Goal: Task Accomplishment & Management: Manage account settings

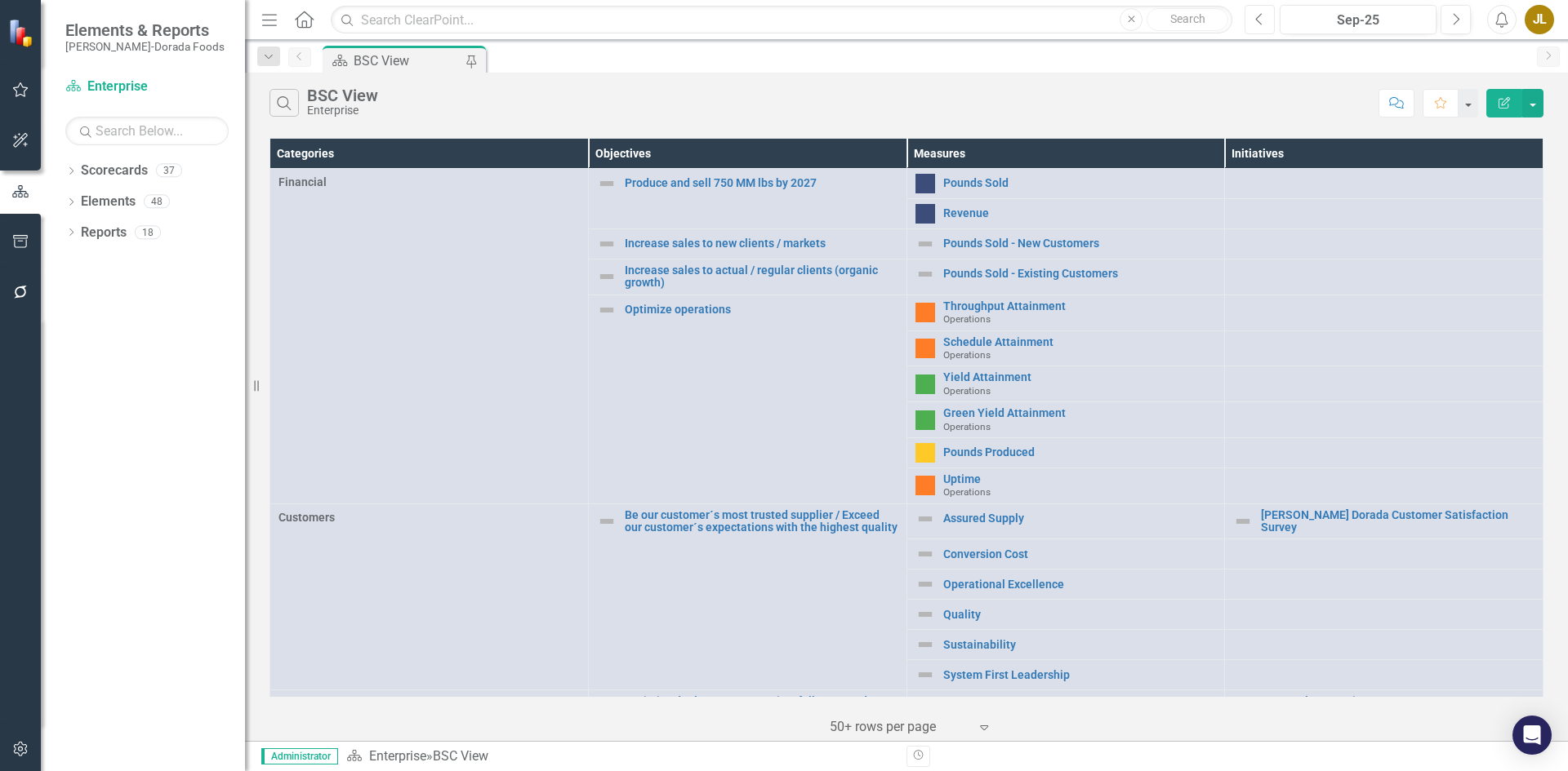
click at [1256, 15] on icon "Previous" at bounding box center [1259, 19] width 9 height 15
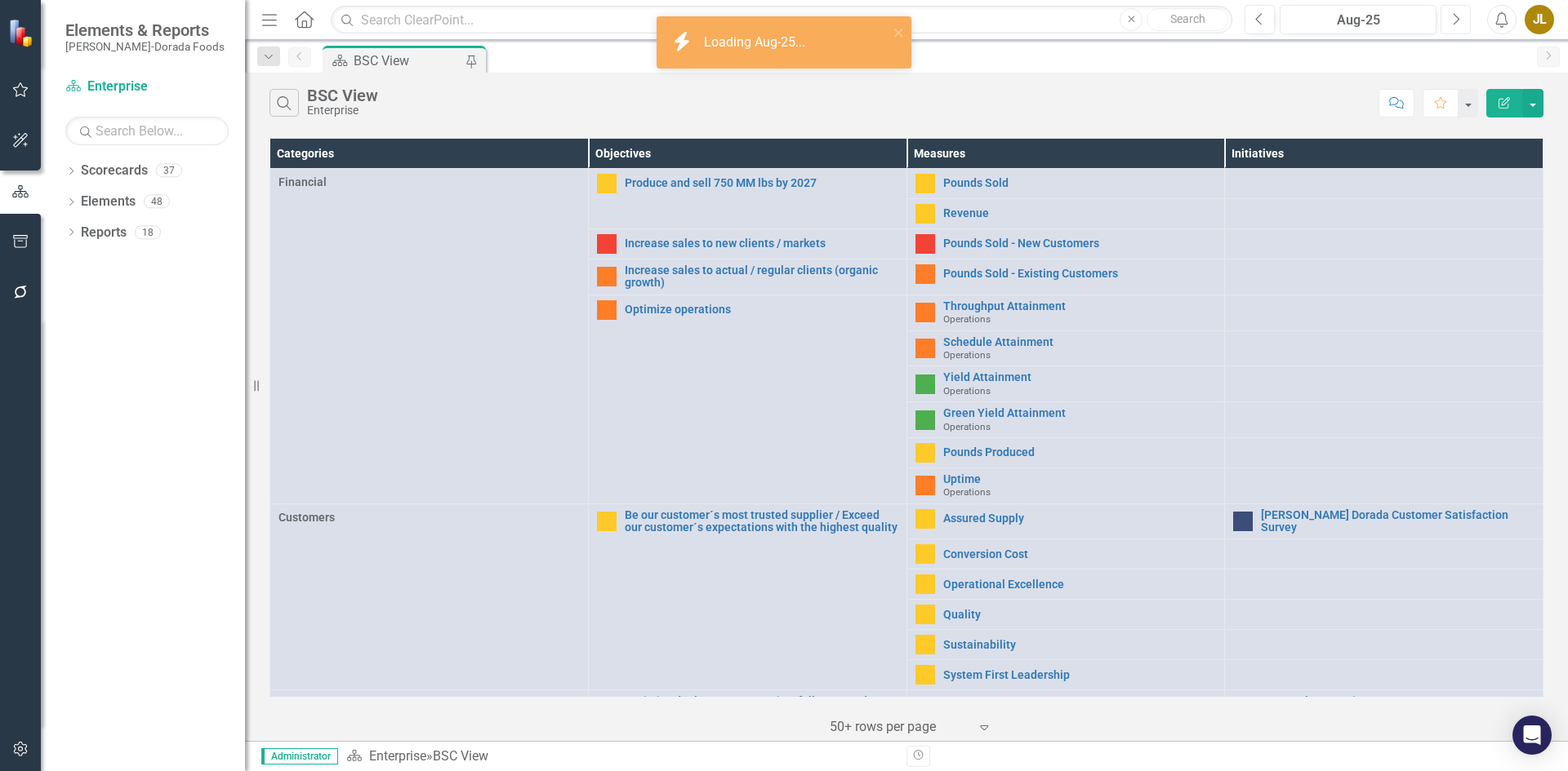
click at [1458, 21] on icon "Next" at bounding box center [1455, 19] width 9 height 15
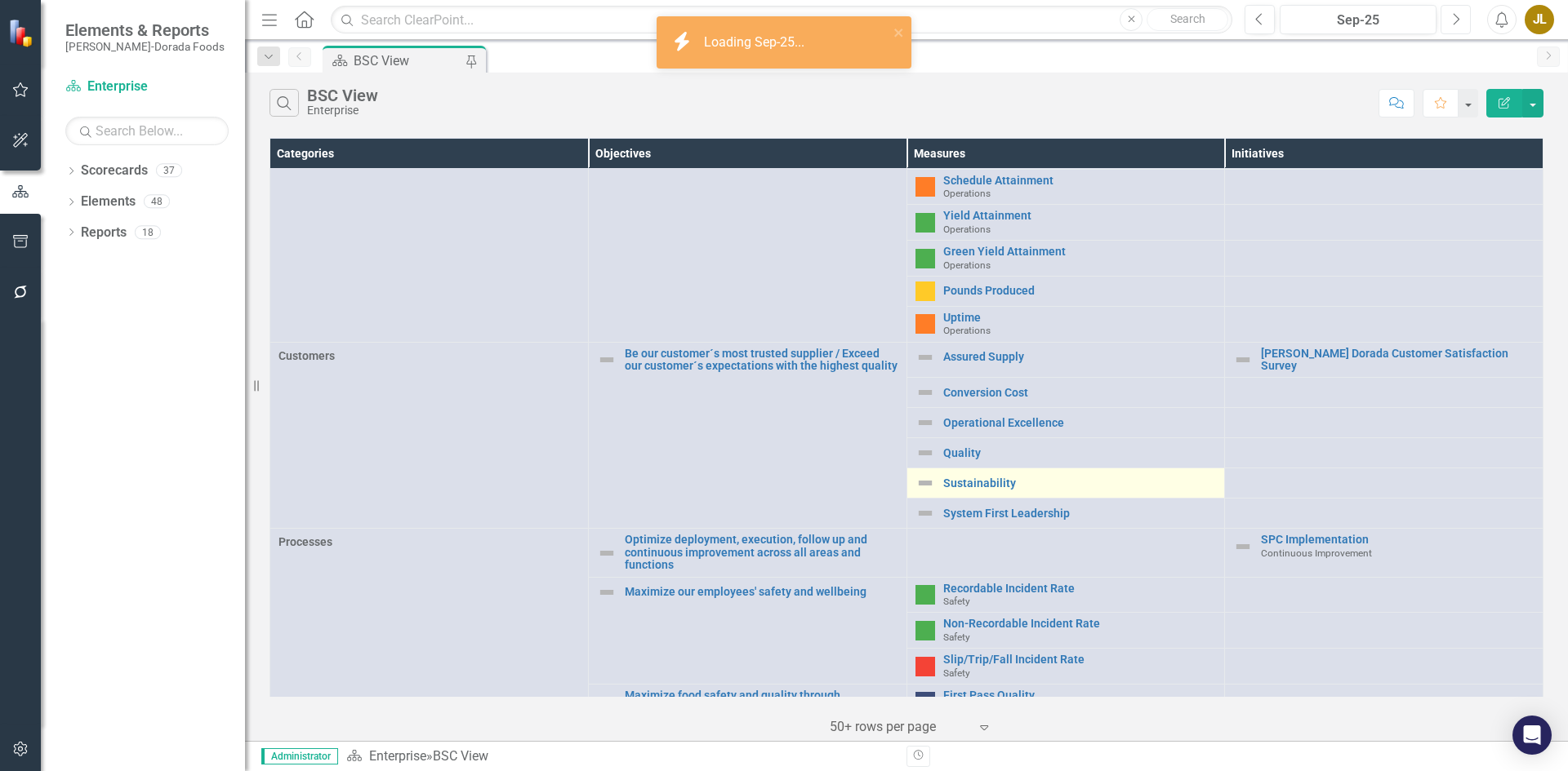
scroll to position [163, 0]
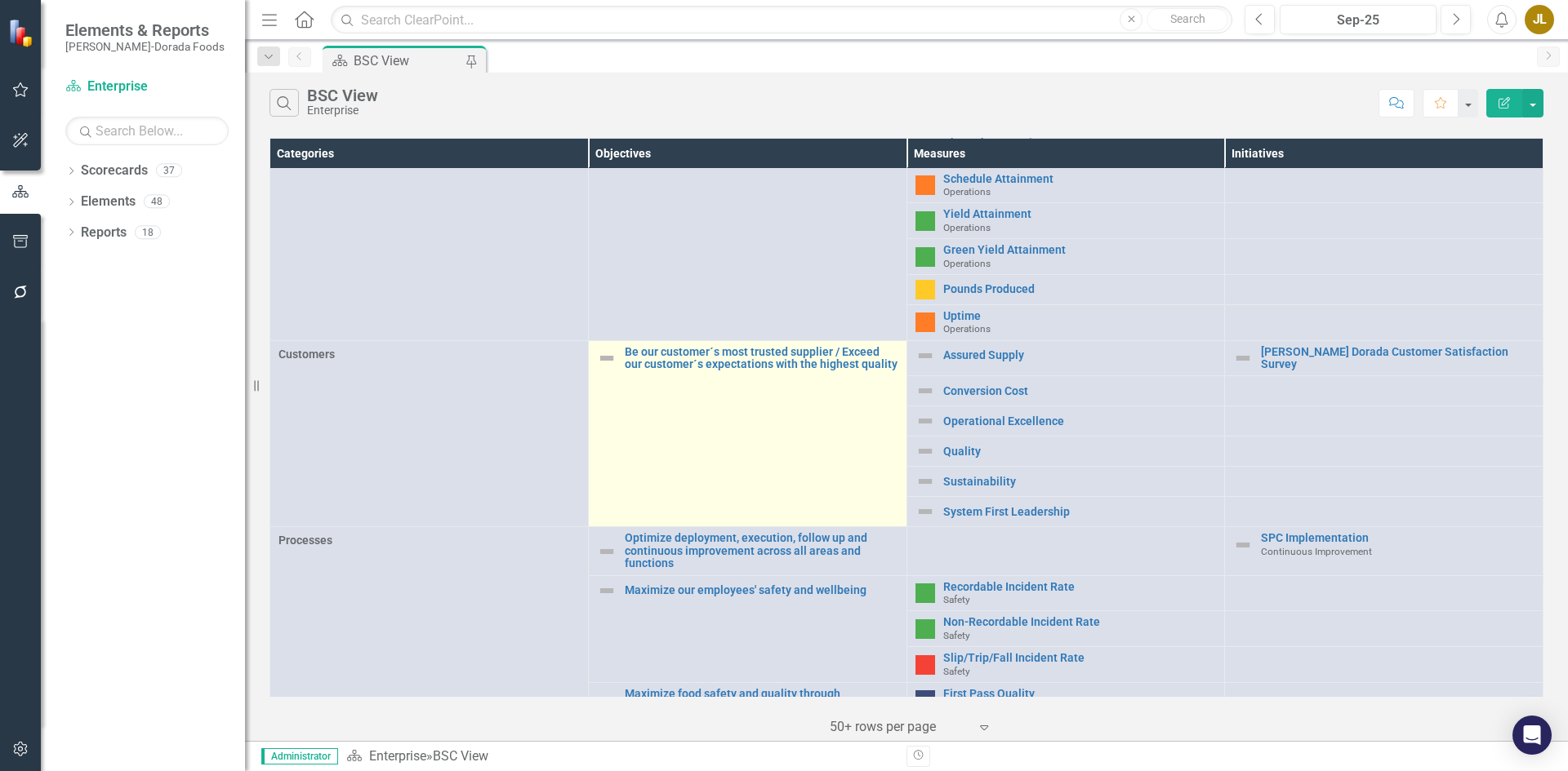
click at [604, 358] on img at bounding box center [607, 358] width 20 height 20
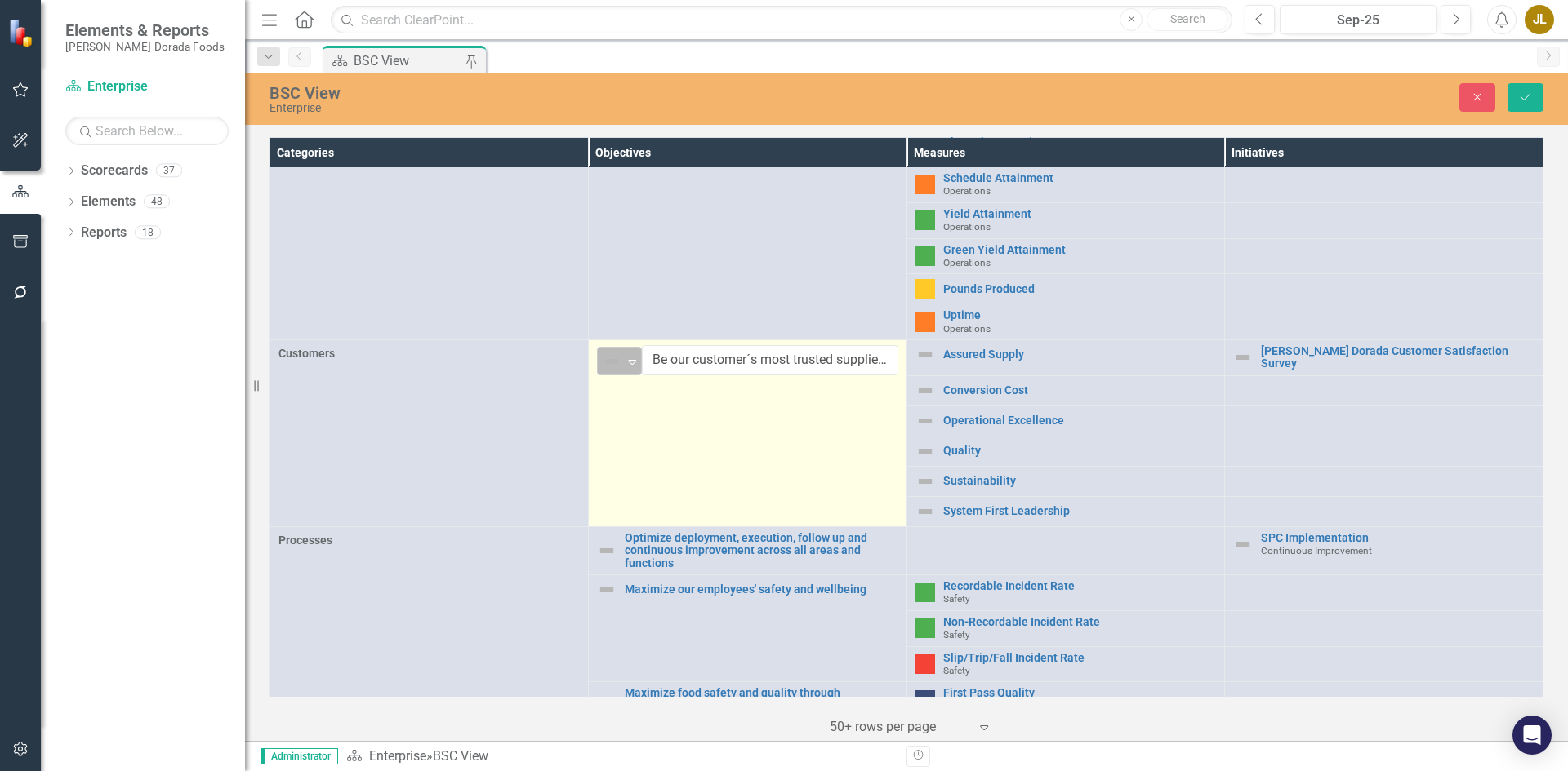
click at [624, 358] on icon "Expand" at bounding box center [632, 361] width 16 height 13
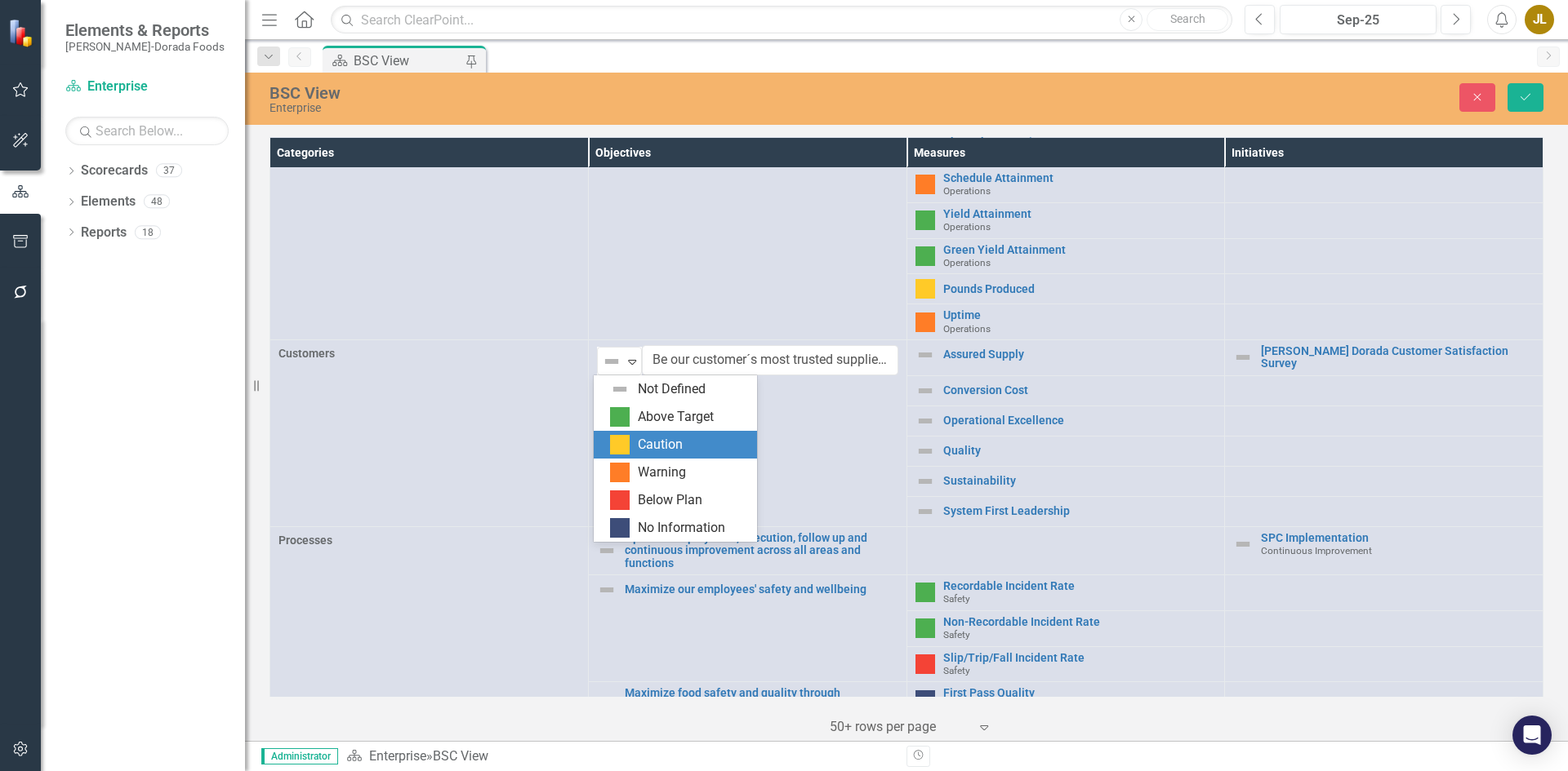
click at [642, 455] on div "Caution" at bounding box center [675, 444] width 163 height 28
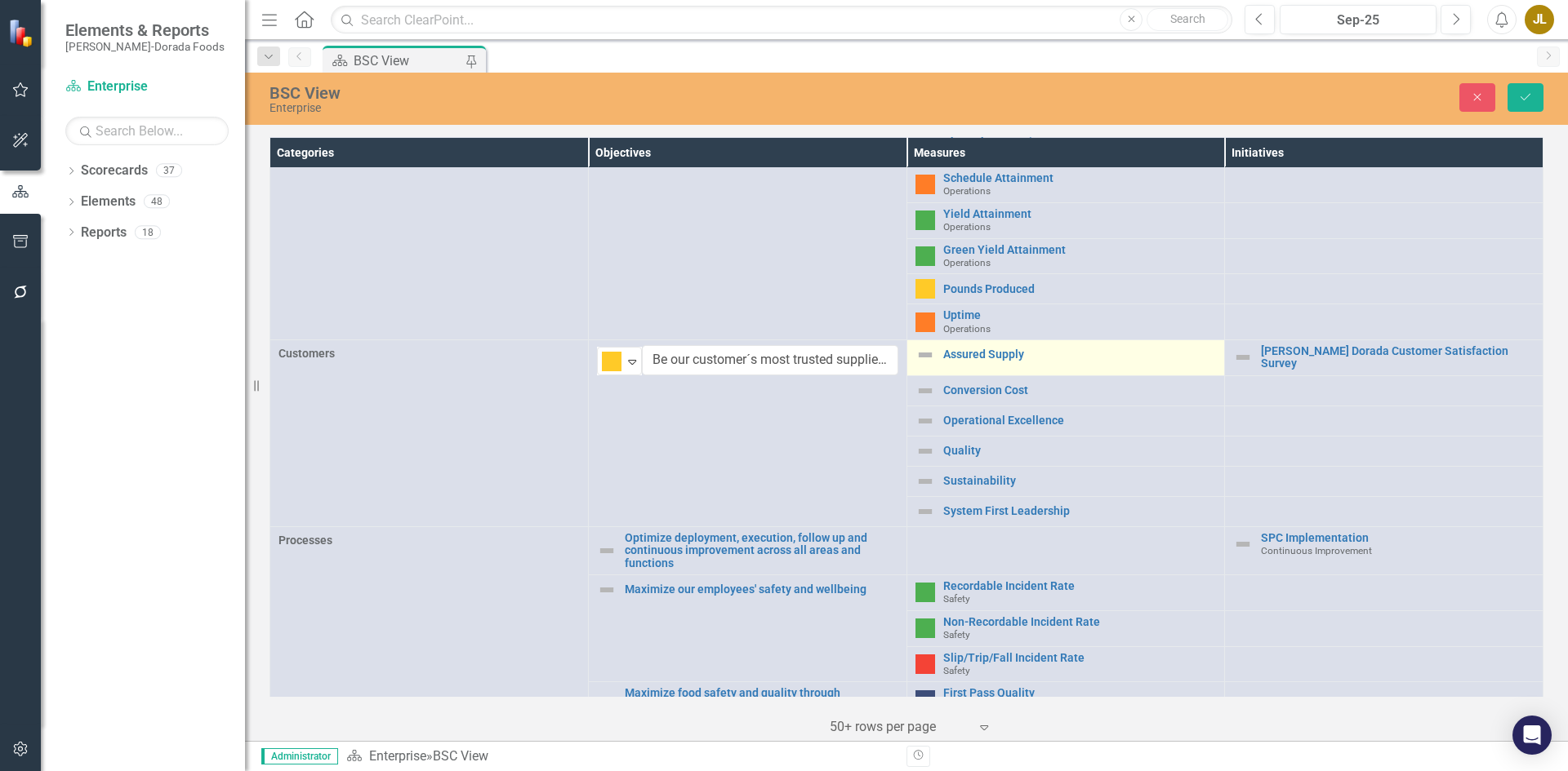
click at [917, 353] on img at bounding box center [926, 356] width 20 height 20
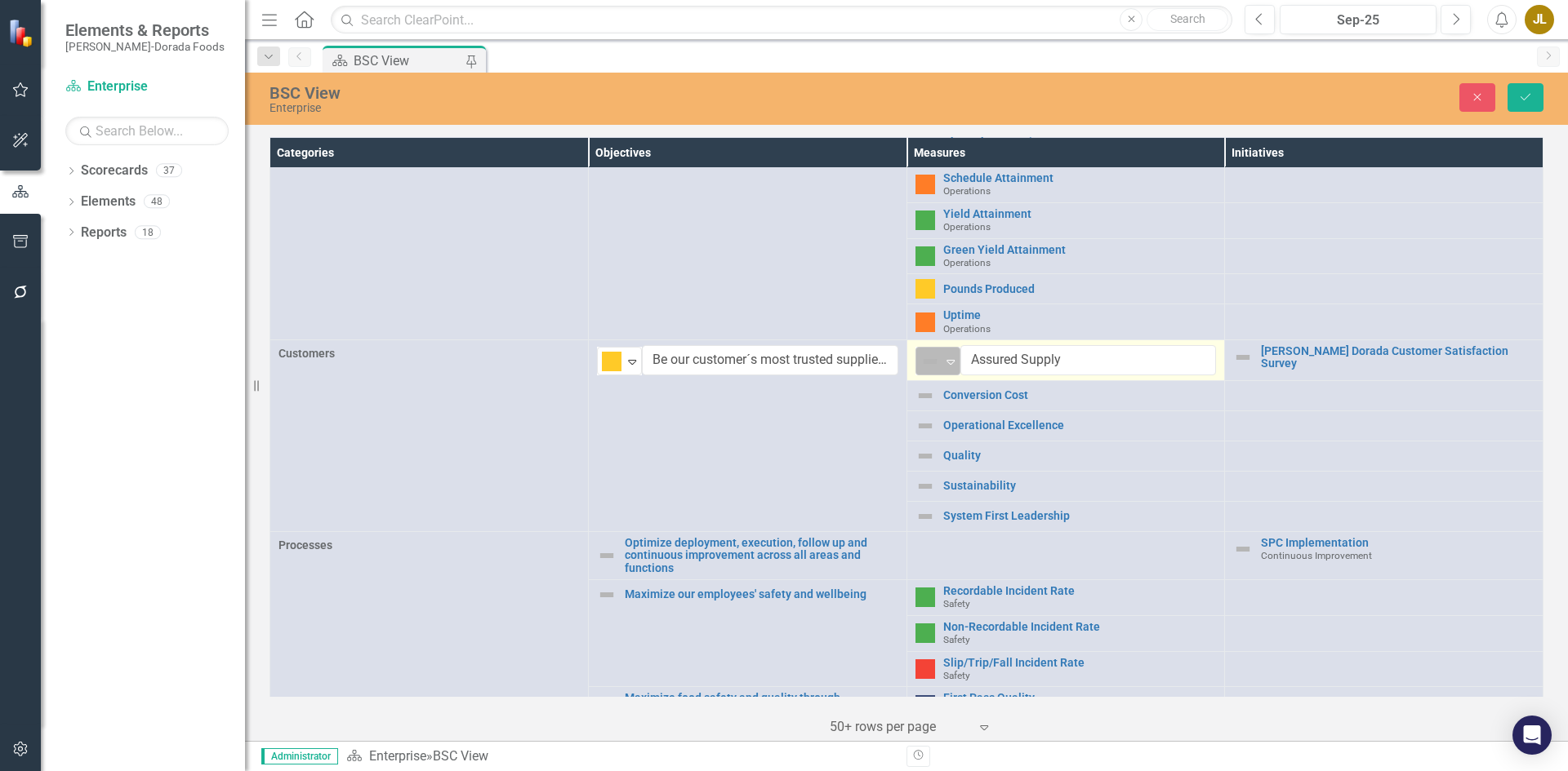
click at [926, 355] on img at bounding box center [930, 362] width 20 height 20
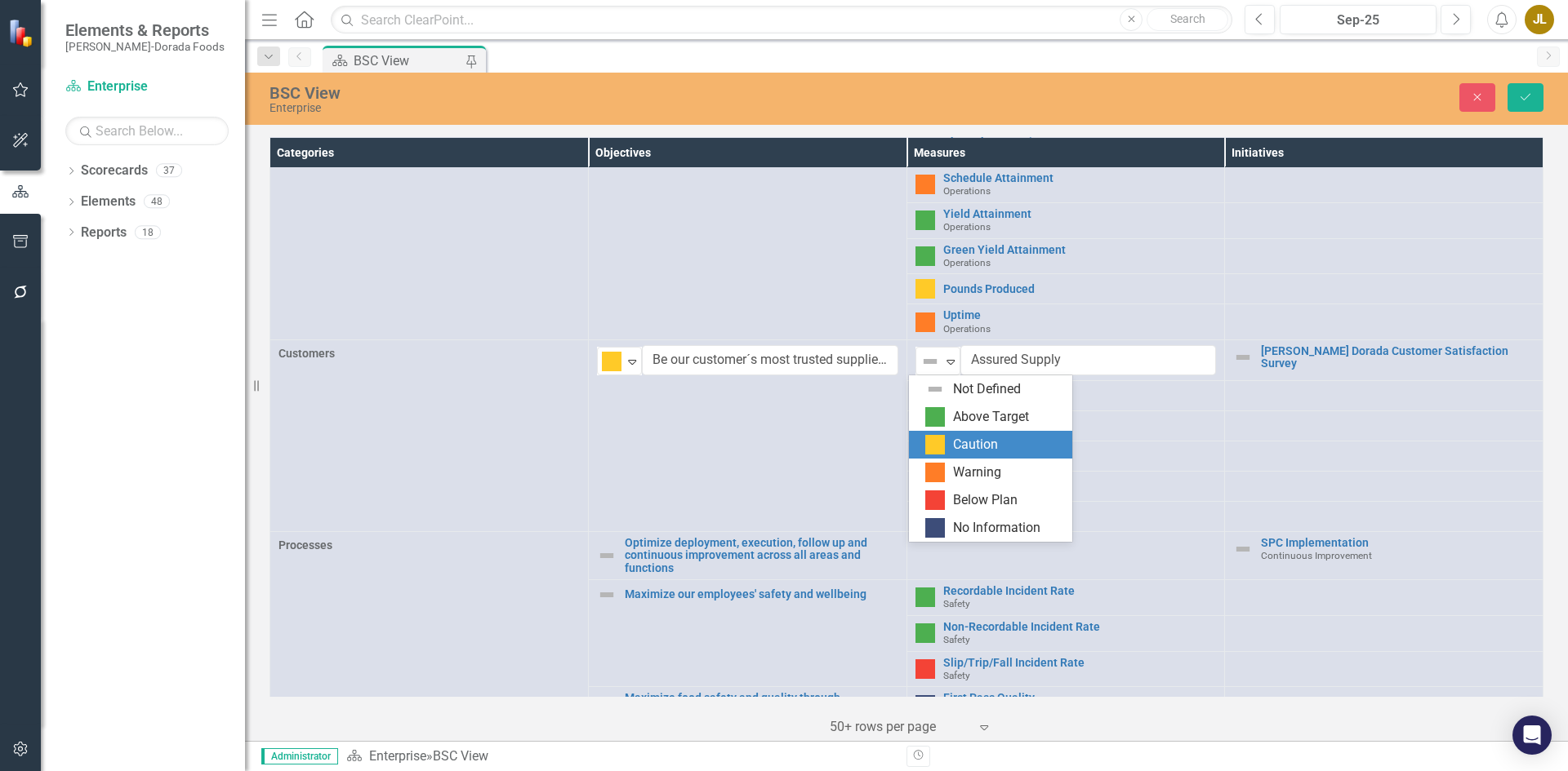
click at [941, 434] on div "Caution" at bounding box center [991, 444] width 163 height 28
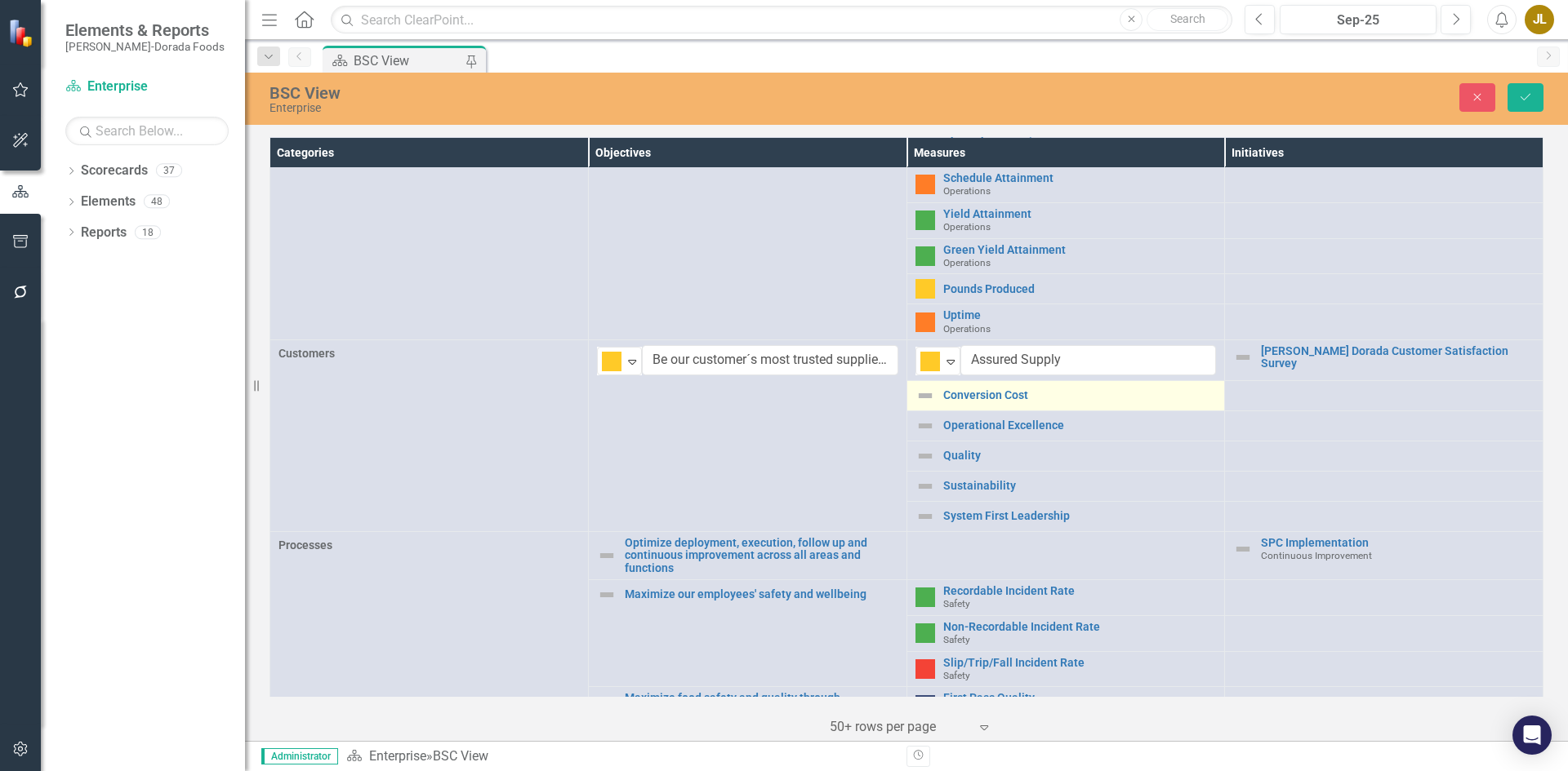
click at [922, 397] on img at bounding box center [926, 396] width 20 height 20
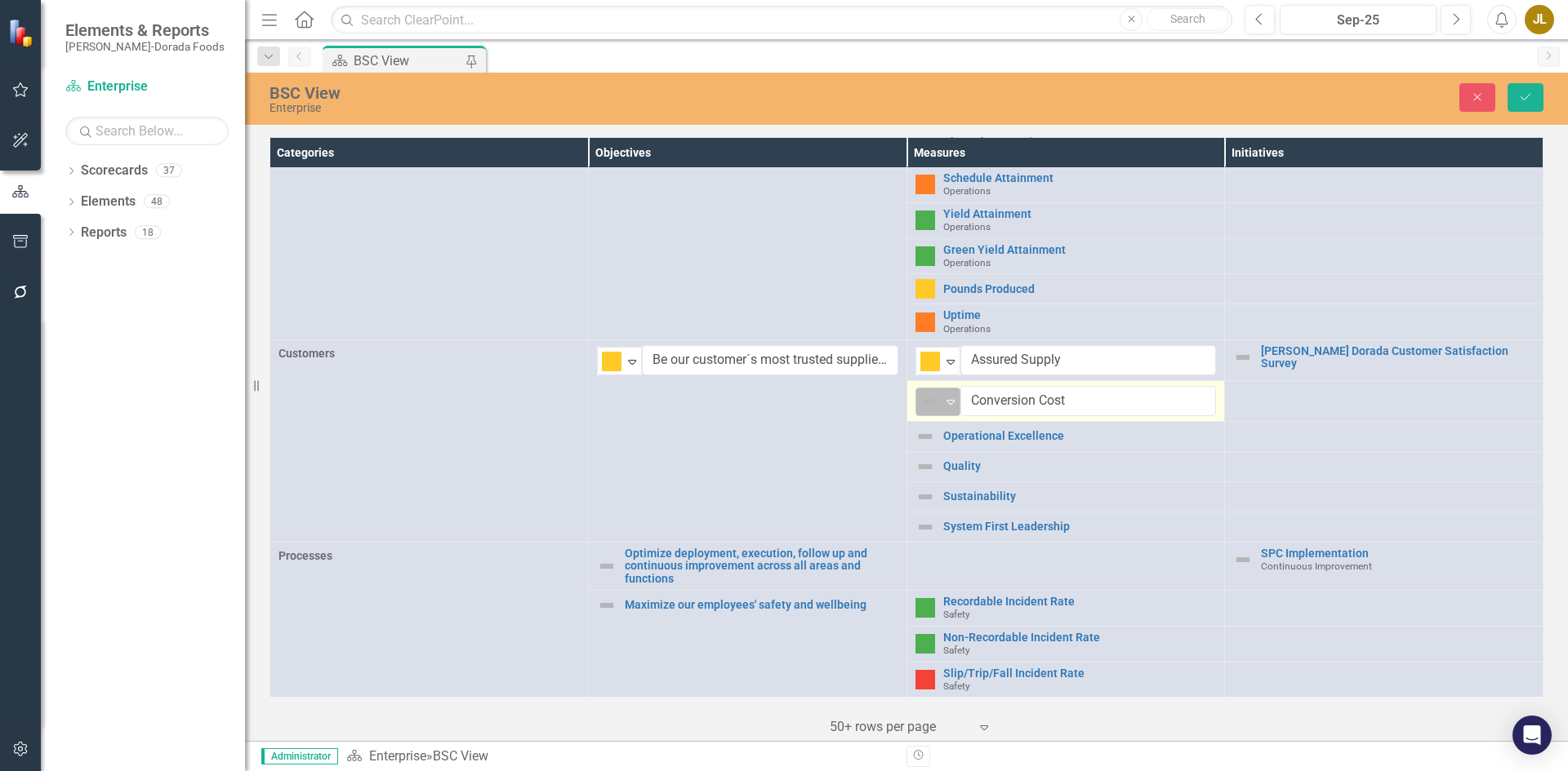
click at [935, 398] on div "Not Defined" at bounding box center [930, 401] width 24 height 23
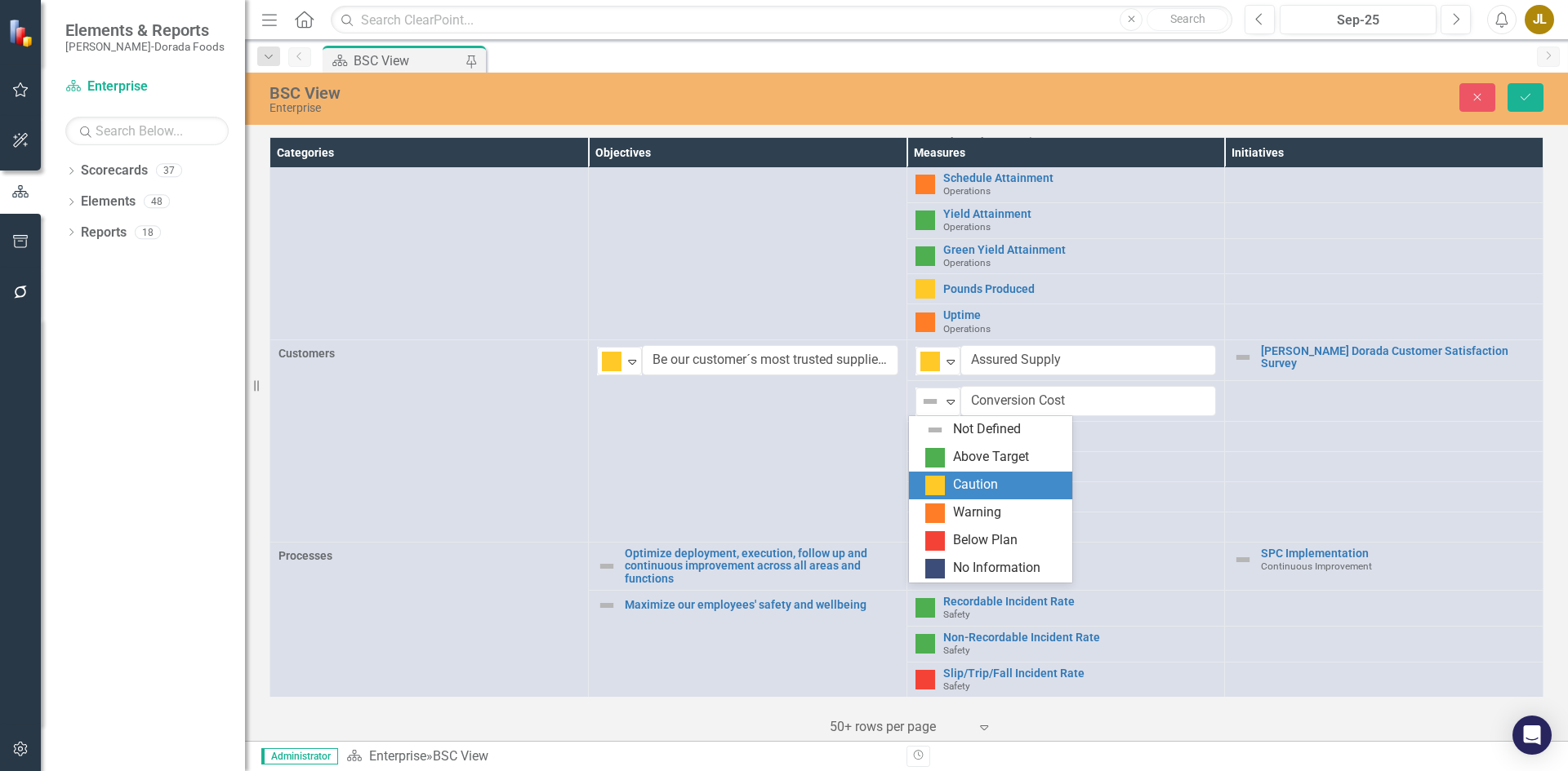
click at [942, 488] on img at bounding box center [936, 486] width 20 height 20
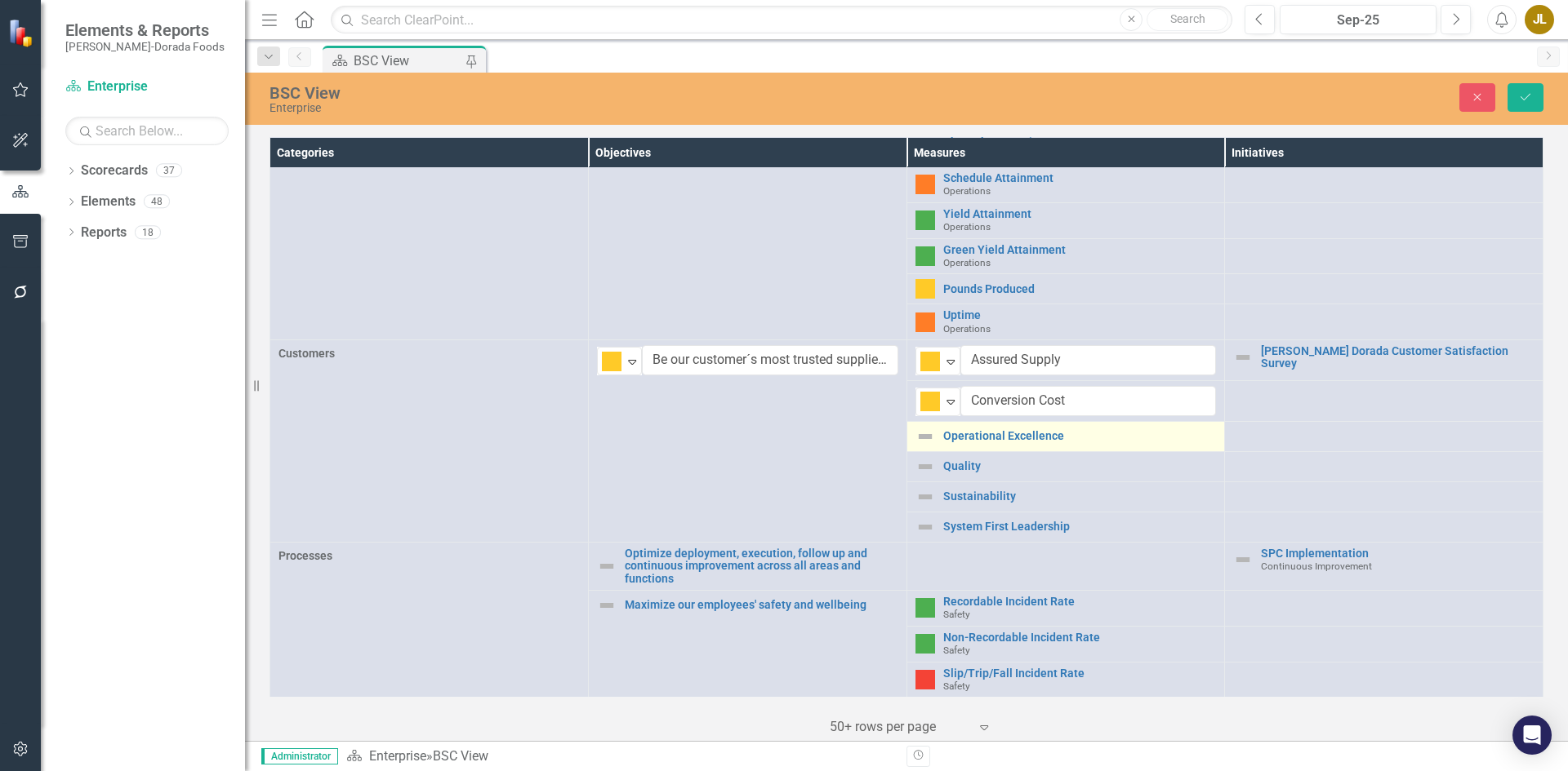
click at [922, 440] on img at bounding box center [926, 437] width 20 height 20
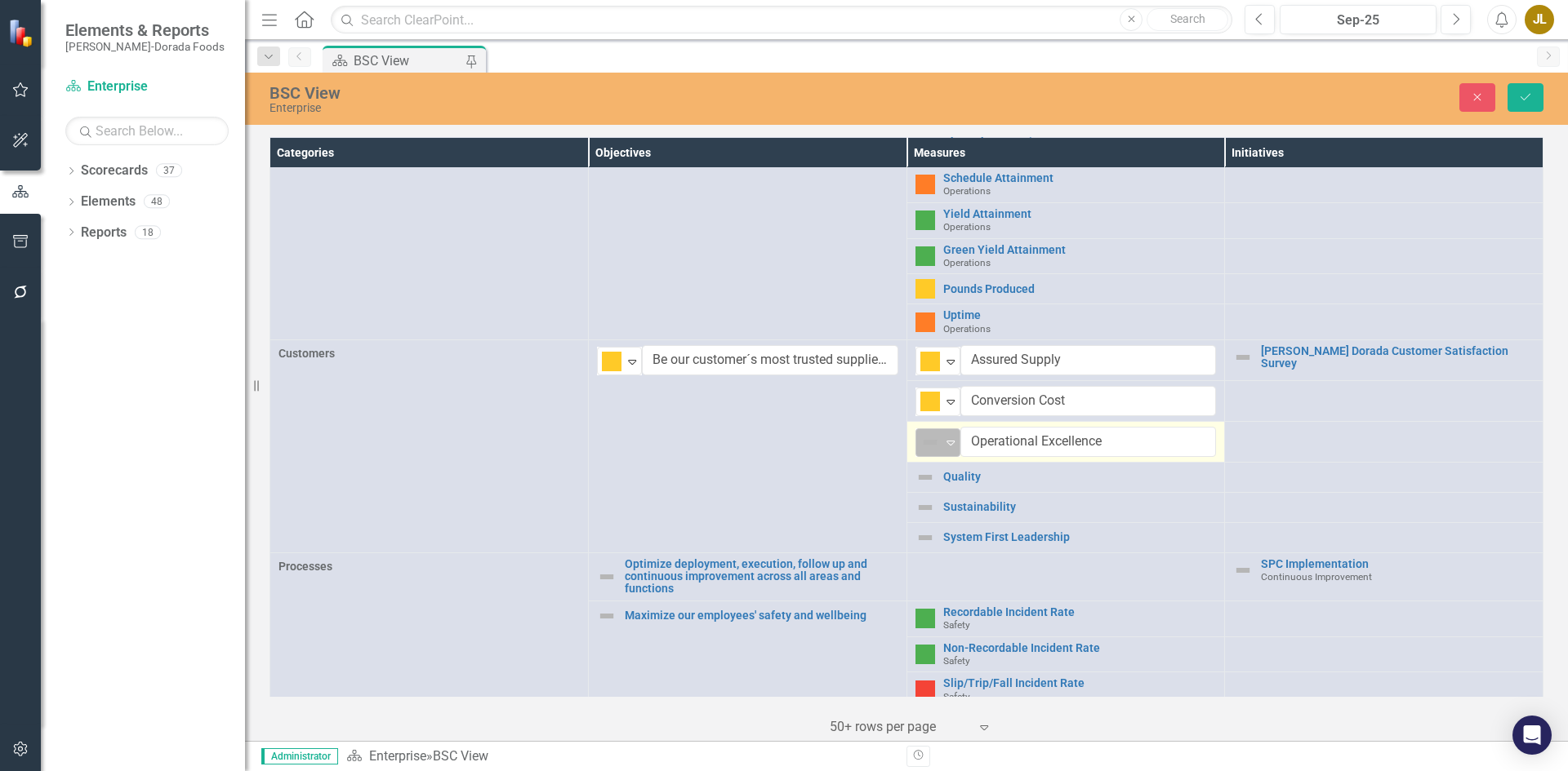
click at [943, 440] on icon "Expand" at bounding box center [951, 443] width 16 height 13
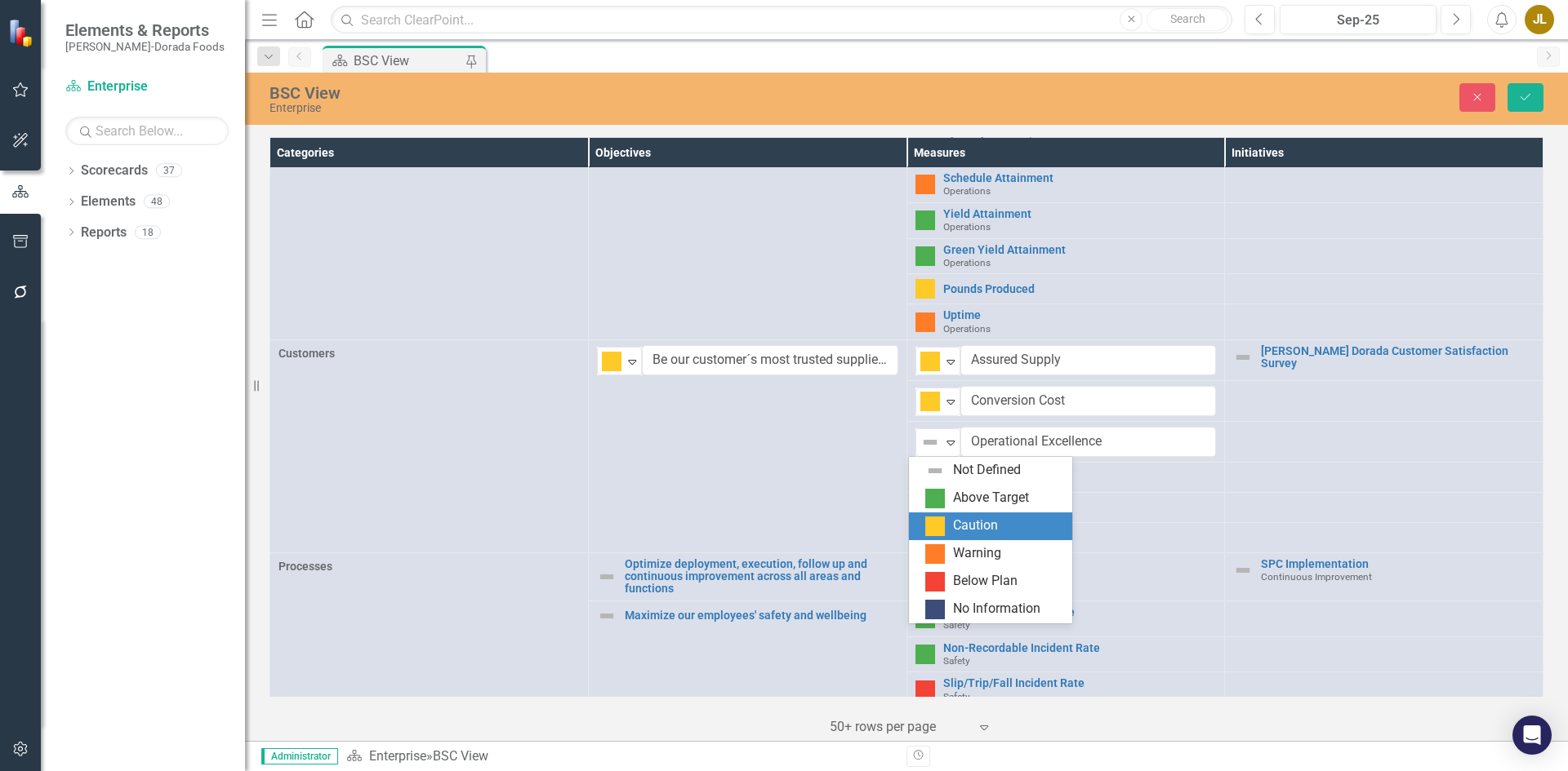
click at [938, 523] on img at bounding box center [936, 527] width 20 height 20
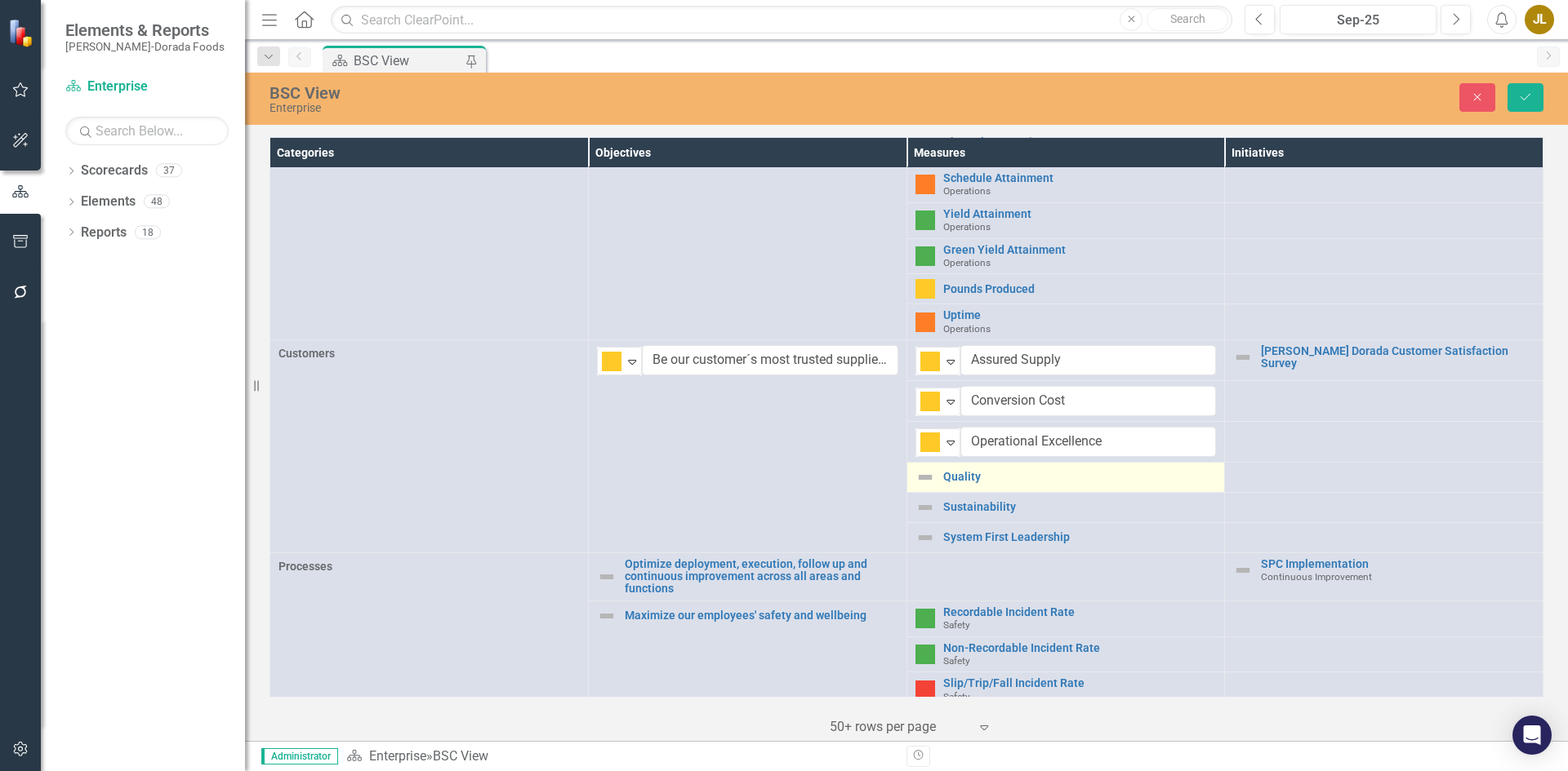
click at [918, 479] on img at bounding box center [926, 478] width 20 height 20
click at [920, 479] on img at bounding box center [926, 478] width 20 height 20
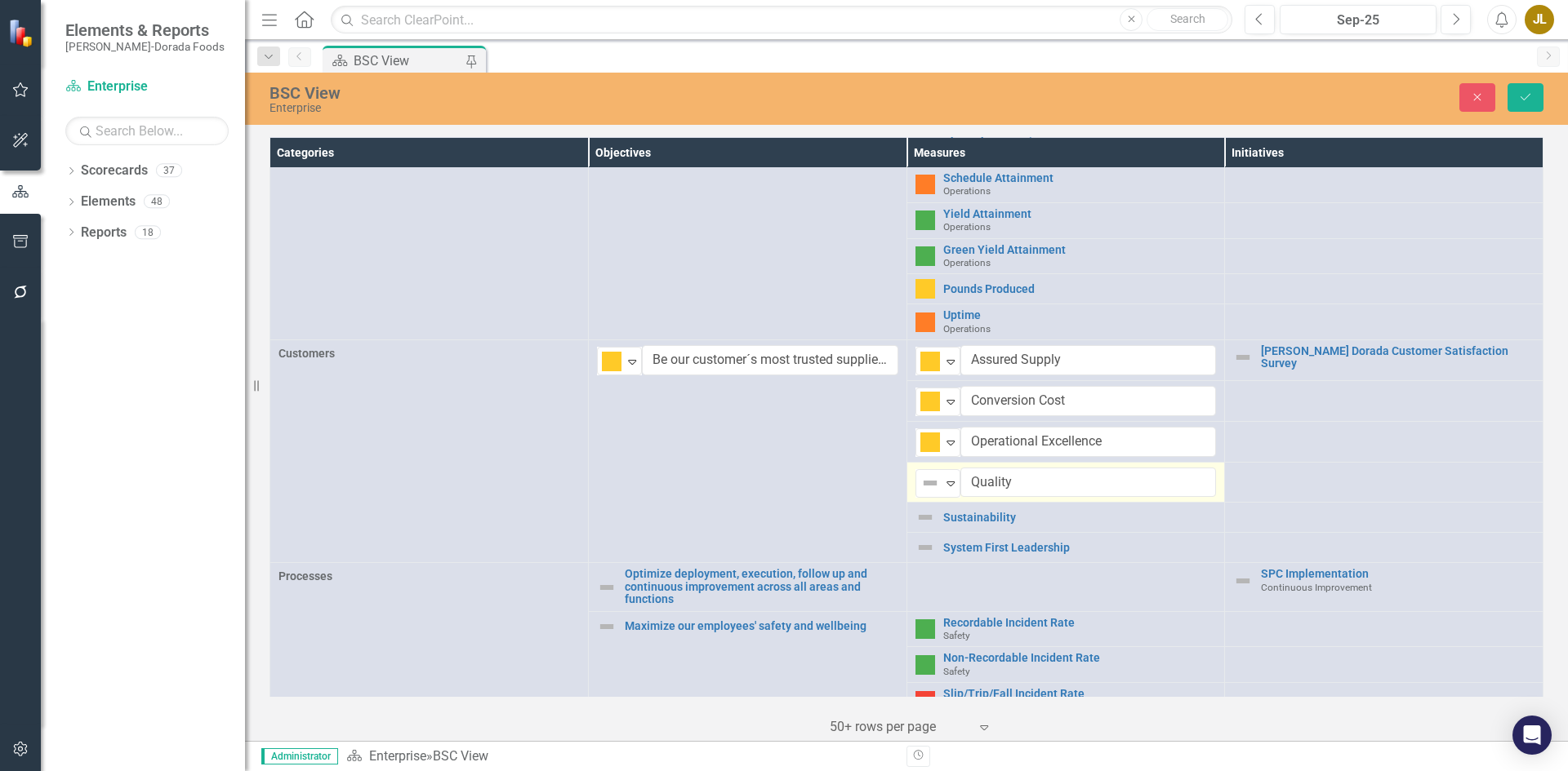
click at [920, 479] on img at bounding box center [930, 483] width 20 height 20
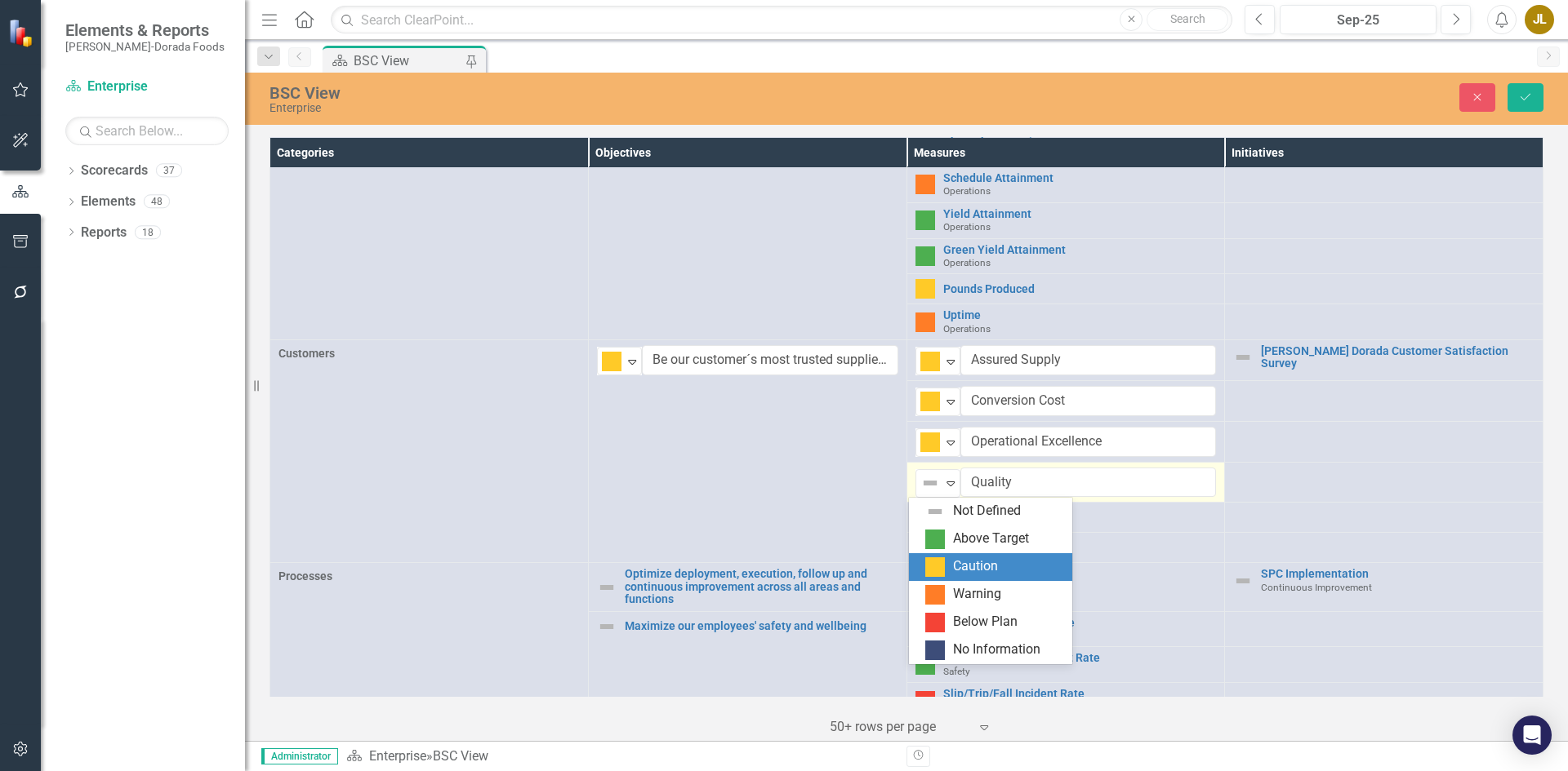
click at [937, 566] on img at bounding box center [936, 568] width 20 height 20
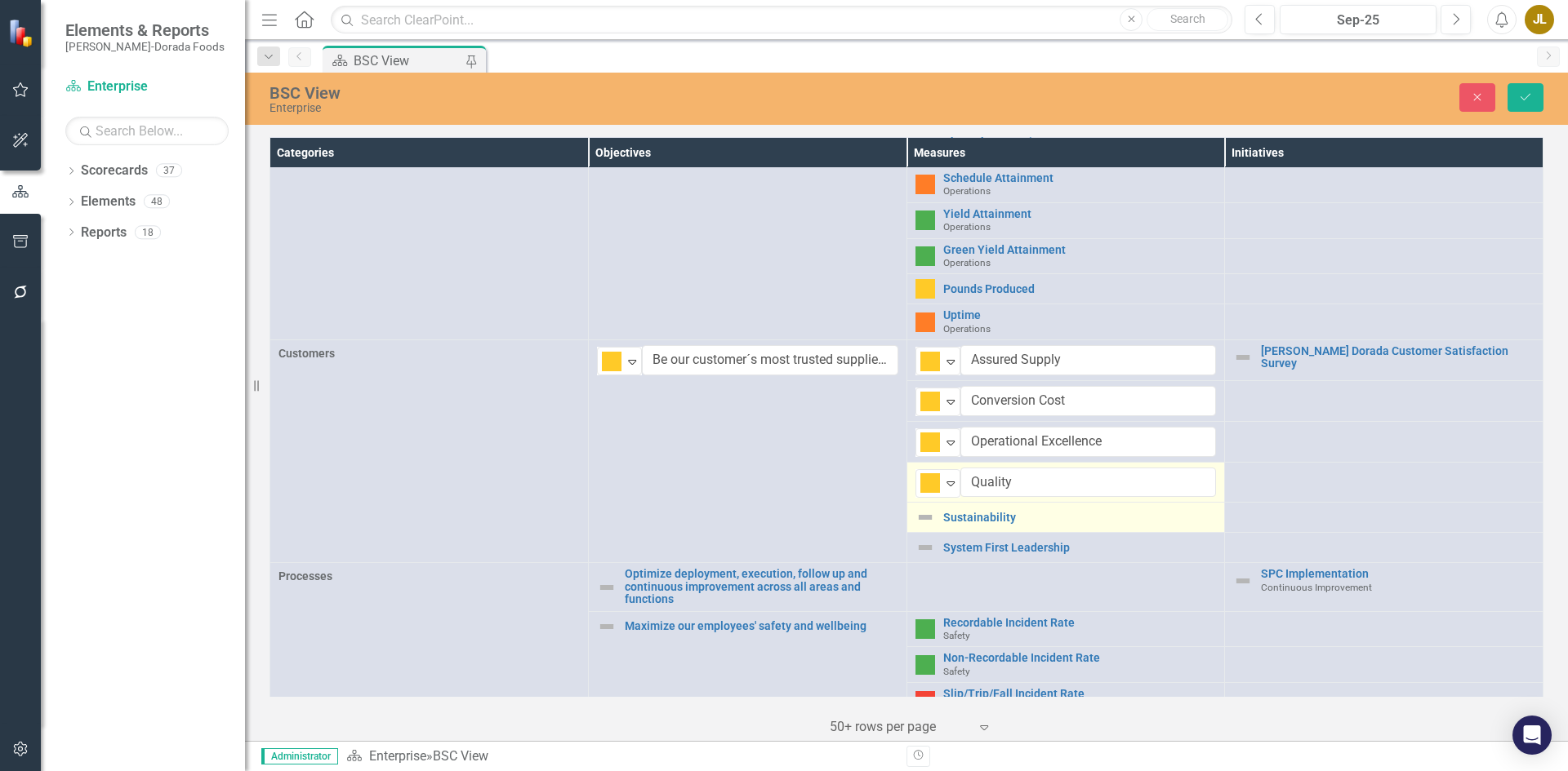
click at [916, 517] on img at bounding box center [926, 518] width 20 height 20
click at [927, 521] on img at bounding box center [926, 518] width 20 height 20
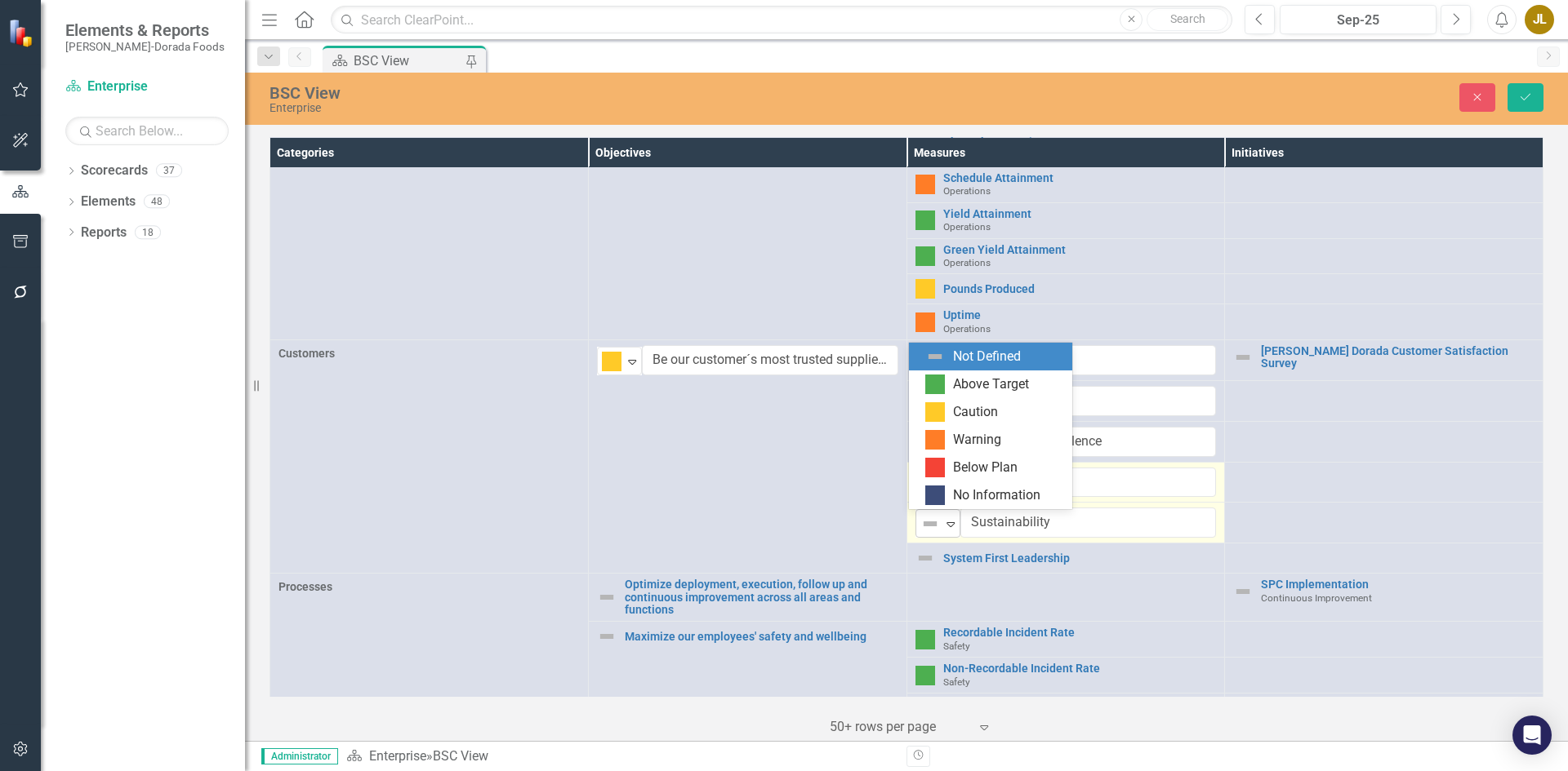
click at [943, 532] on div "Expand" at bounding box center [951, 523] width 16 height 27
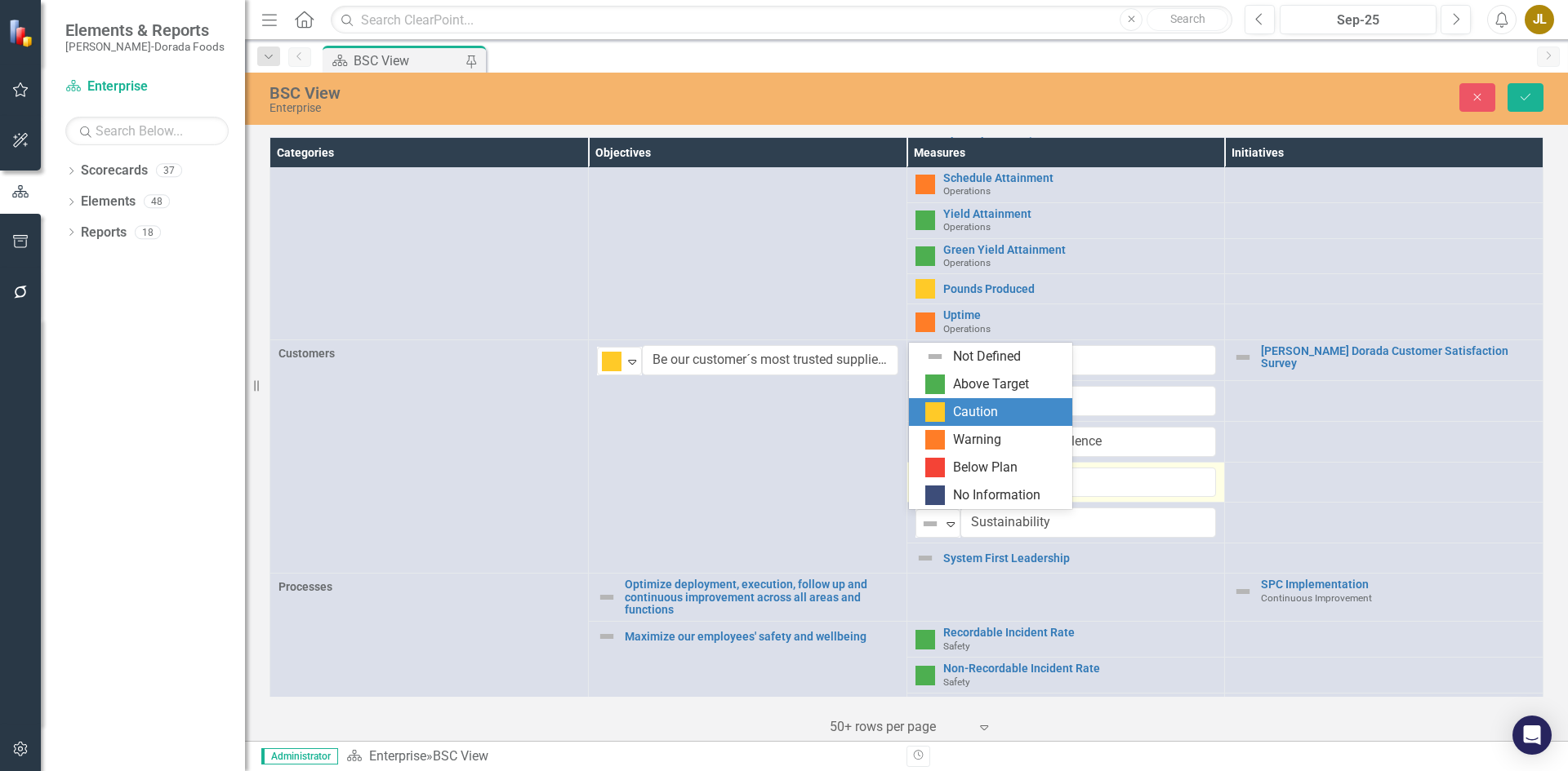
click at [951, 406] on div "Caution" at bounding box center [994, 413] width 137 height 20
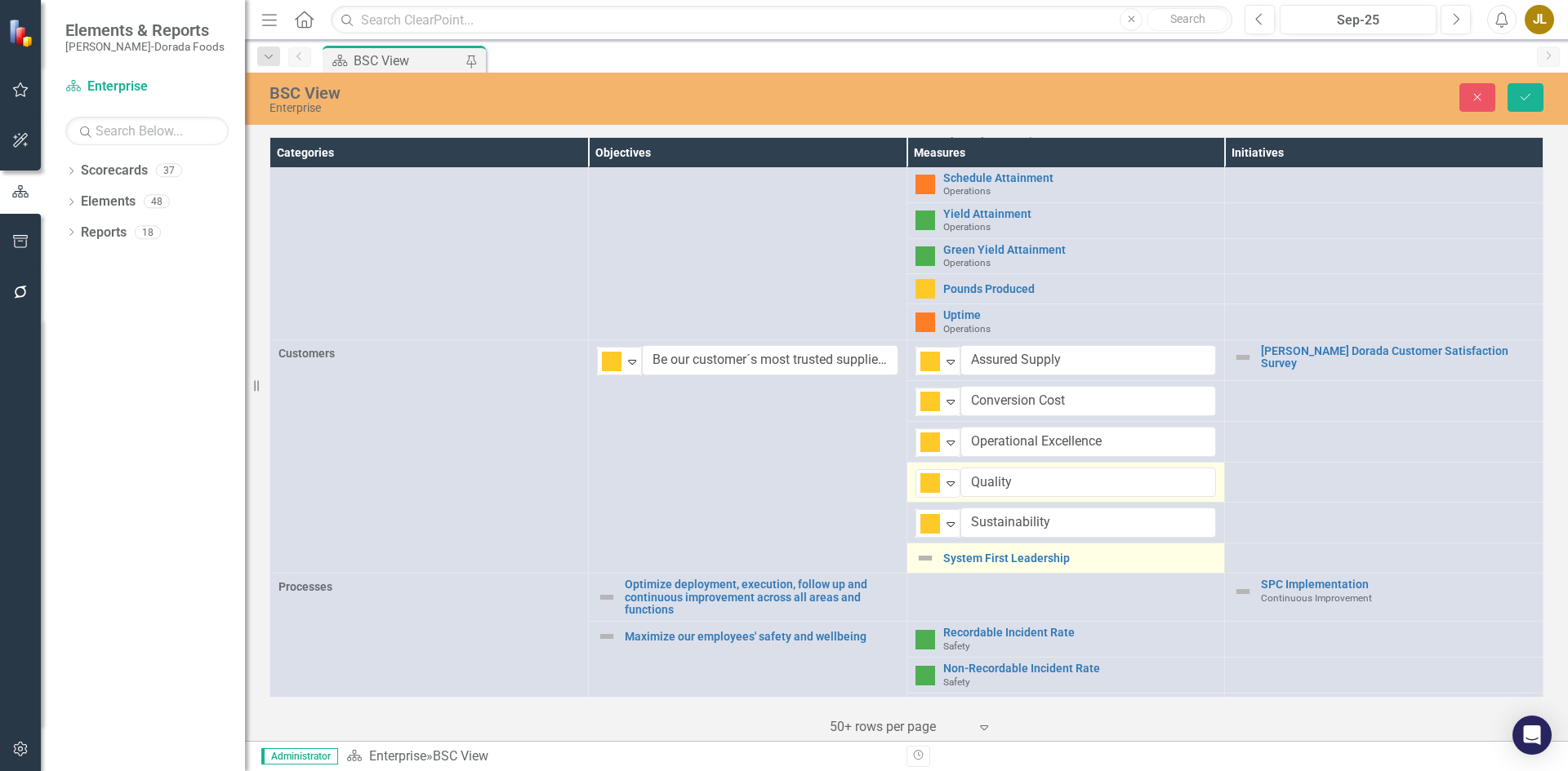
click at [924, 557] on img at bounding box center [926, 559] width 20 height 20
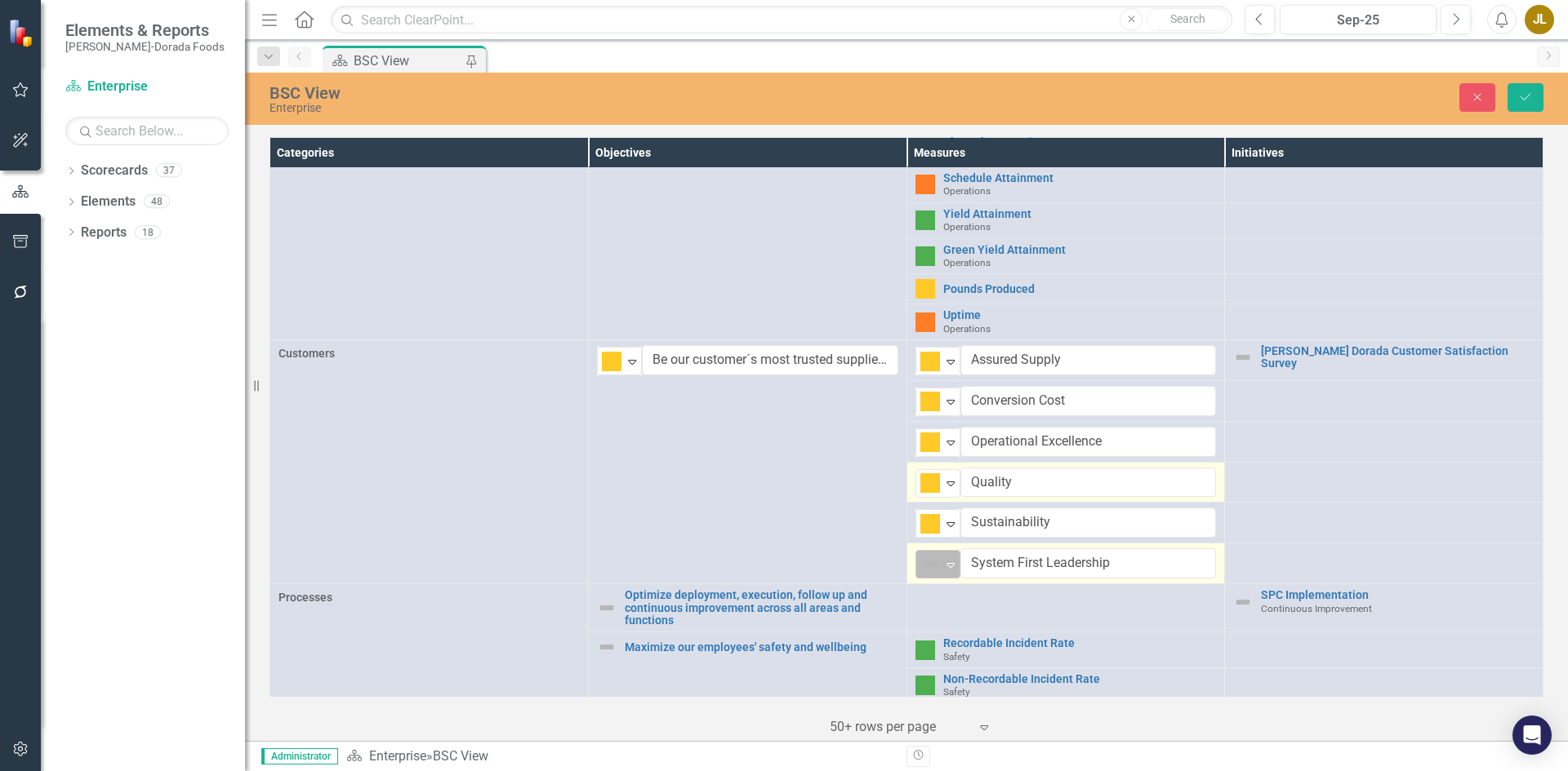
click at [926, 557] on img at bounding box center [930, 565] width 20 height 20
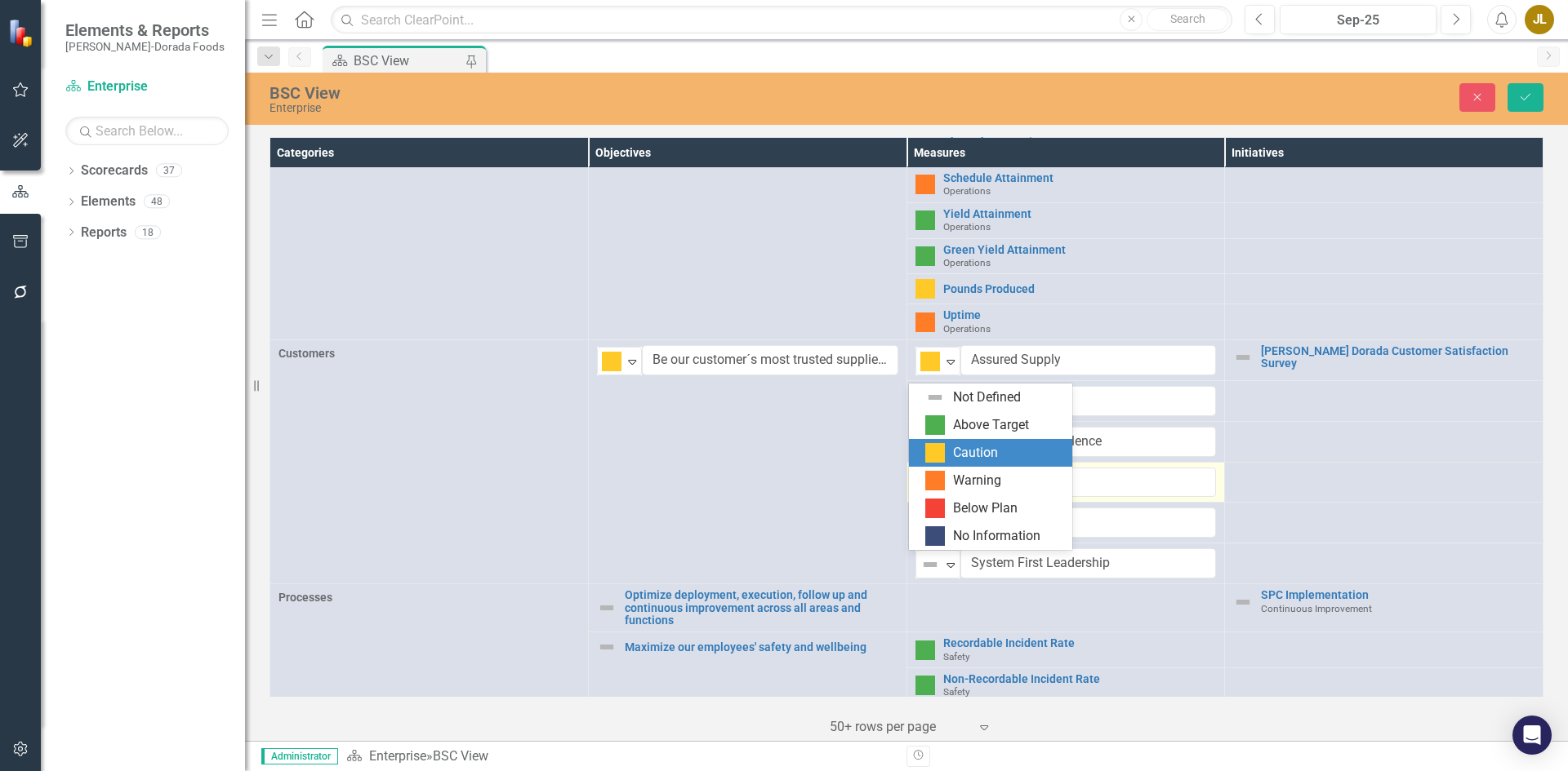
click at [945, 445] on div "Caution" at bounding box center [994, 454] width 137 height 20
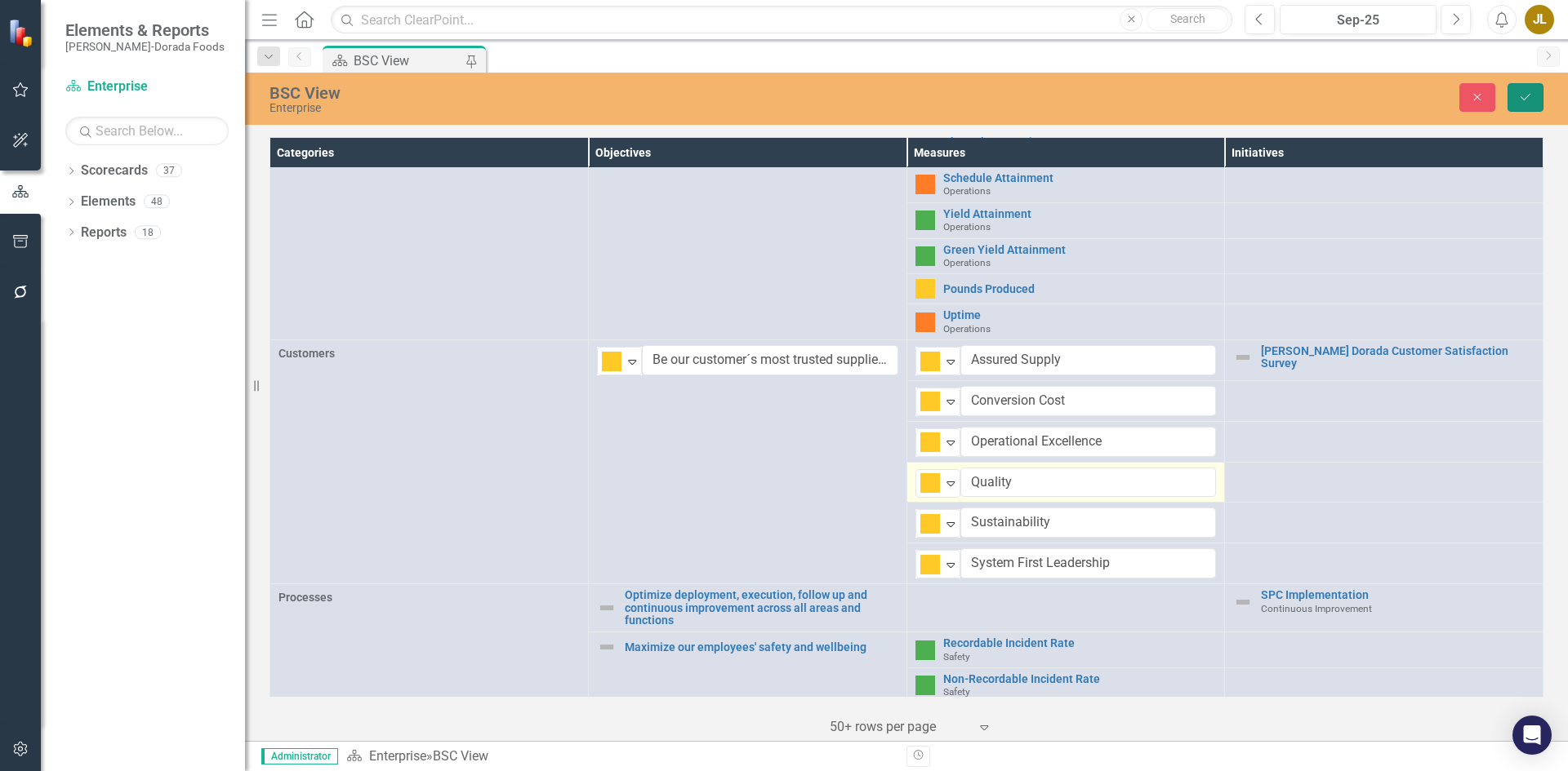
click at [1533, 88] on button "Save" at bounding box center [1525, 97] width 36 height 28
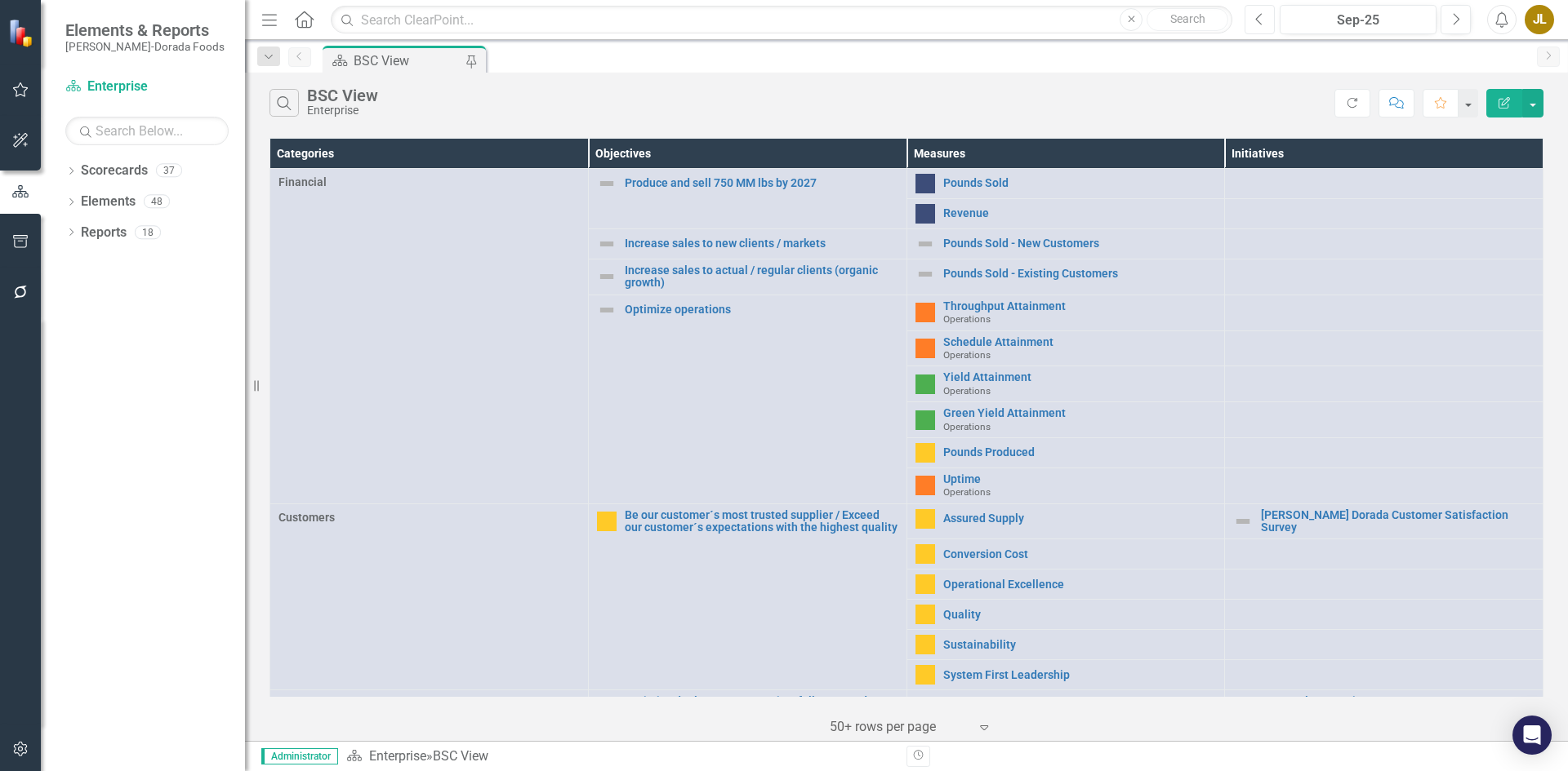
click at [1255, 24] on icon "Previous" at bounding box center [1259, 19] width 9 height 15
click at [1455, 20] on icon "Next" at bounding box center [1455, 19] width 9 height 15
click at [1534, 24] on div "JL" at bounding box center [1539, 19] width 29 height 29
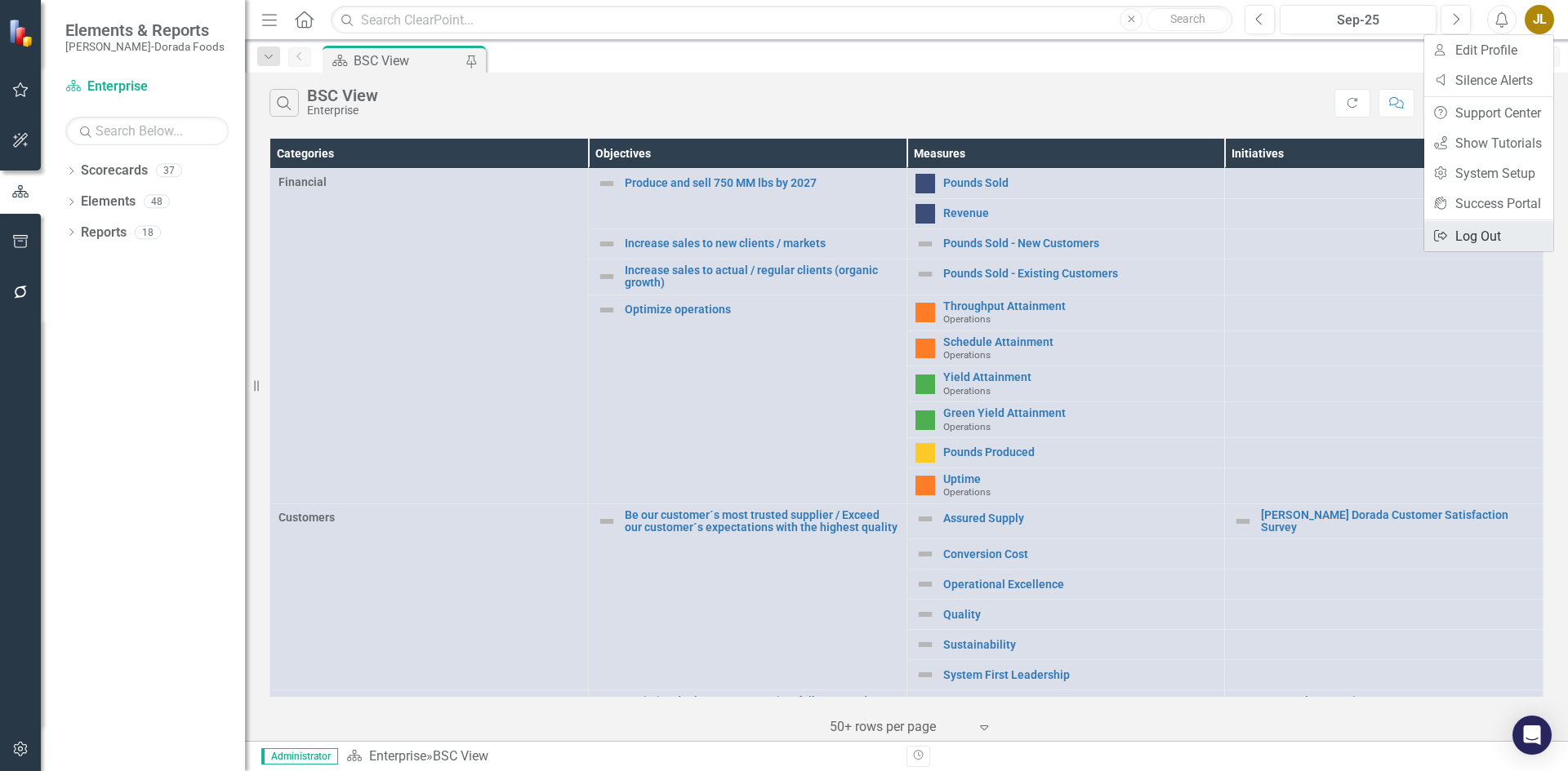
click at [1465, 243] on link "Logout Log Out" at bounding box center [1488, 236] width 129 height 30
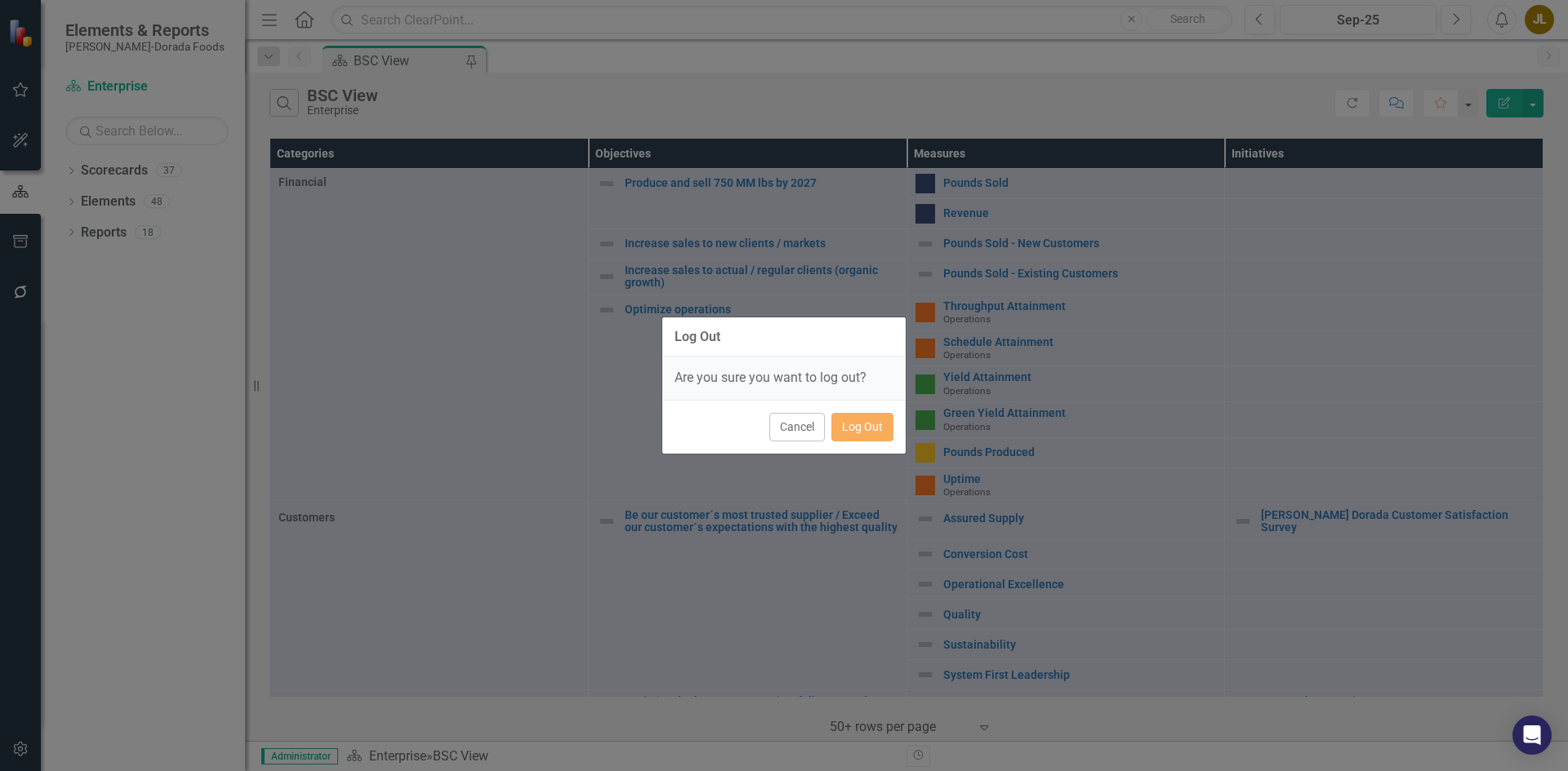
click at [898, 424] on div "Cancel Log Out" at bounding box center [784, 426] width 243 height 54
click at [857, 427] on button "Log Out" at bounding box center [862, 426] width 62 height 28
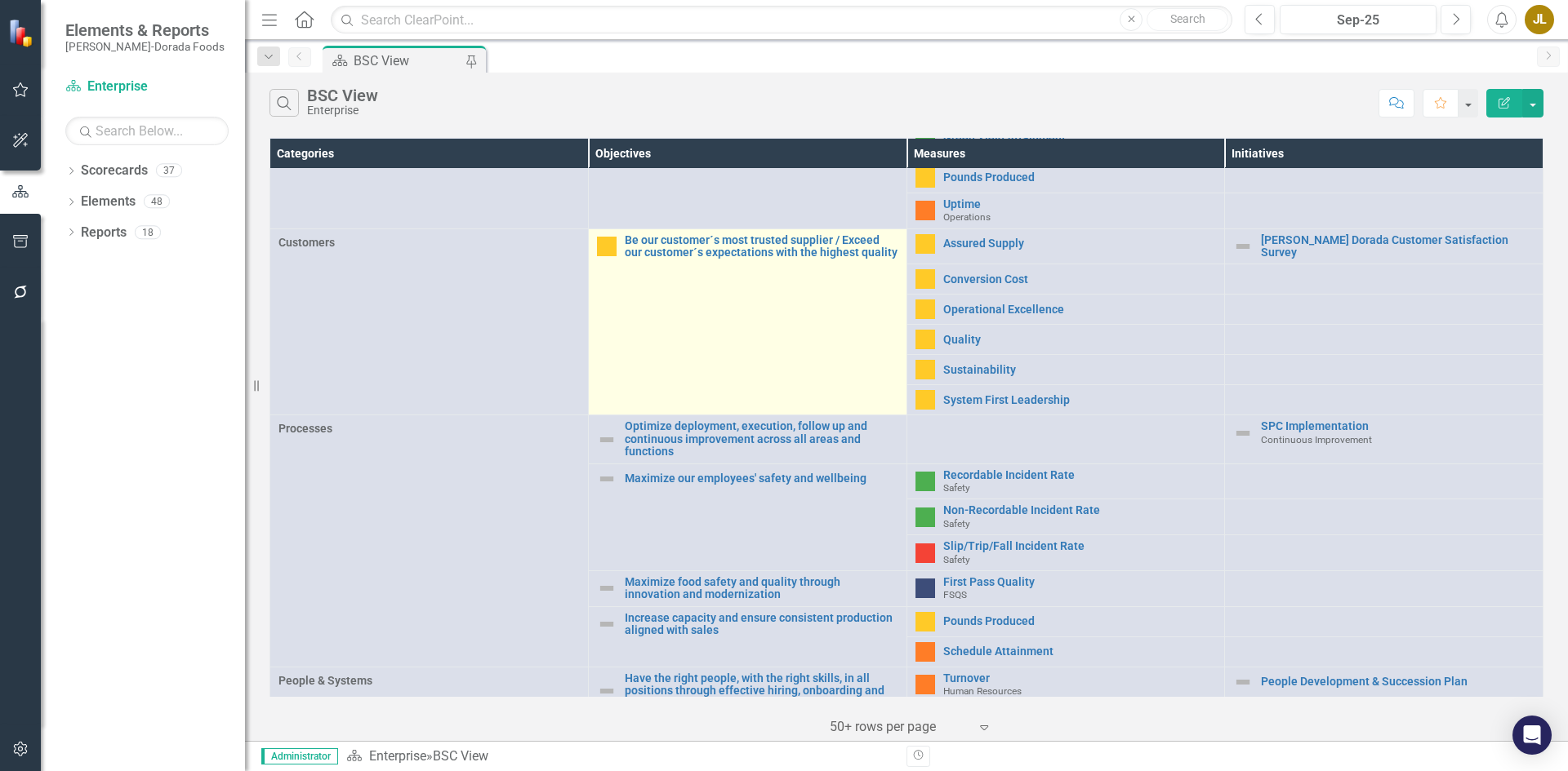
scroll to position [327, 0]
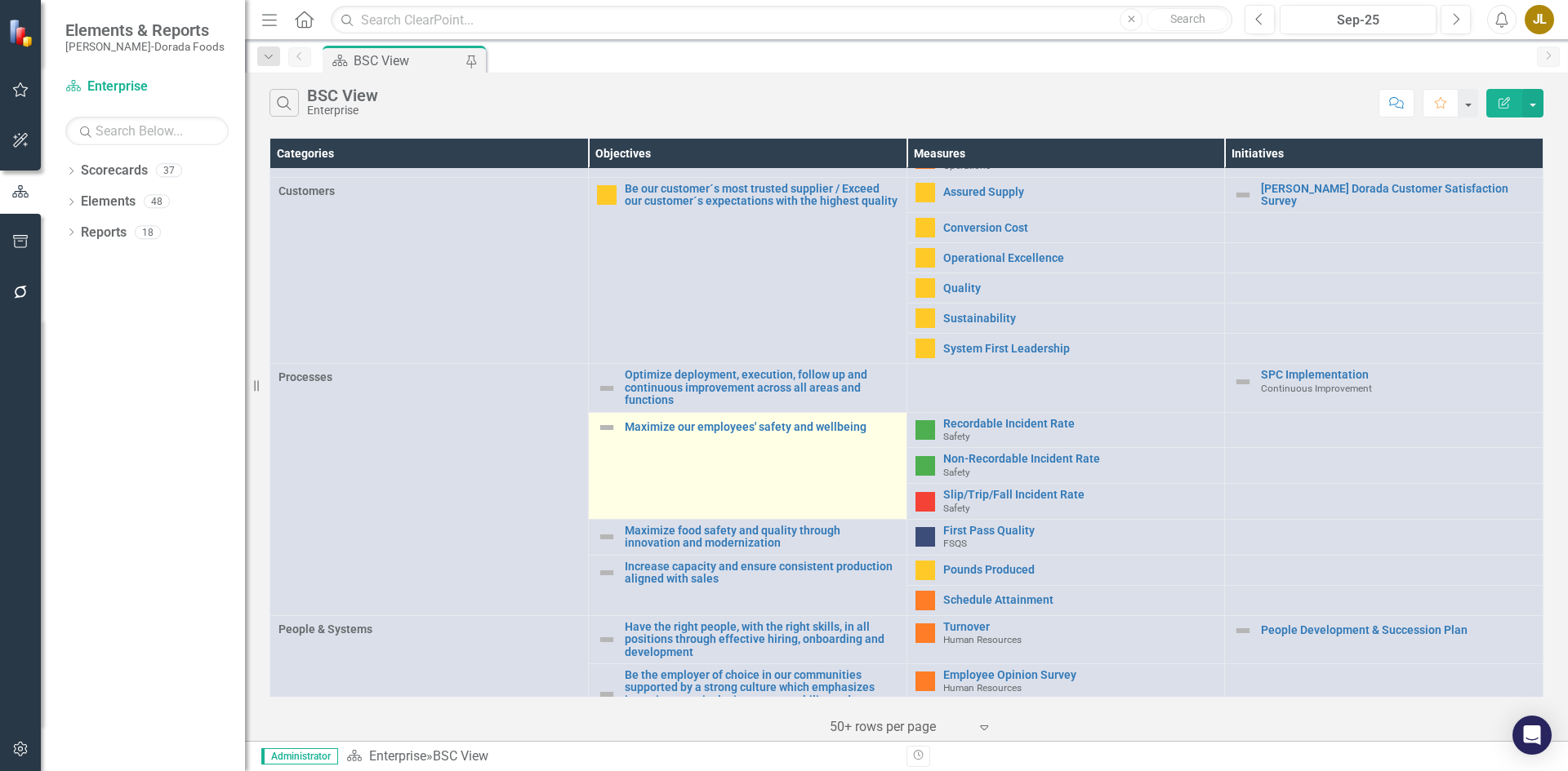
click at [607, 421] on img at bounding box center [607, 428] width 20 height 20
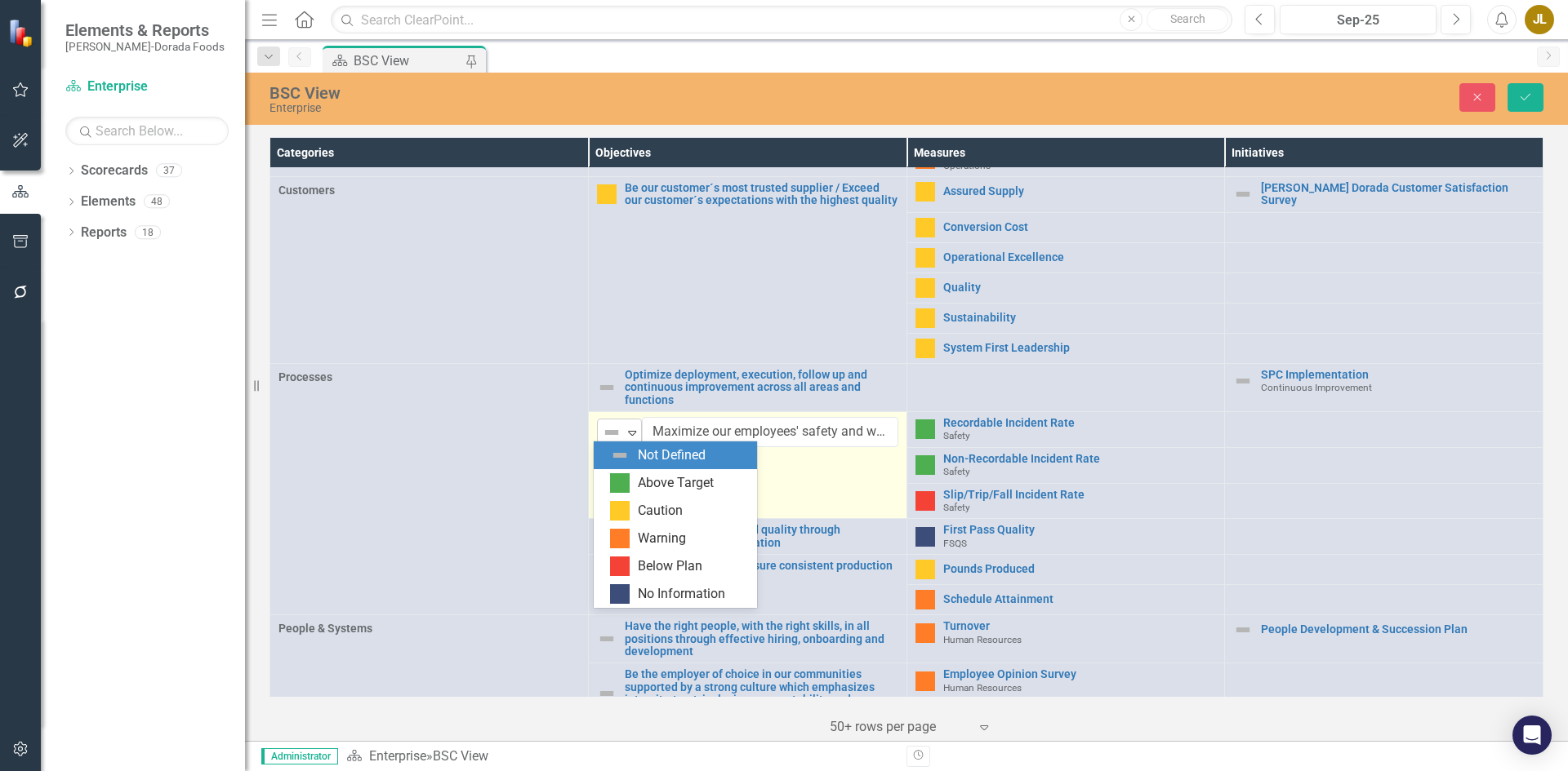
click at [626, 432] on icon "Expand" at bounding box center [632, 433] width 16 height 13
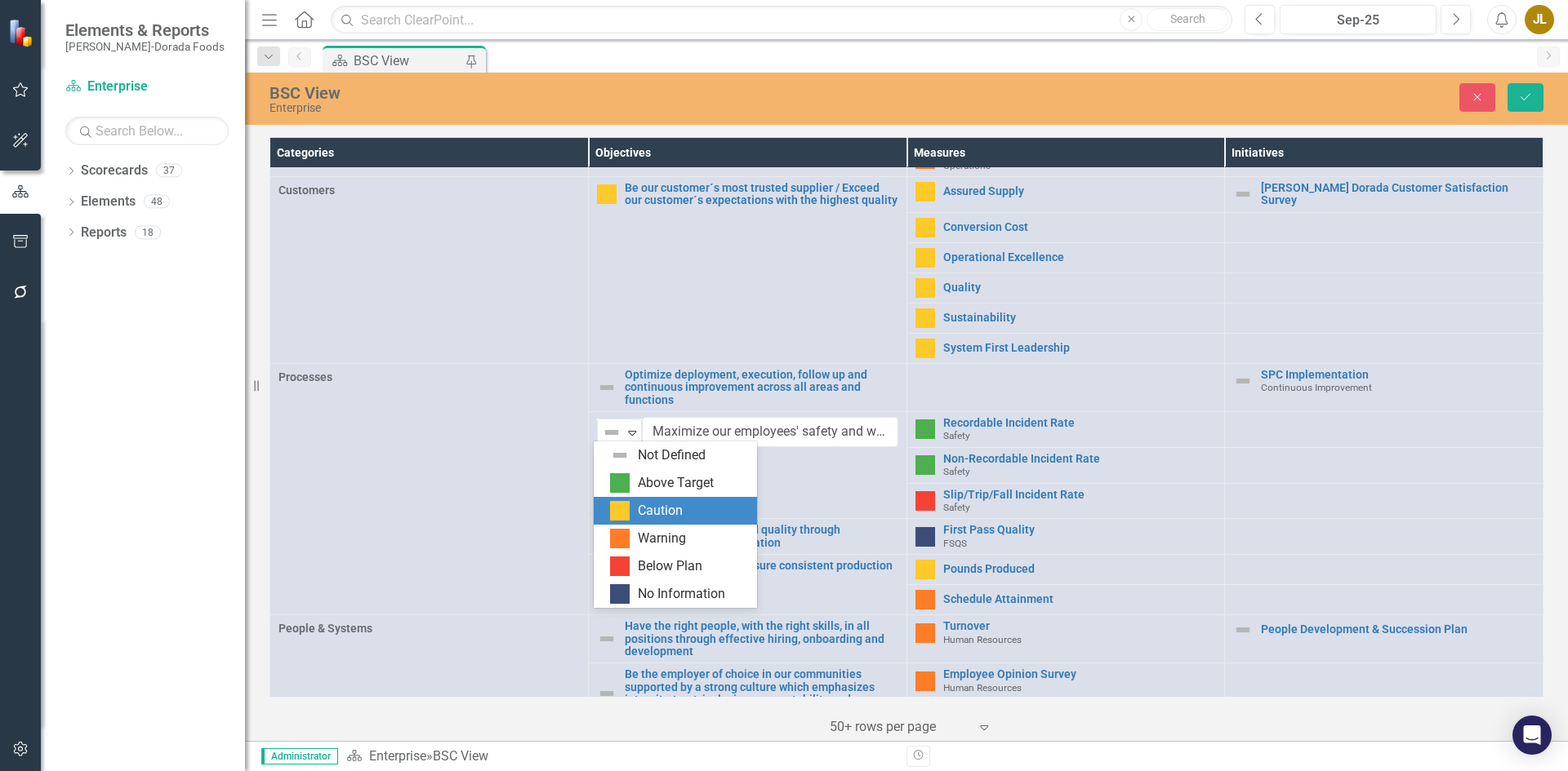
click at [640, 506] on div "Caution" at bounding box center [660, 511] width 44 height 19
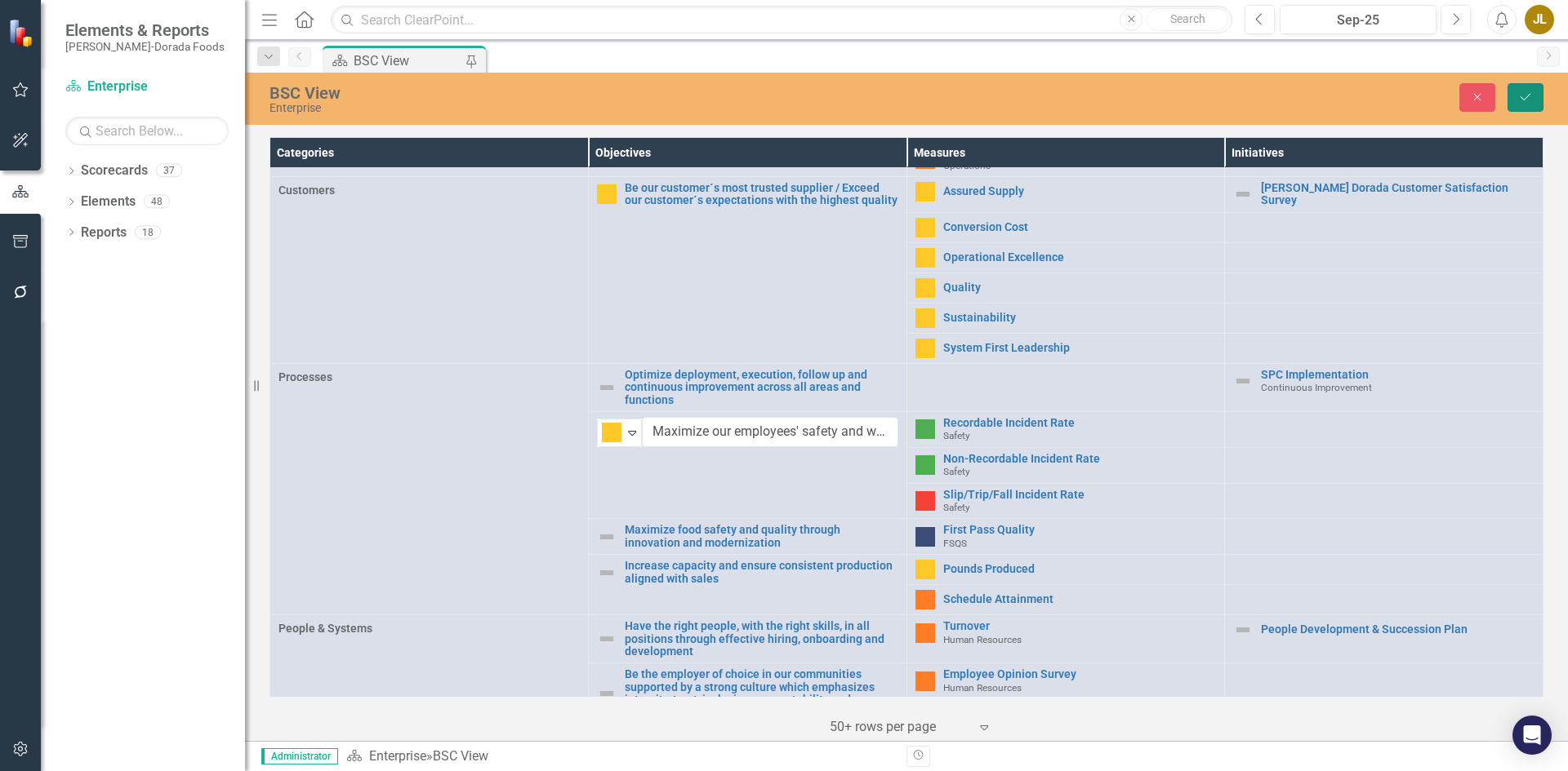
click at [1529, 107] on button "Save" at bounding box center [1525, 97] width 36 height 28
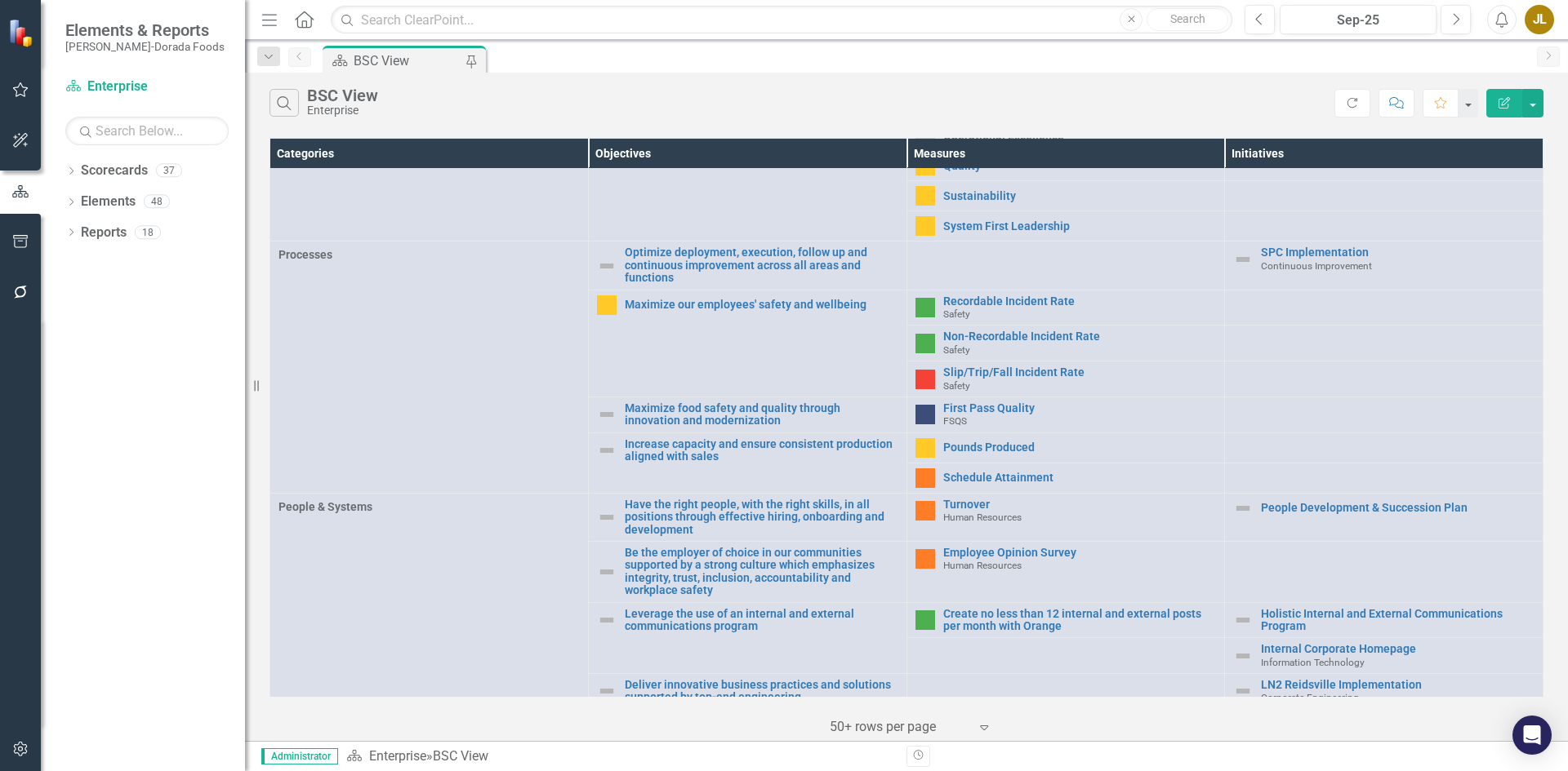
scroll to position [522, 0]
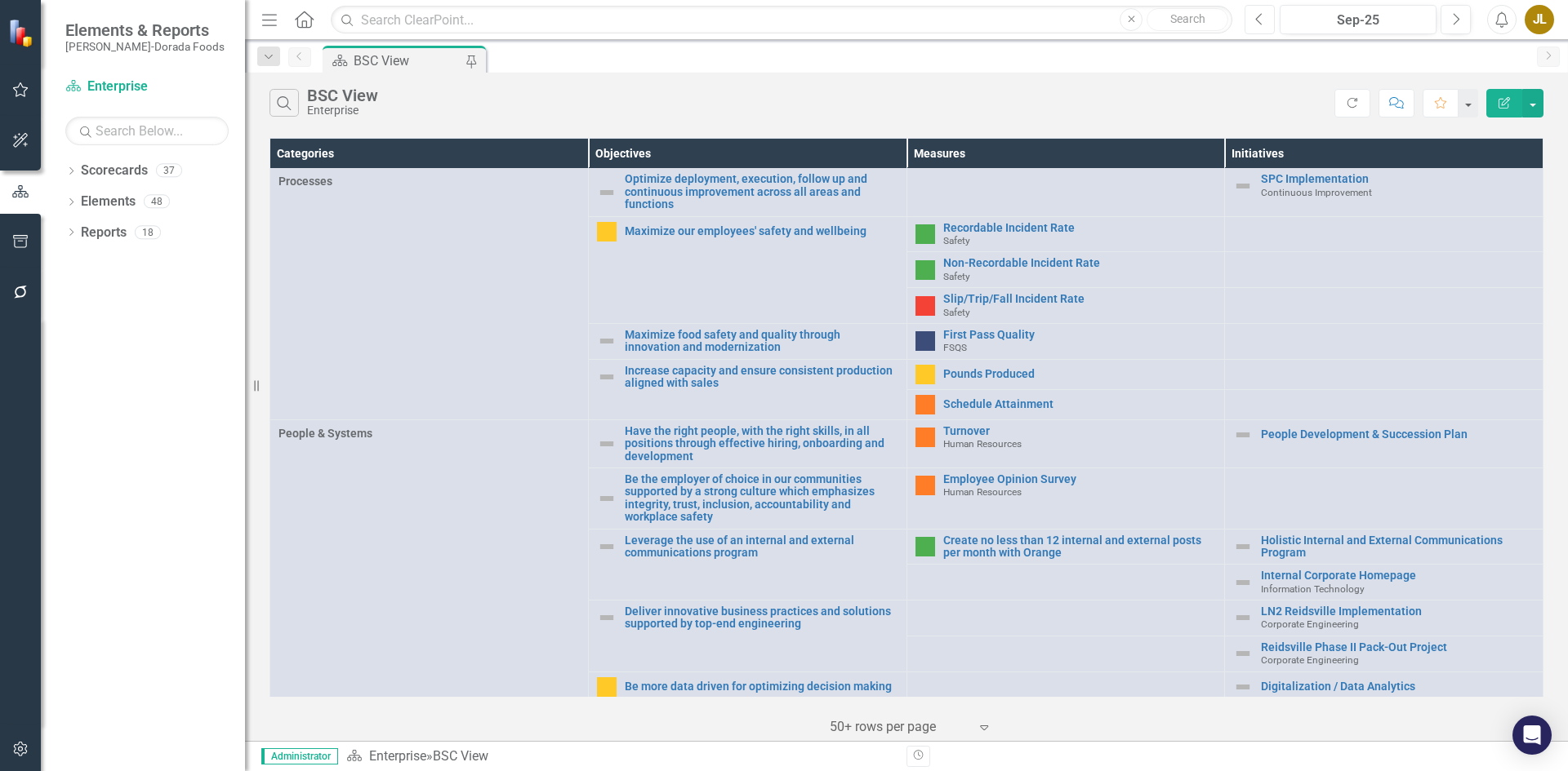
click at [1264, 22] on button "Previous" at bounding box center [1259, 19] width 30 height 29
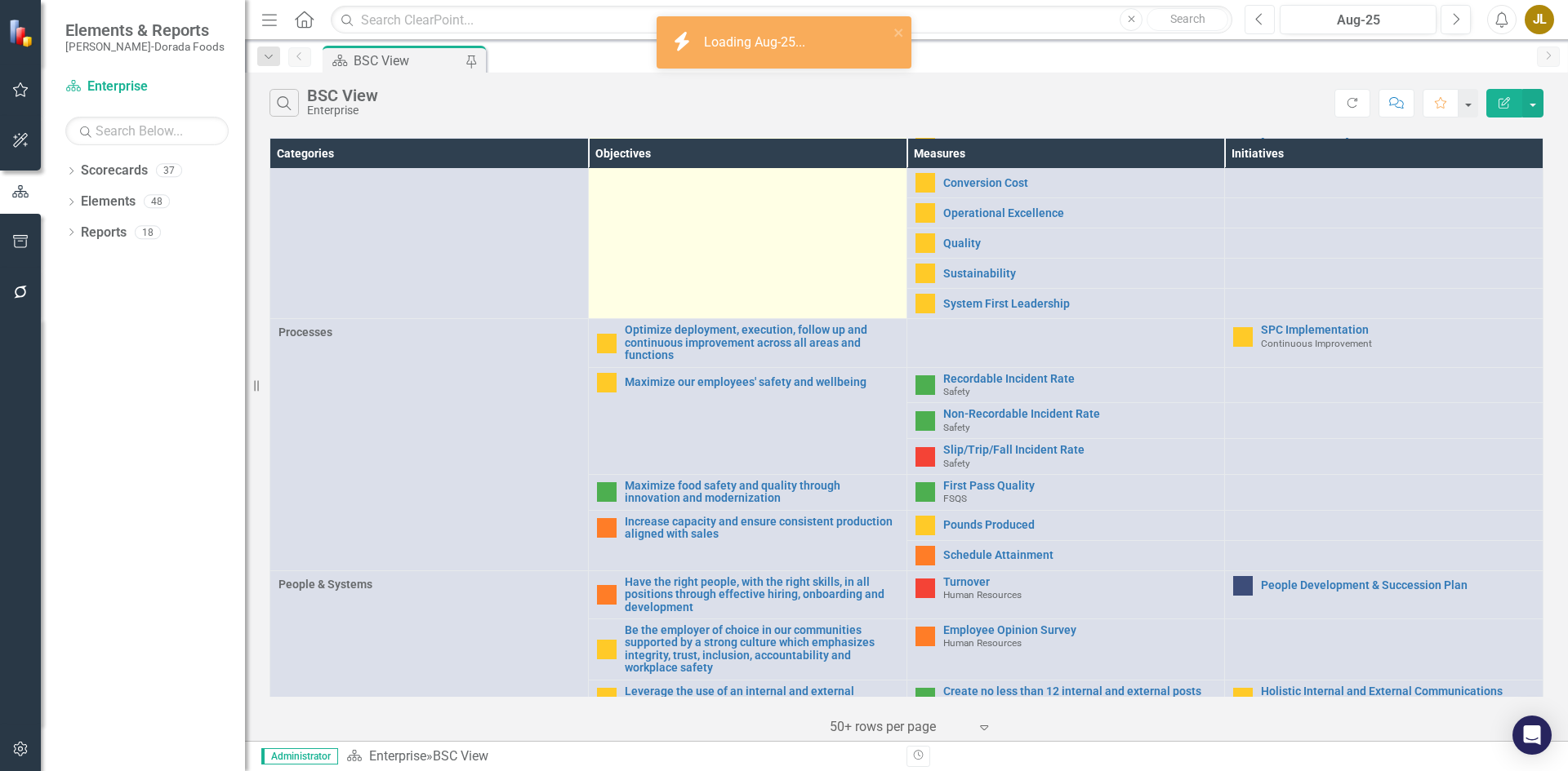
scroll to position [408, 0]
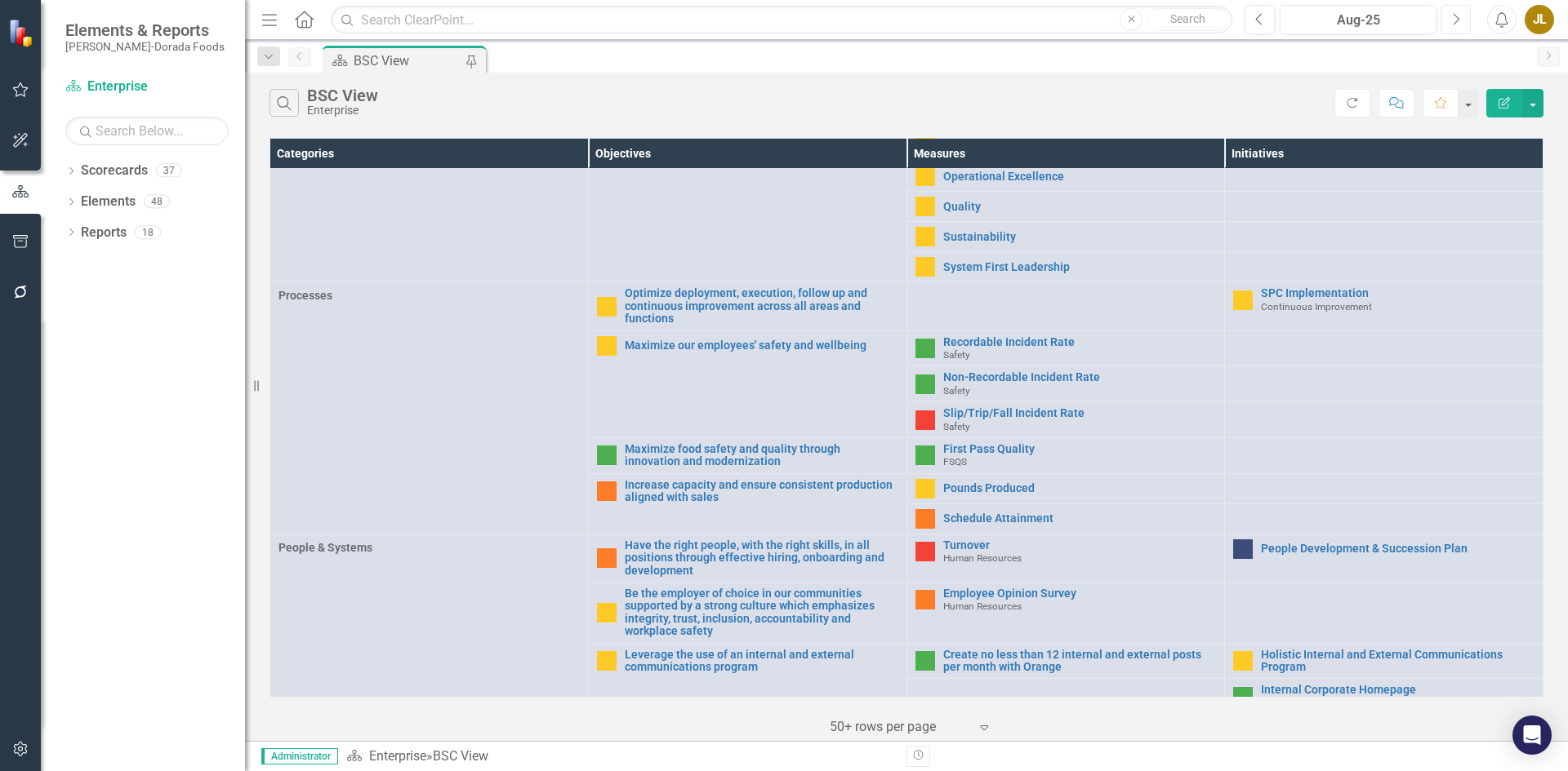
click at [1457, 22] on icon "Next" at bounding box center [1455, 19] width 9 height 15
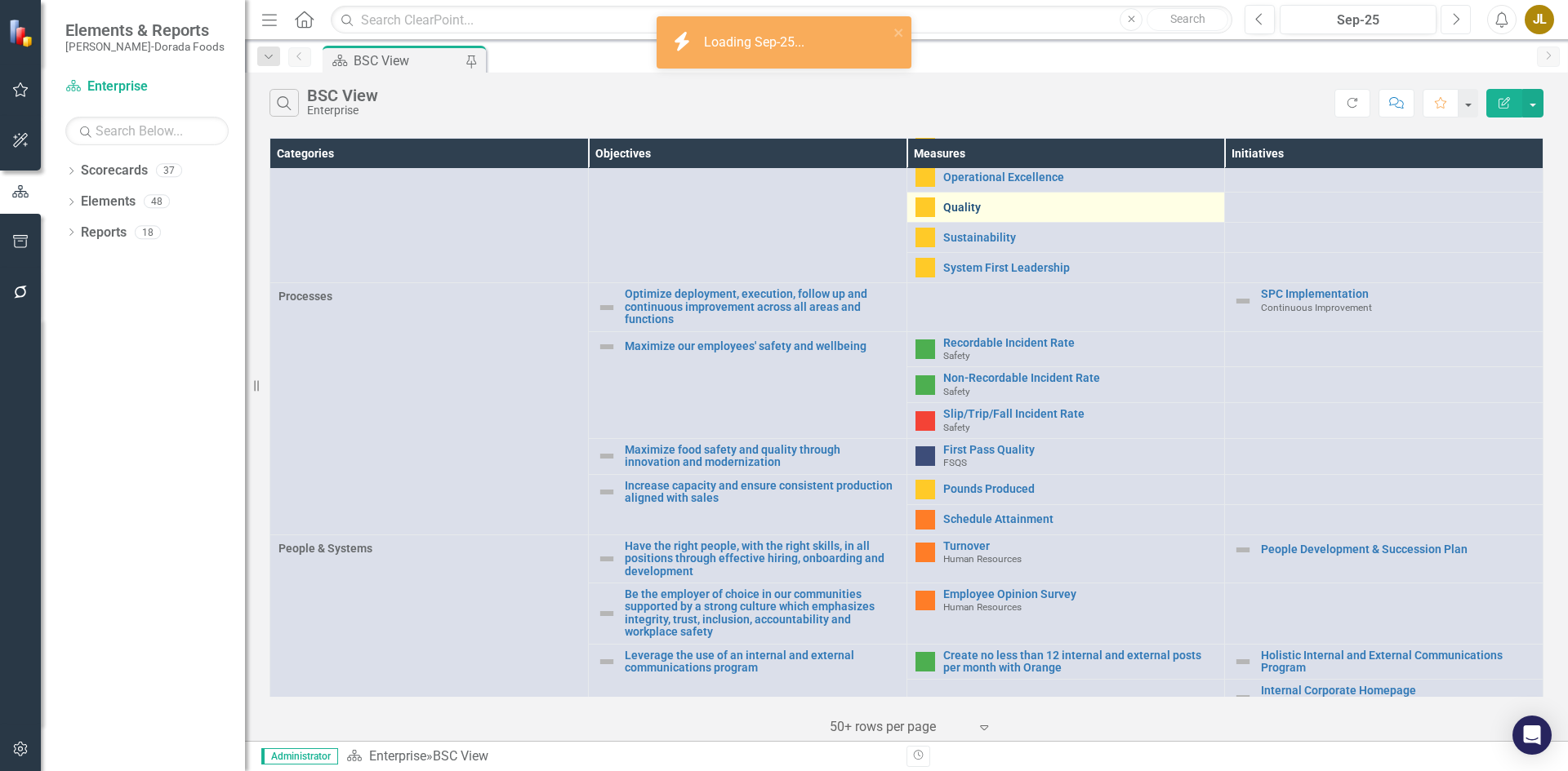
scroll to position [408, 0]
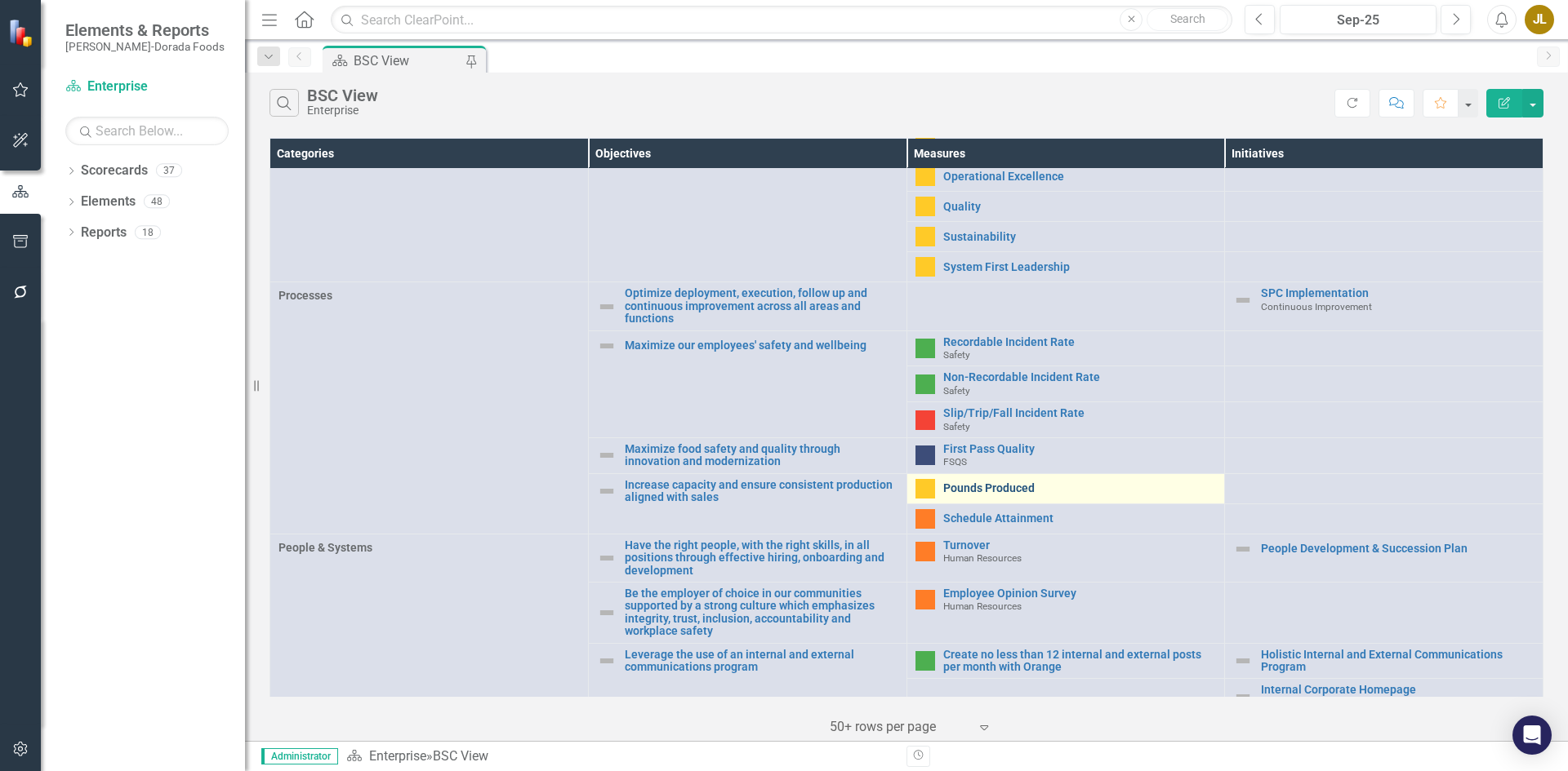
click at [988, 483] on link "Pounds Produced" at bounding box center [1079, 488] width 273 height 12
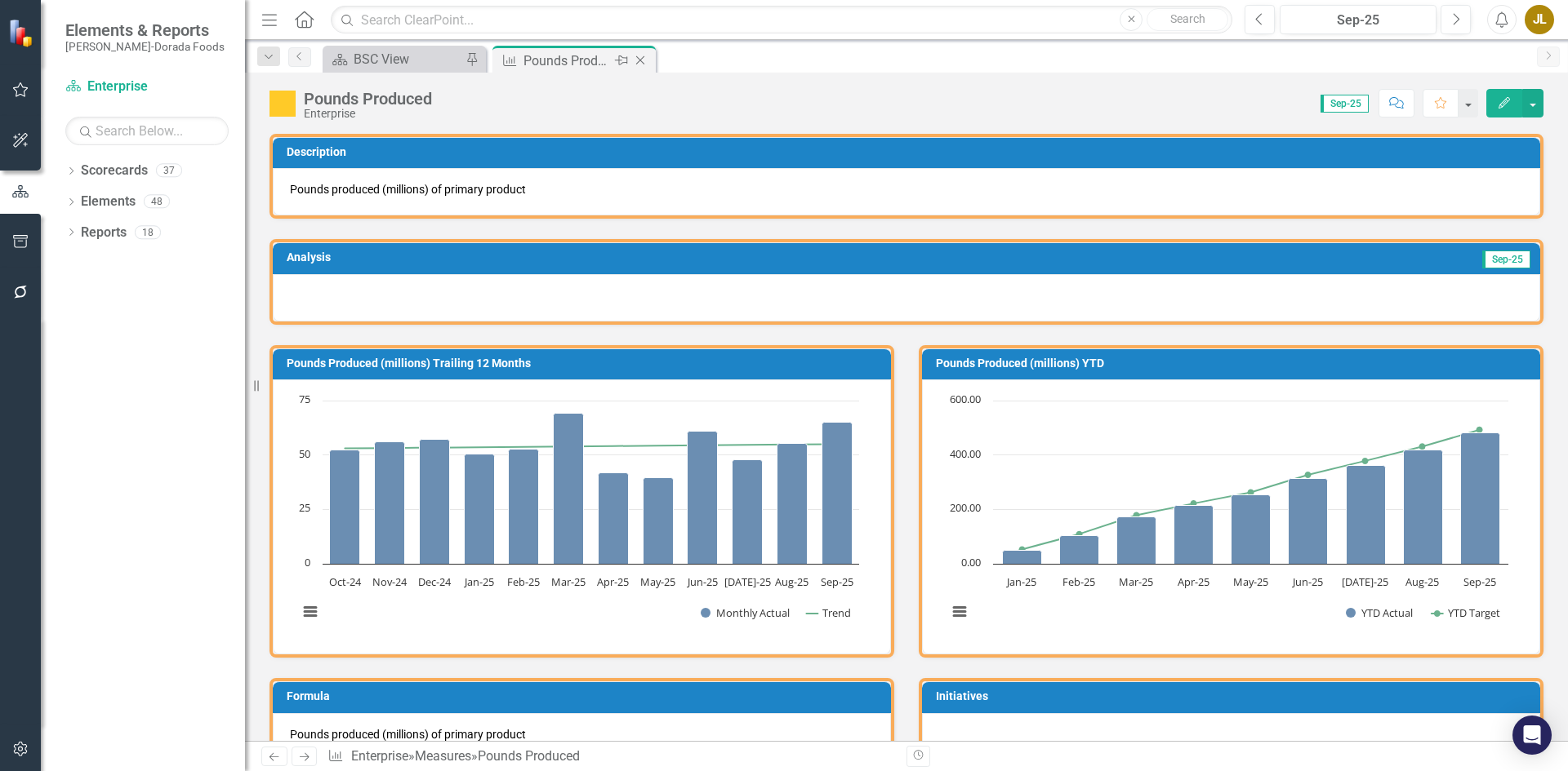
click at [642, 58] on icon at bounding box center [641, 61] width 9 height 9
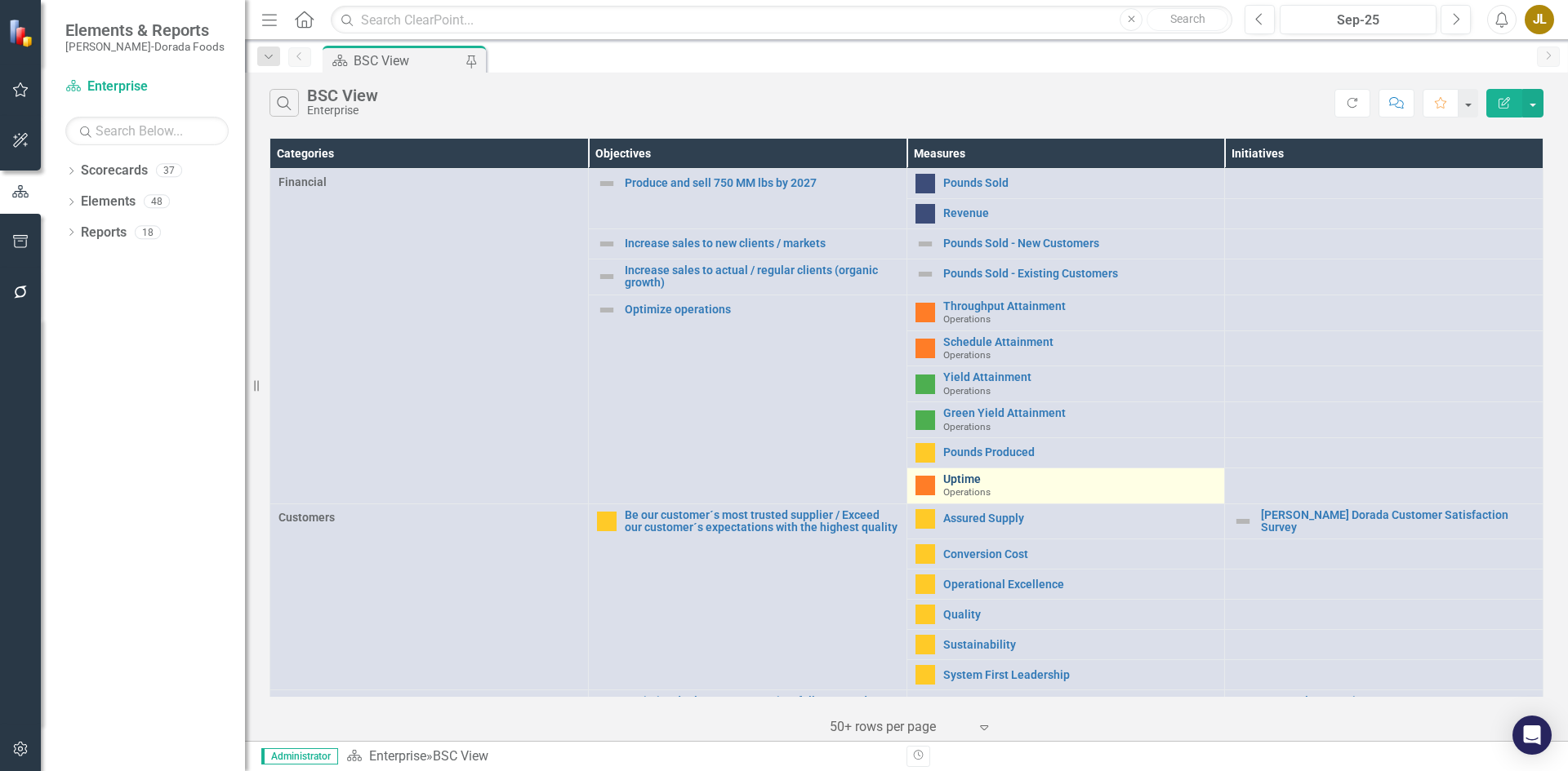
click at [962, 477] on link "Uptime" at bounding box center [1079, 479] width 273 height 12
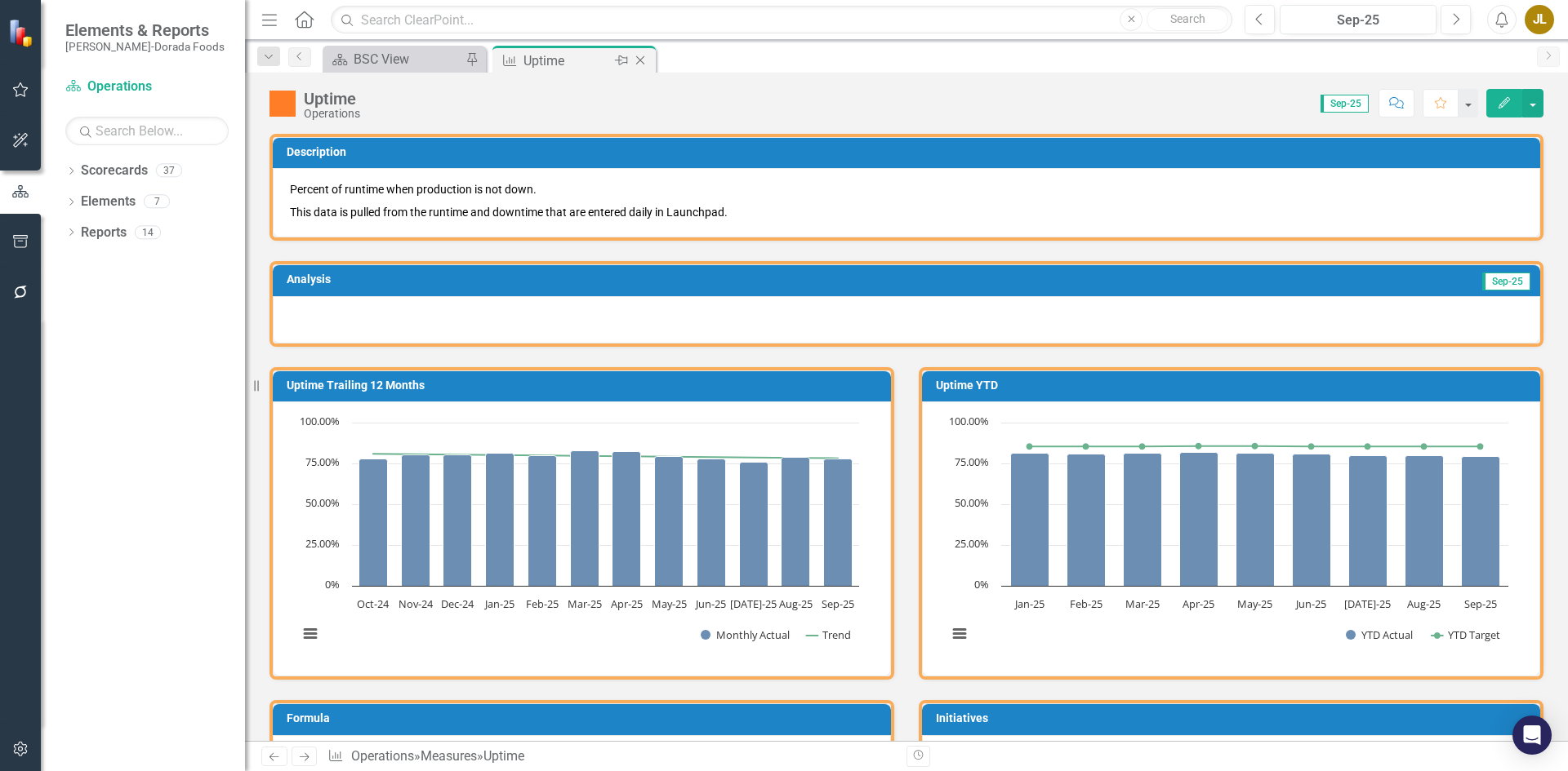
click at [643, 59] on icon "Close" at bounding box center [641, 60] width 16 height 13
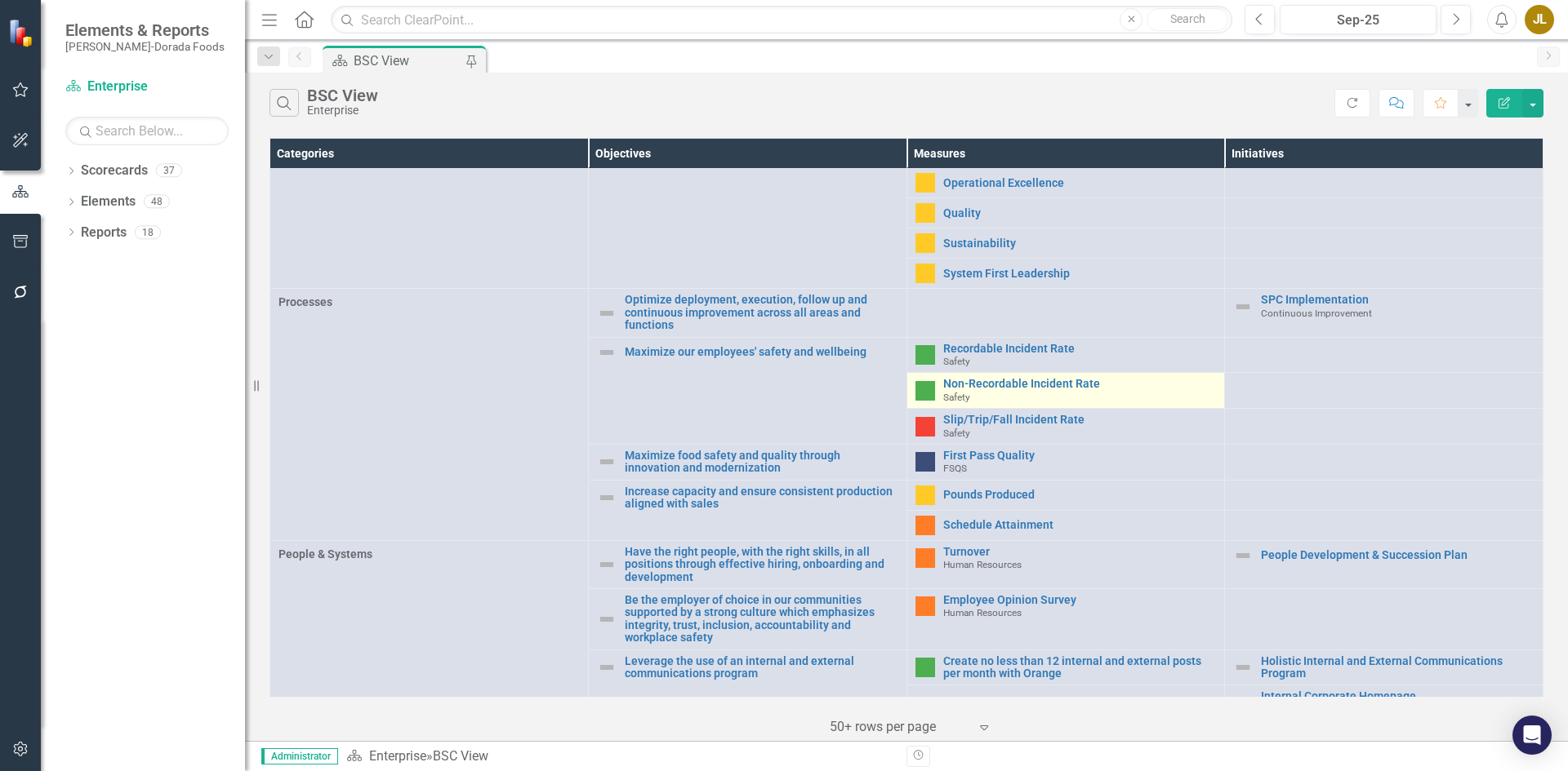
scroll to position [408, 0]
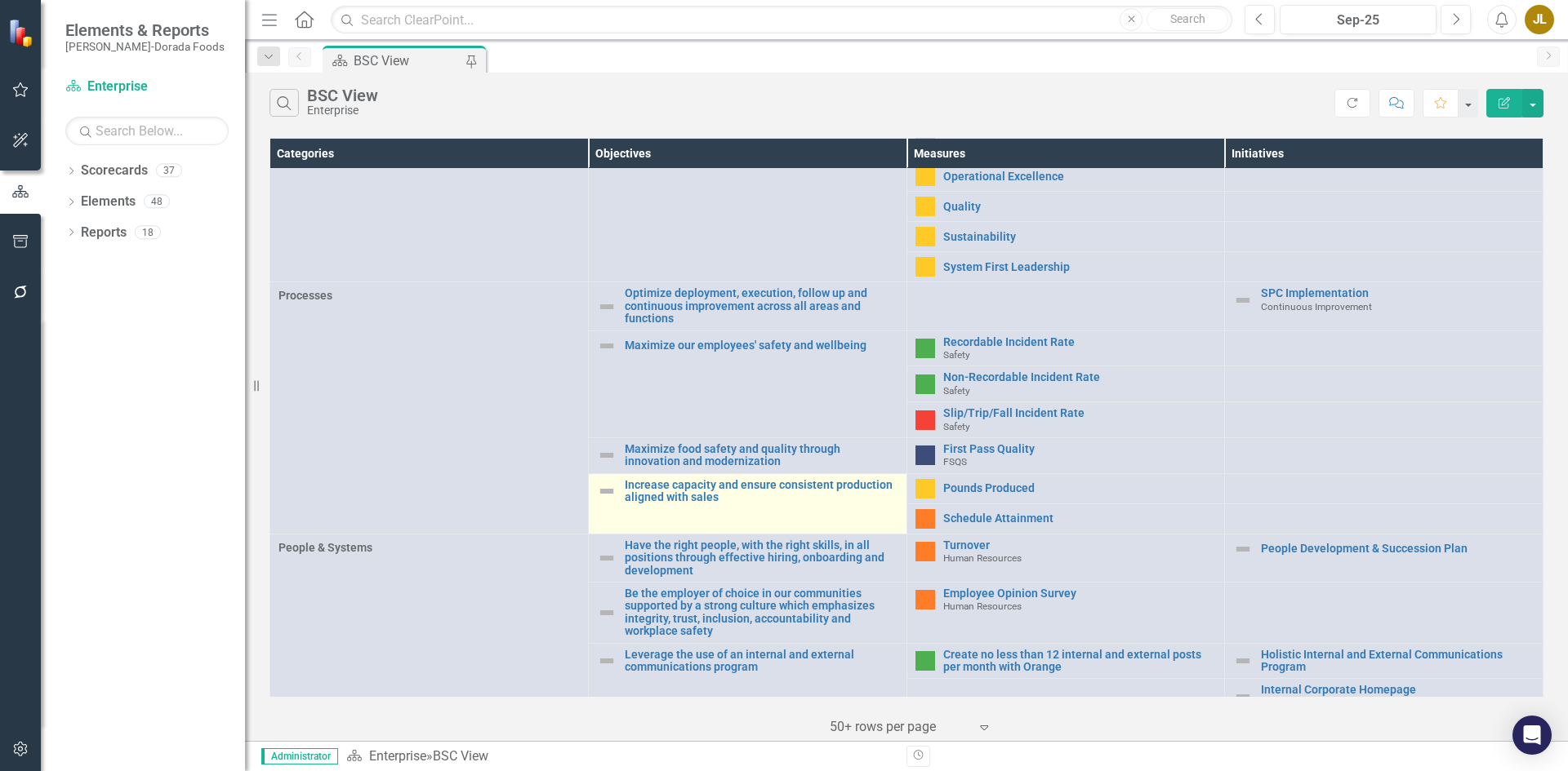
click at [603, 486] on img at bounding box center [607, 492] width 20 height 20
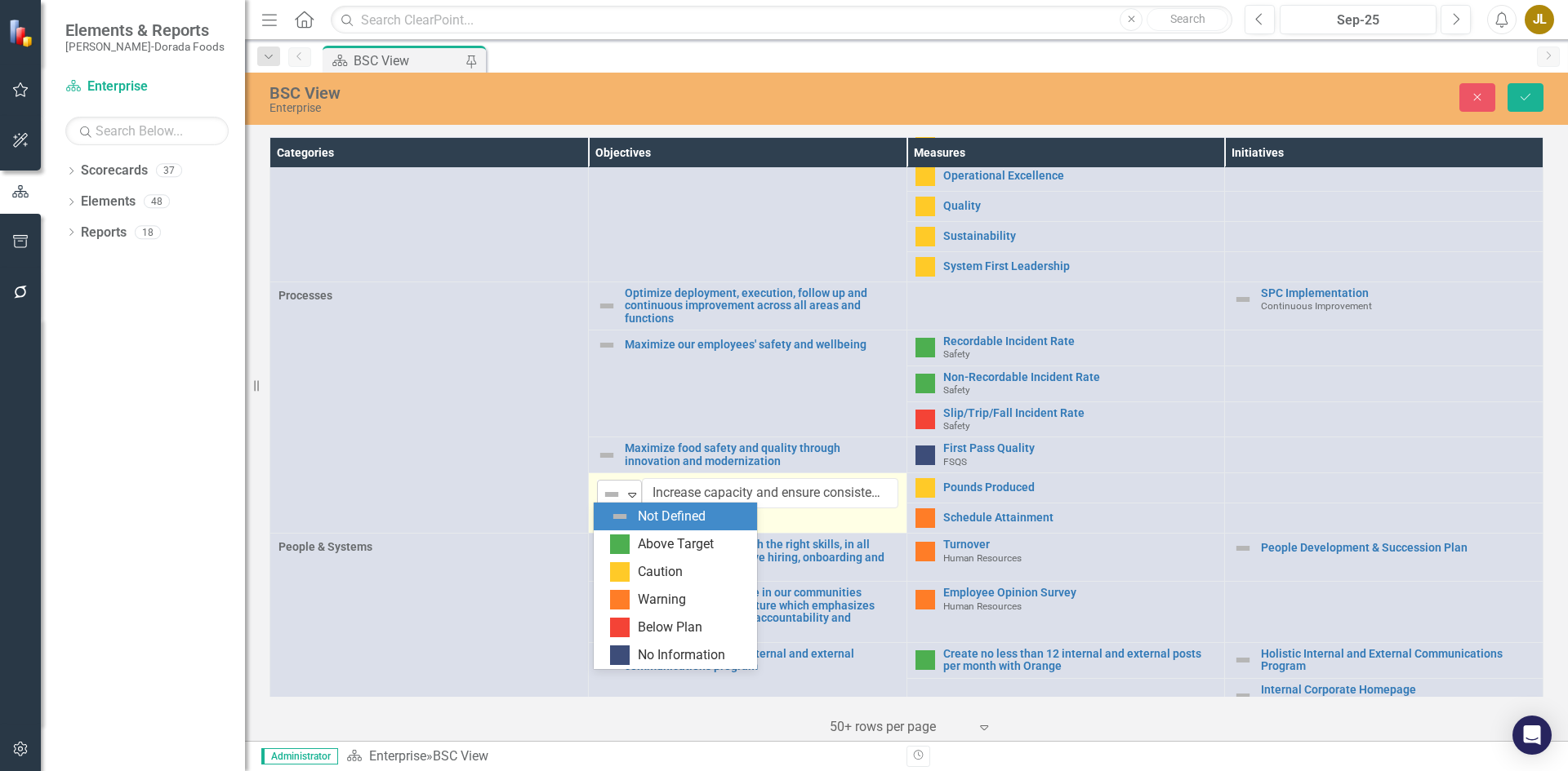
click at [632, 493] on icon at bounding box center [632, 495] width 8 height 5
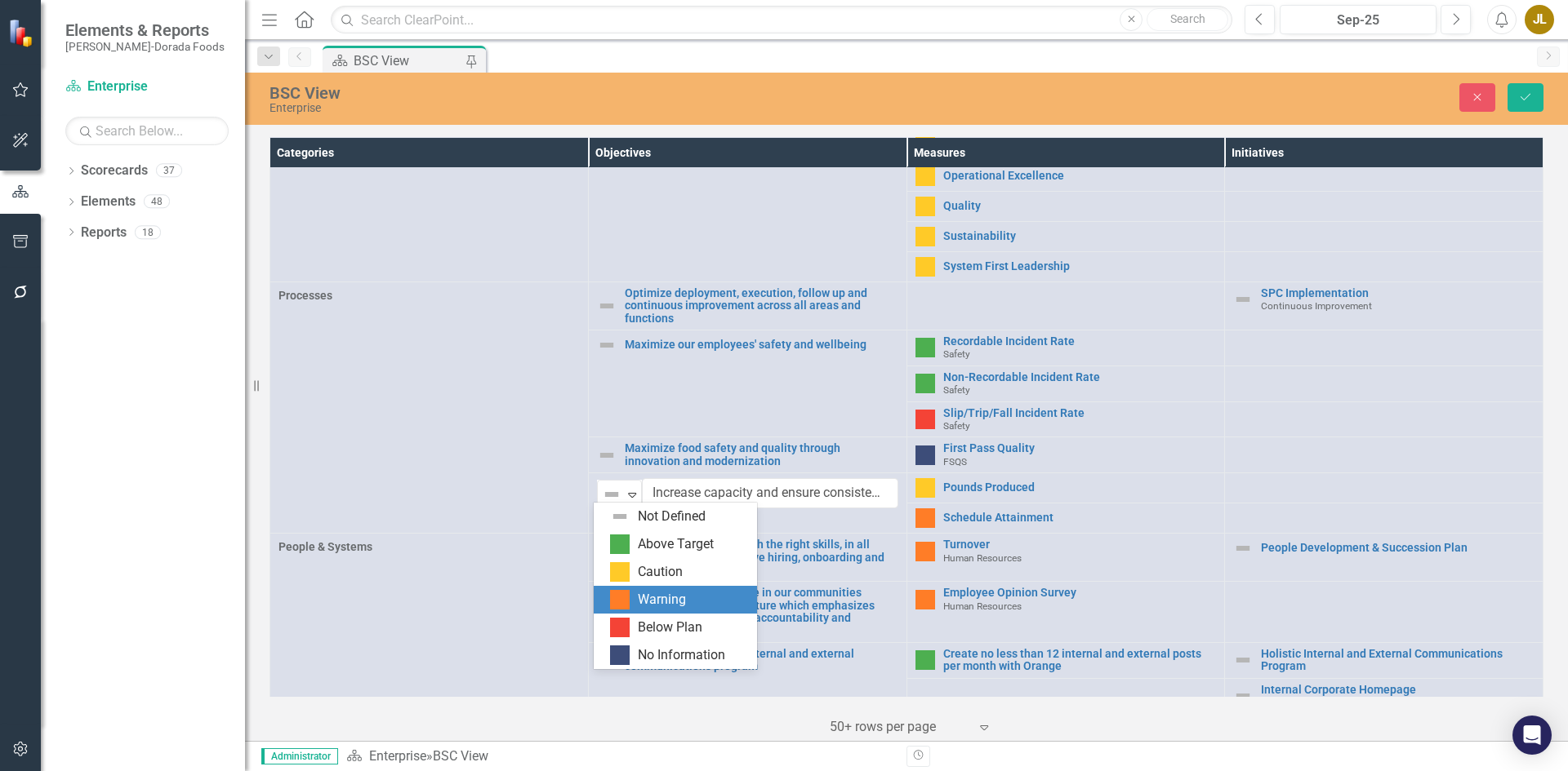
click at [662, 604] on div "Warning" at bounding box center [662, 600] width 48 height 19
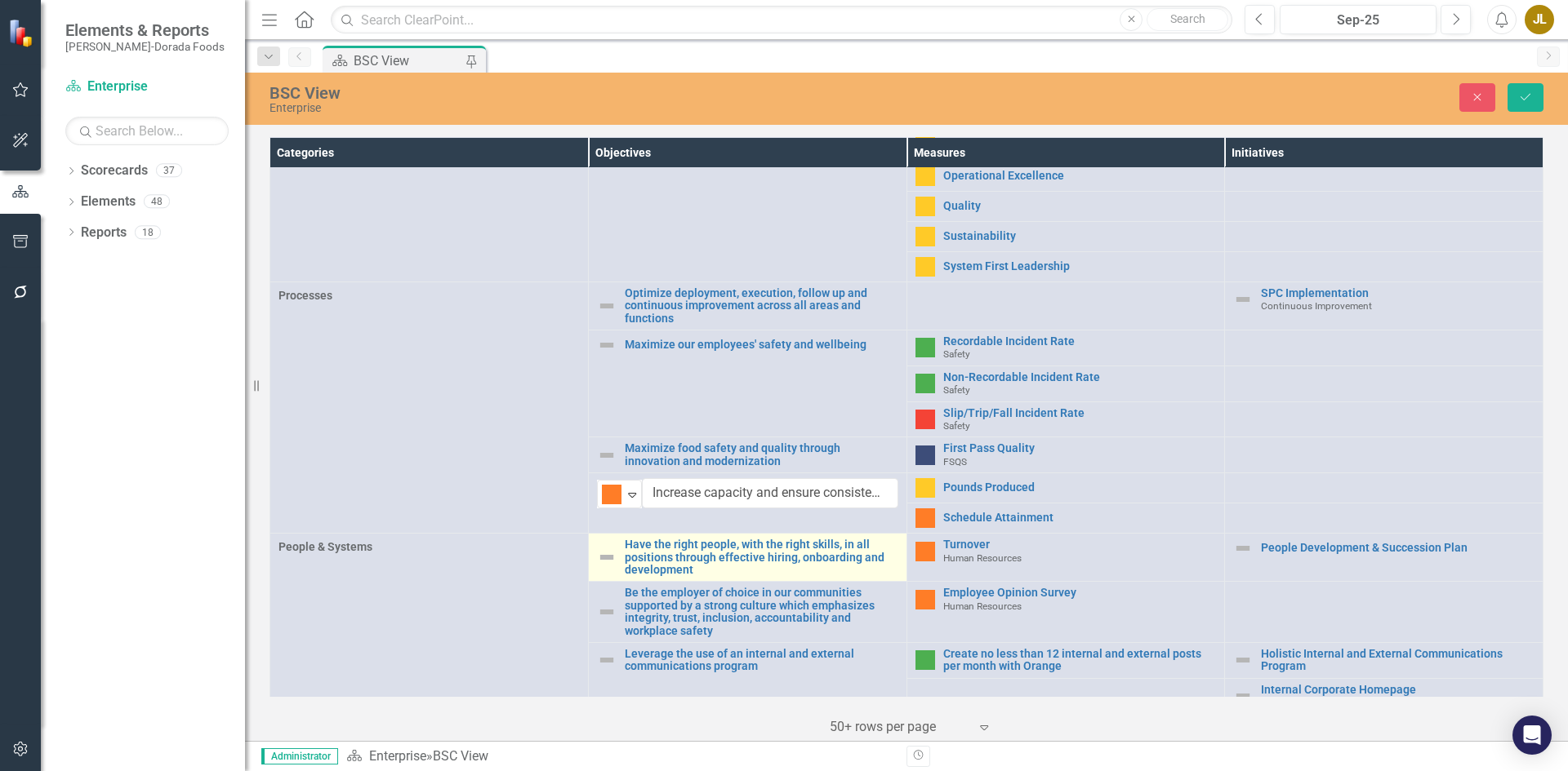
click at [609, 549] on img at bounding box center [607, 558] width 20 height 20
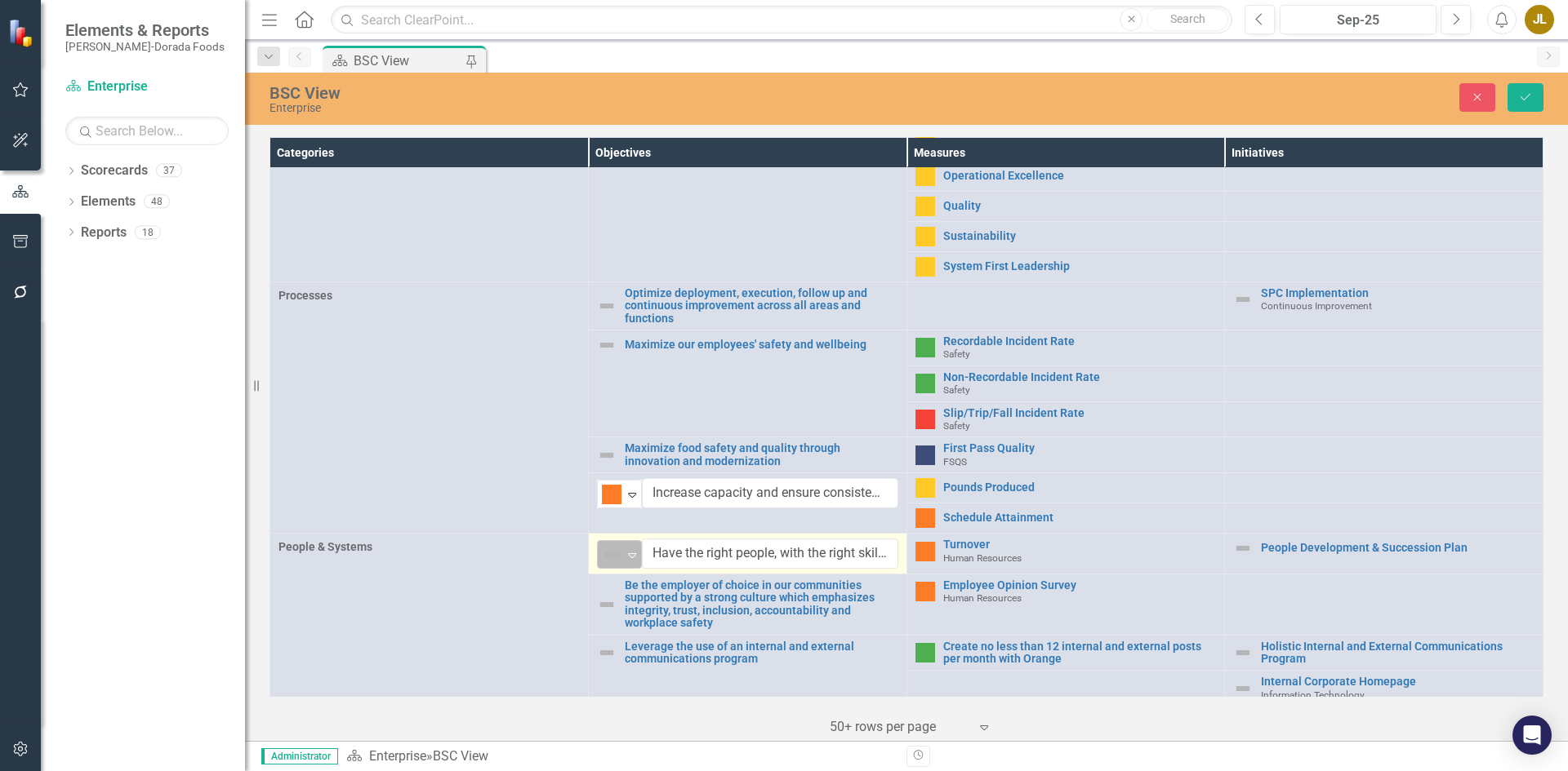
click at [629, 553] on icon at bounding box center [632, 555] width 8 height 5
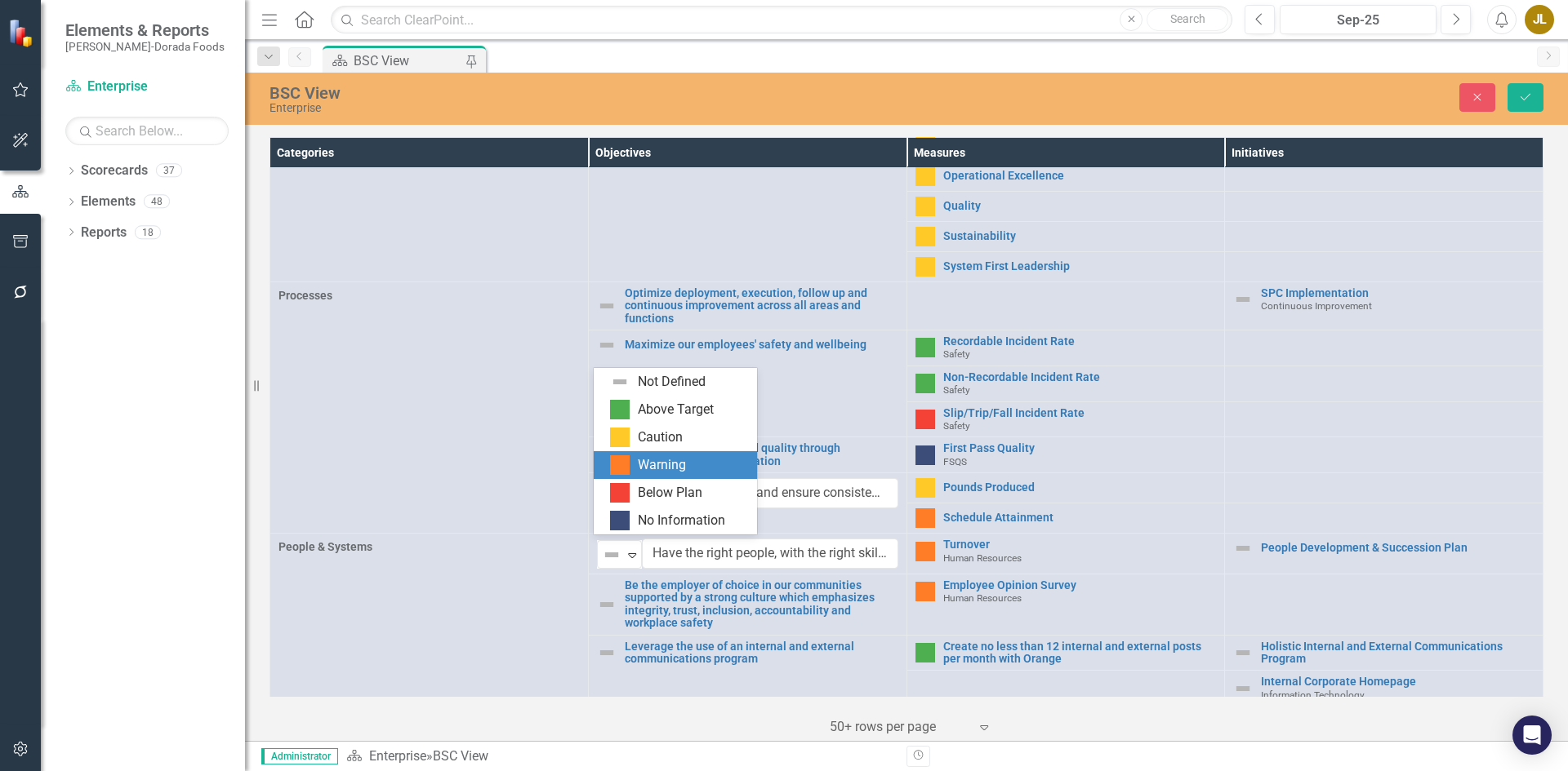
click at [635, 453] on div "Warning" at bounding box center [675, 465] width 163 height 28
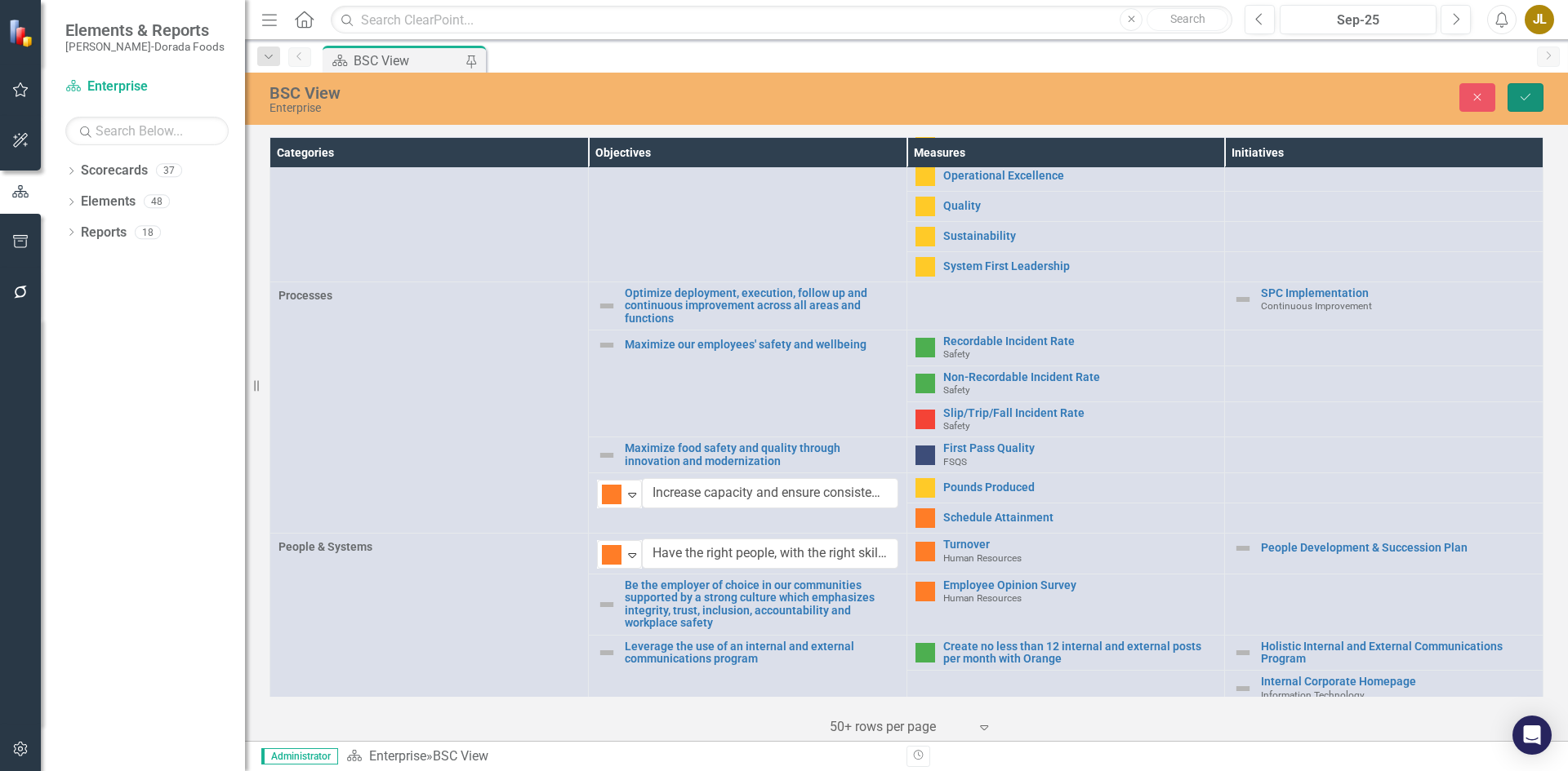
click at [1525, 104] on button "Save" at bounding box center [1525, 97] width 36 height 28
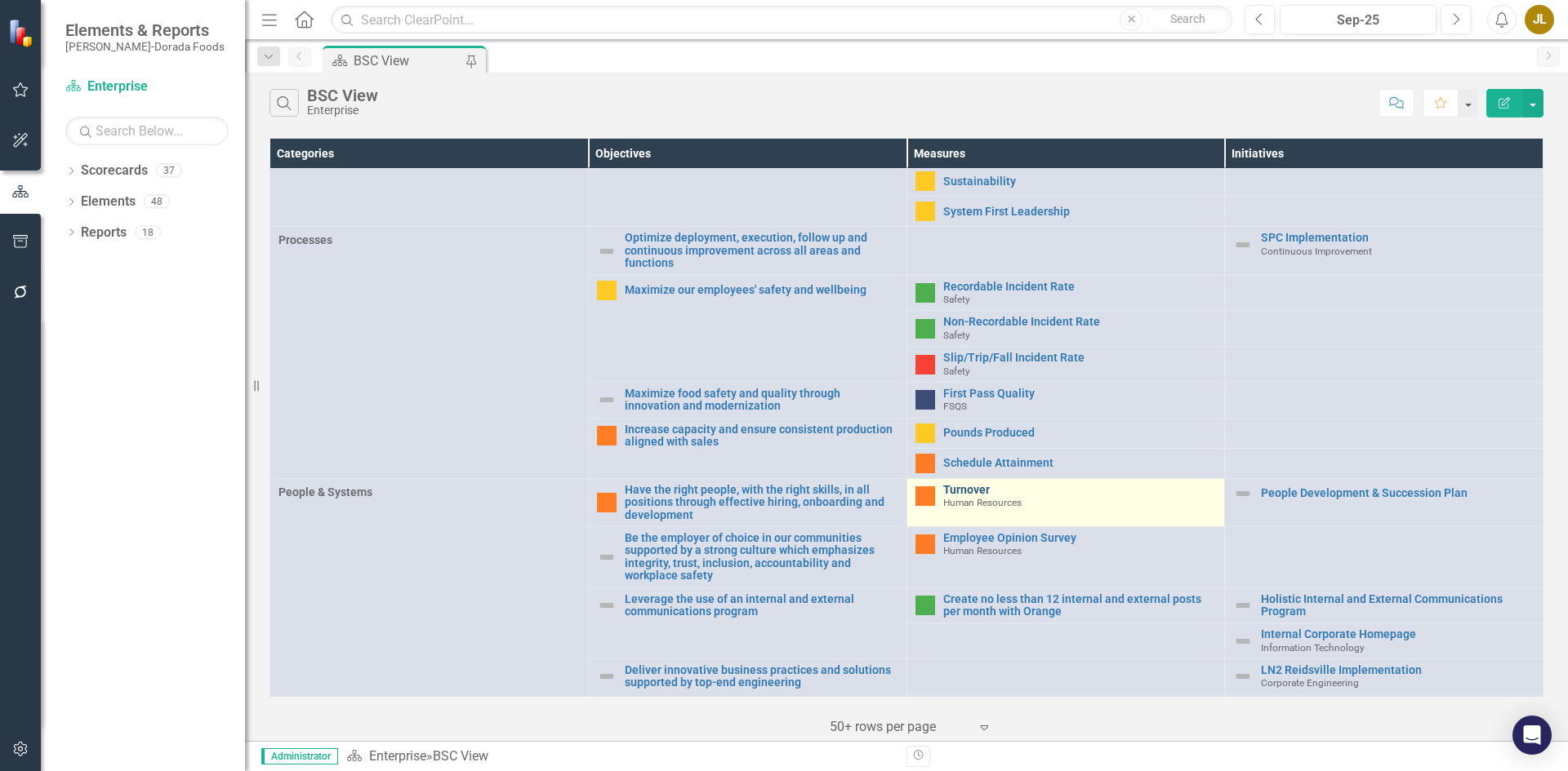
scroll to position [490, 0]
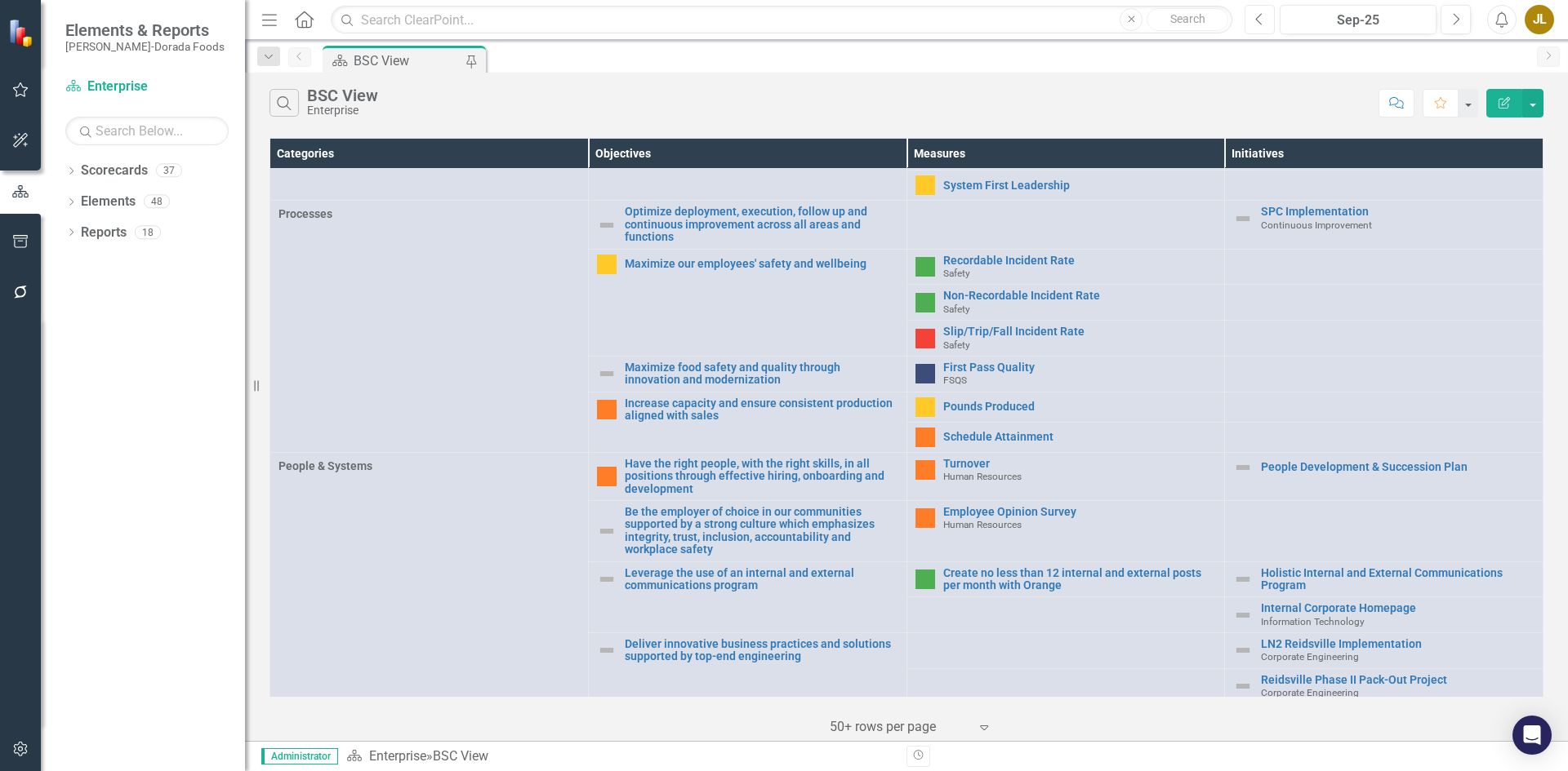
click at [1253, 19] on button "Previous" at bounding box center [1259, 19] width 30 height 29
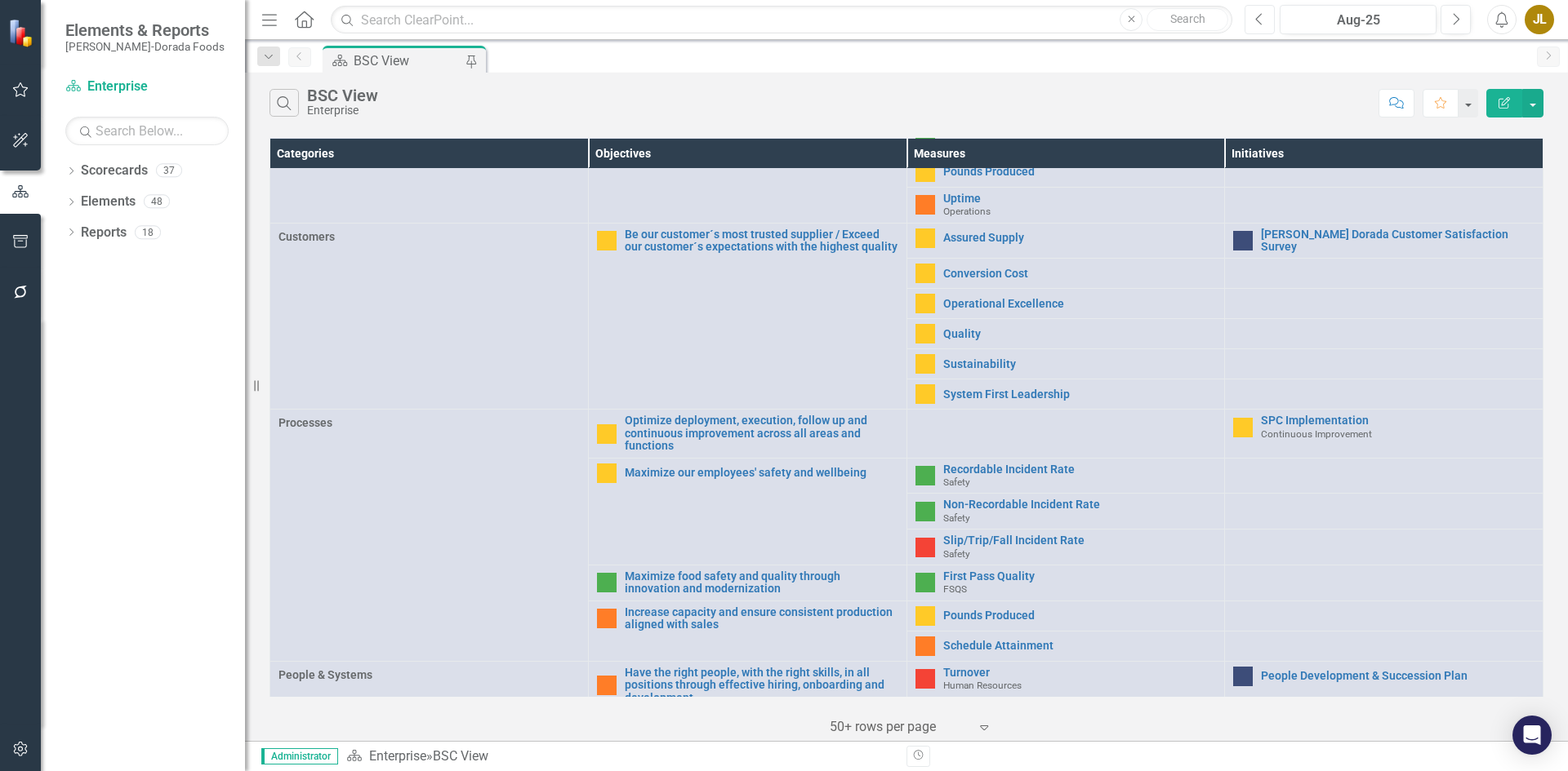
scroll to position [245, 0]
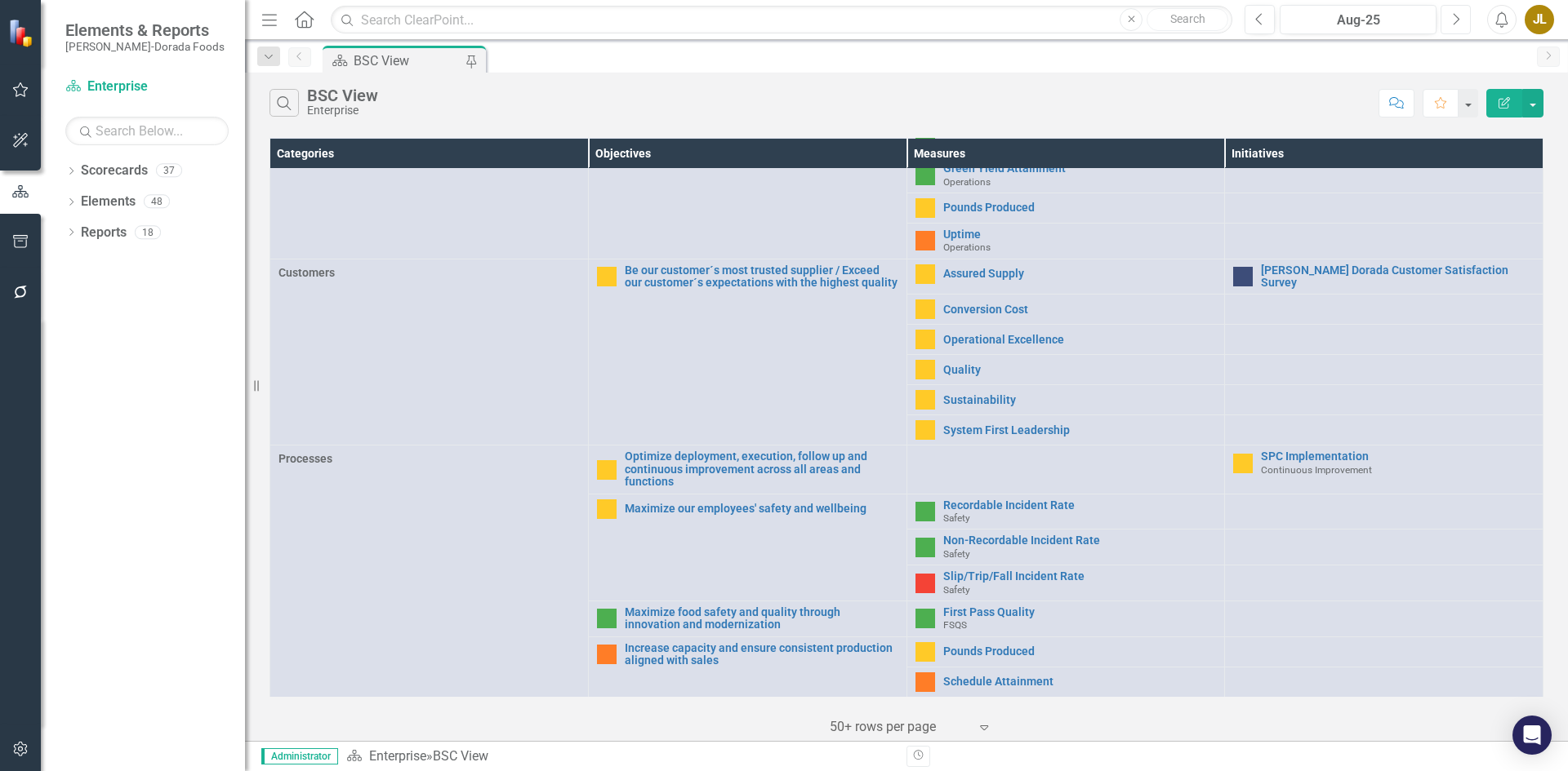
click at [1450, 24] on button "Next" at bounding box center [1455, 19] width 30 height 29
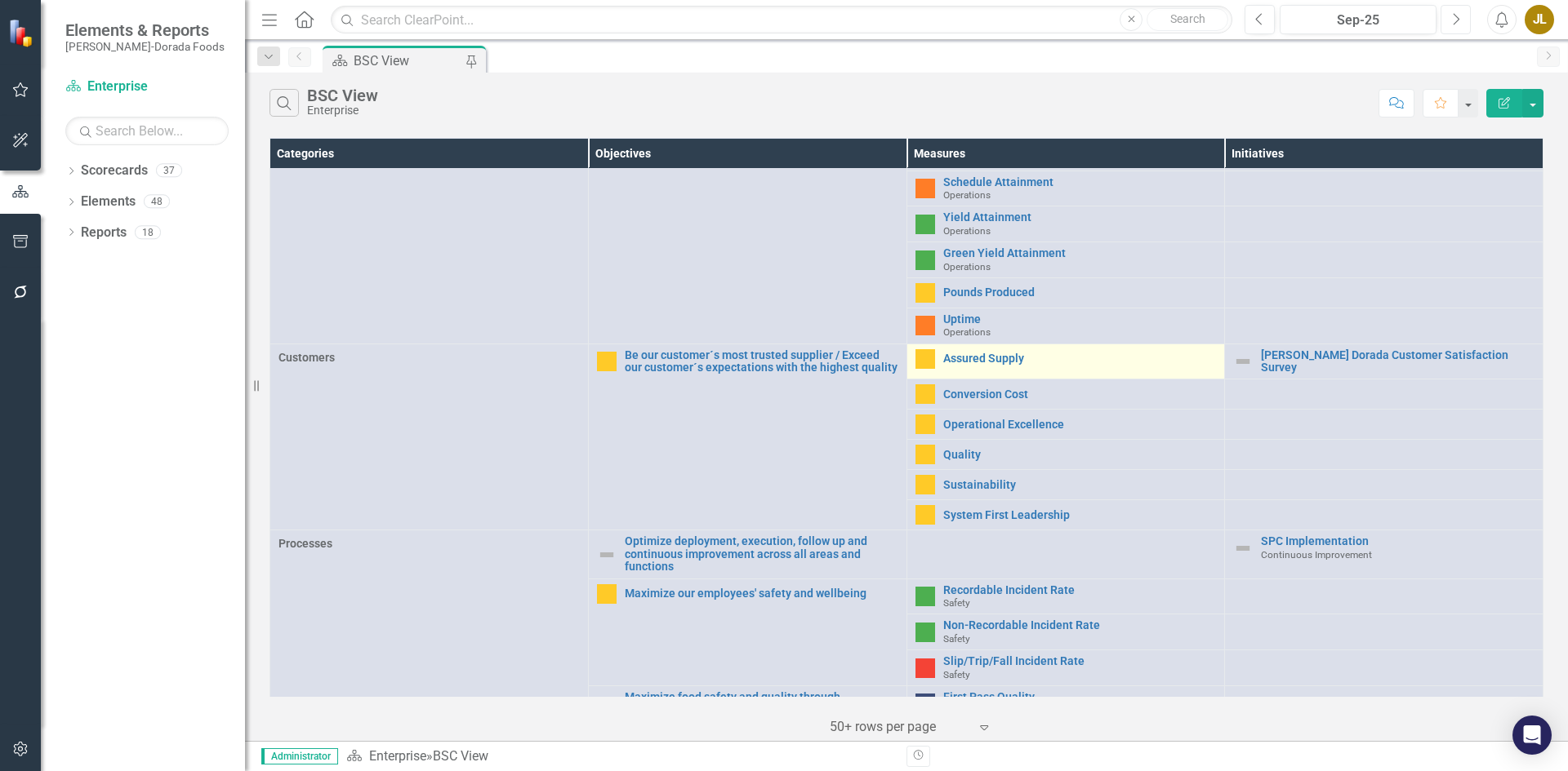
scroll to position [163, 0]
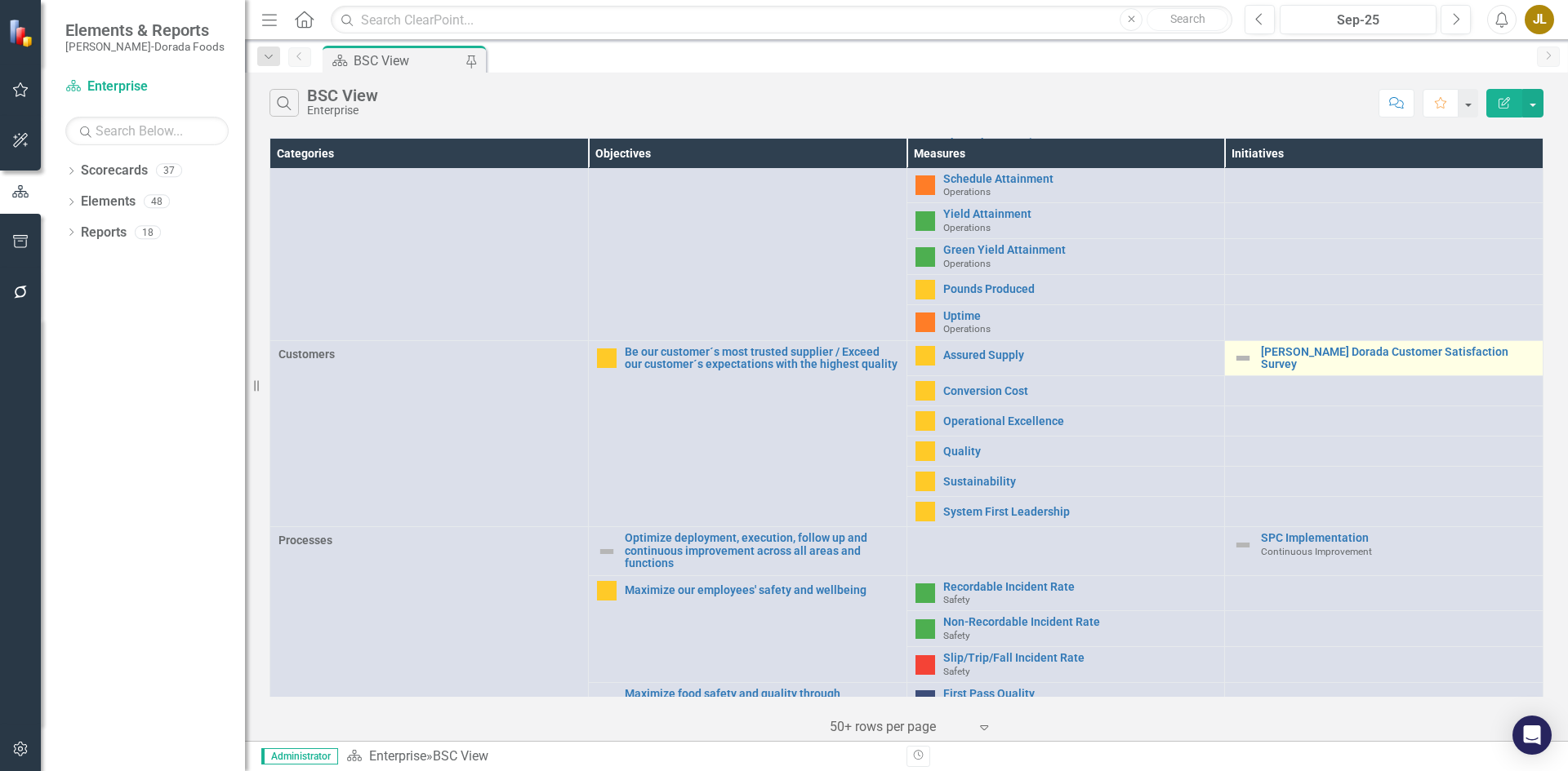
click at [1236, 358] on img at bounding box center [1243, 358] width 20 height 20
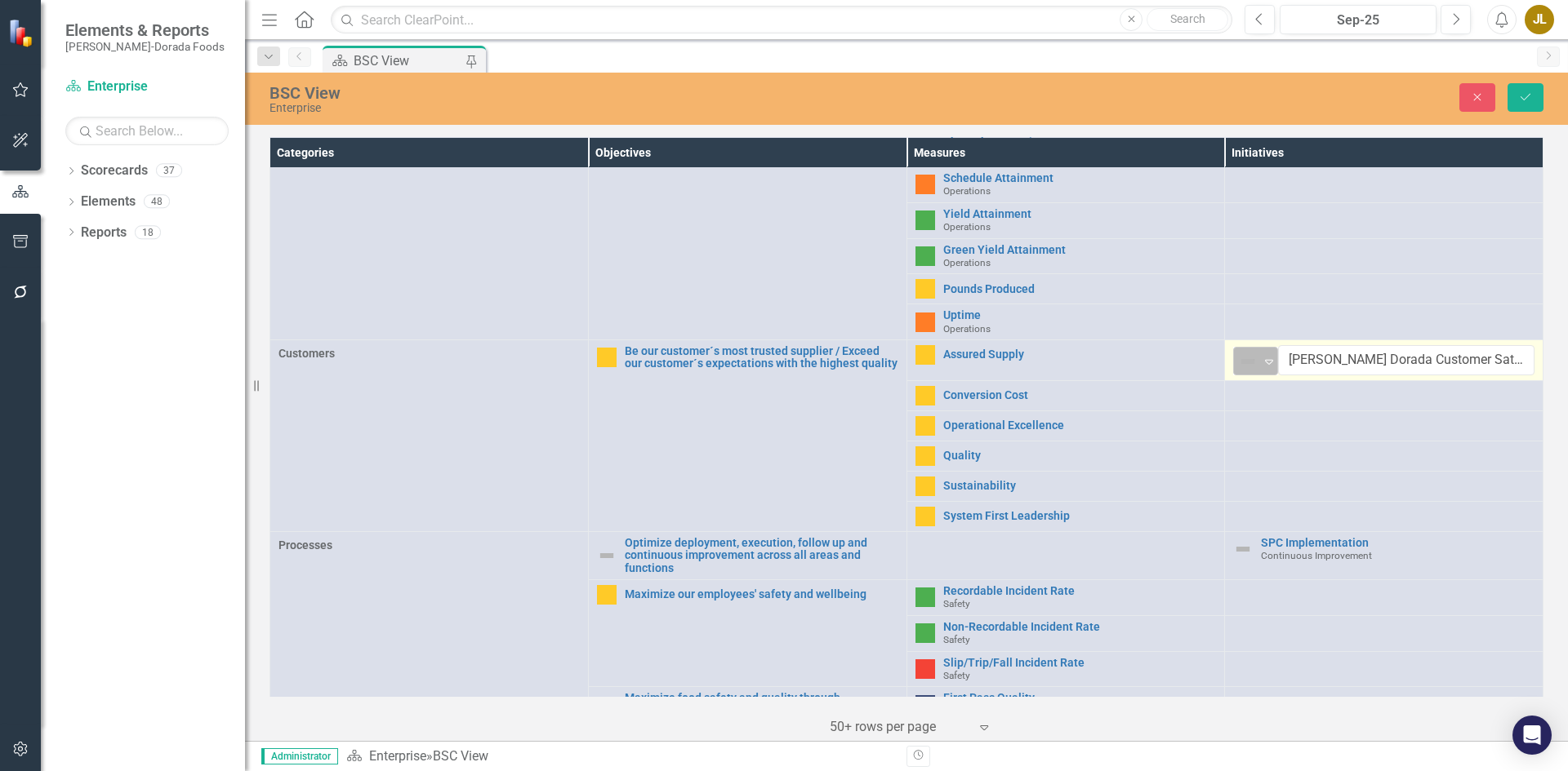
click at [1243, 358] on img at bounding box center [1248, 362] width 20 height 20
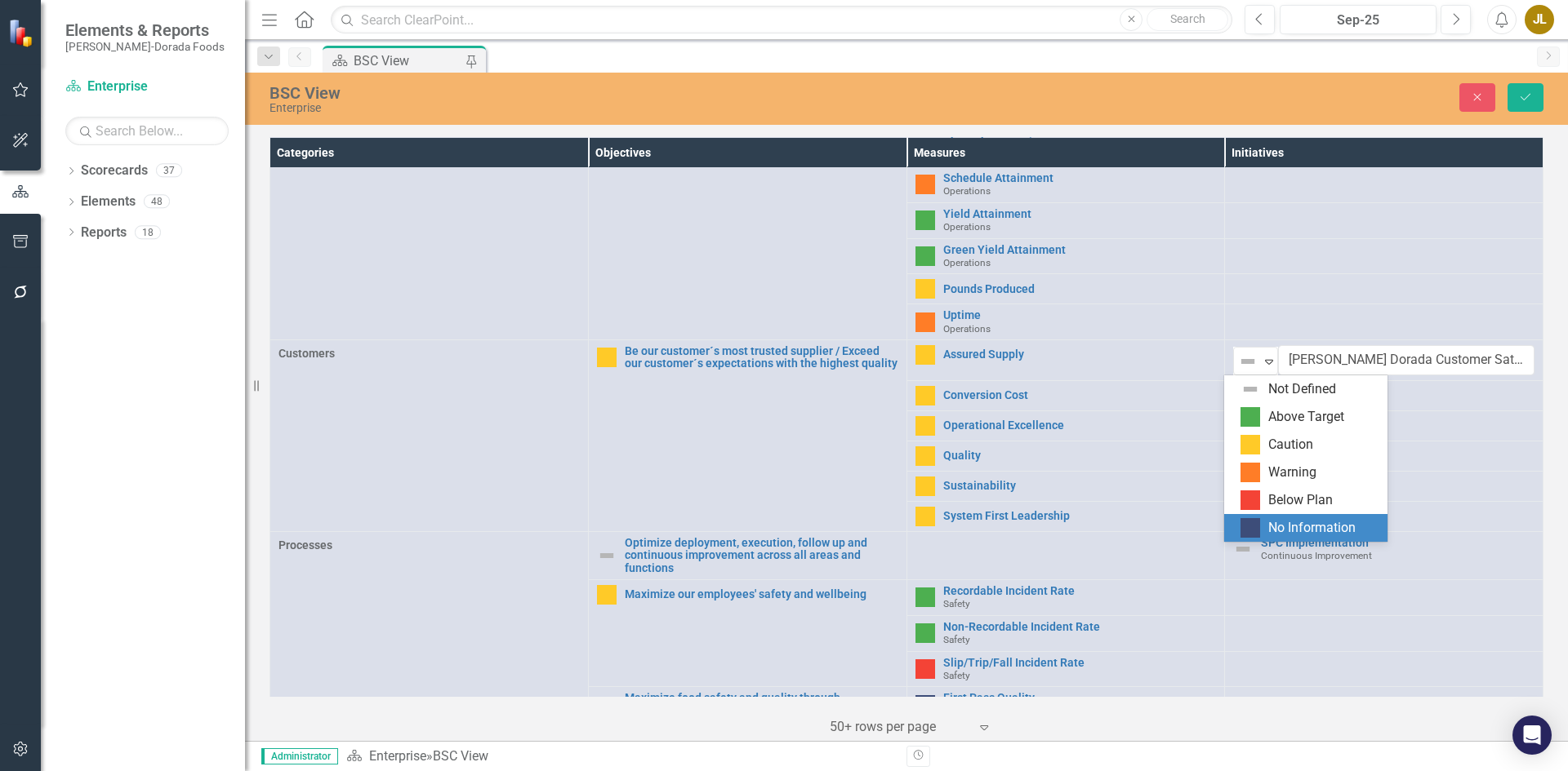
click at [1268, 526] on div "No Information" at bounding box center [1308, 528] width 137 height 20
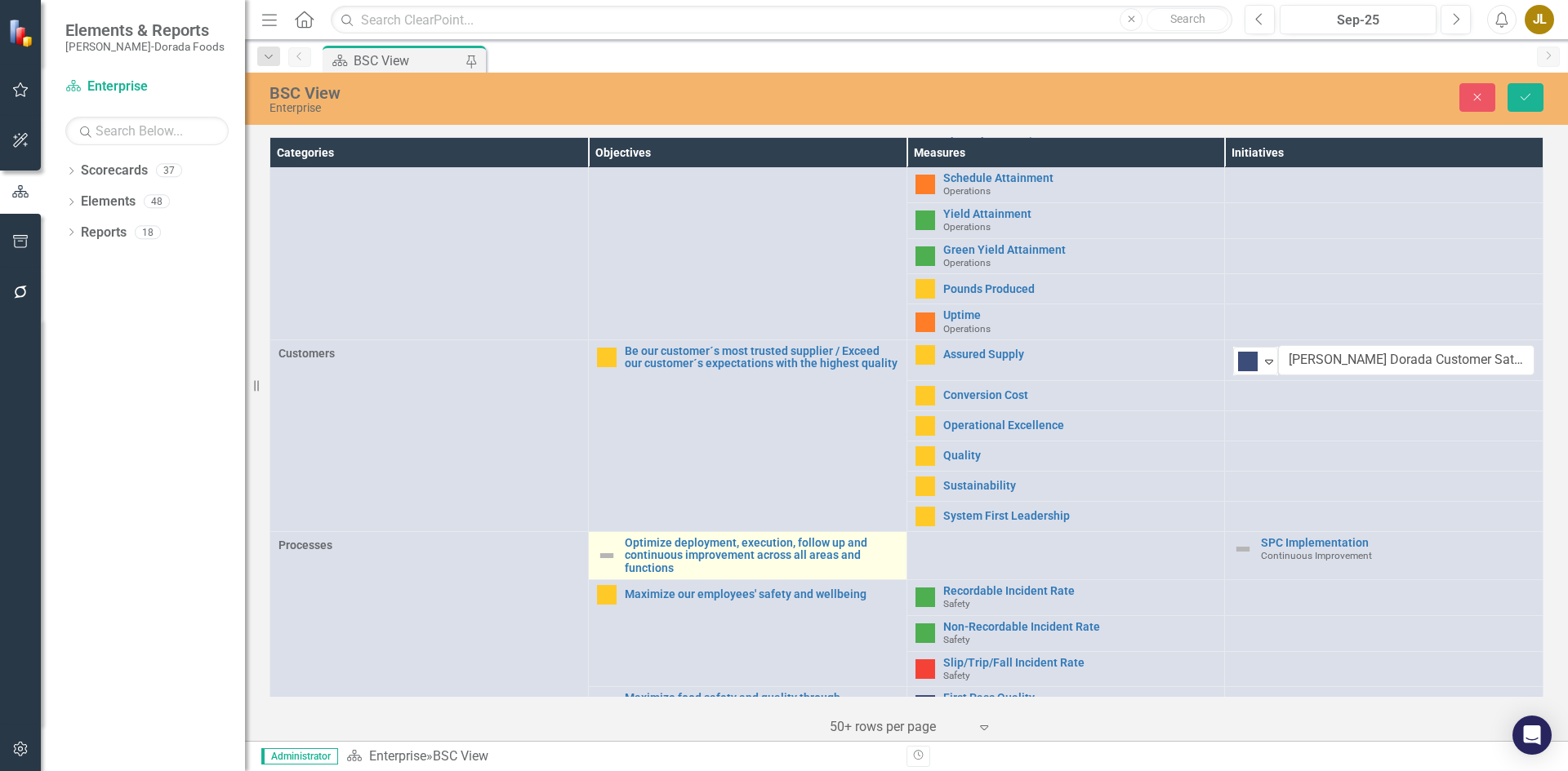
click at [600, 551] on img at bounding box center [607, 556] width 20 height 20
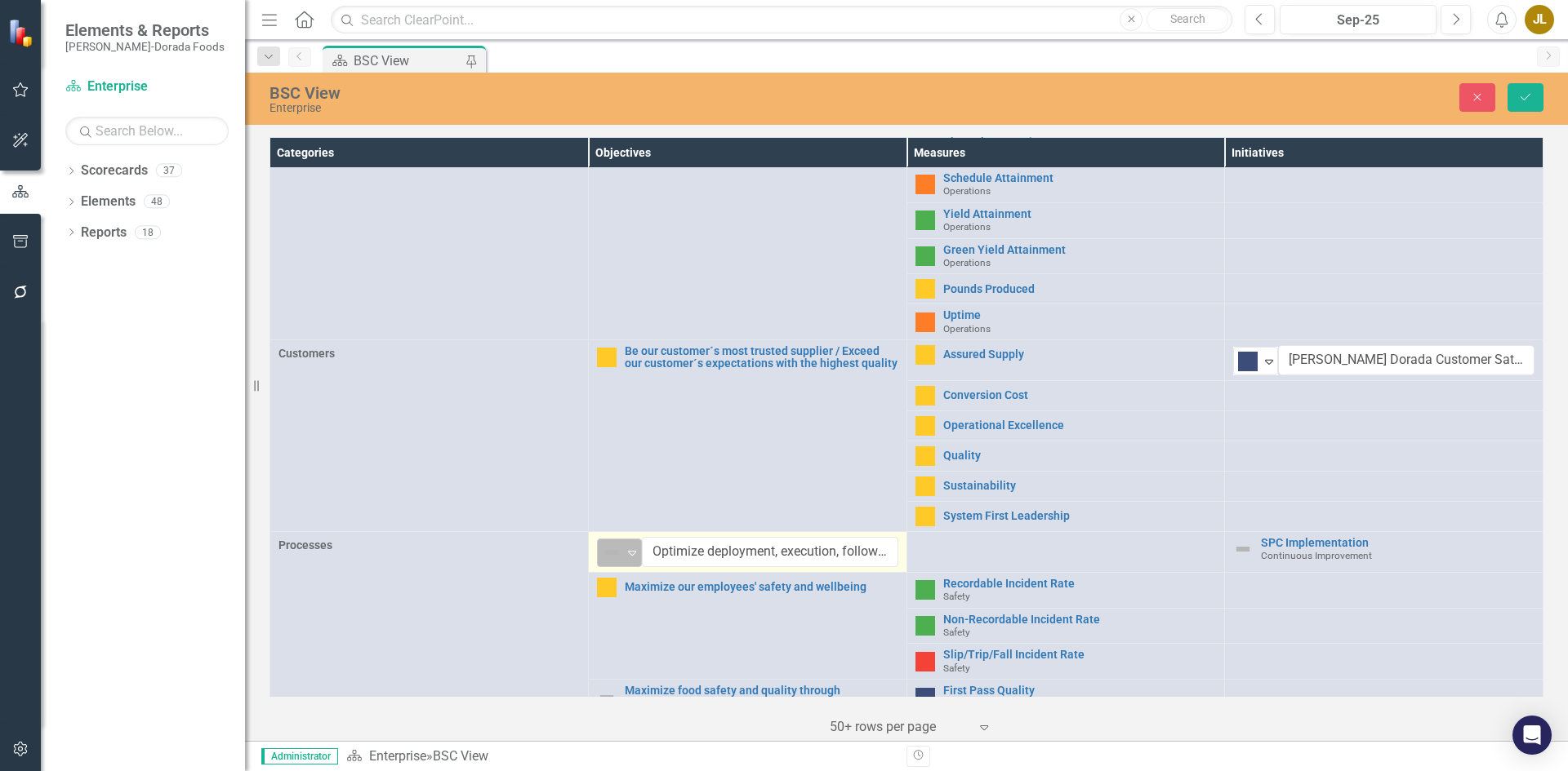
click at [618, 551] on div "Not Defined" at bounding box center [612, 552] width 21 height 20
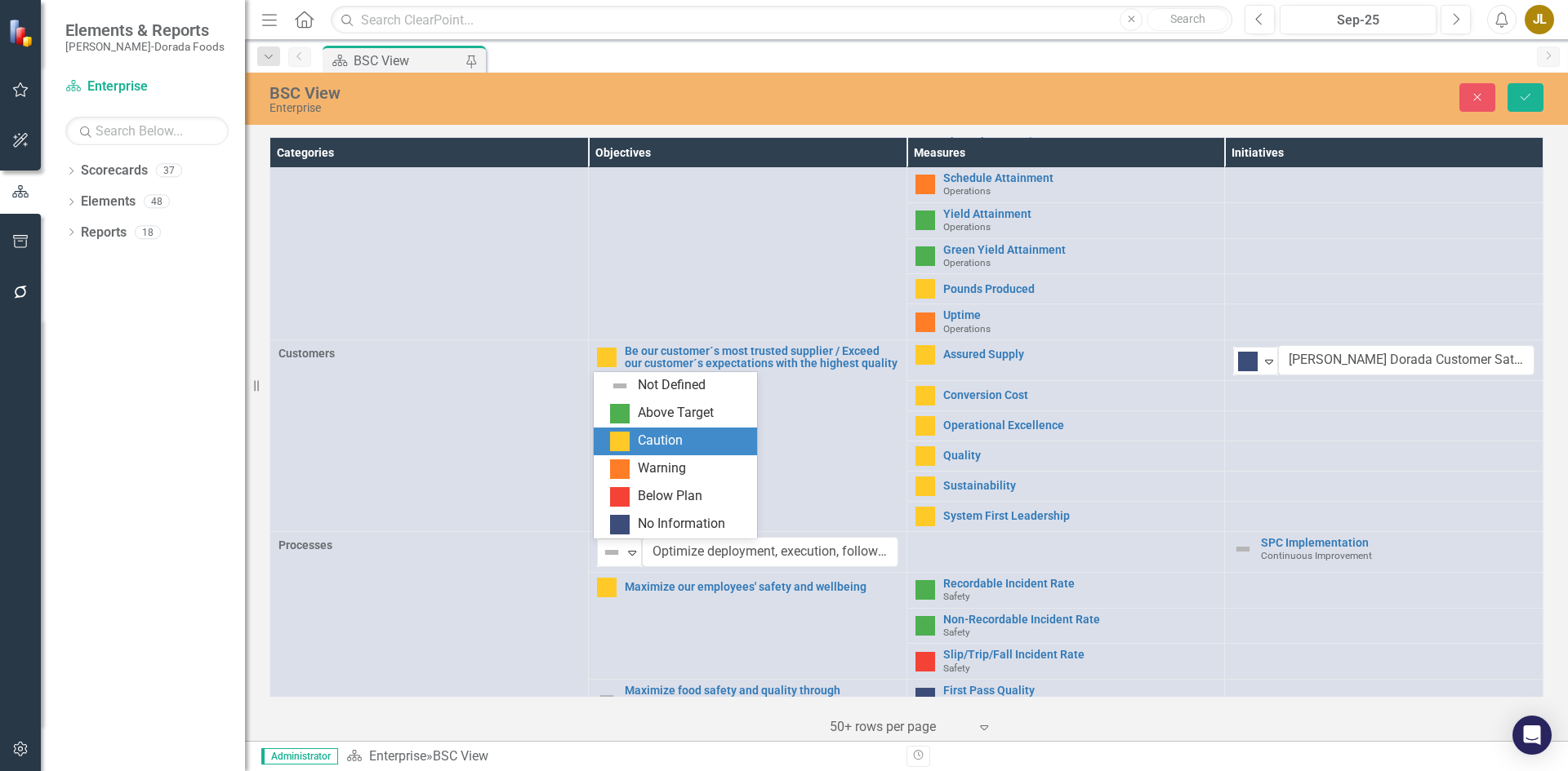
click at [642, 437] on div "Caution" at bounding box center [660, 441] width 44 height 19
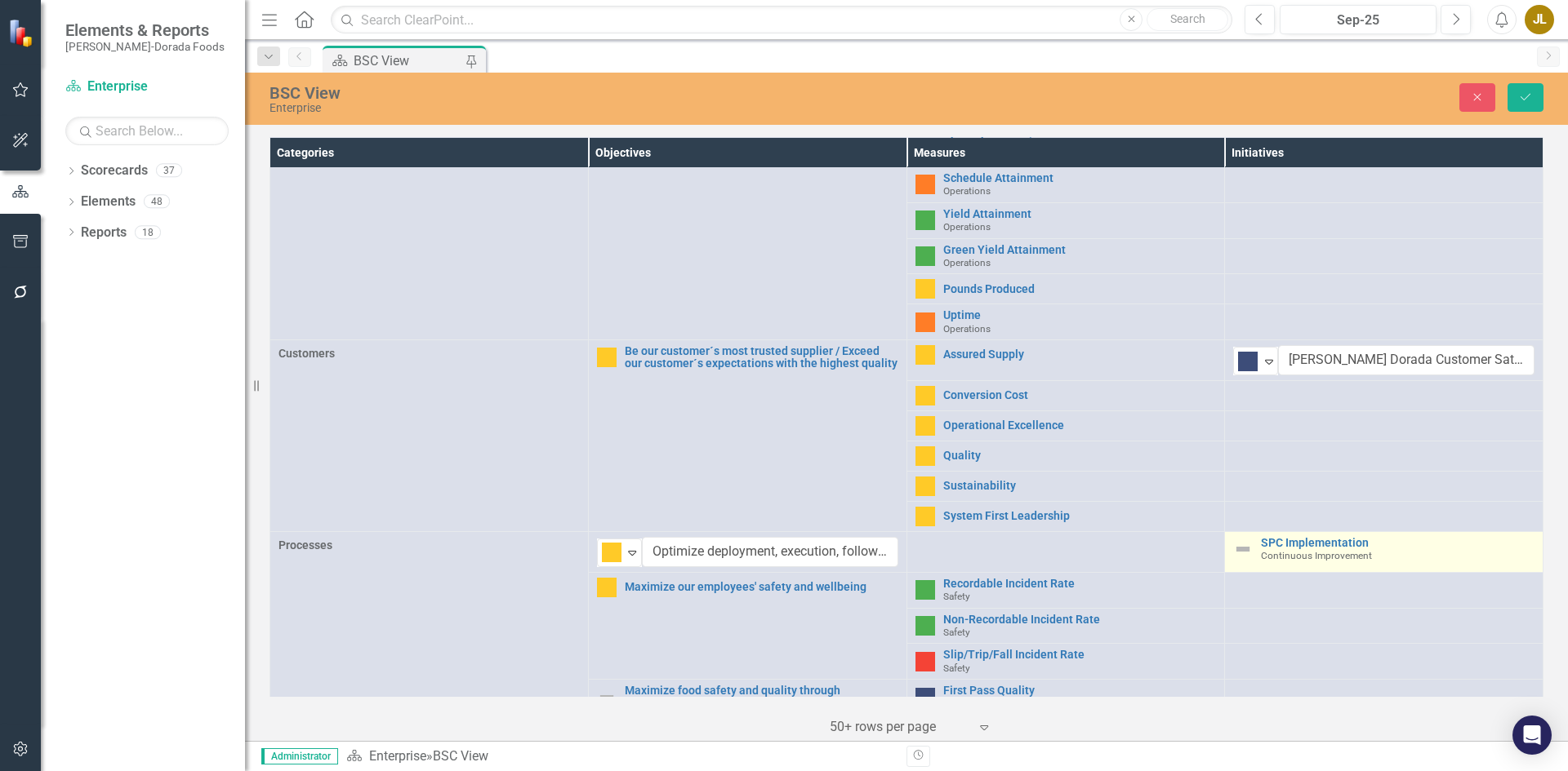
click at [1233, 548] on img at bounding box center [1243, 550] width 20 height 20
click at [1261, 551] on icon "Expand" at bounding box center [1269, 552] width 16 height 13
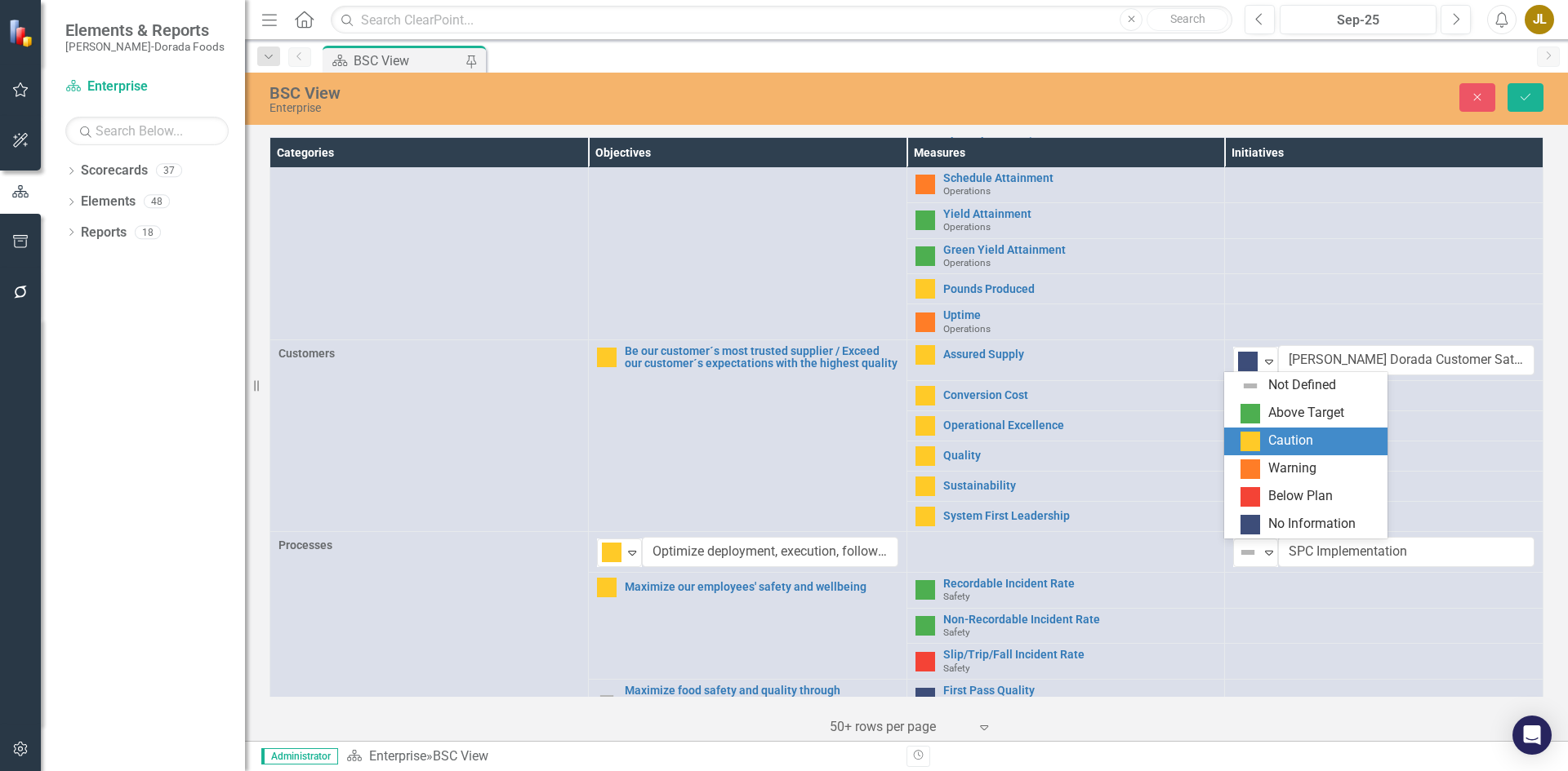
click at [1265, 441] on div "Caution" at bounding box center [1308, 442] width 137 height 20
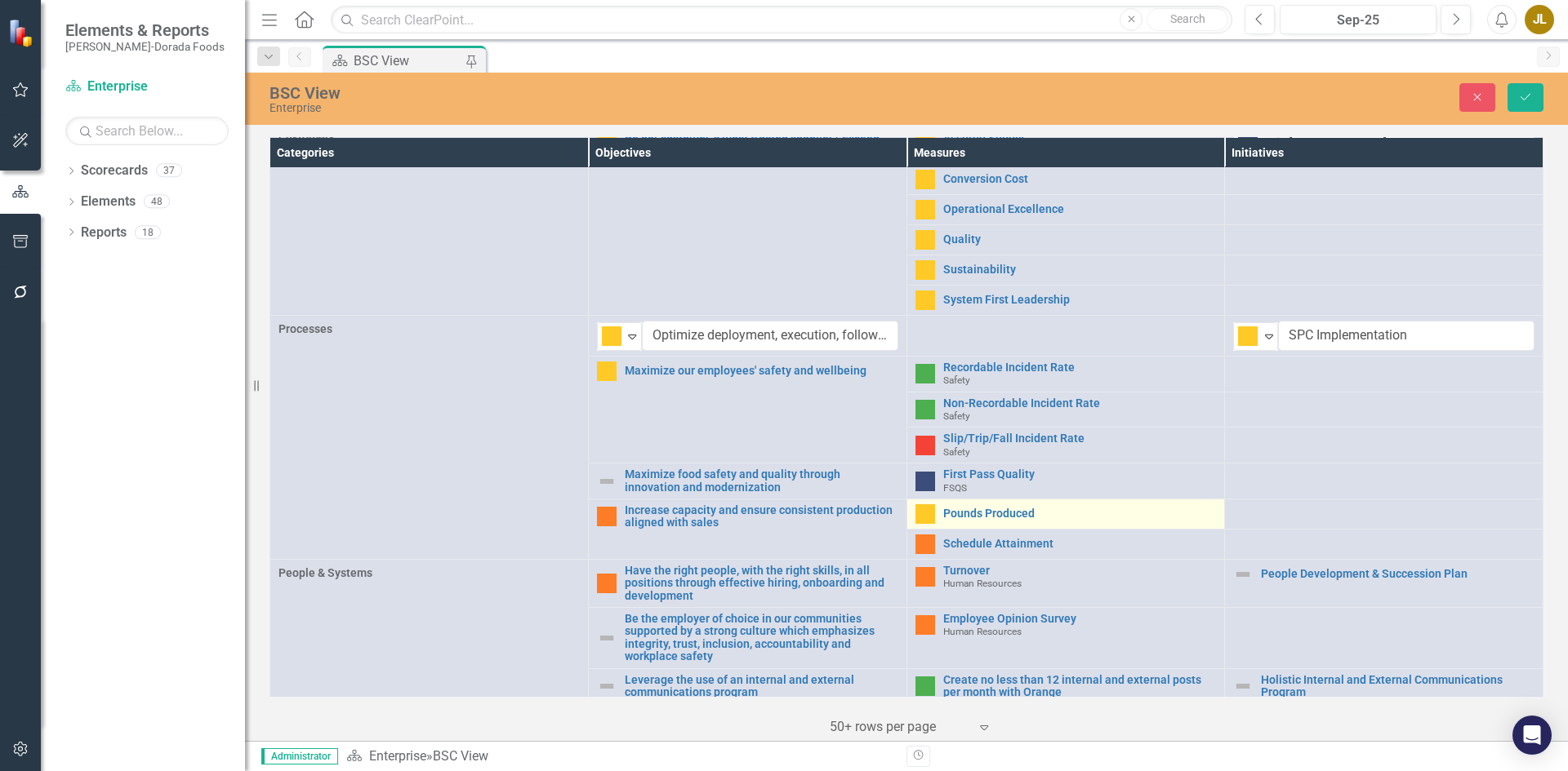
scroll to position [408, 0]
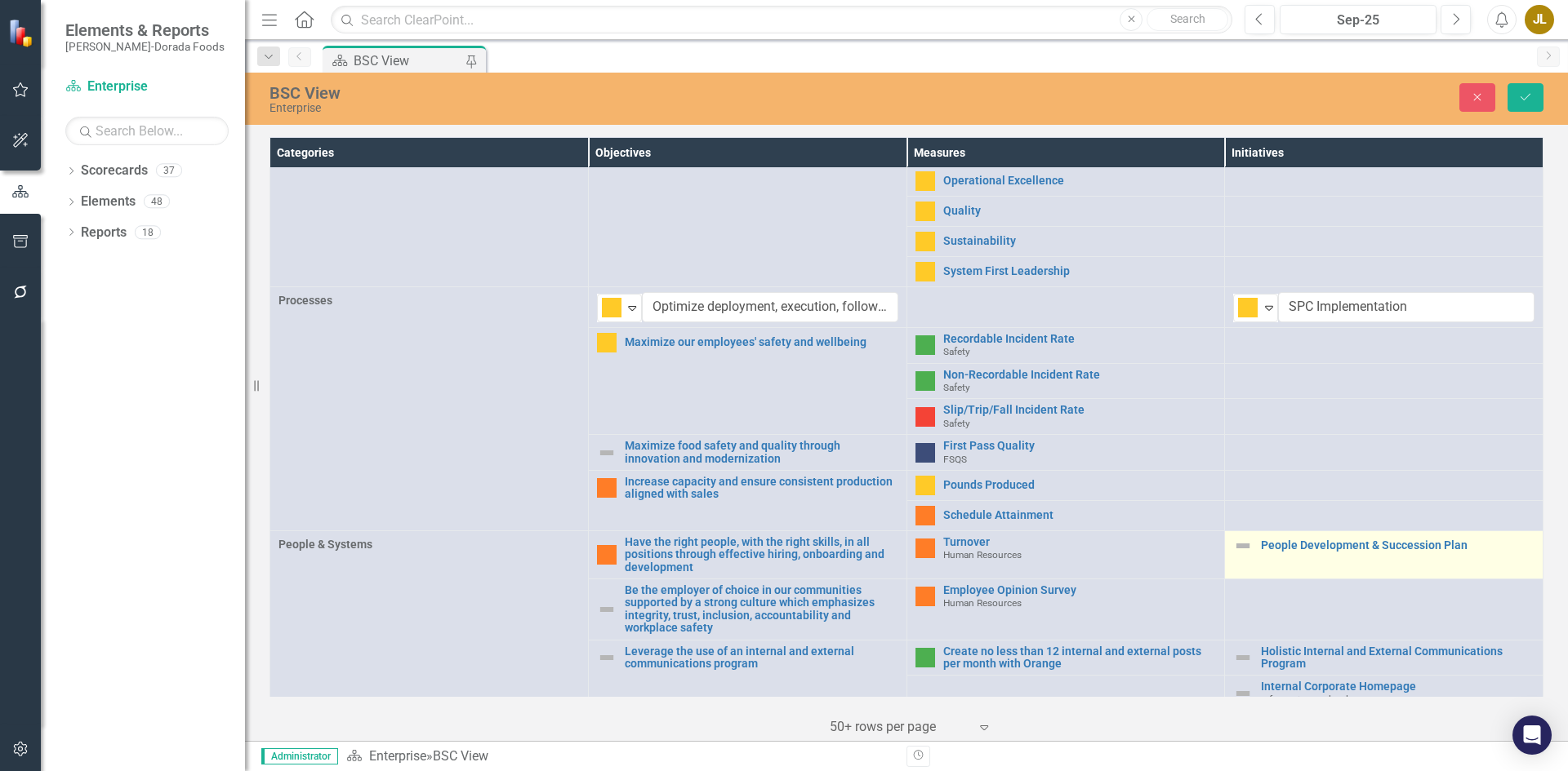
click at [1234, 545] on img at bounding box center [1243, 546] width 20 height 20
click at [1250, 546] on div "Not Defined" at bounding box center [1248, 552] width 21 height 20
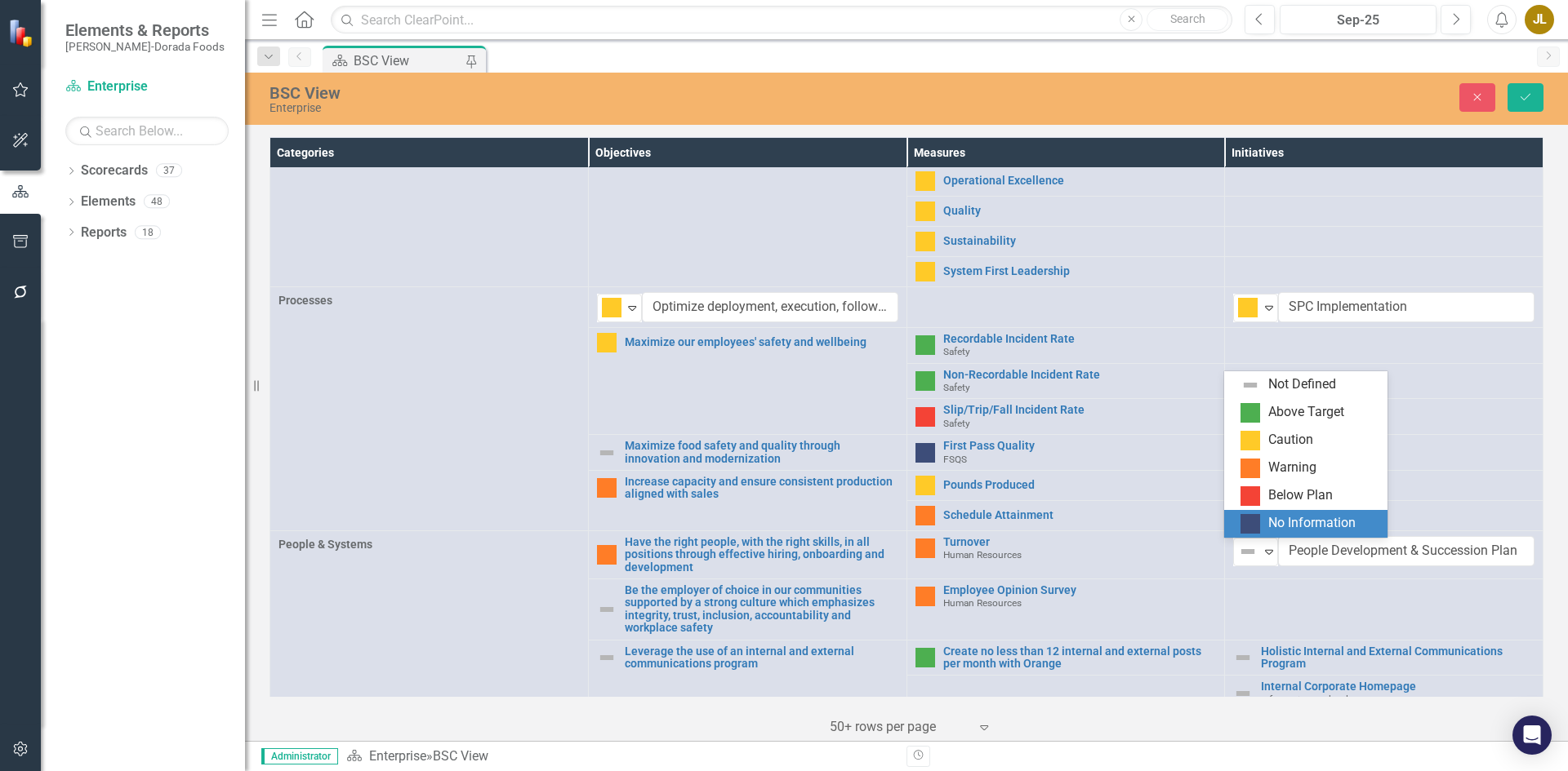
click at [1257, 520] on img at bounding box center [1250, 524] width 20 height 20
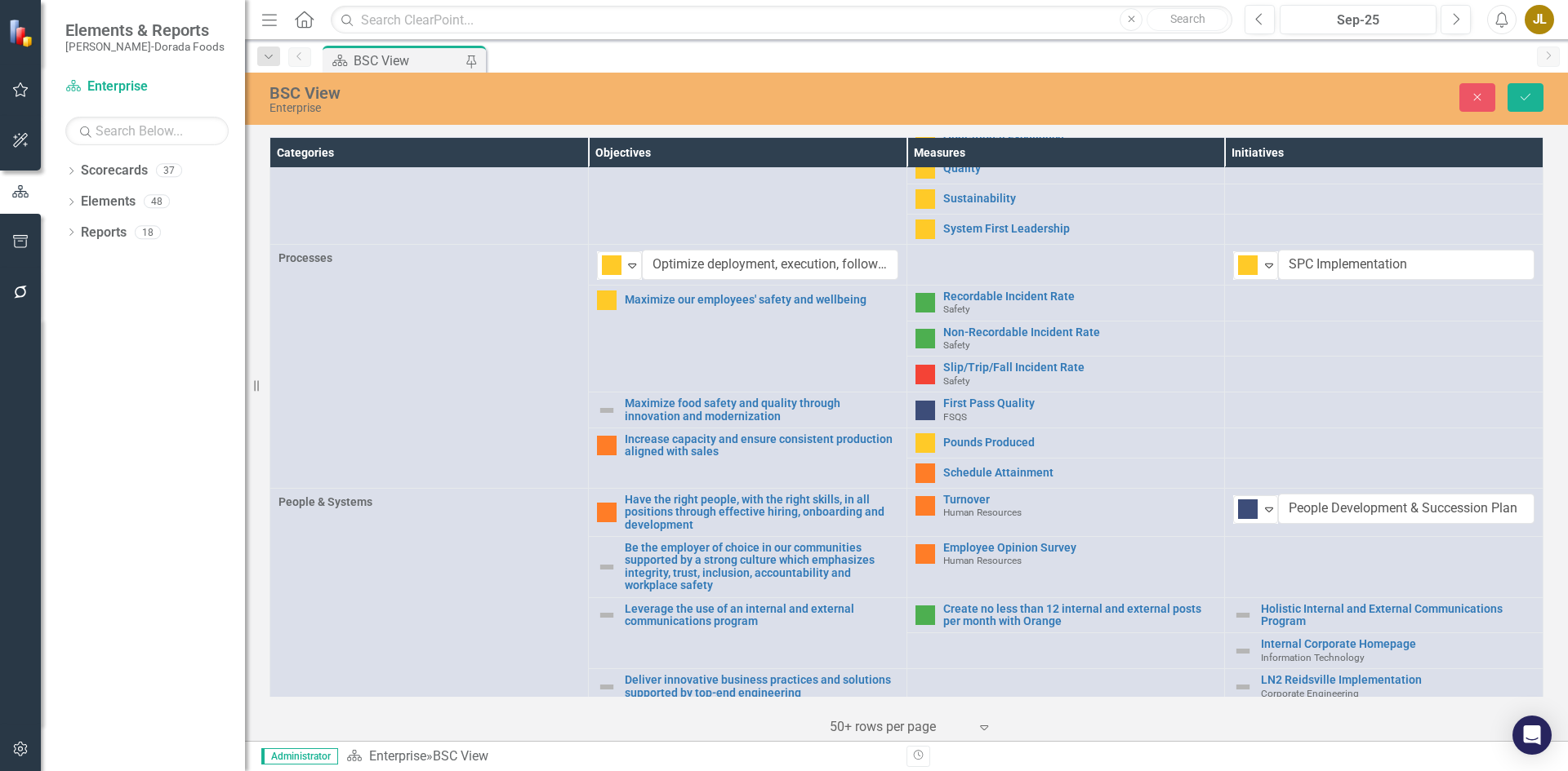
scroll to position [524, 0]
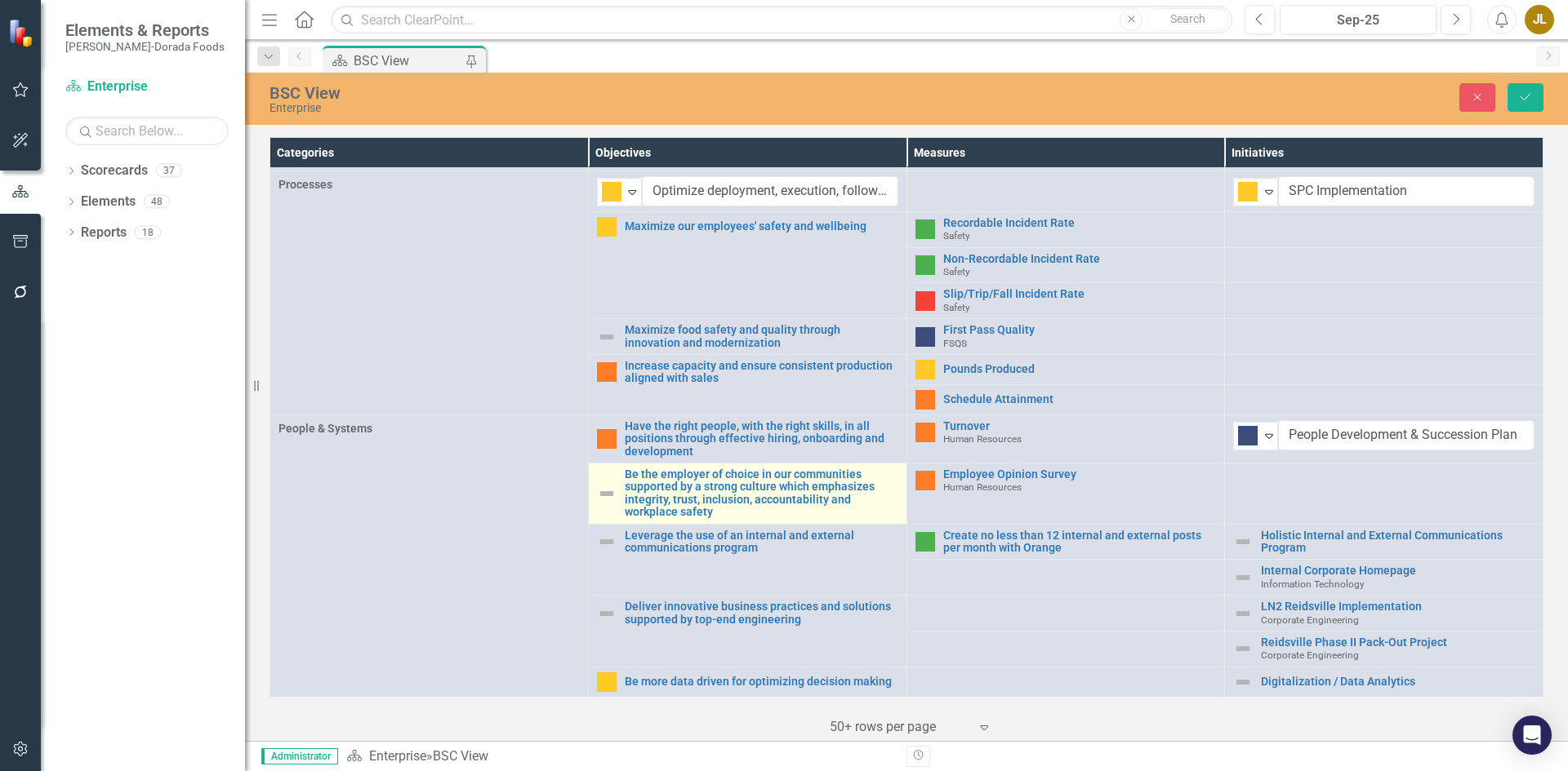
click at [609, 495] on img at bounding box center [607, 494] width 20 height 20
click at [608, 495] on img at bounding box center [607, 494] width 20 height 20
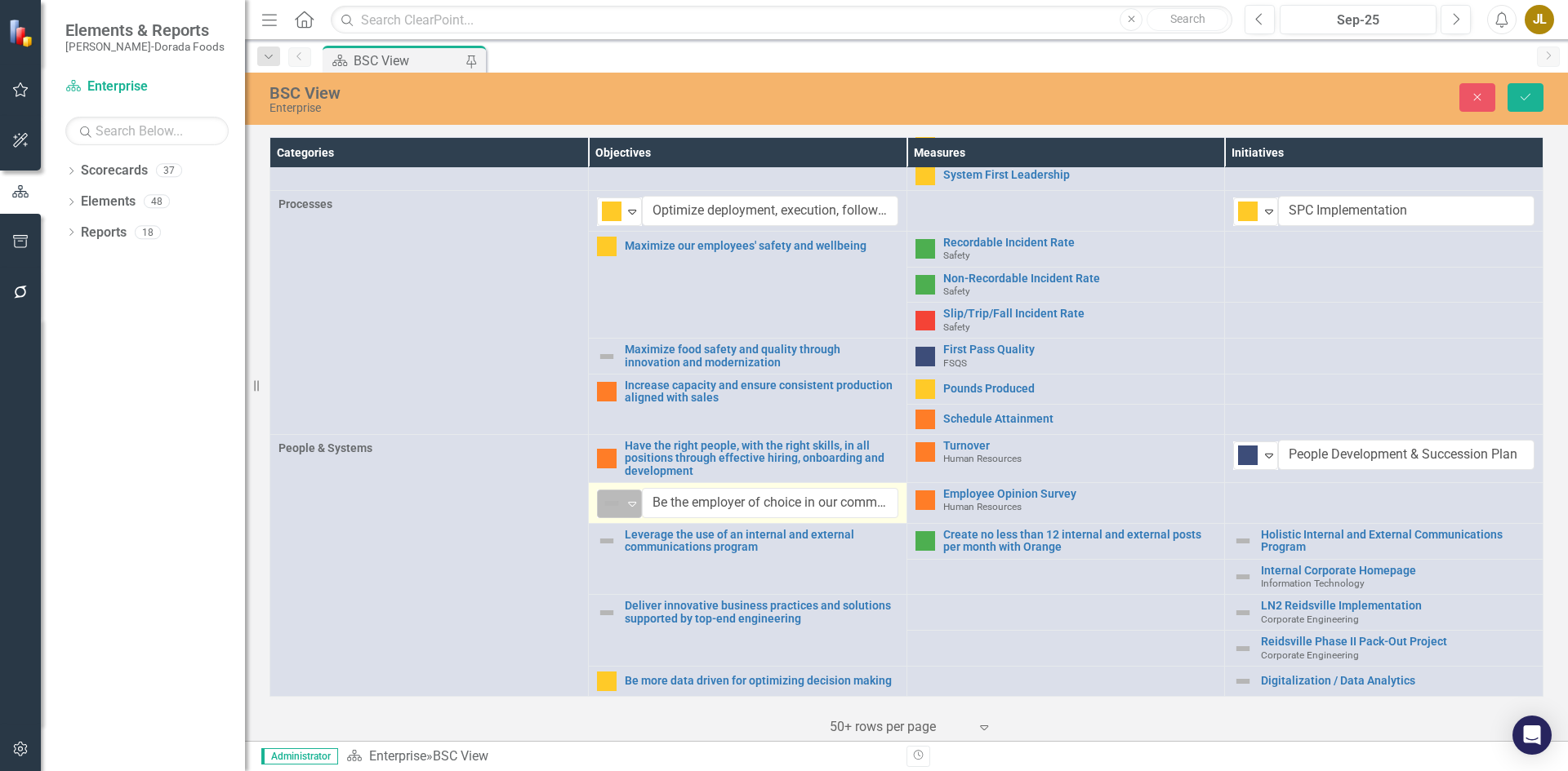
scroll to position [504, 0]
click at [625, 502] on icon "Expand" at bounding box center [632, 503] width 16 height 13
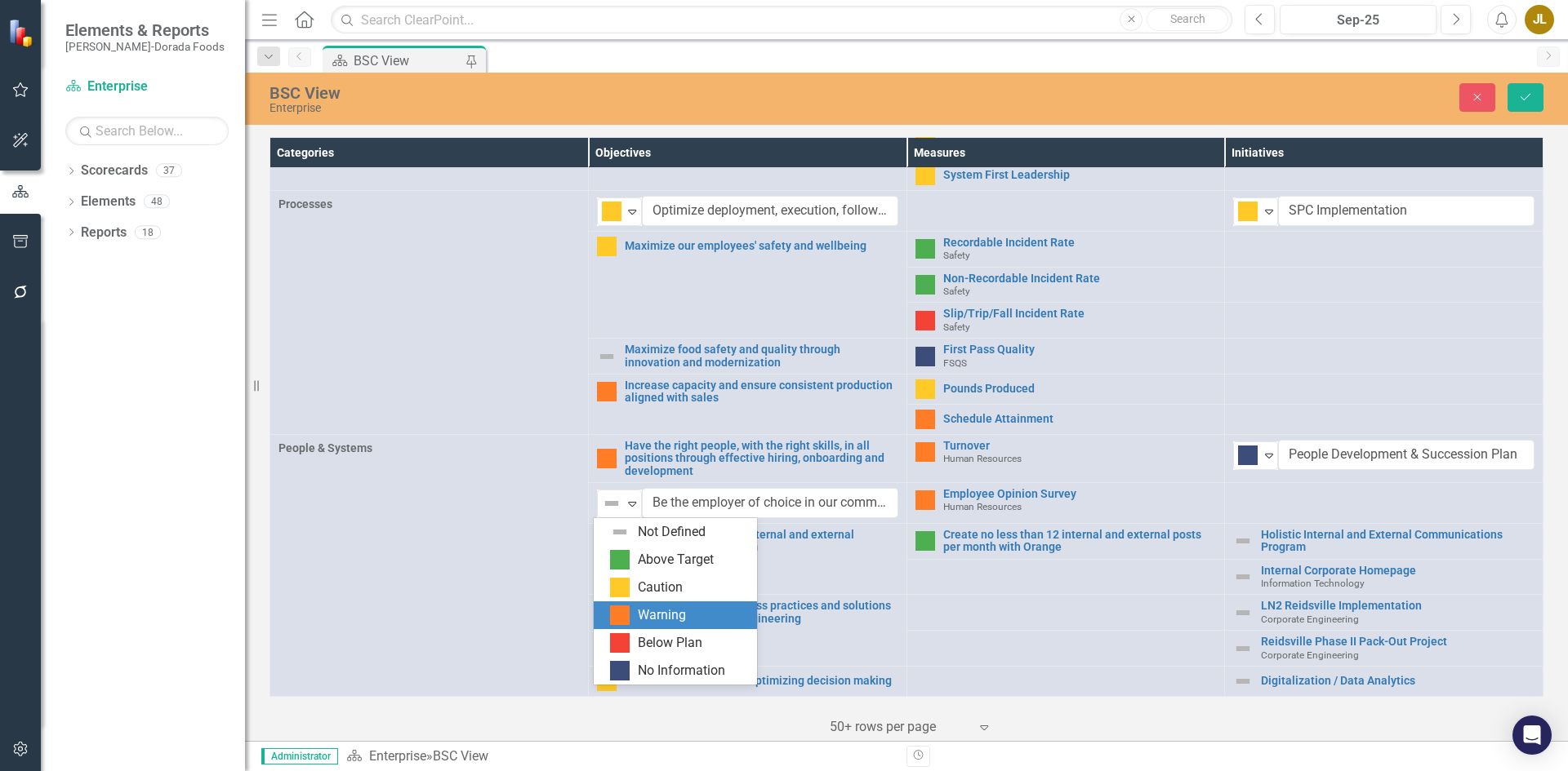
click at [641, 608] on div "Warning" at bounding box center [662, 616] width 48 height 19
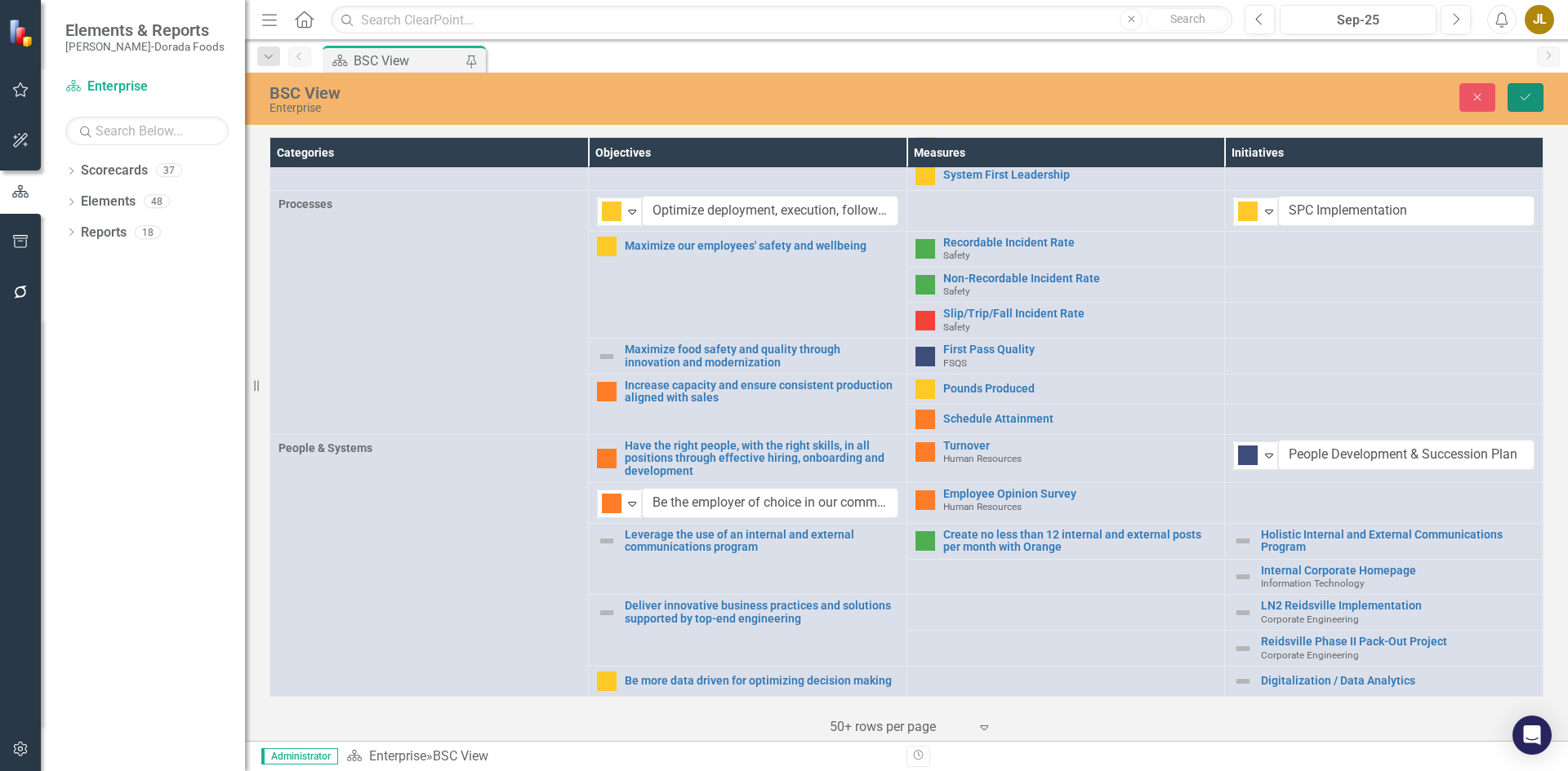
click at [1527, 92] on icon "Save" at bounding box center [1525, 97] width 15 height 12
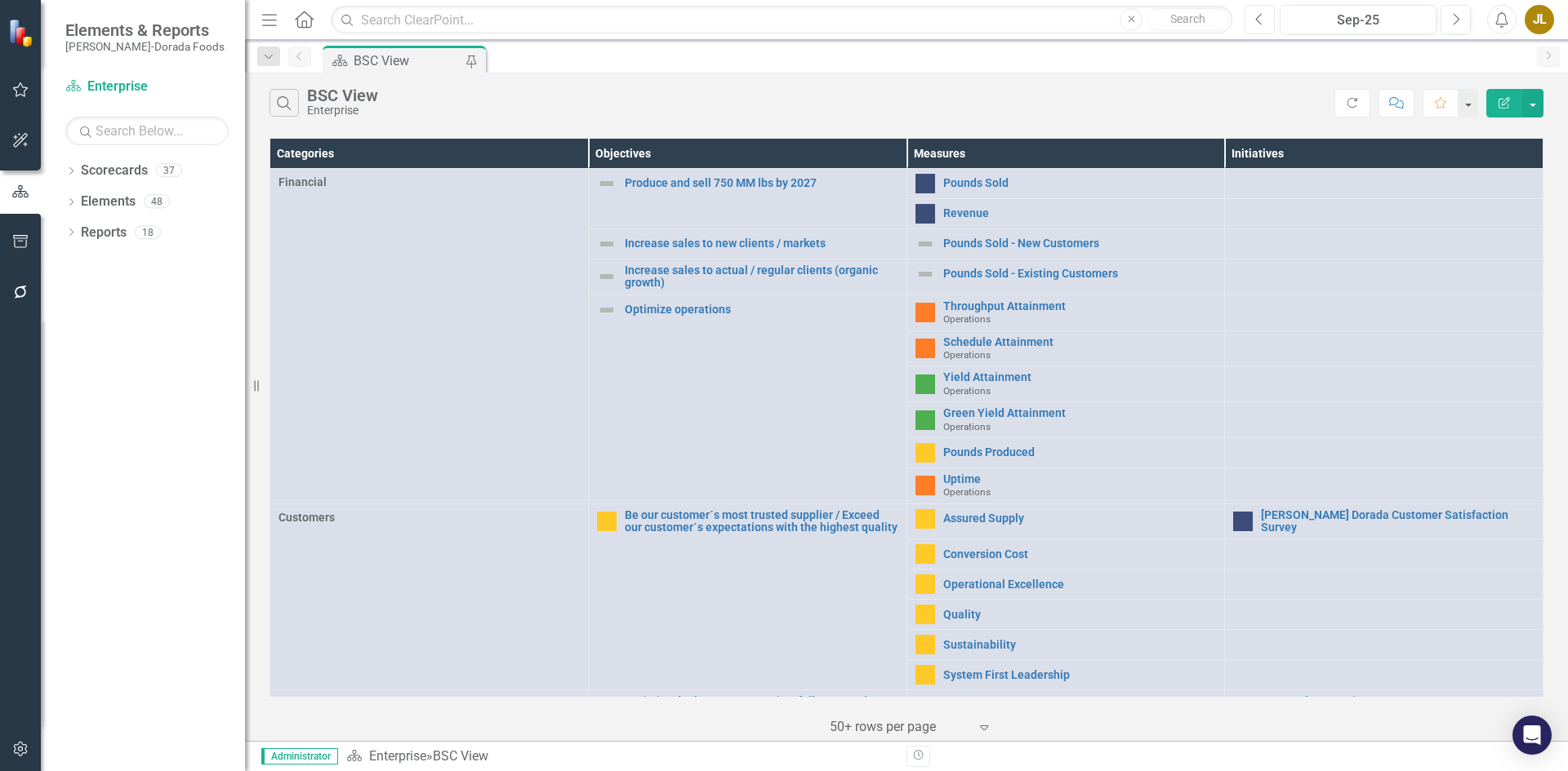
click at [1258, 23] on icon "Previous" at bounding box center [1259, 19] width 9 height 15
click at [1447, 25] on button "Next" at bounding box center [1455, 19] width 30 height 29
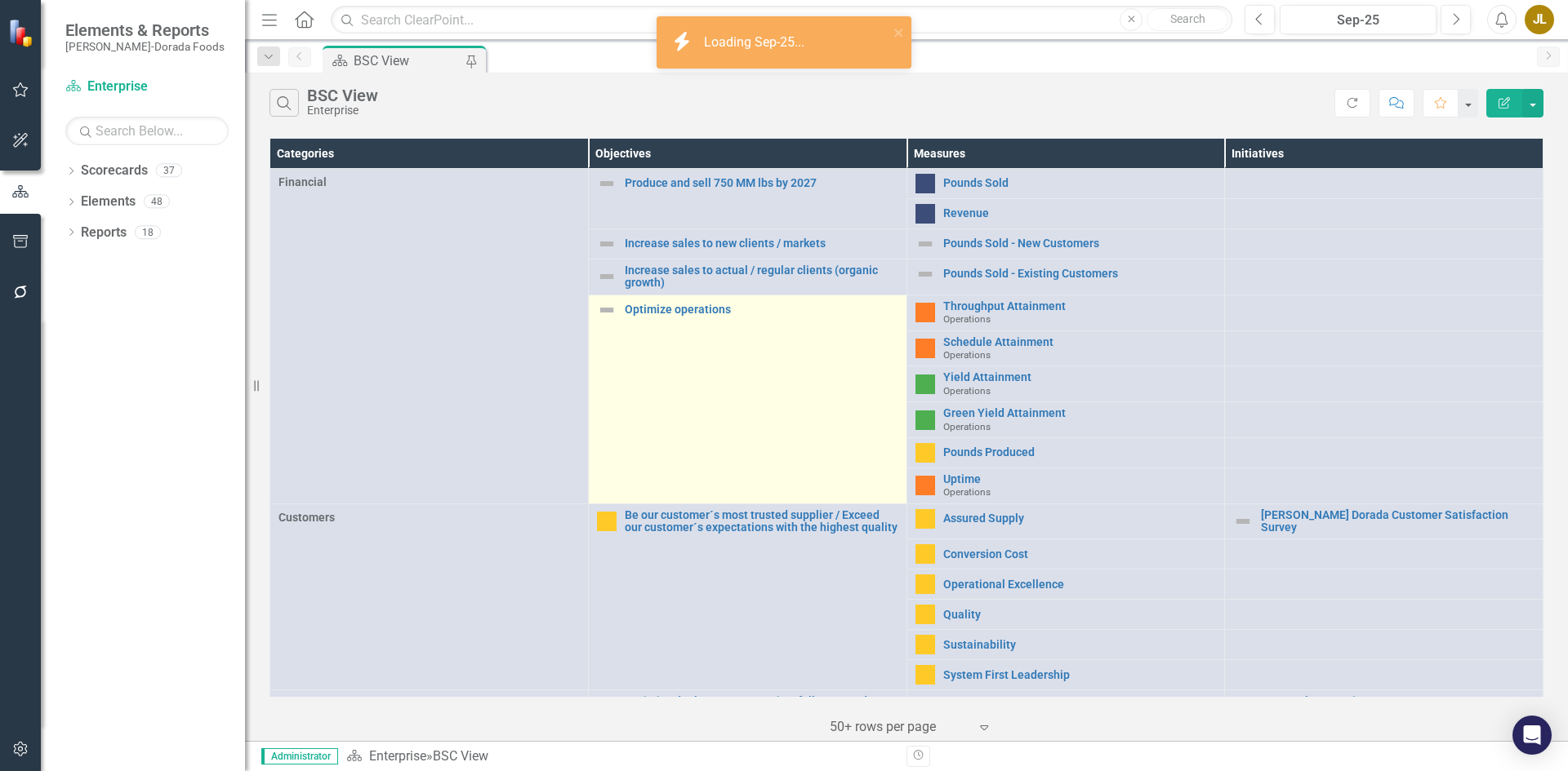
click at [611, 310] on img at bounding box center [607, 310] width 20 height 20
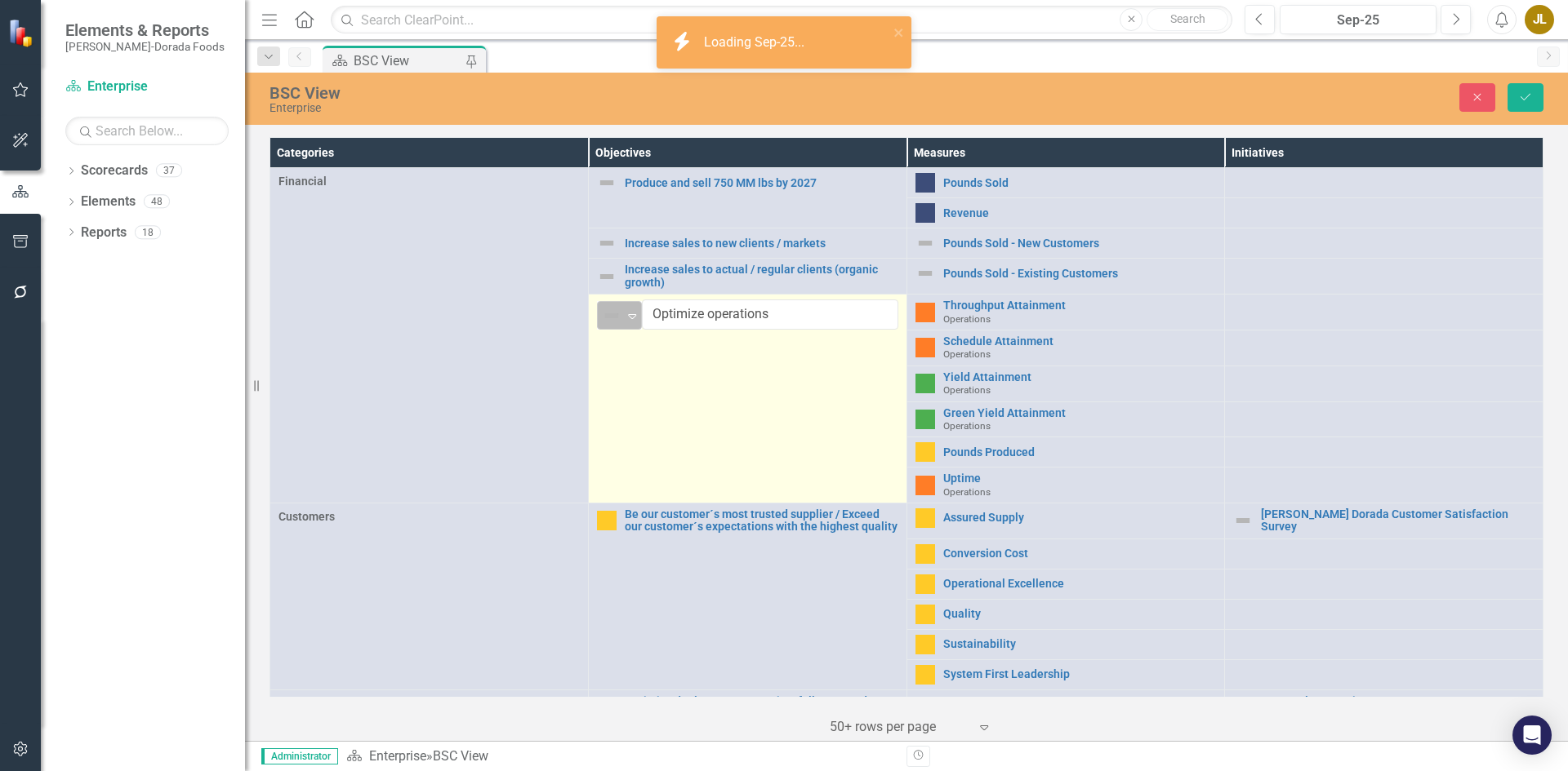
click at [632, 315] on icon "Expand" at bounding box center [632, 316] width 16 height 13
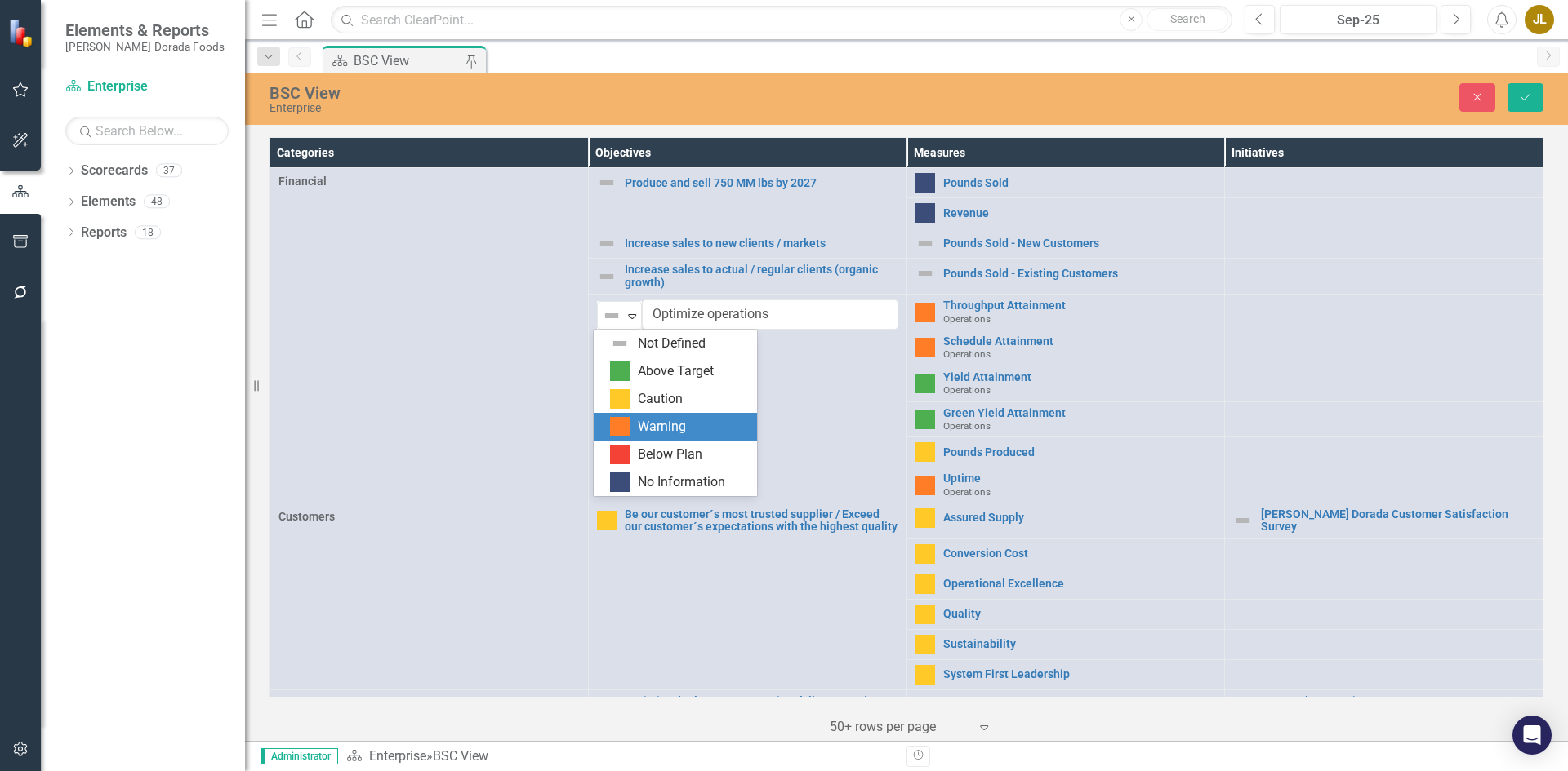
click at [656, 428] on div "Warning" at bounding box center [662, 427] width 48 height 19
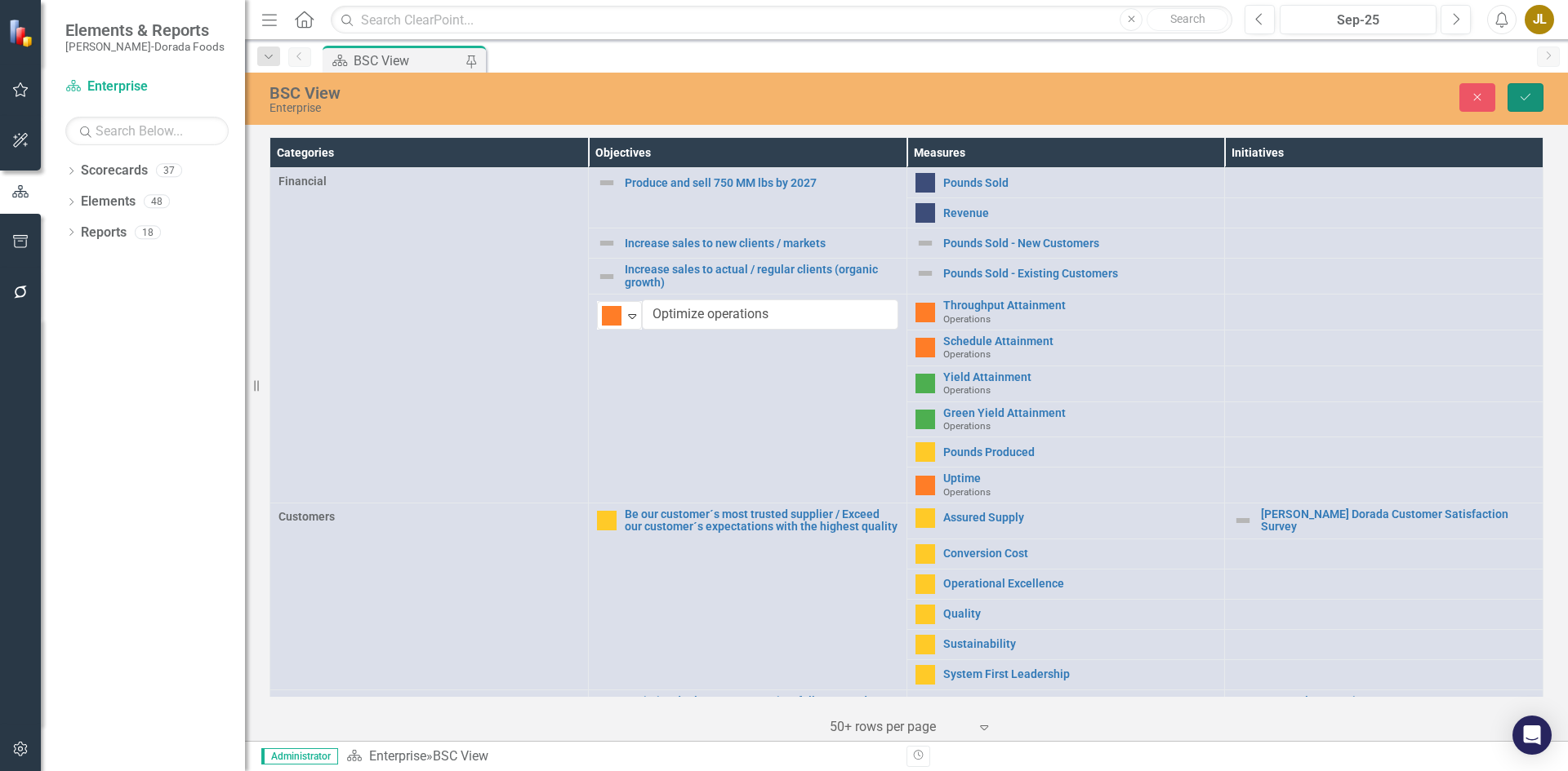
click at [1523, 96] on icon "Save" at bounding box center [1525, 97] width 15 height 12
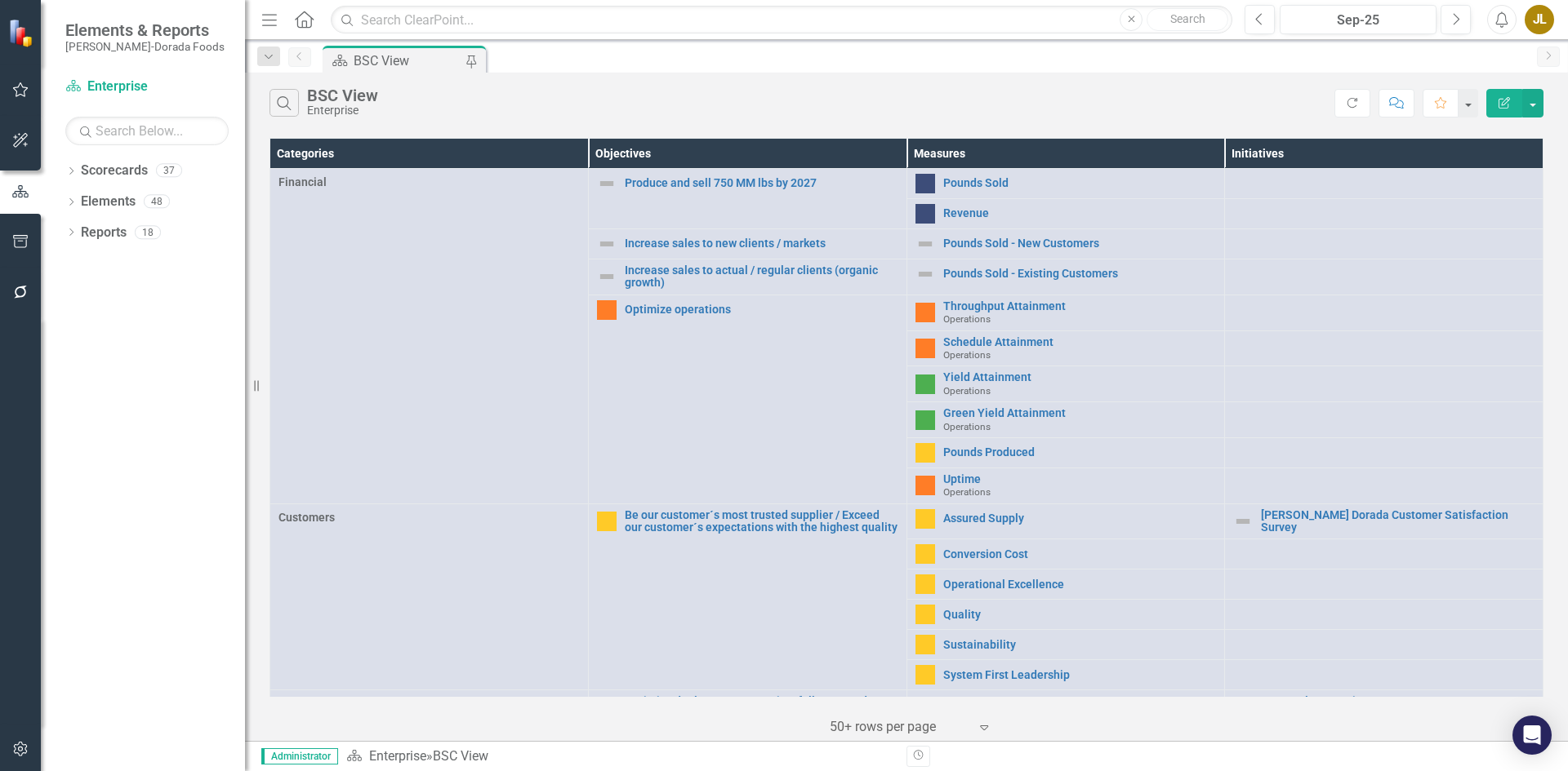
click at [1494, 102] on button "Edit Report" at bounding box center [1504, 102] width 36 height 28
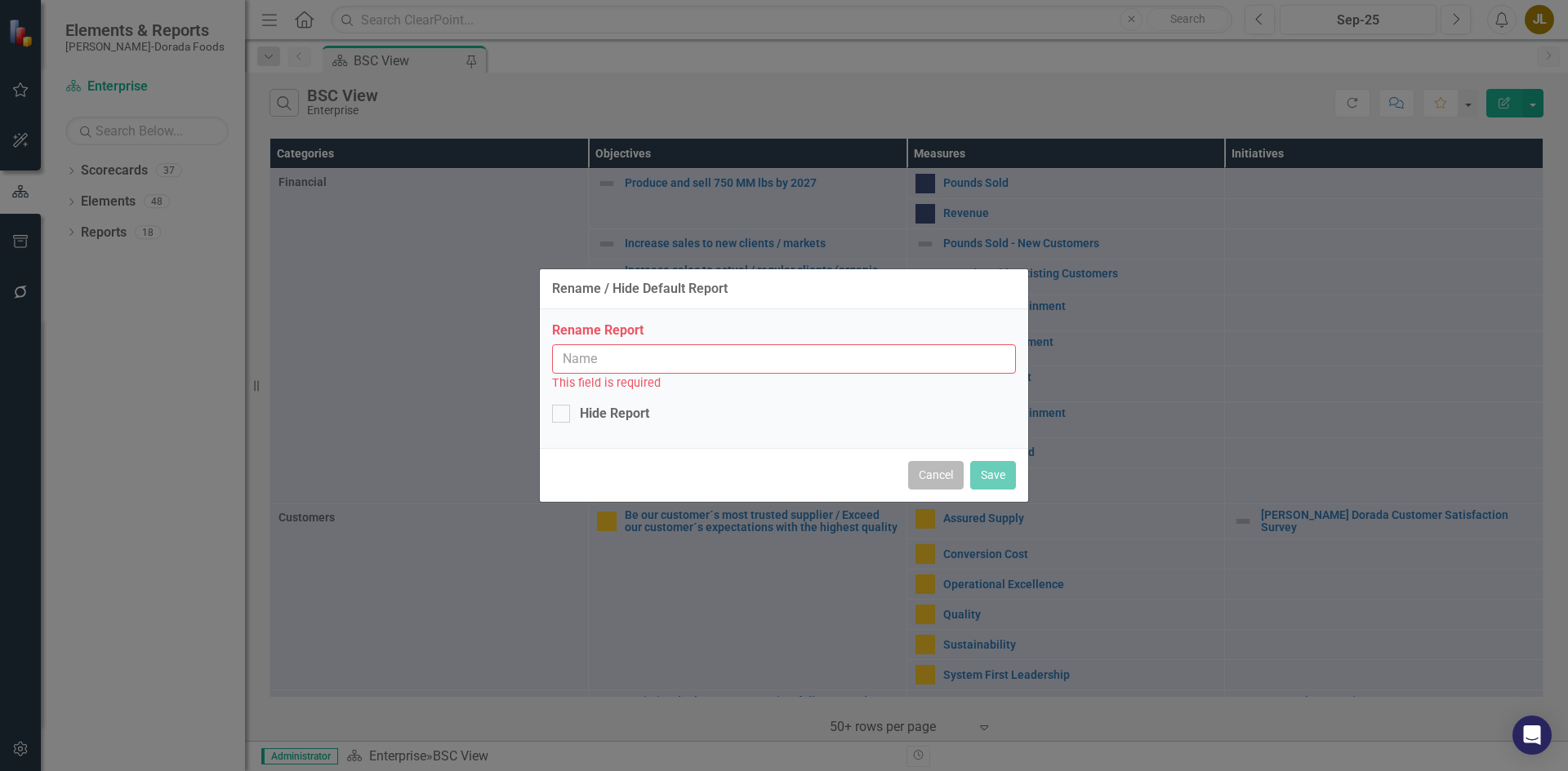
click at [933, 471] on button "Cancel" at bounding box center [936, 474] width 55 height 28
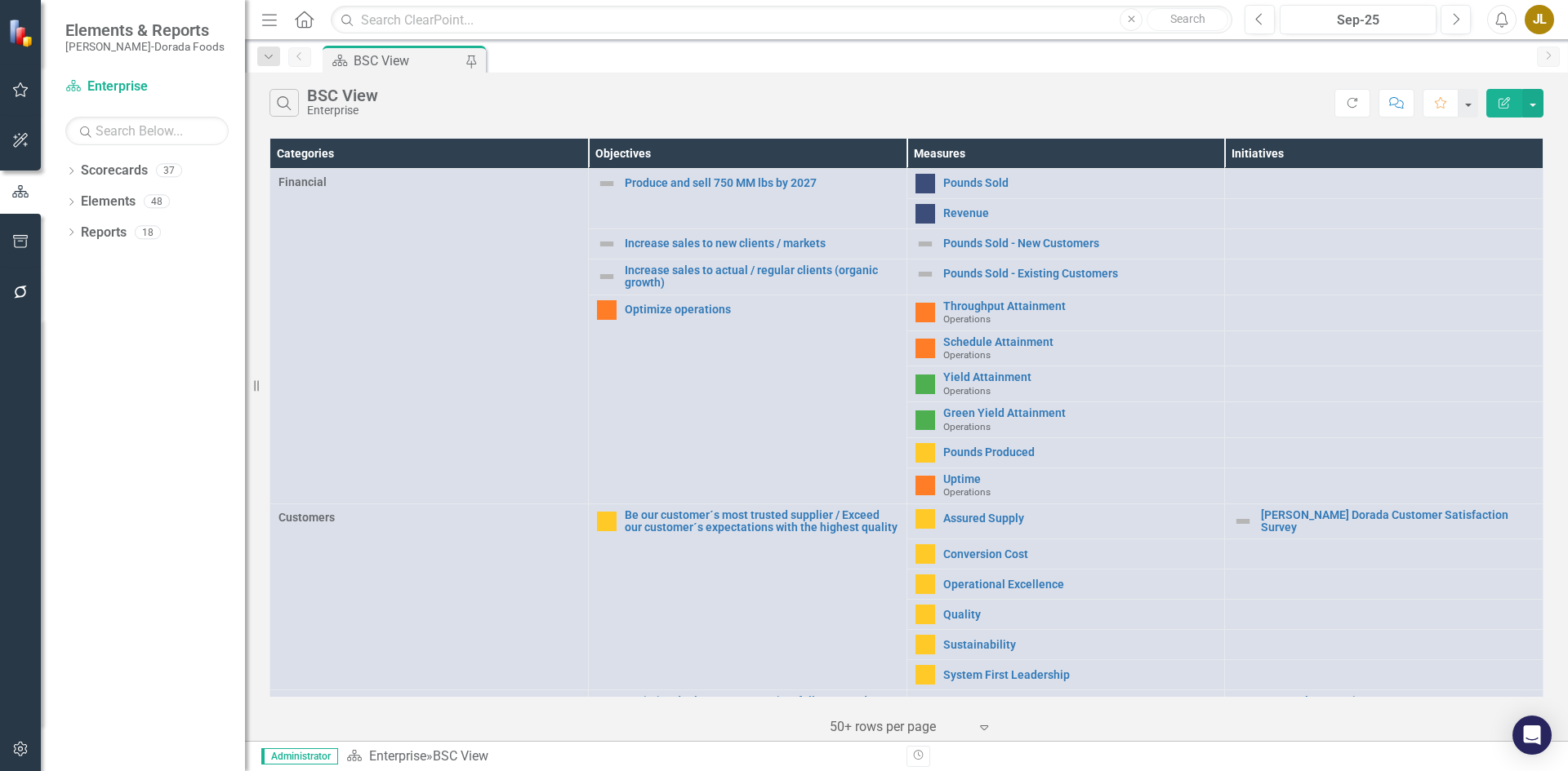
click at [1544, 5] on div "JL" at bounding box center [1539, 19] width 29 height 29
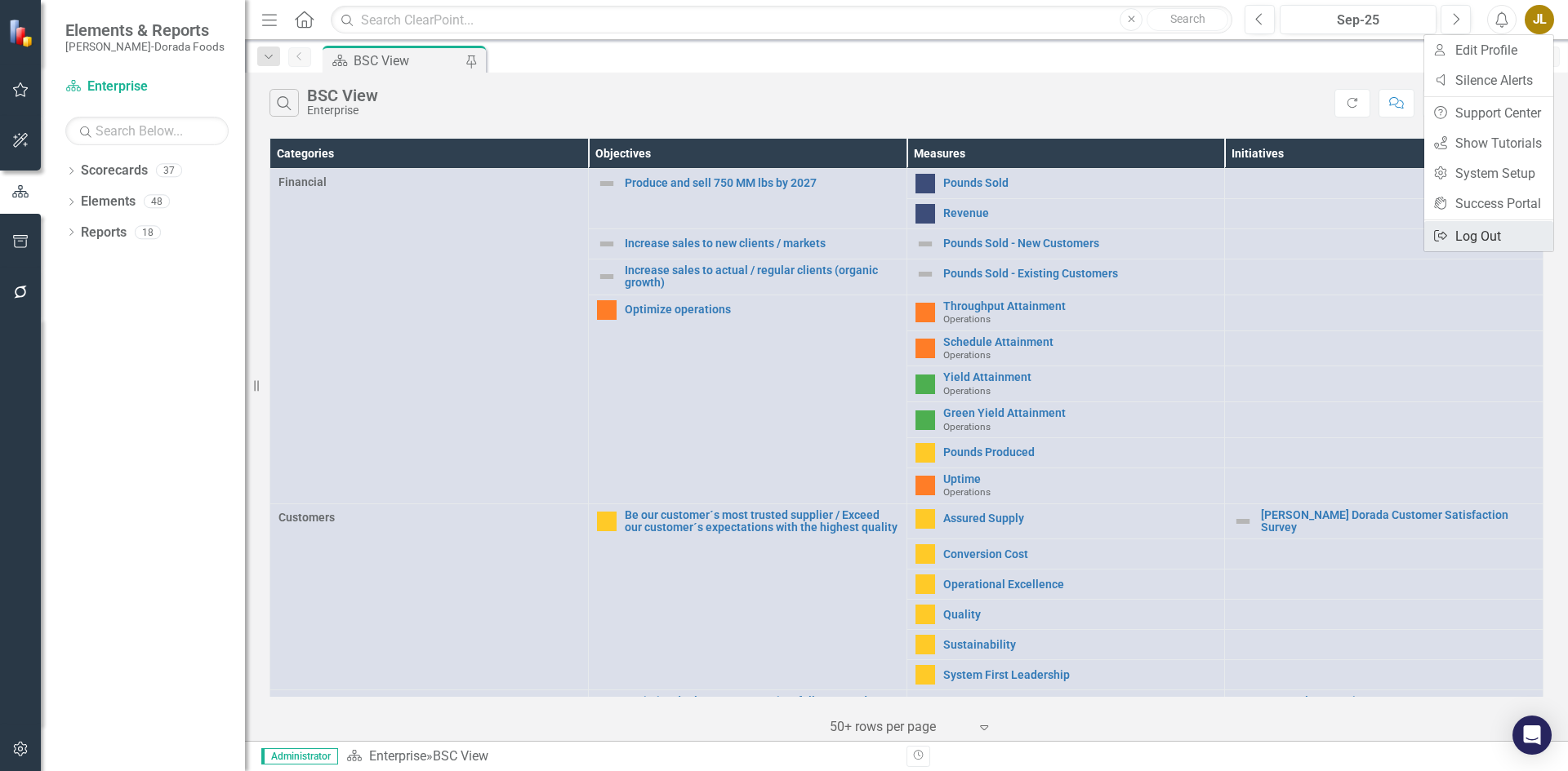
click at [1456, 233] on link "Logout Log Out" at bounding box center [1488, 236] width 129 height 30
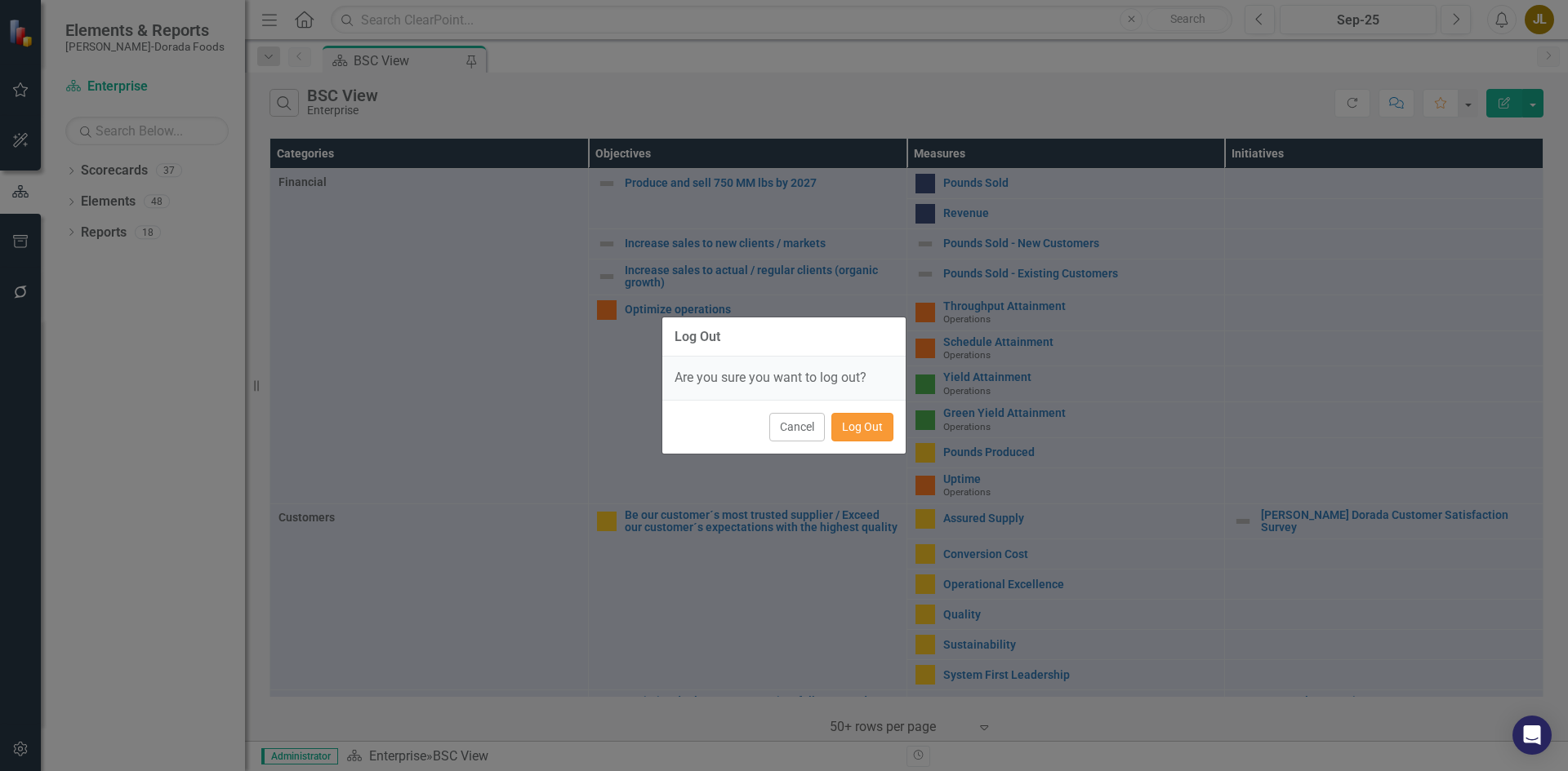
click at [871, 420] on button "Log Out" at bounding box center [862, 426] width 62 height 28
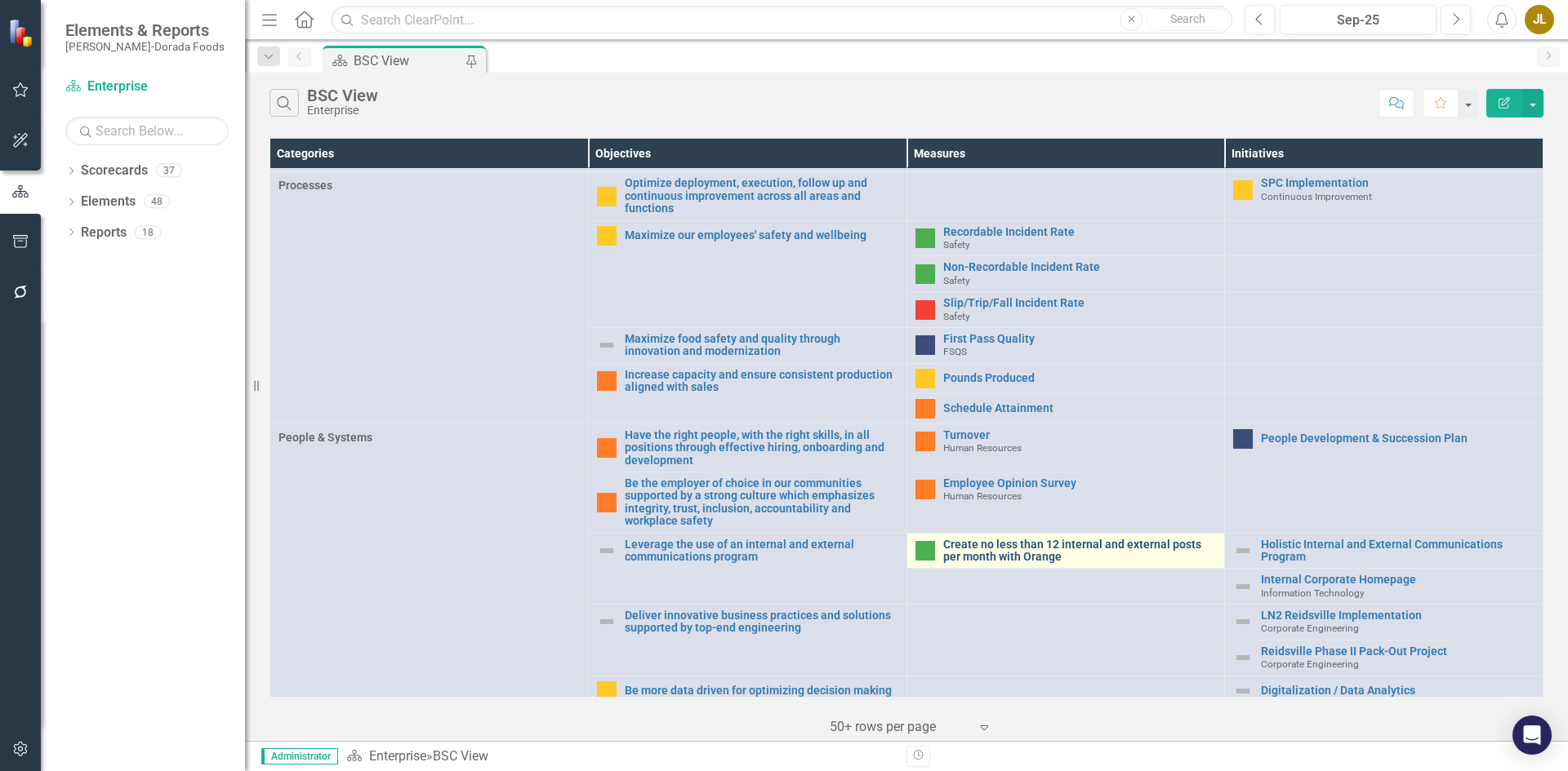
scroll to position [522, 0]
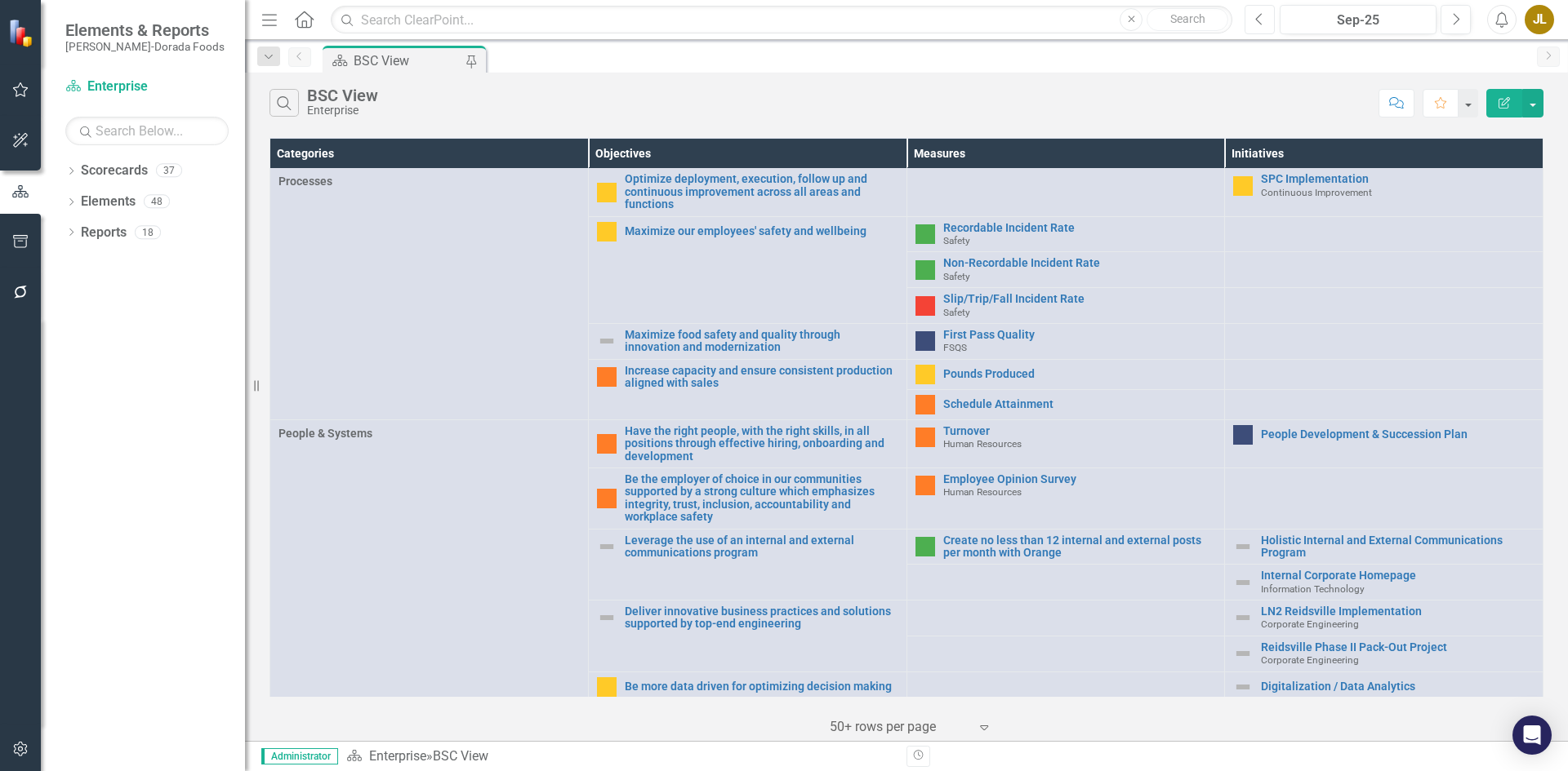
click at [1258, 19] on icon "Previous" at bounding box center [1259, 19] width 9 height 15
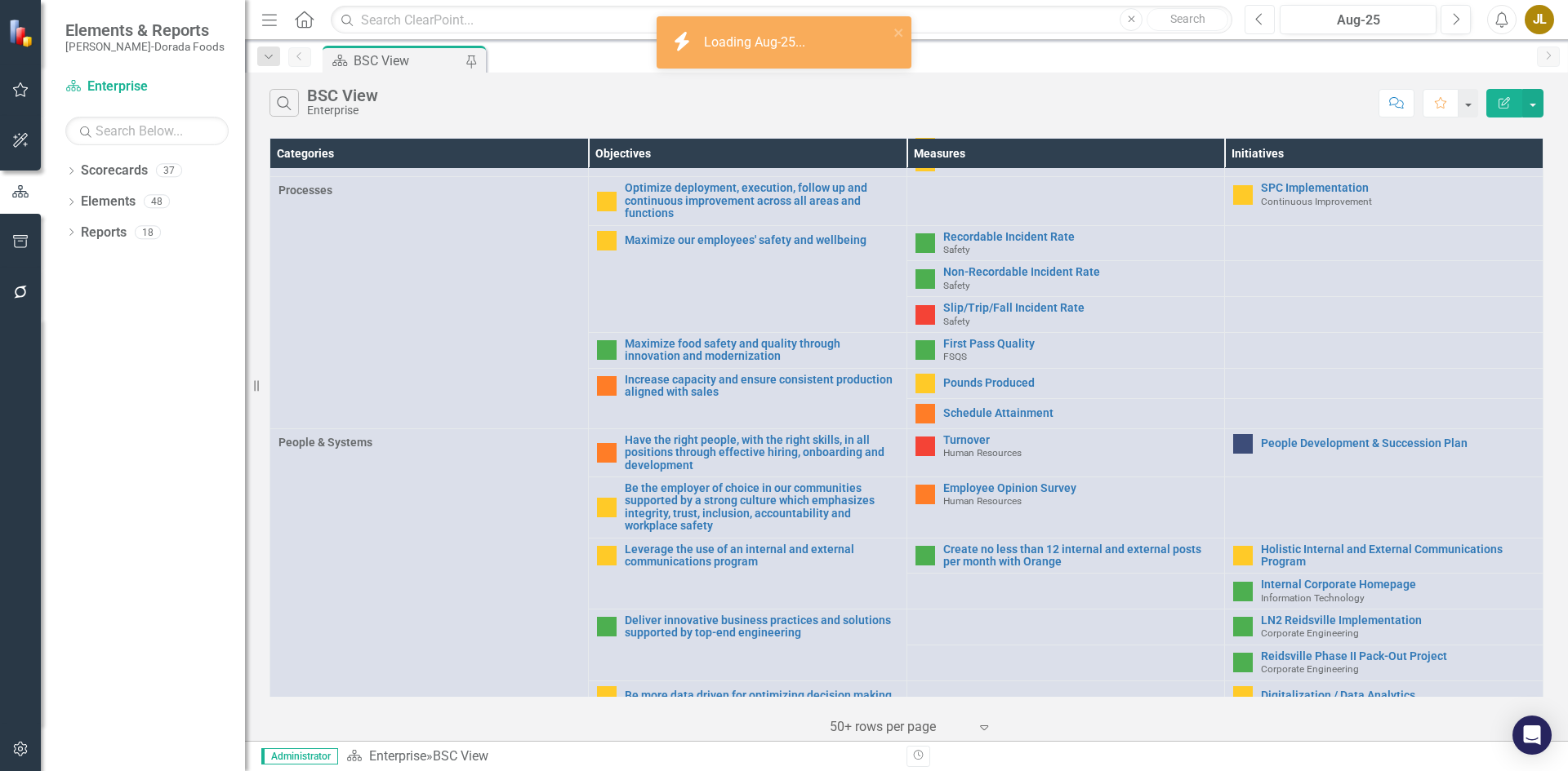
scroll to position [522, 0]
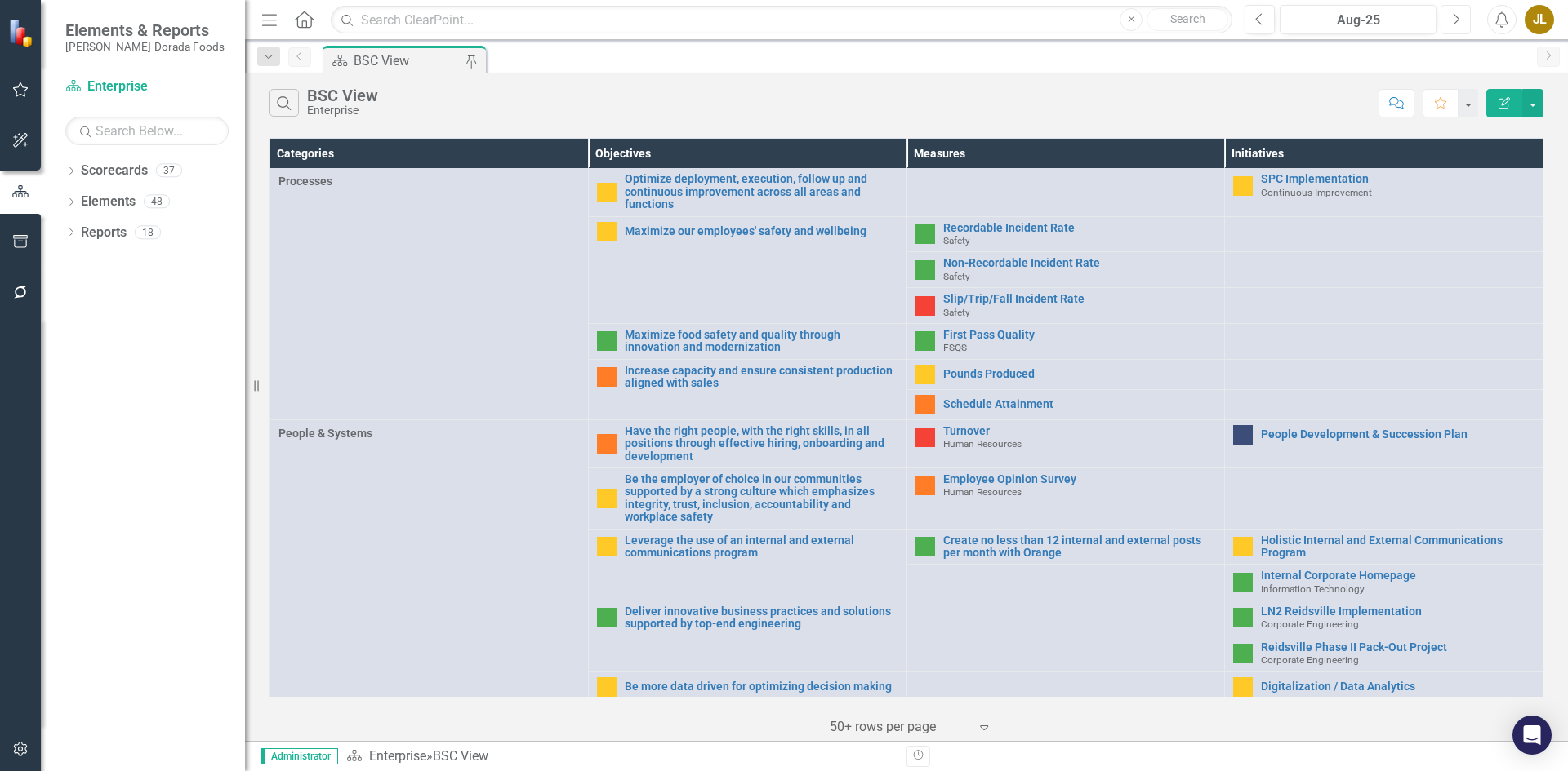
click at [1456, 12] on icon "Next" at bounding box center [1455, 19] width 9 height 15
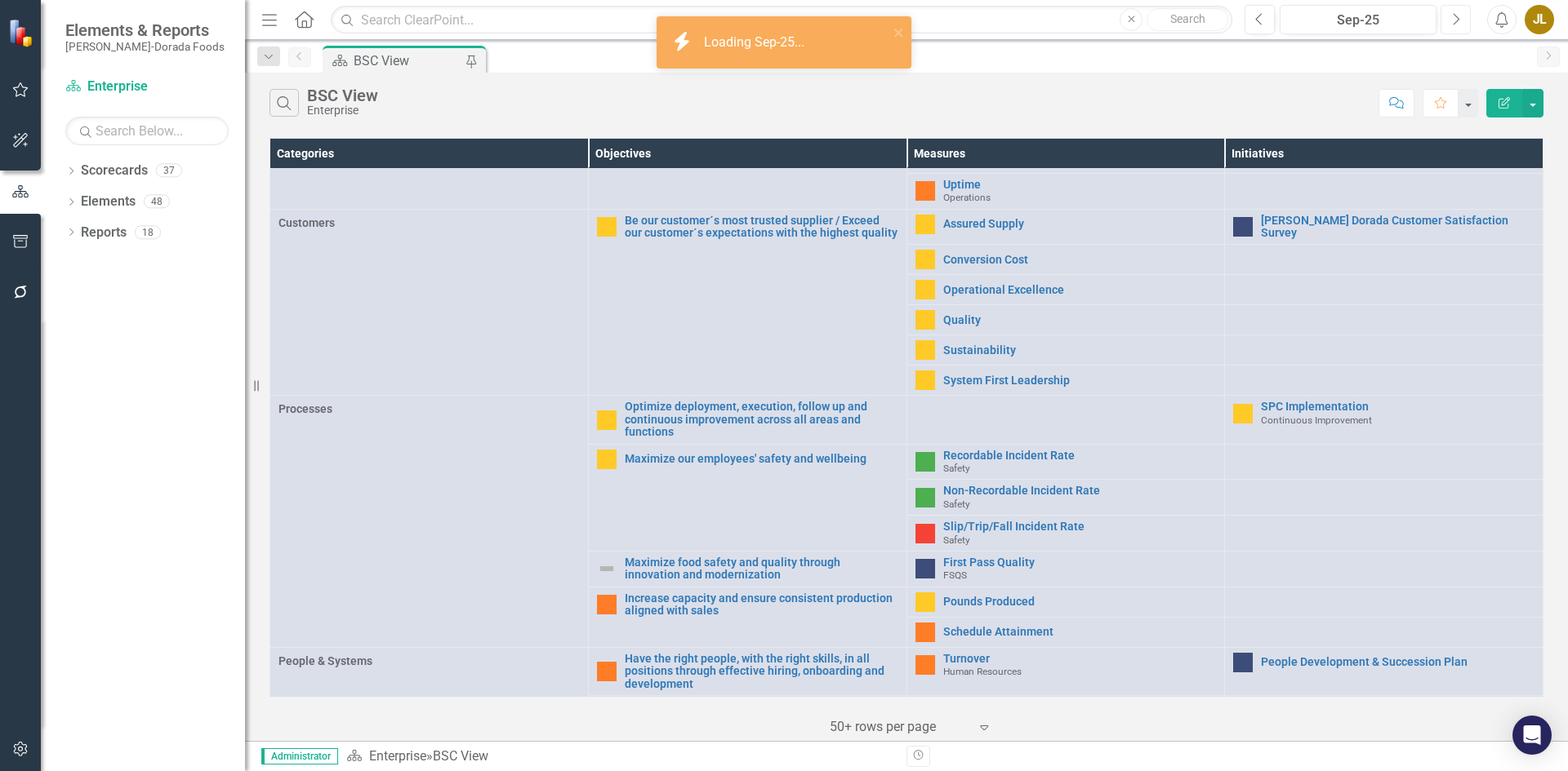
scroll to position [522, 0]
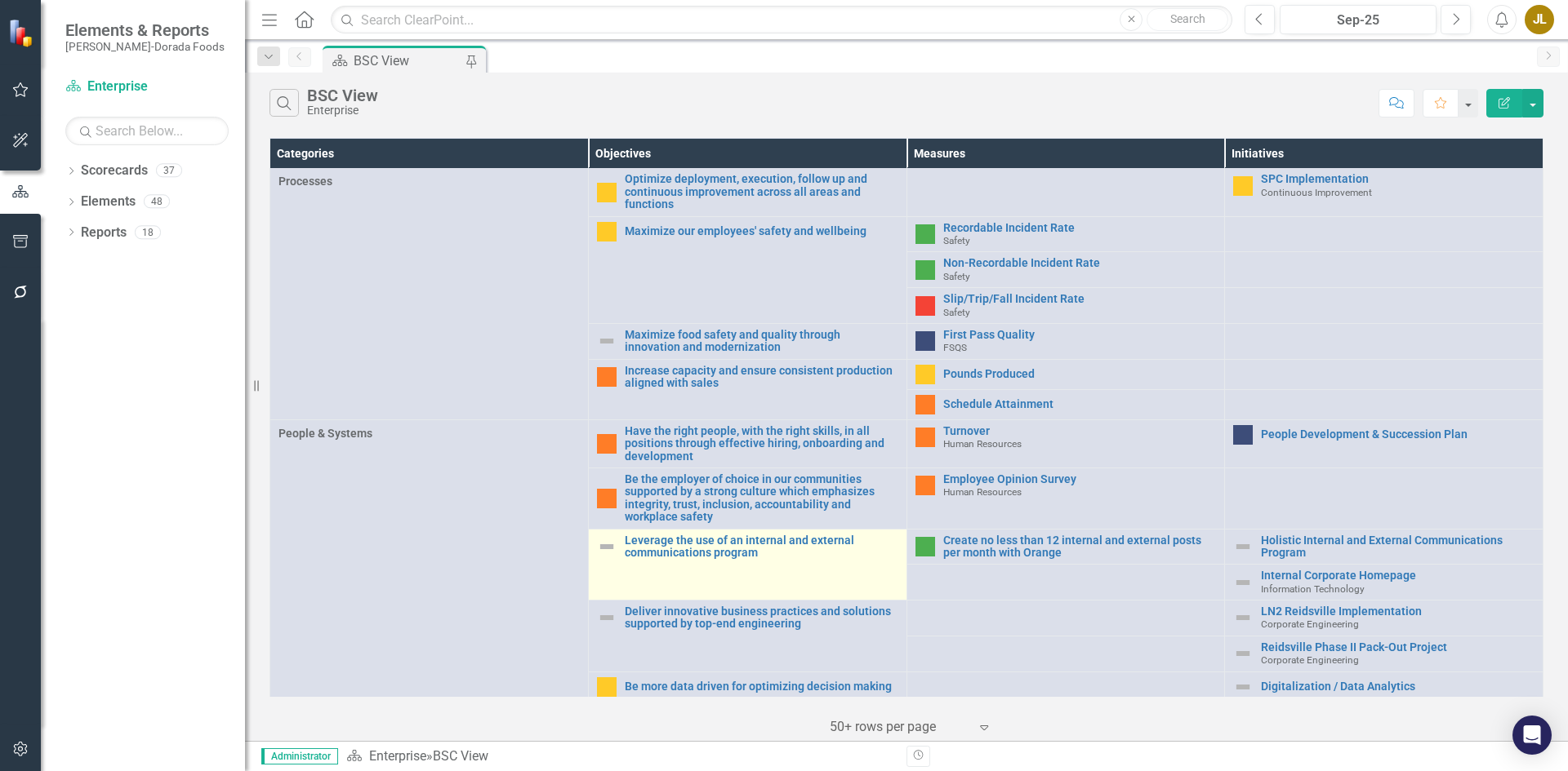
click at [603, 548] on img at bounding box center [607, 547] width 20 height 20
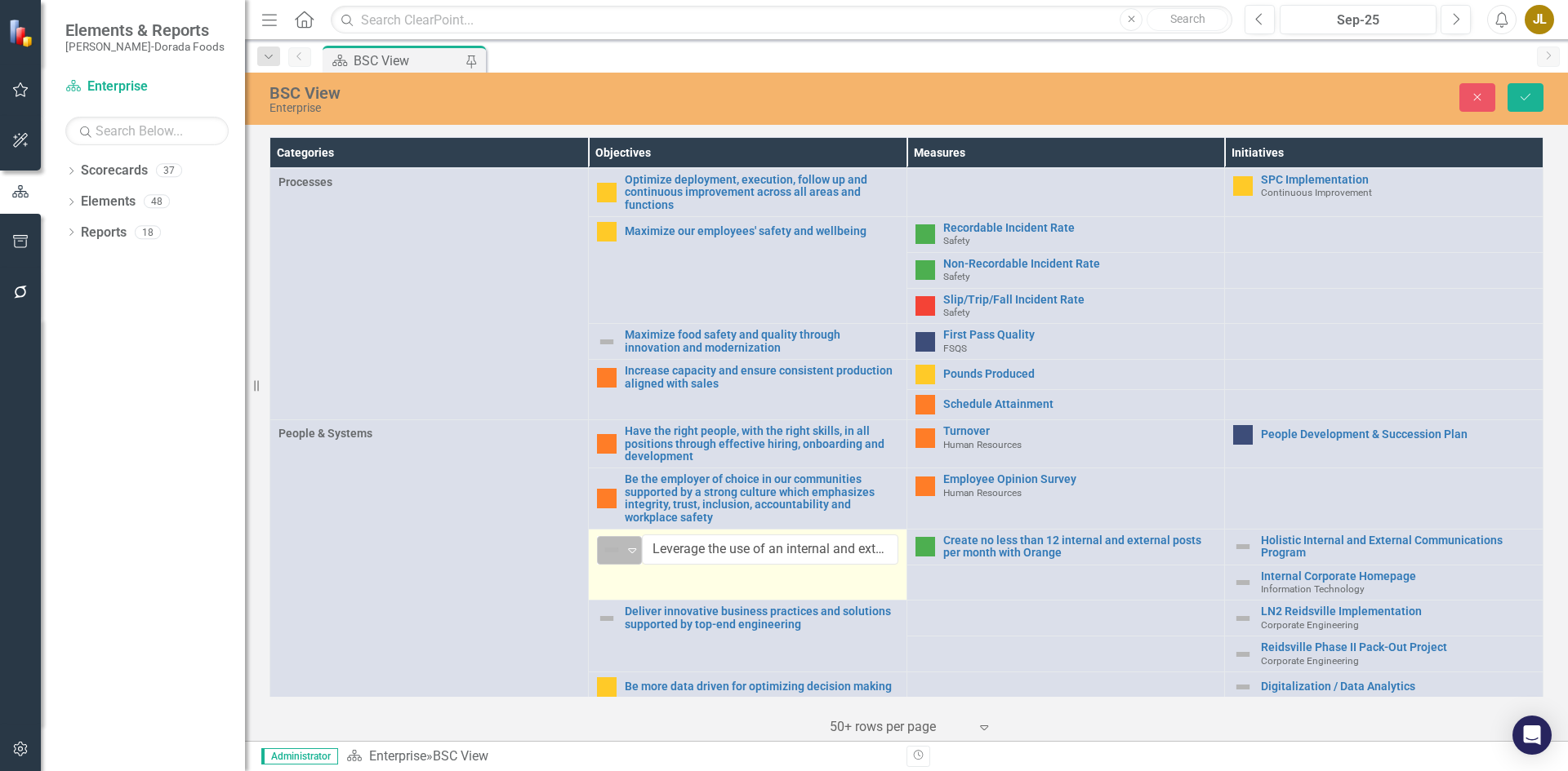
click at [617, 542] on img at bounding box center [612, 551] width 20 height 20
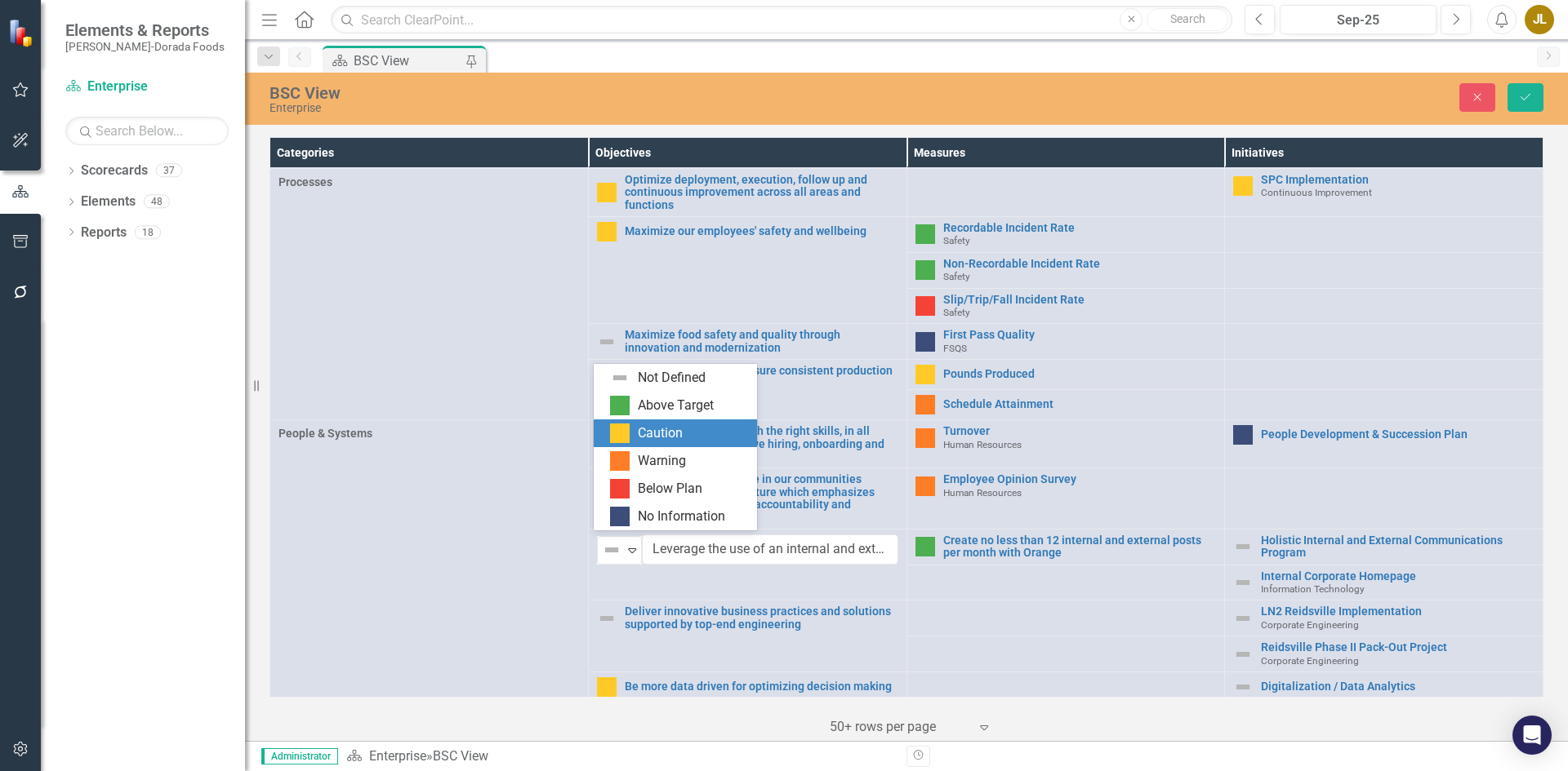
click at [634, 424] on div "Caution" at bounding box center [678, 434] width 137 height 20
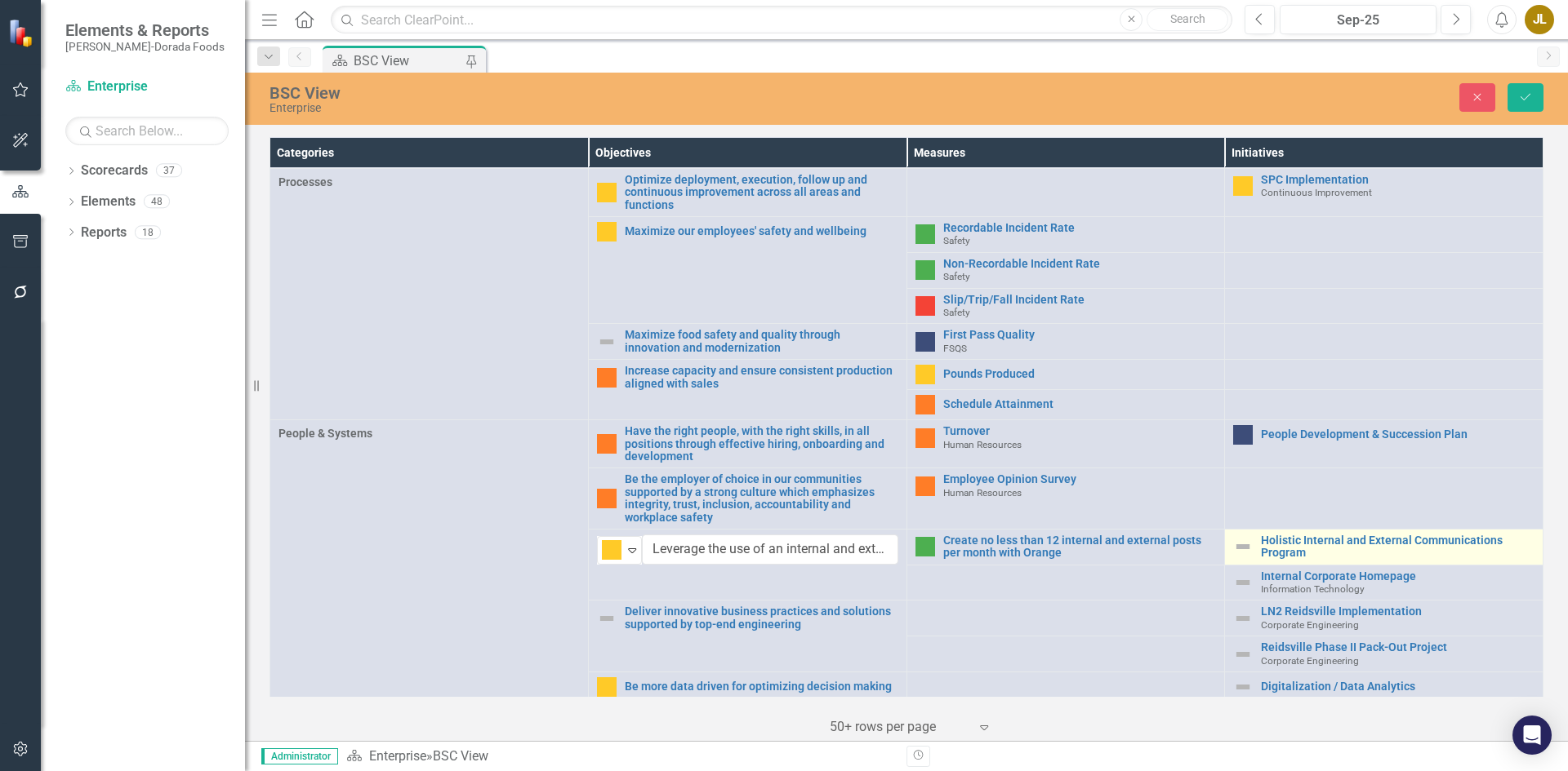
click at [1237, 538] on img at bounding box center [1243, 547] width 20 height 20
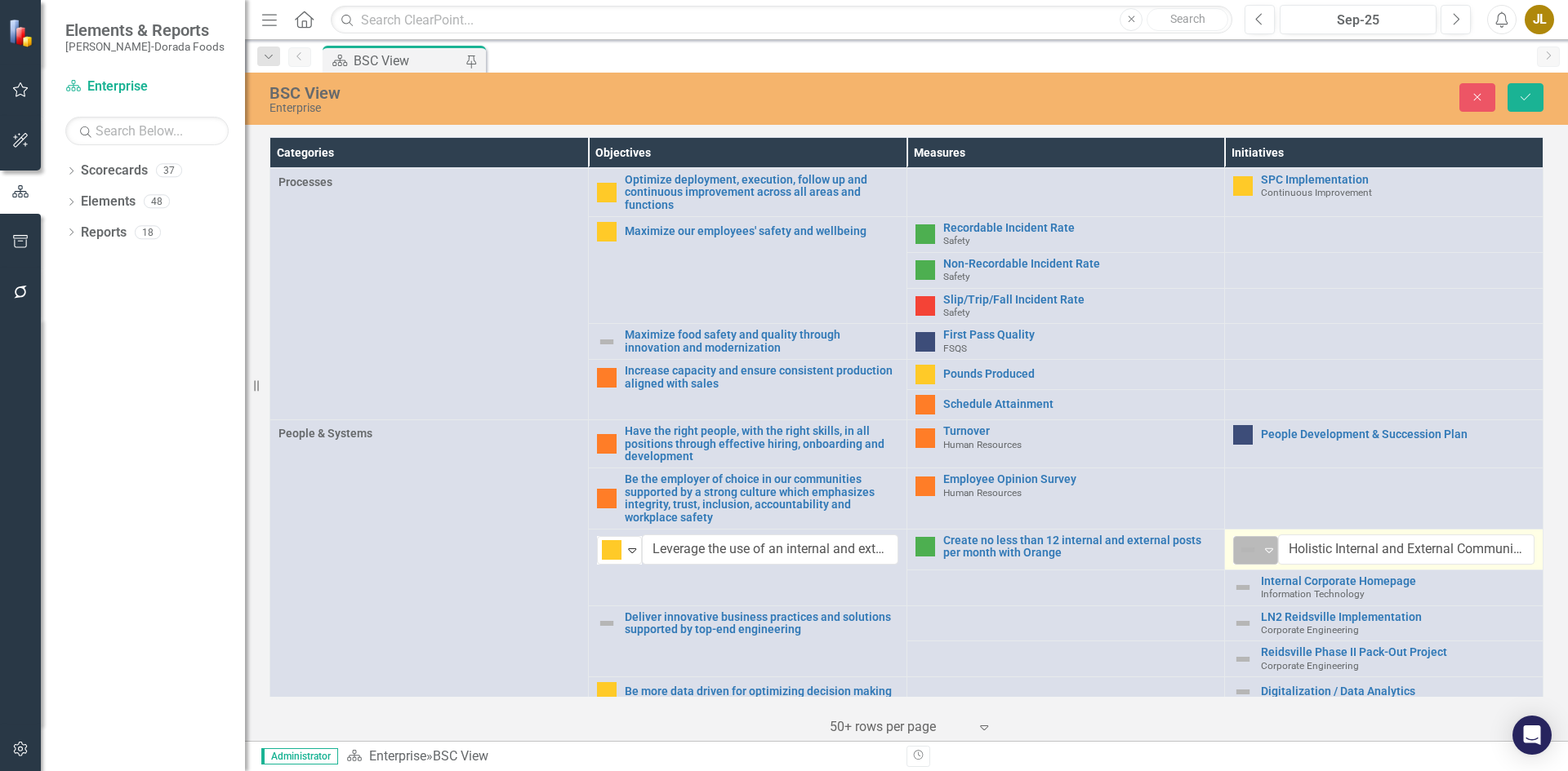
click at [1261, 545] on icon "Expand" at bounding box center [1269, 550] width 16 height 13
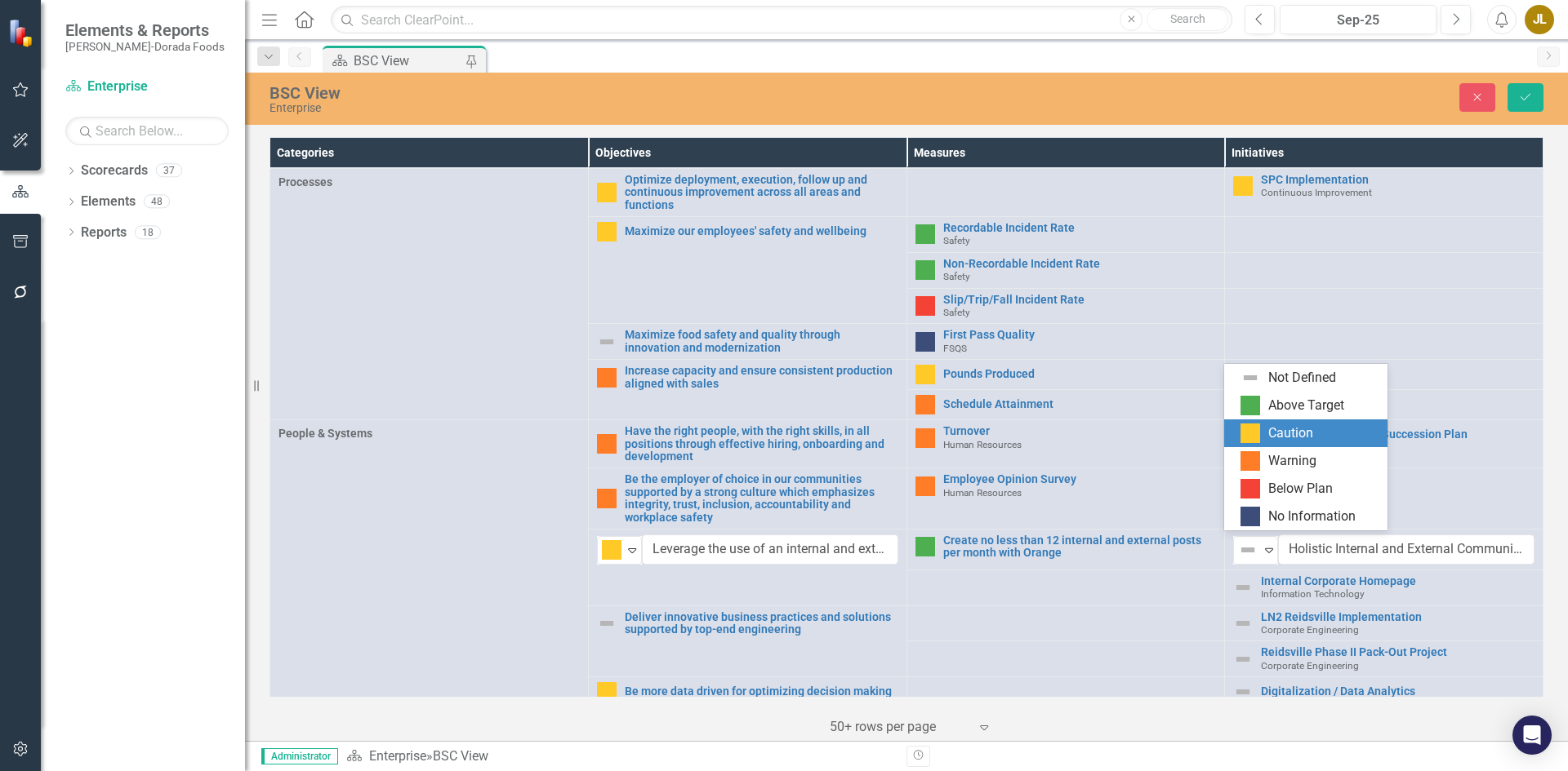
click at [1282, 436] on div "Caution" at bounding box center [1290, 434] width 44 height 19
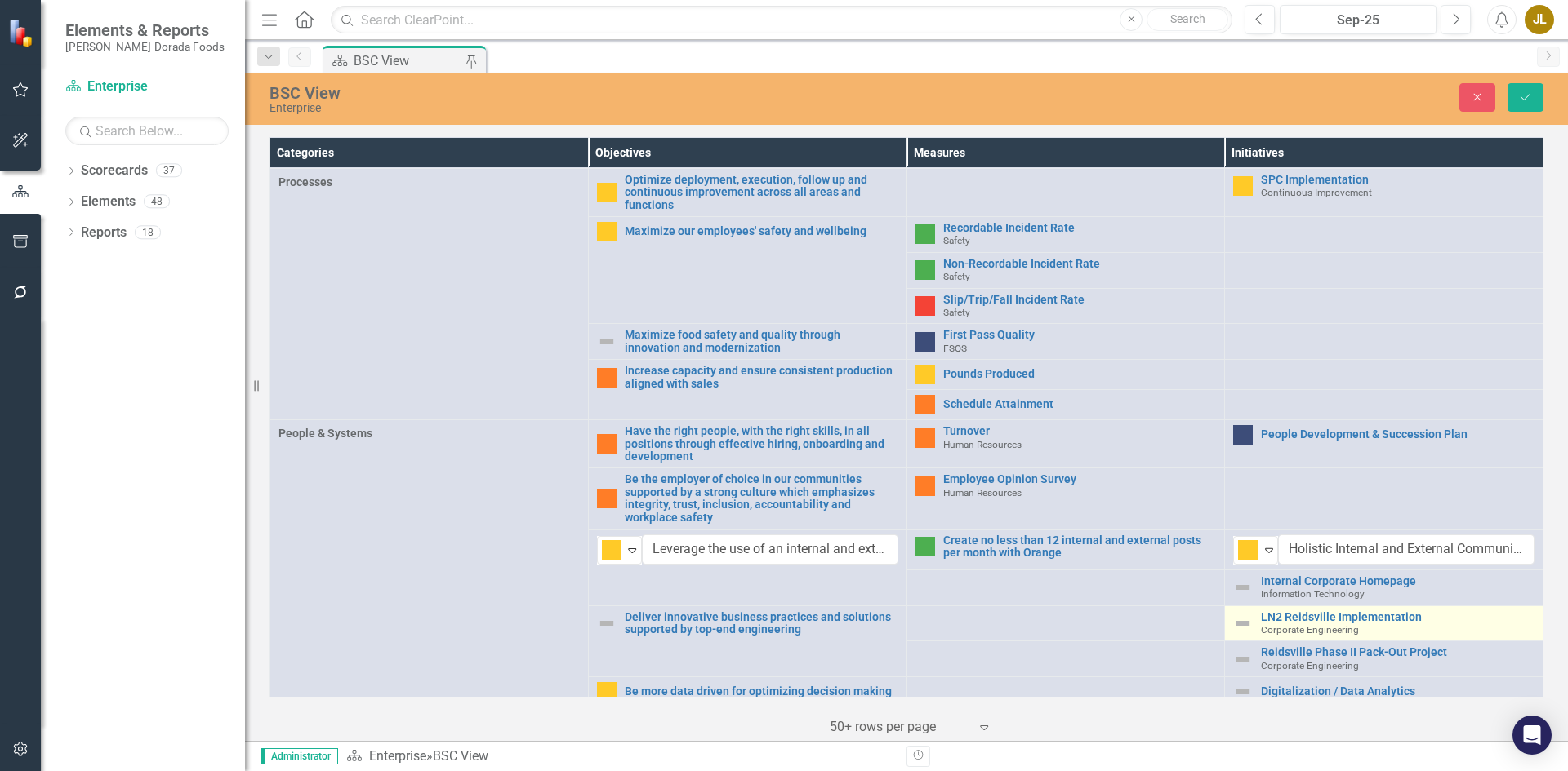
click at [1236, 619] on img at bounding box center [1243, 624] width 20 height 20
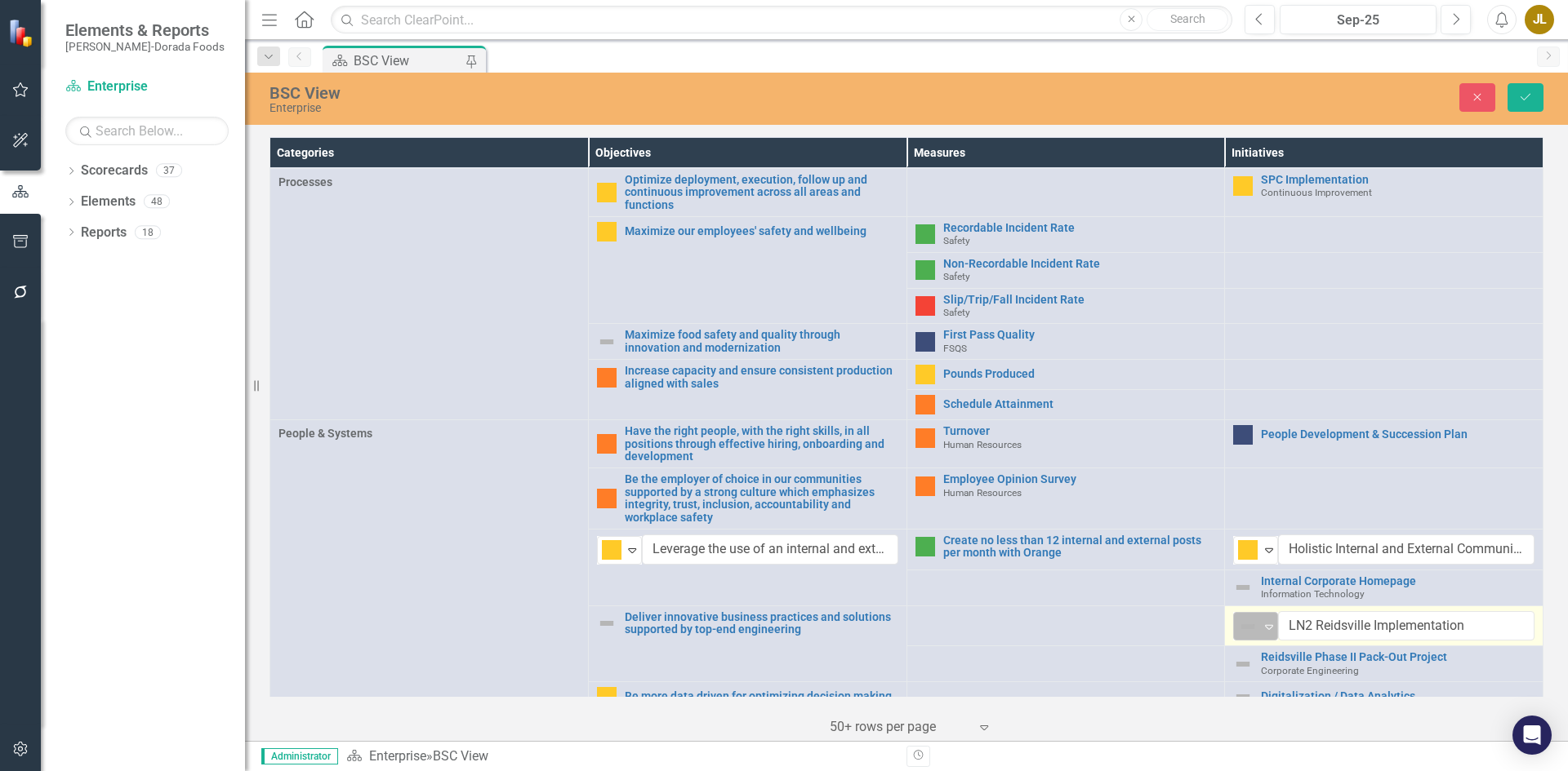
click at [1238, 620] on img at bounding box center [1248, 627] width 20 height 20
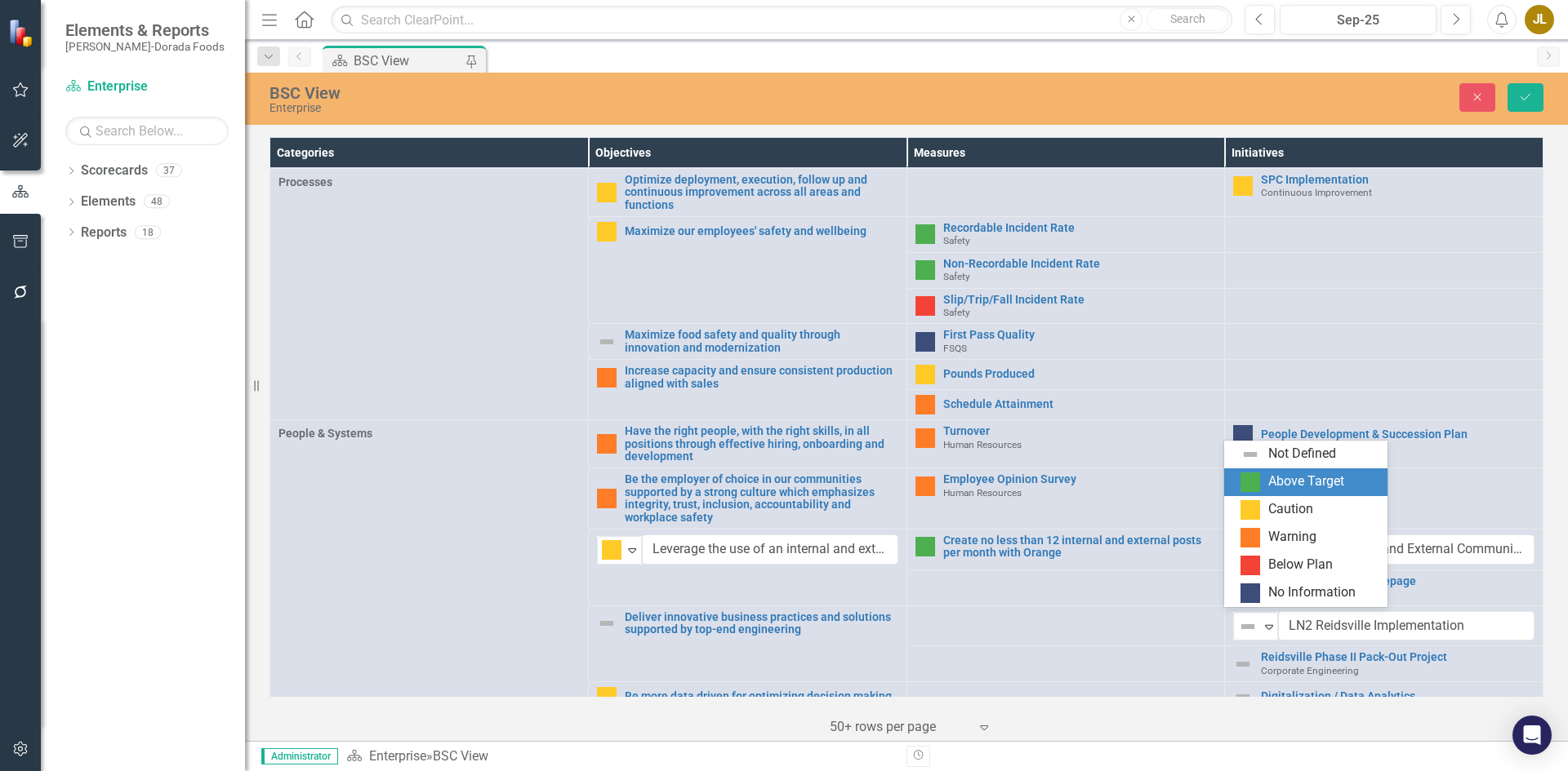
click at [1253, 477] on img at bounding box center [1250, 483] width 20 height 20
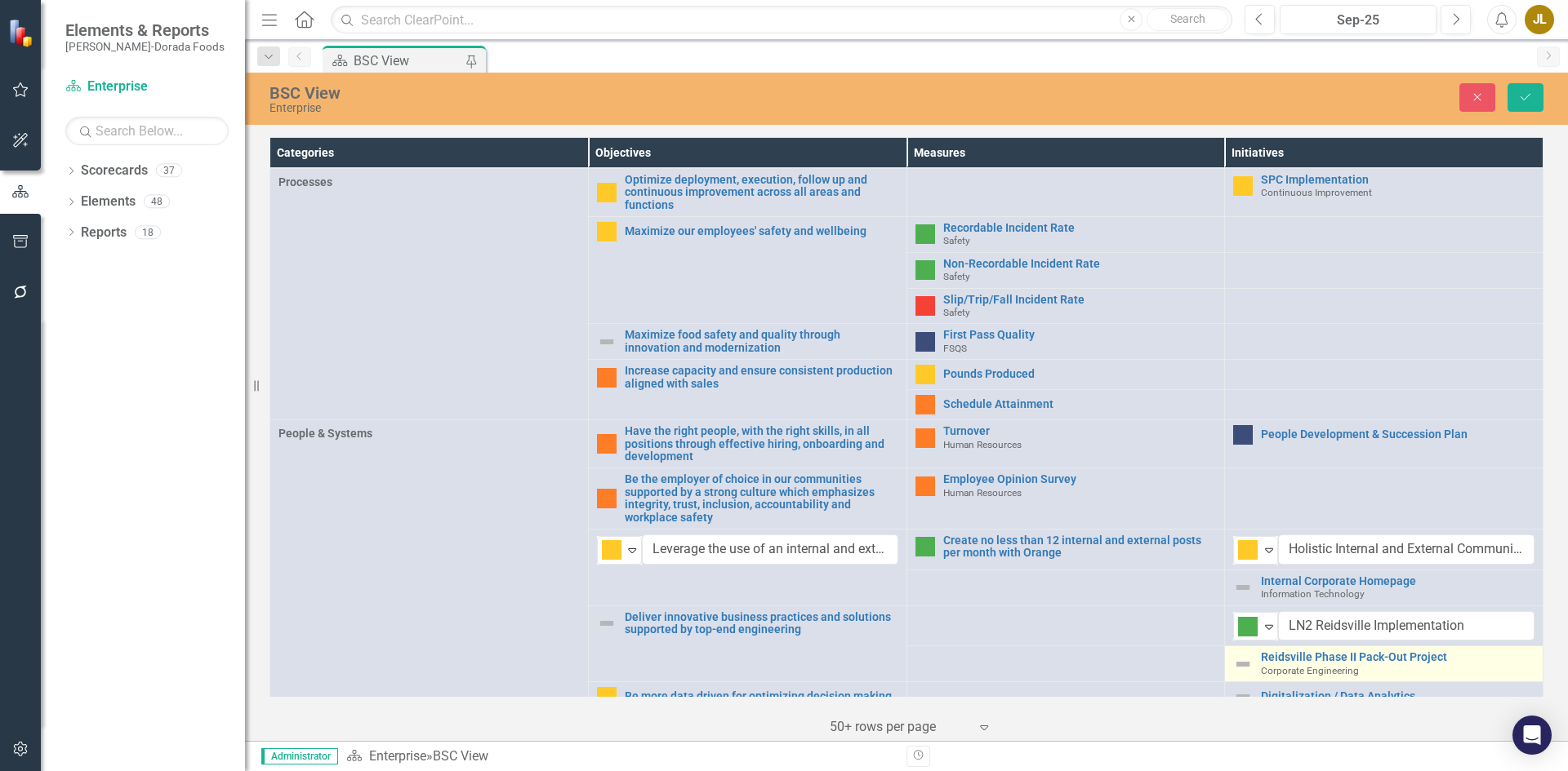
click at [1240, 659] on img at bounding box center [1243, 665] width 20 height 20
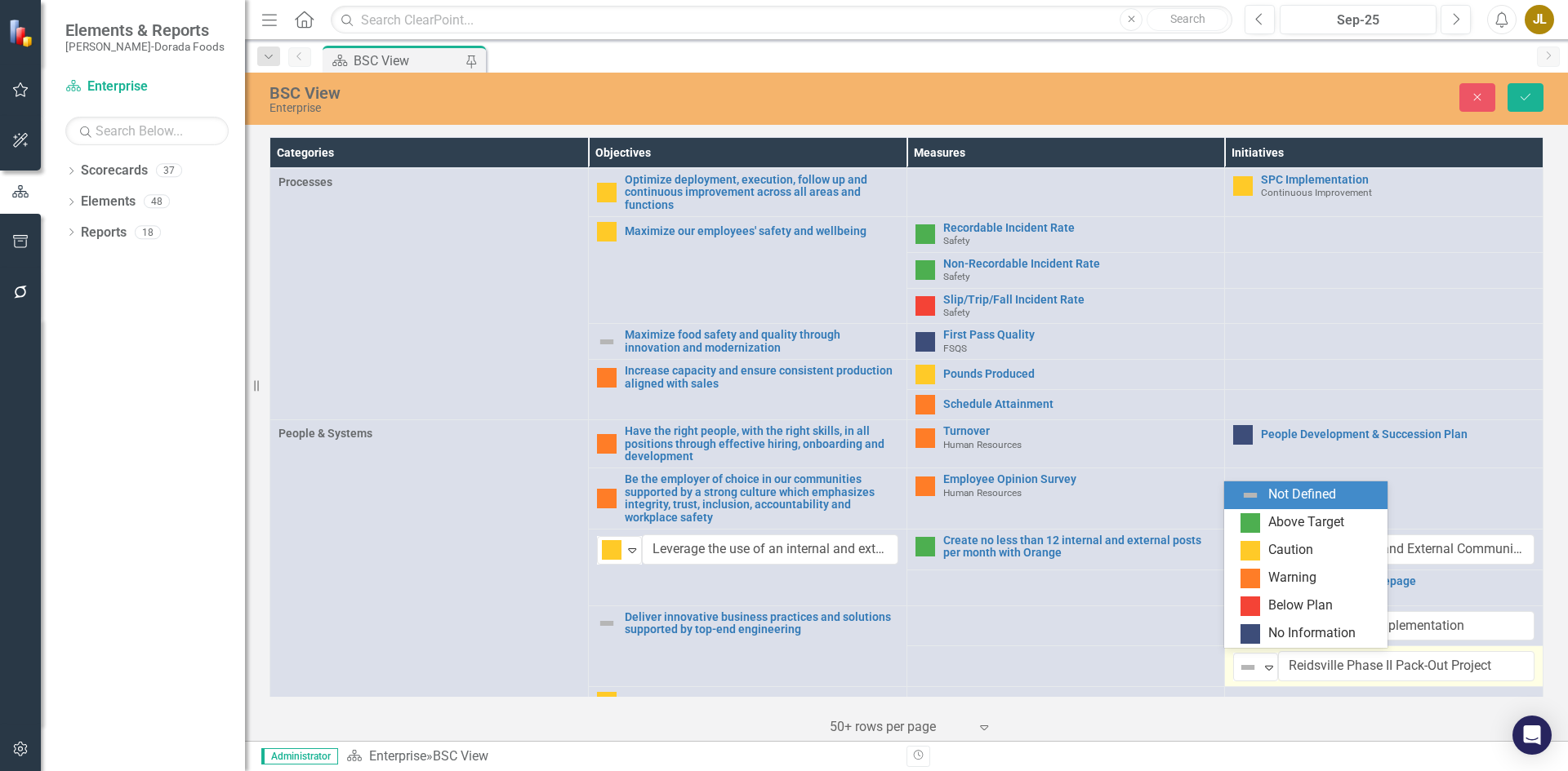
click at [1240, 659] on img at bounding box center [1248, 668] width 20 height 20
click at [1264, 518] on div "Above Target" at bounding box center [1308, 523] width 137 height 20
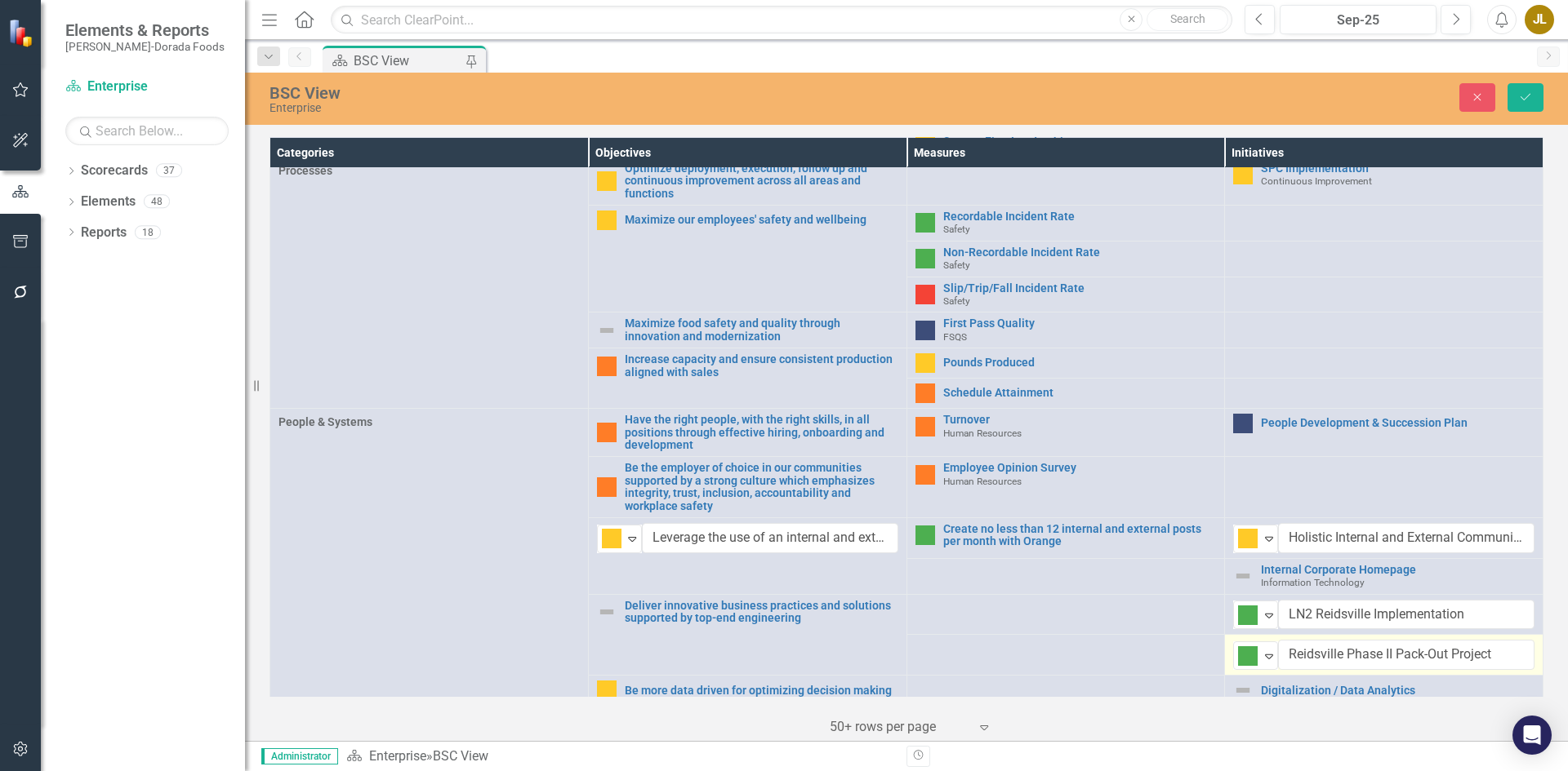
scroll to position [536, 0]
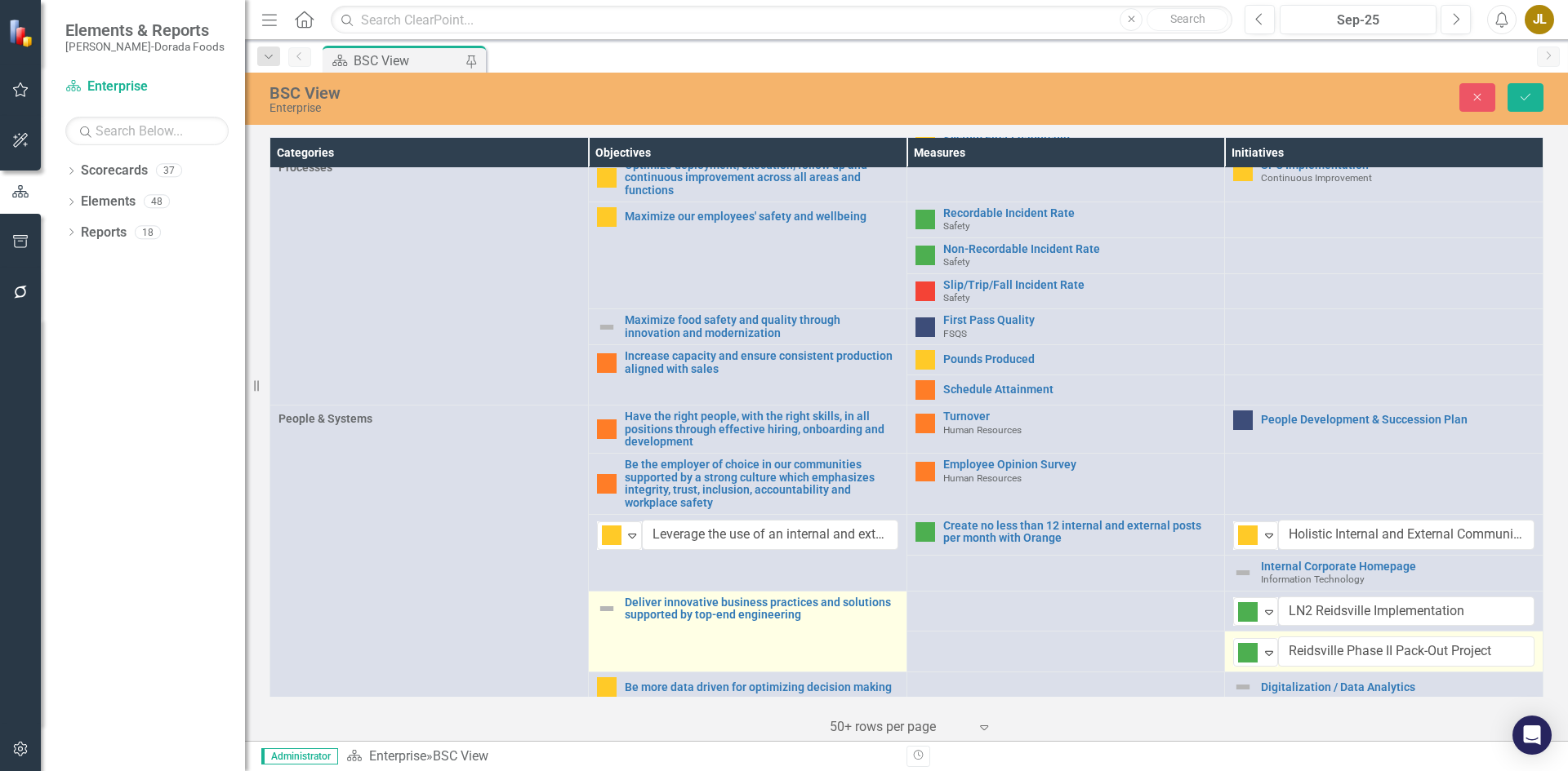
click at [610, 606] on img at bounding box center [607, 610] width 20 height 20
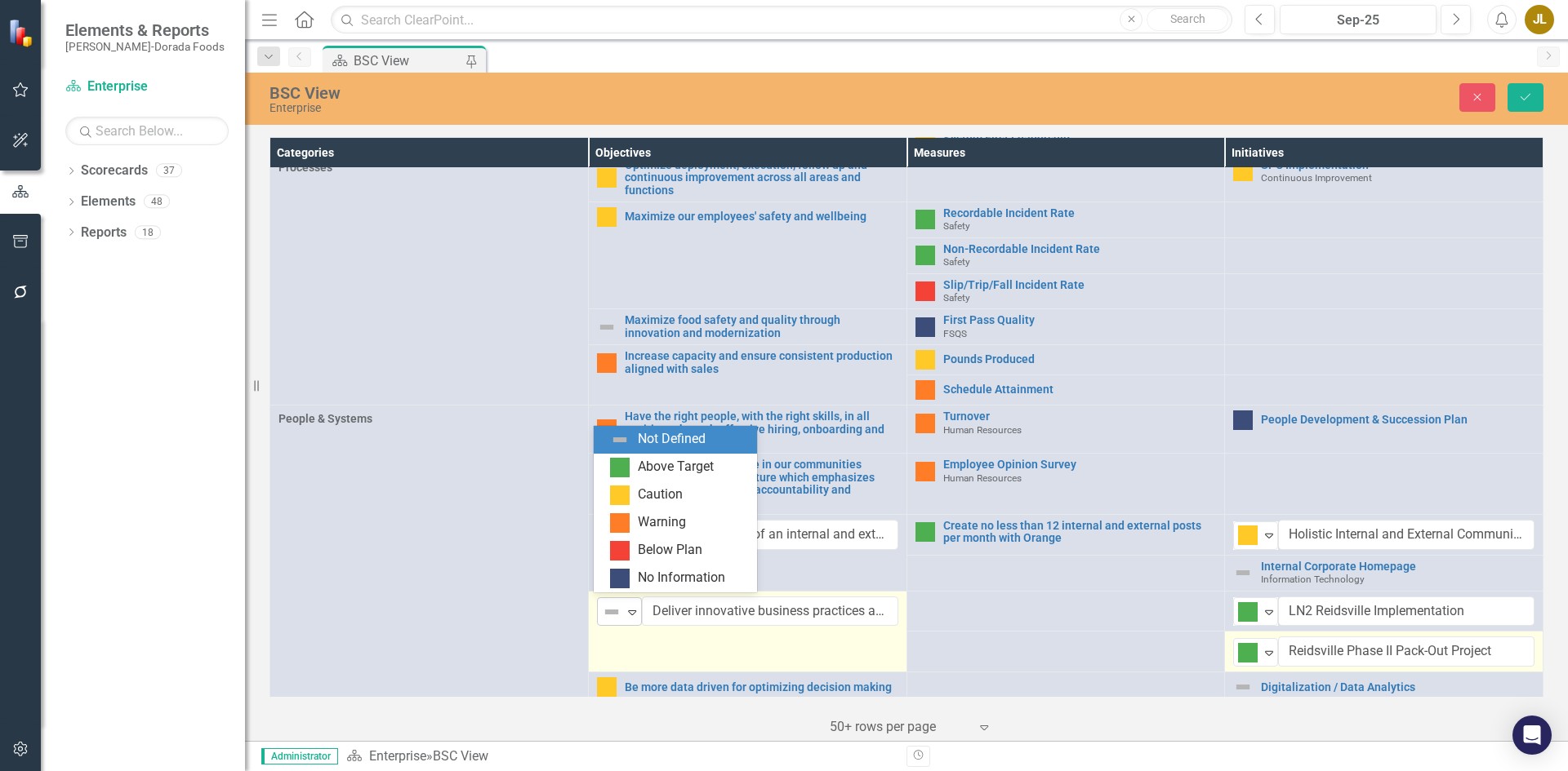
click at [611, 606] on img at bounding box center [612, 612] width 20 height 20
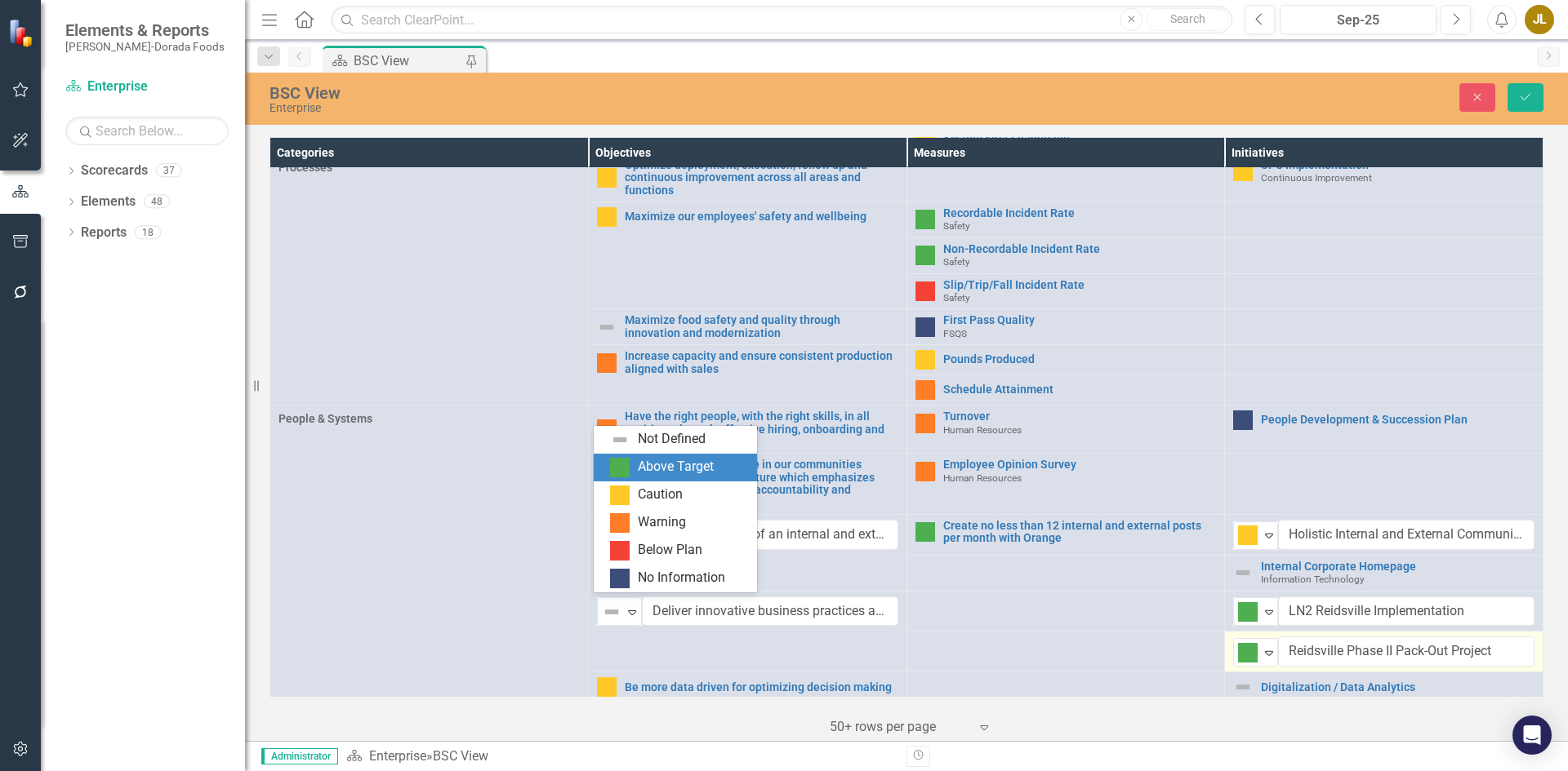
click at [642, 464] on div "Above Target" at bounding box center [676, 467] width 76 height 19
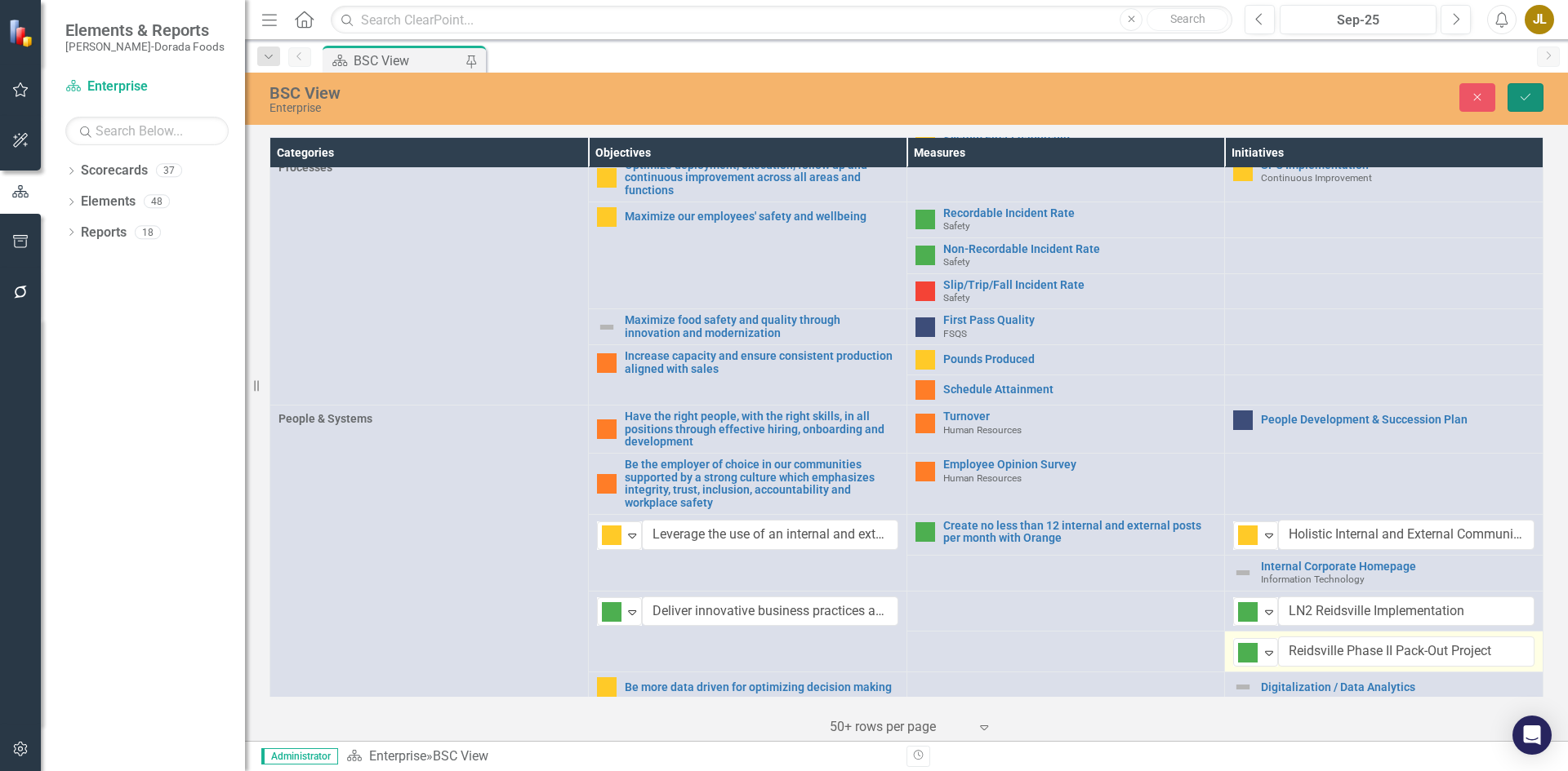
click at [1525, 93] on icon "Save" at bounding box center [1525, 97] width 15 height 12
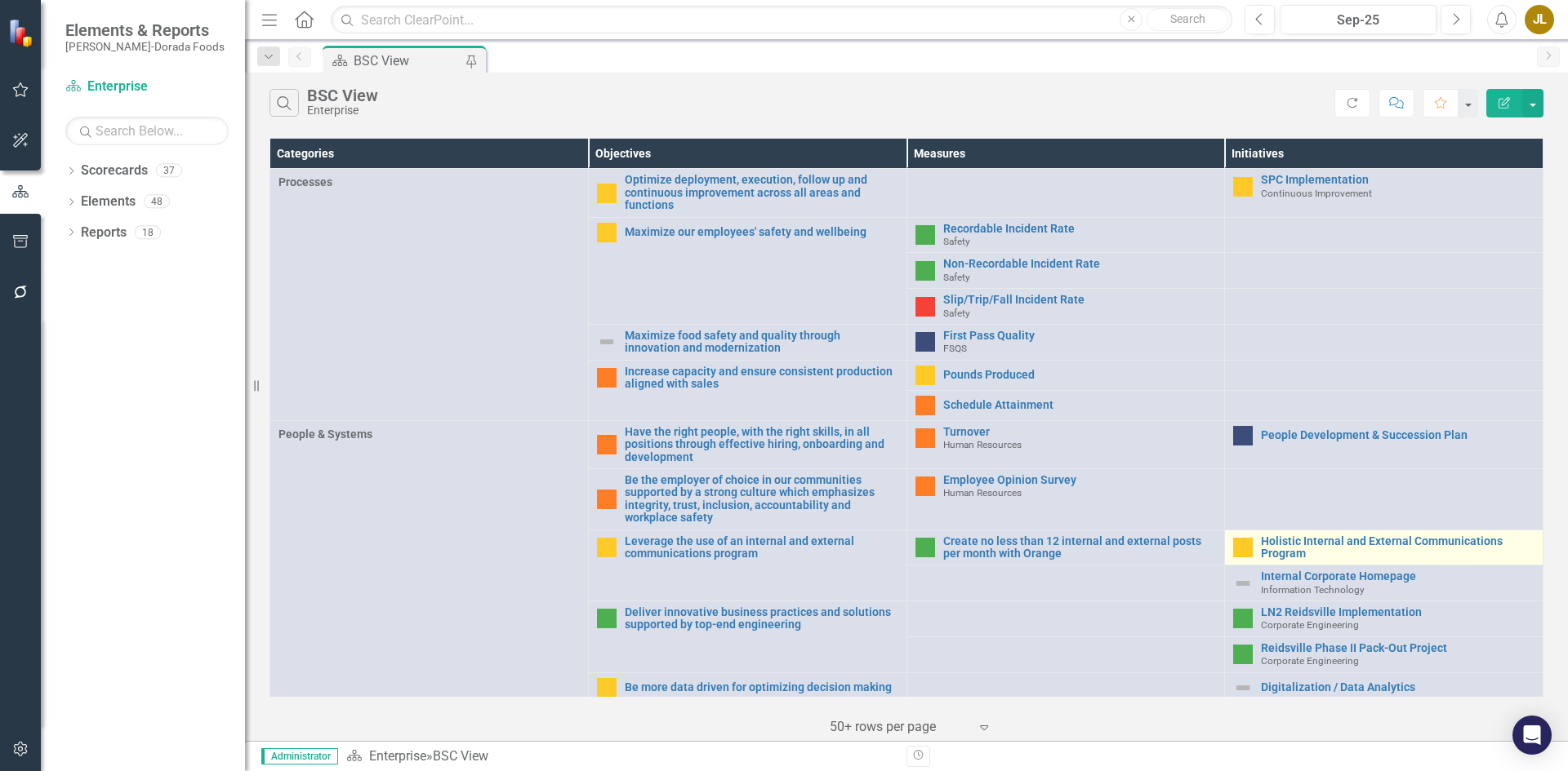
scroll to position [522, 0]
click at [1264, 24] on icon "Previous" at bounding box center [1259, 19] width 9 height 15
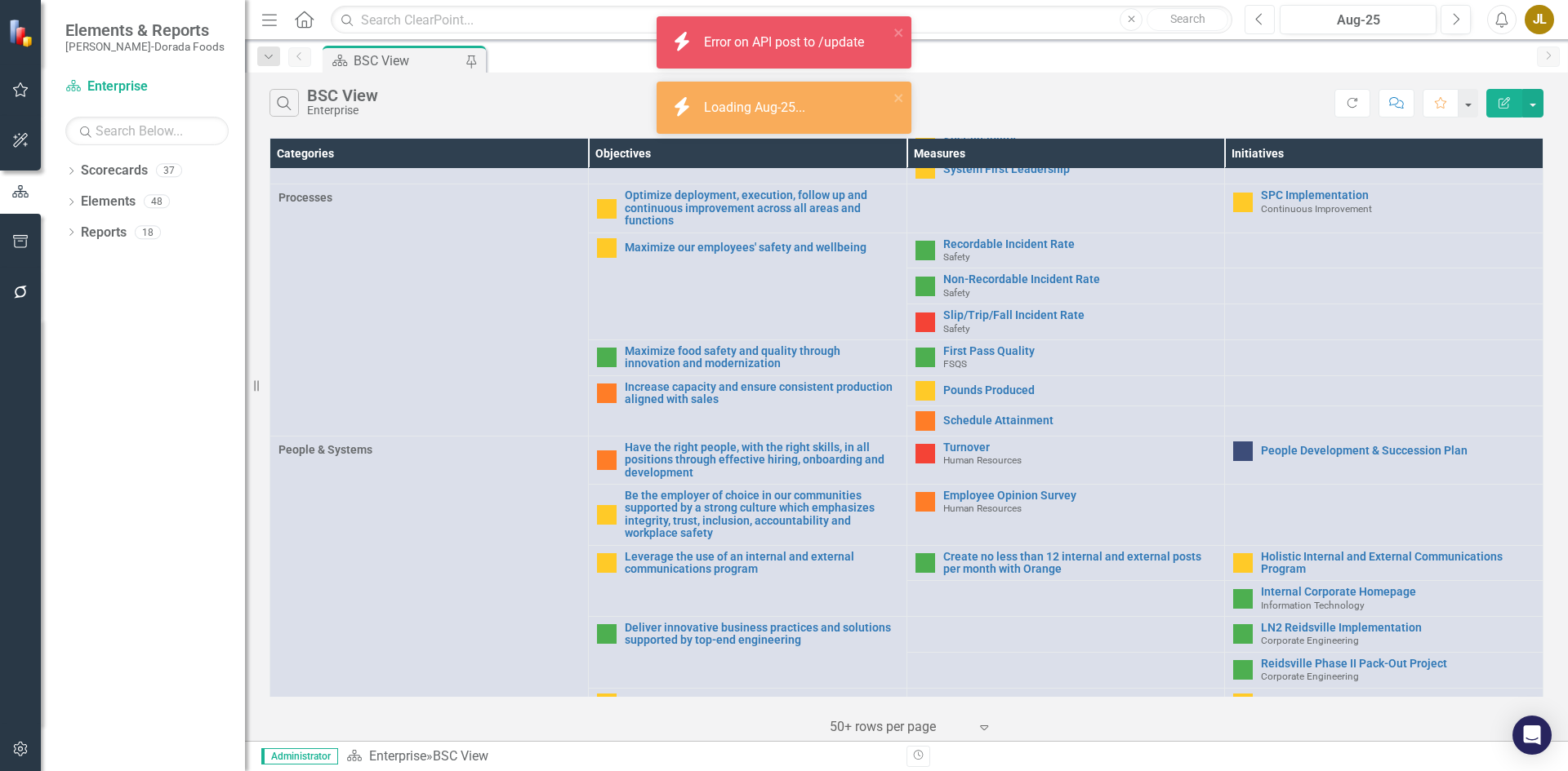
scroll to position [522, 0]
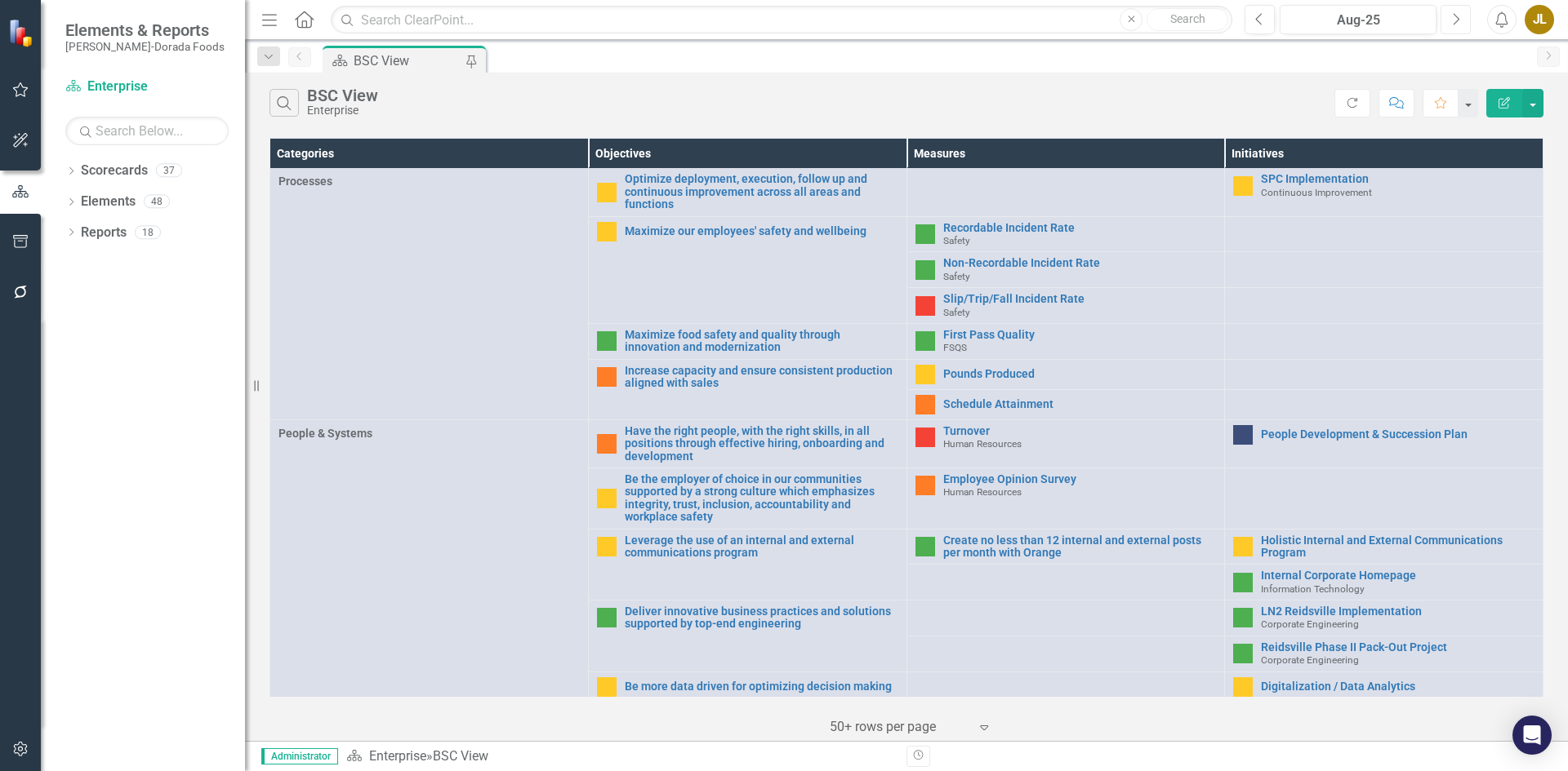
click at [1456, 26] on button "Next" at bounding box center [1455, 19] width 30 height 29
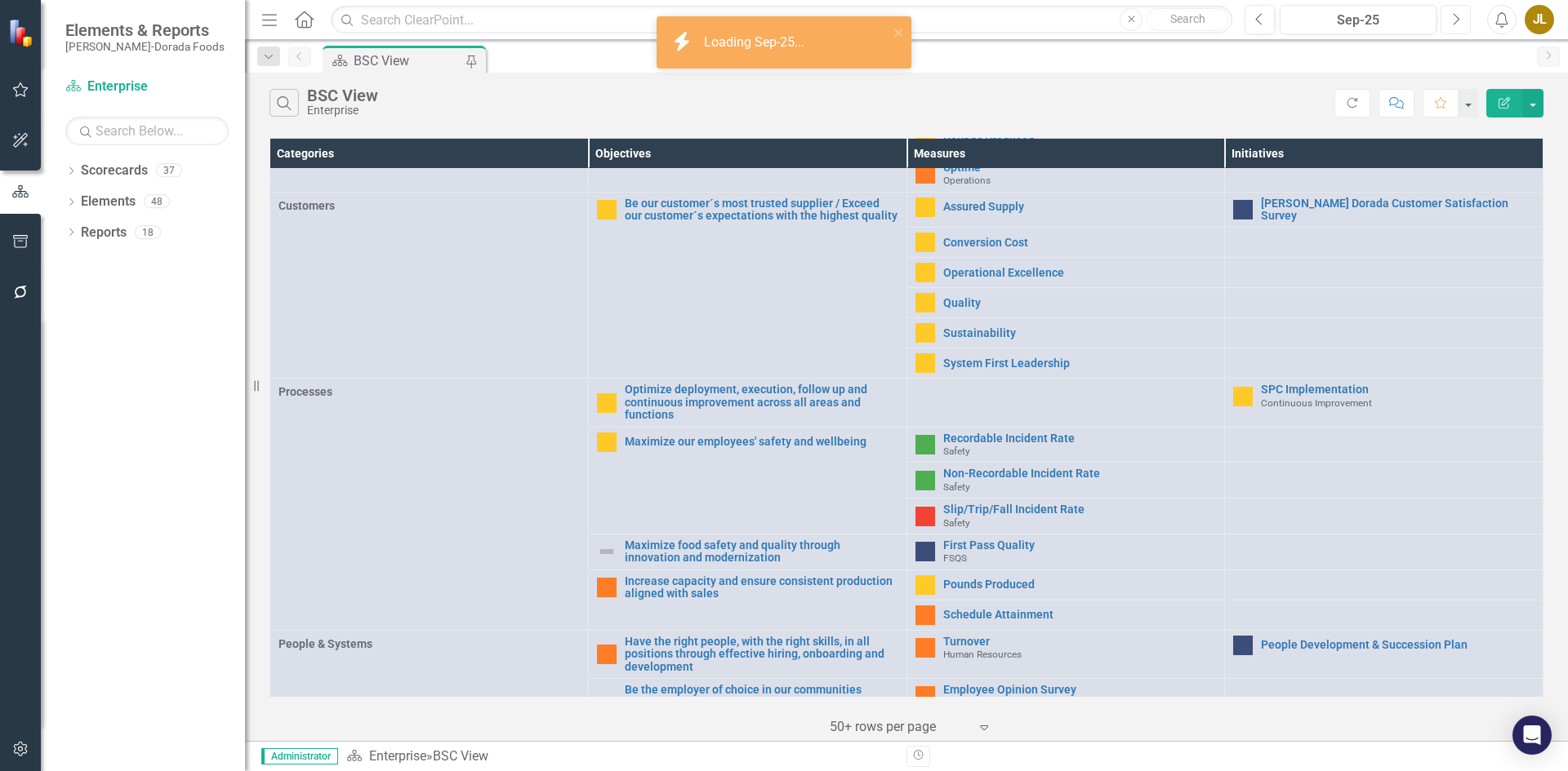
scroll to position [522, 0]
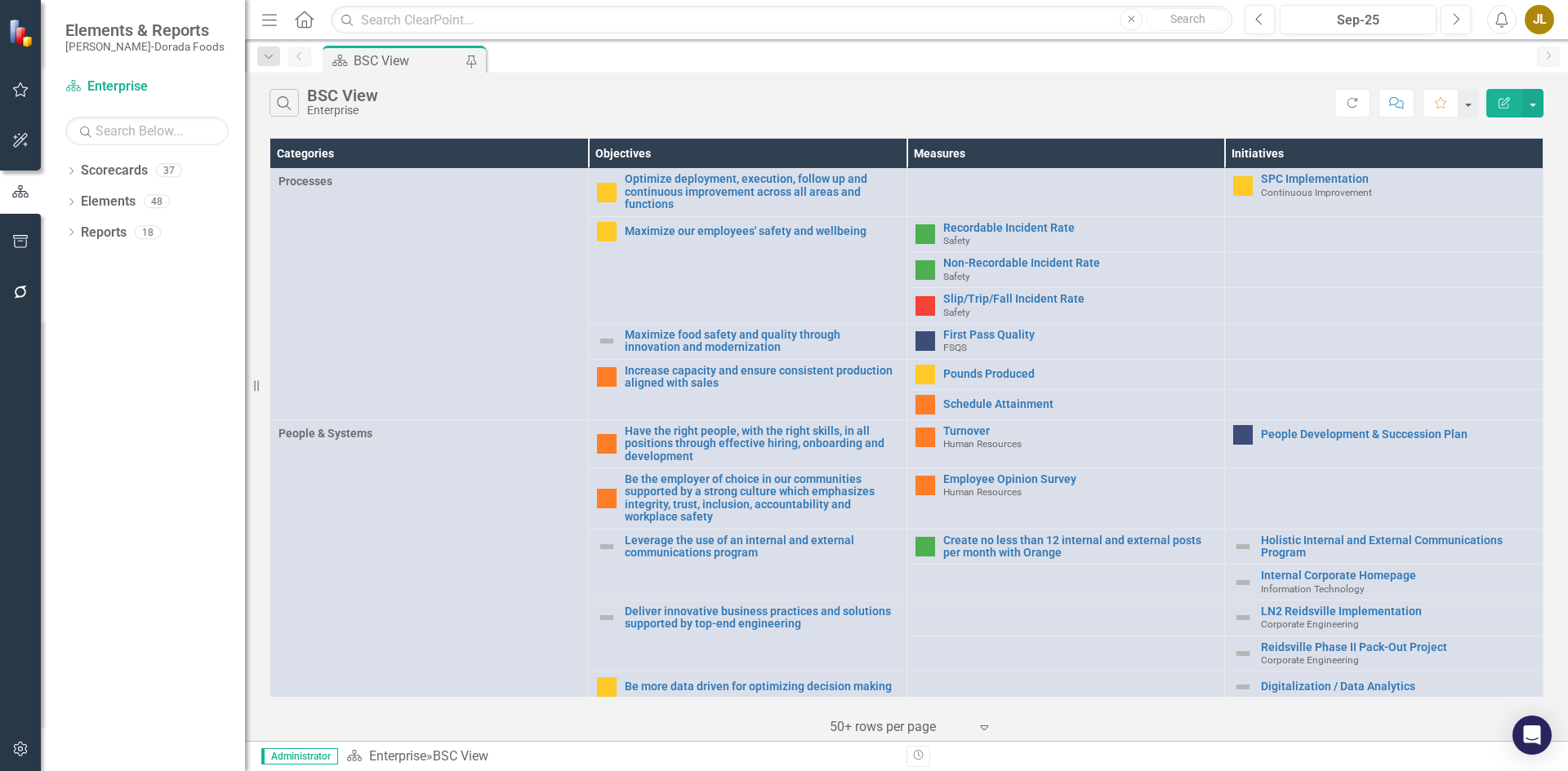
click at [1548, 18] on div "JL" at bounding box center [1539, 19] width 29 height 29
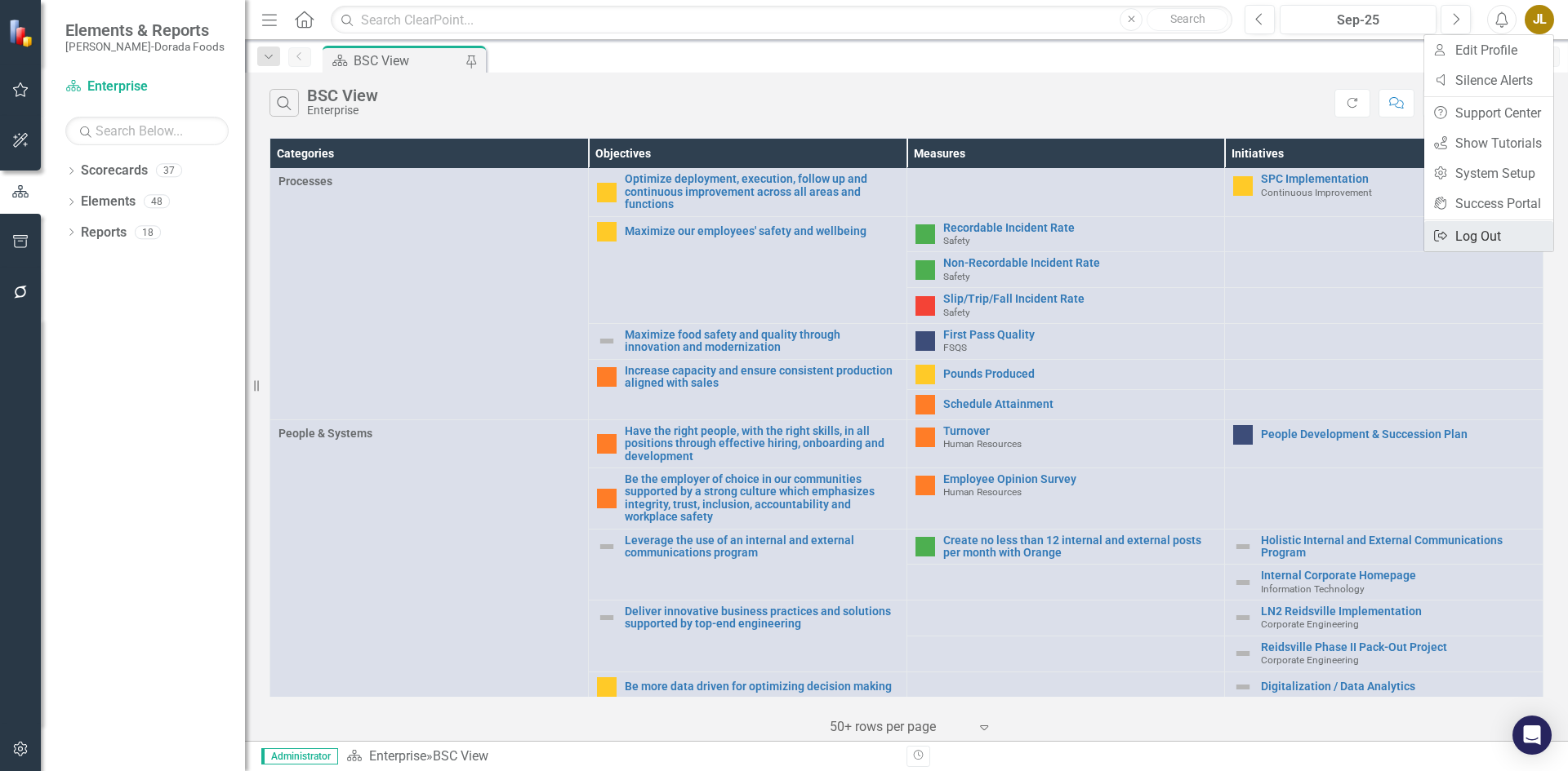
click at [1493, 236] on link "Logout Log Out" at bounding box center [1488, 236] width 129 height 30
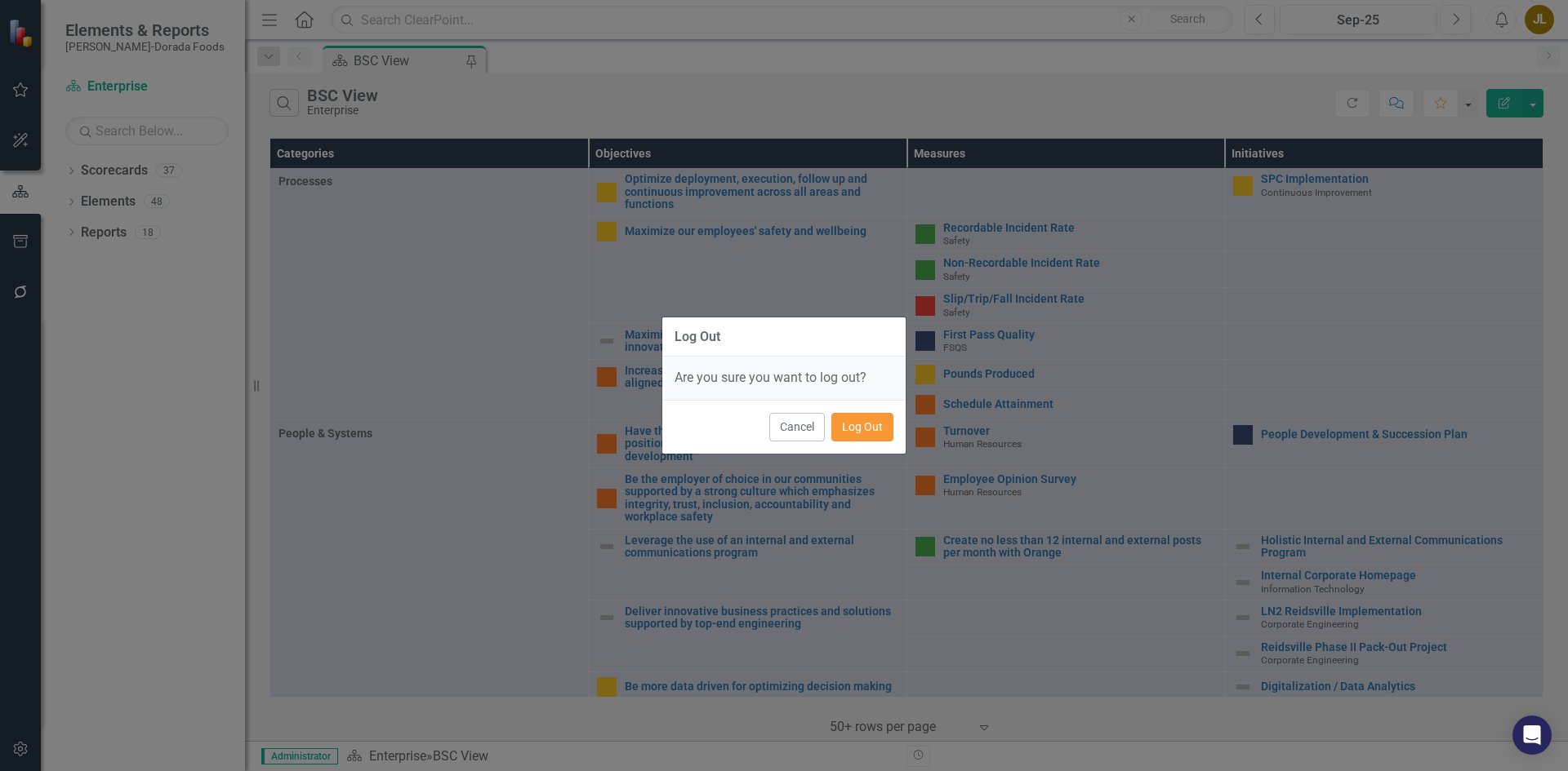
click at [864, 432] on button "Log Out" at bounding box center [862, 426] width 62 height 28
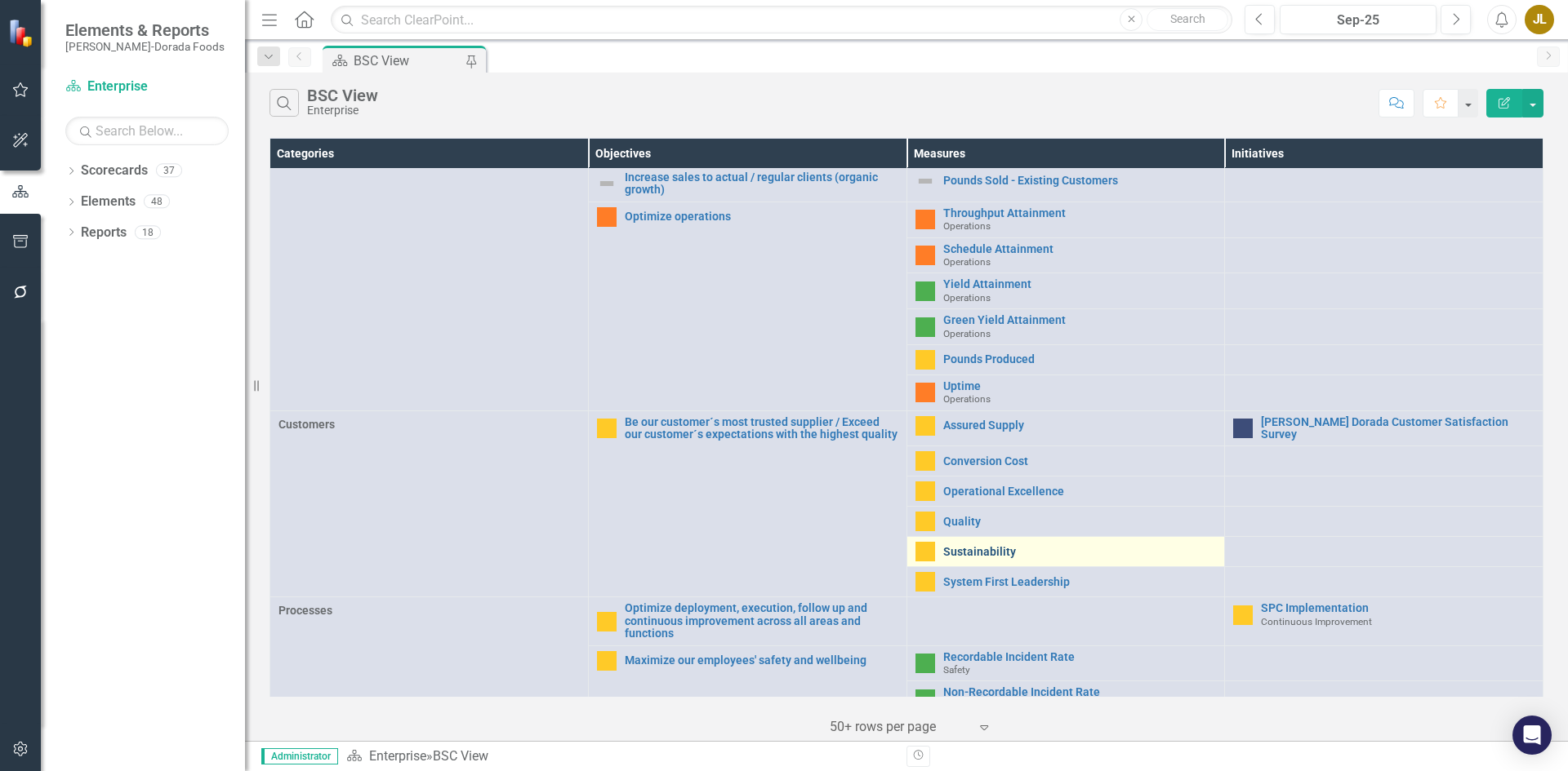
scroll to position [522, 0]
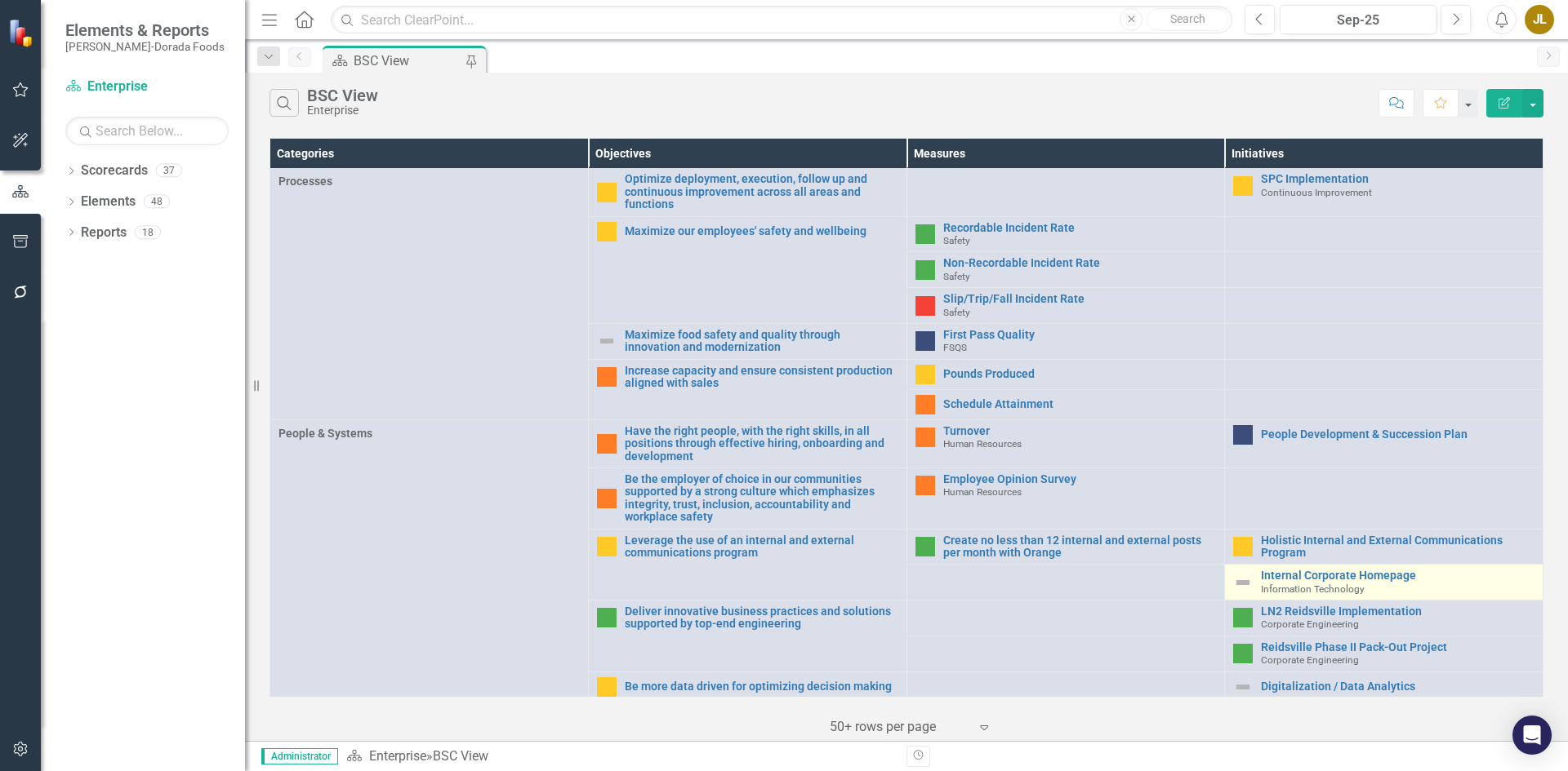
click at [1233, 574] on img at bounding box center [1243, 583] width 20 height 20
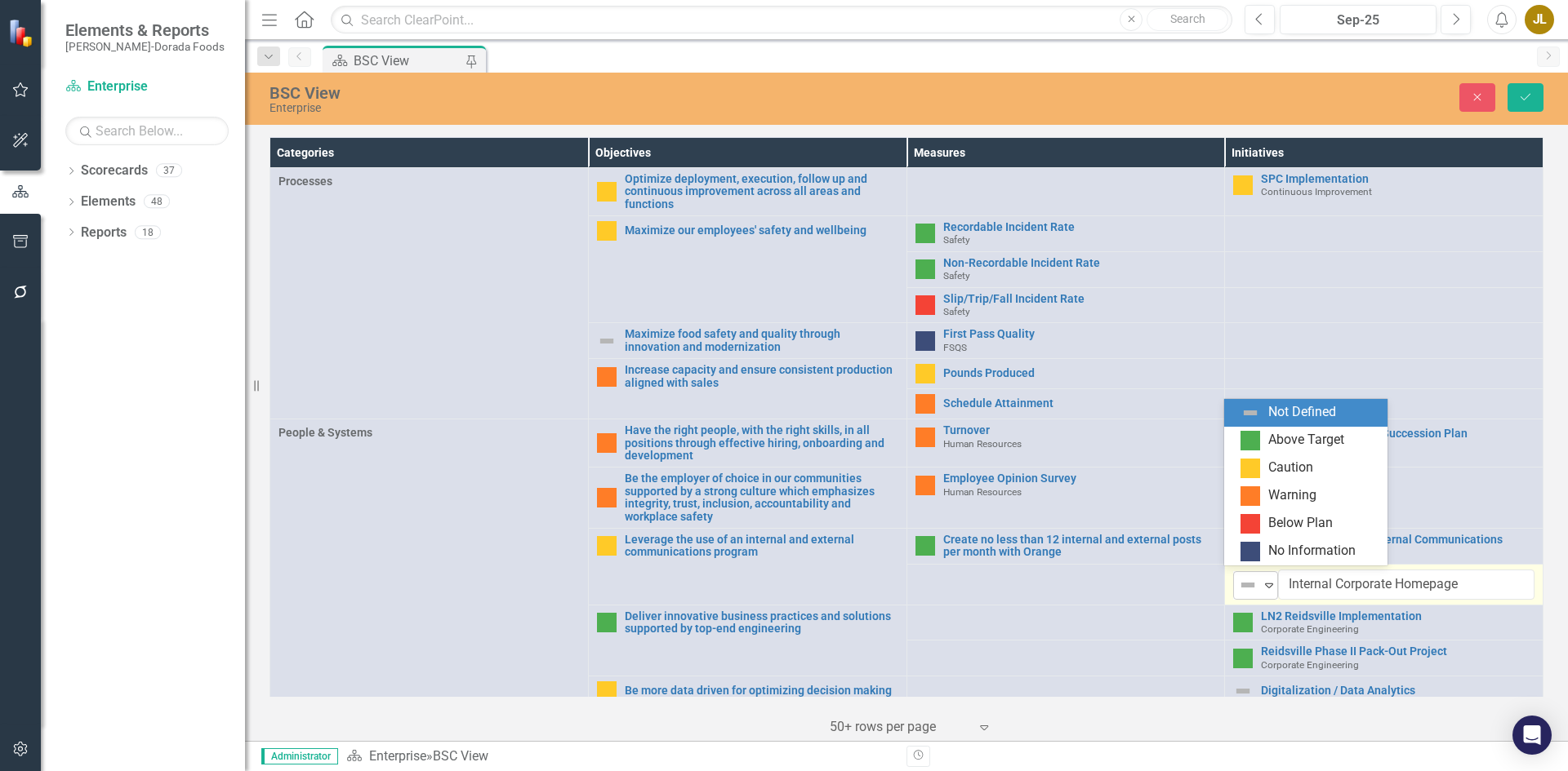
click at [1246, 575] on img at bounding box center [1248, 585] width 20 height 20
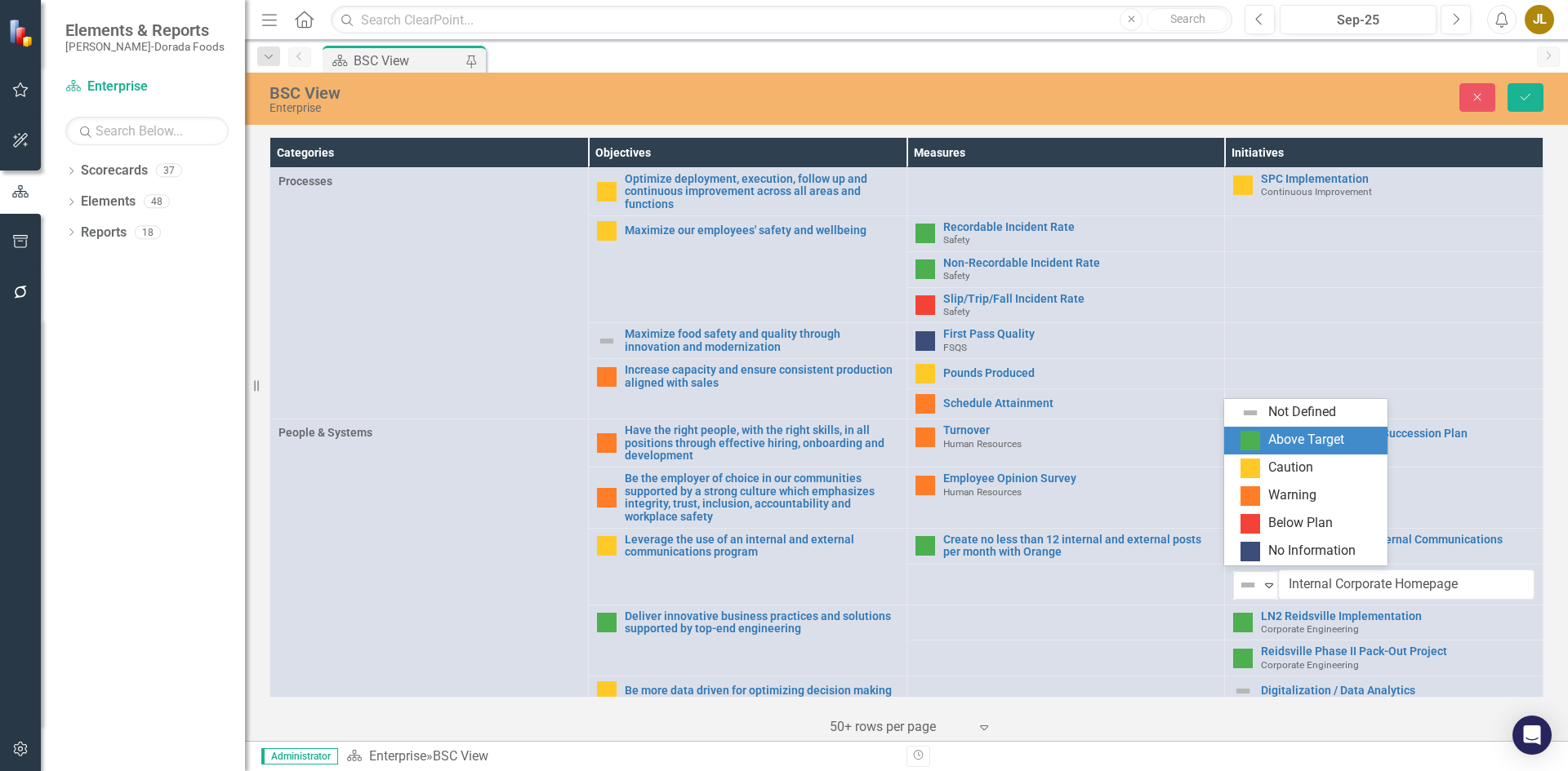
click at [1268, 441] on div "Above Target" at bounding box center [1308, 441] width 137 height 20
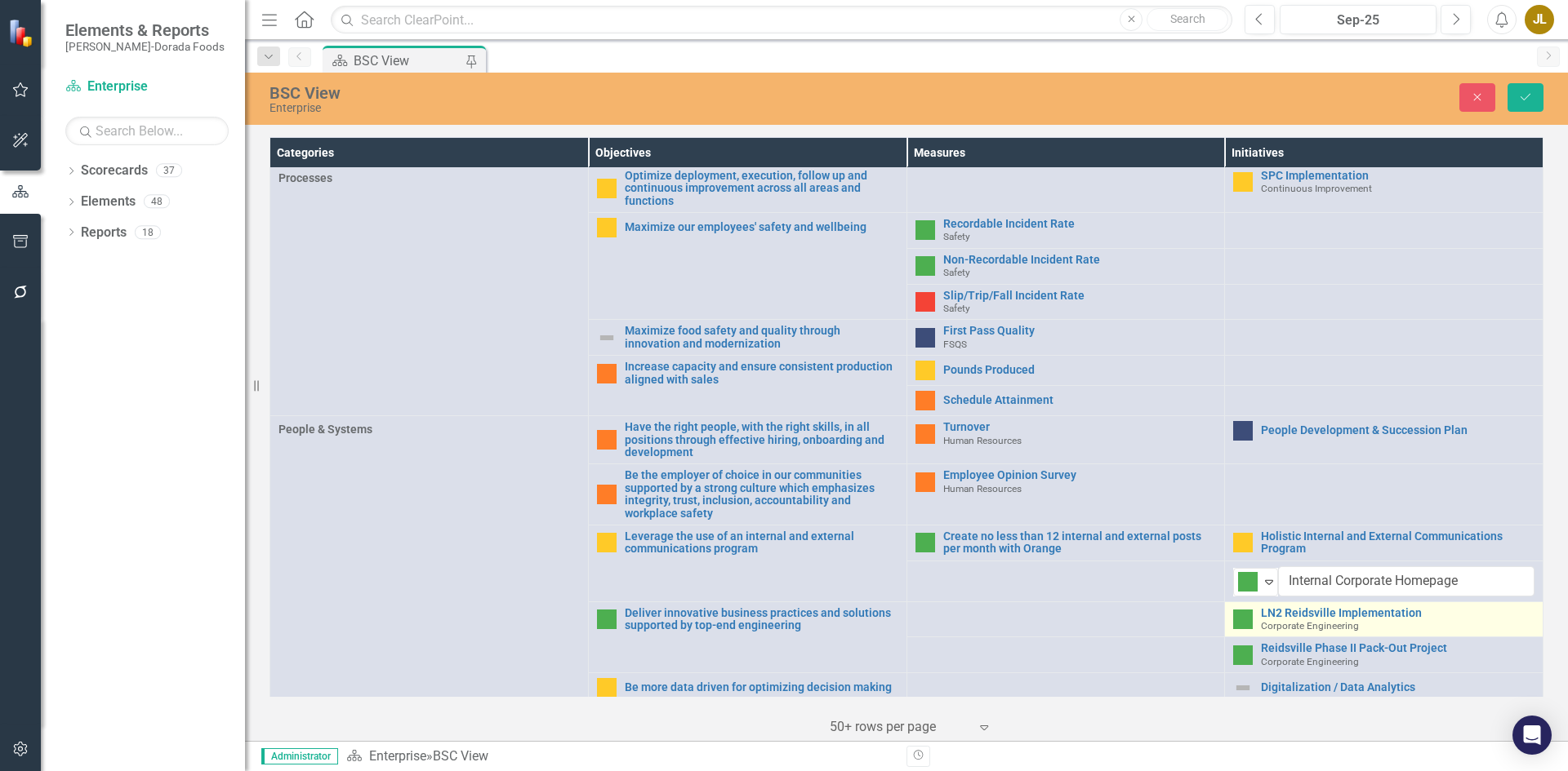
scroll to position [526, 0]
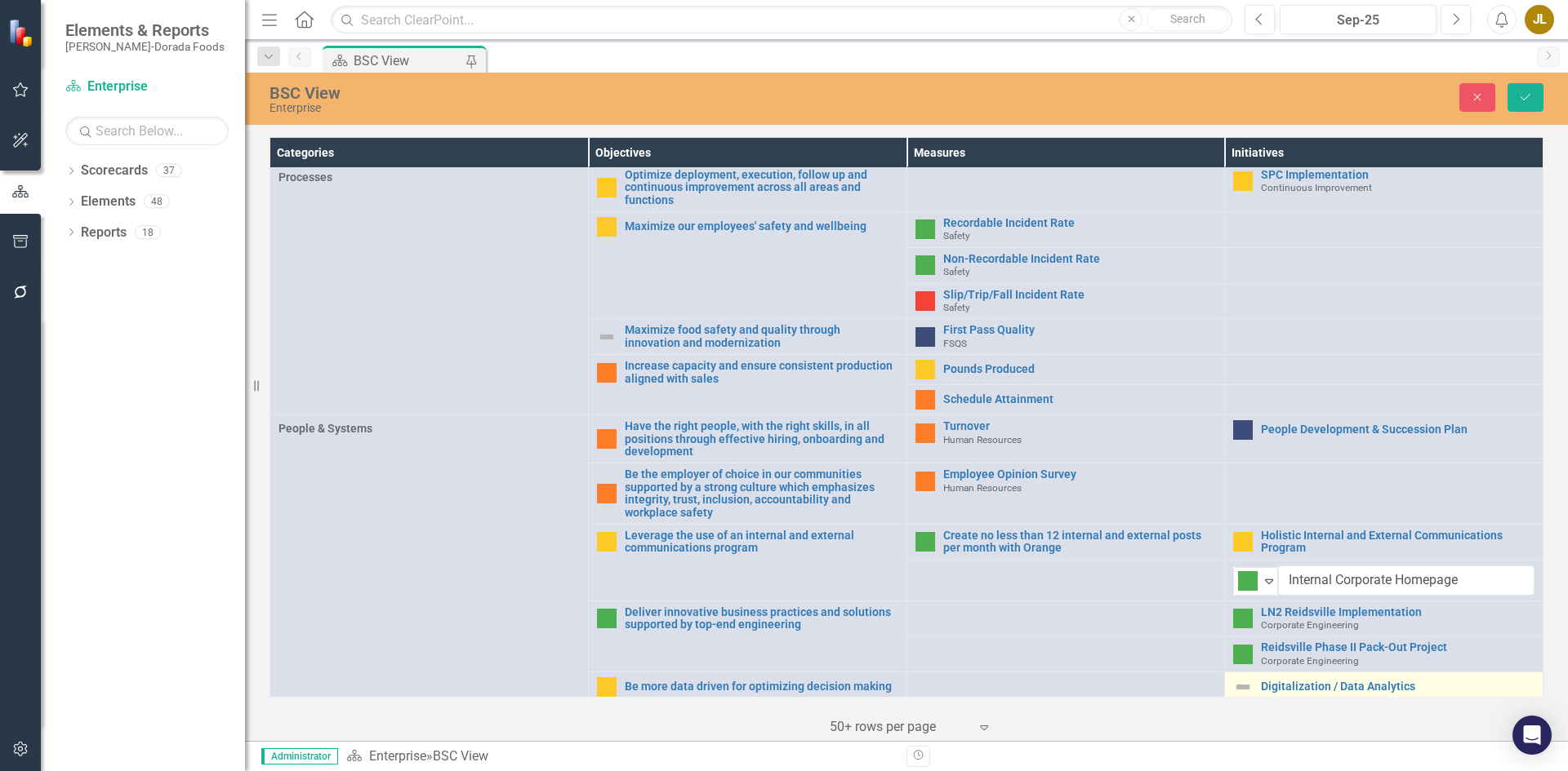
click at [1234, 682] on img at bounding box center [1243, 688] width 20 height 20
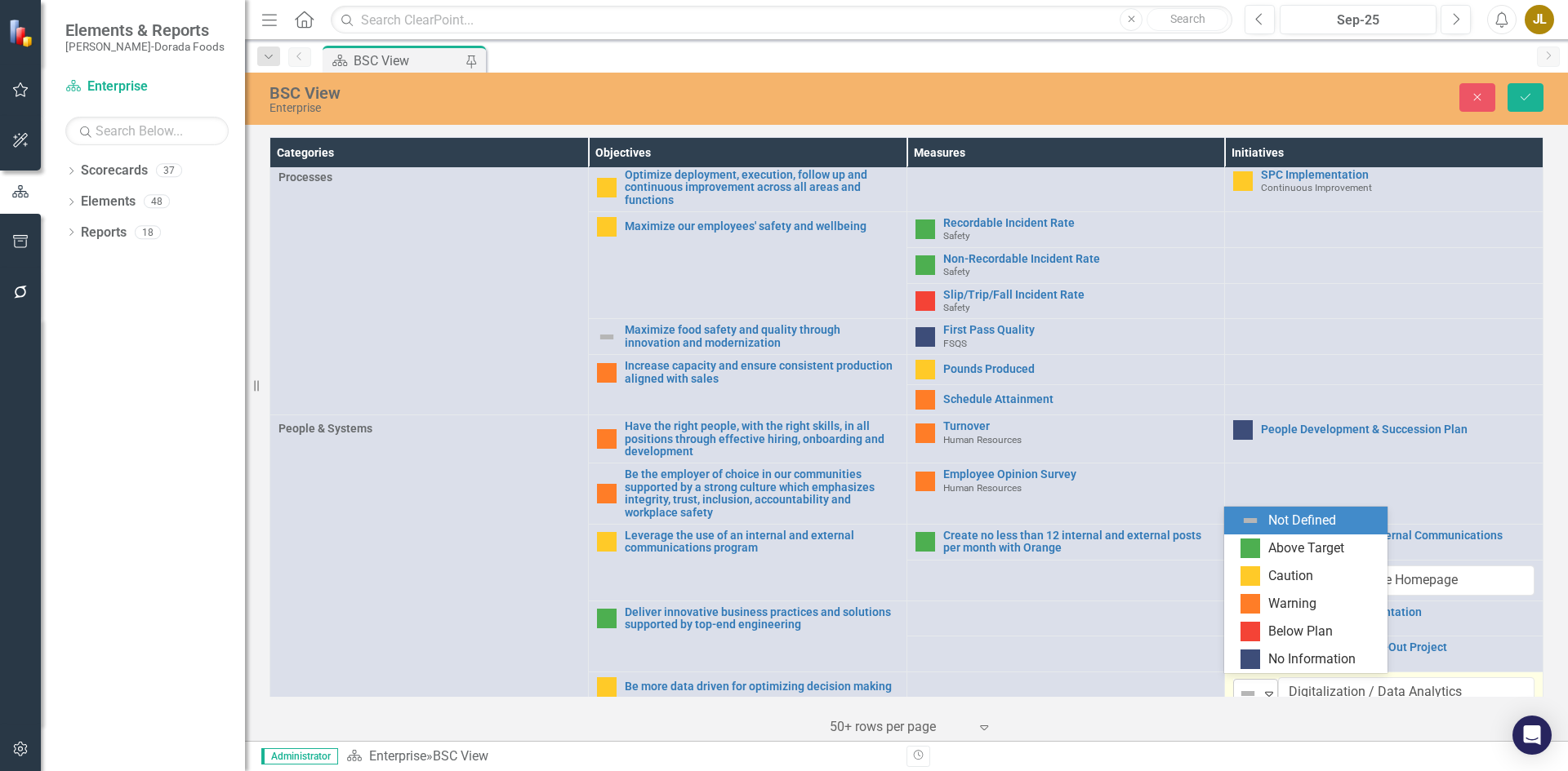
click at [1250, 684] on div "Not Defined" at bounding box center [1248, 694] width 21 height 20
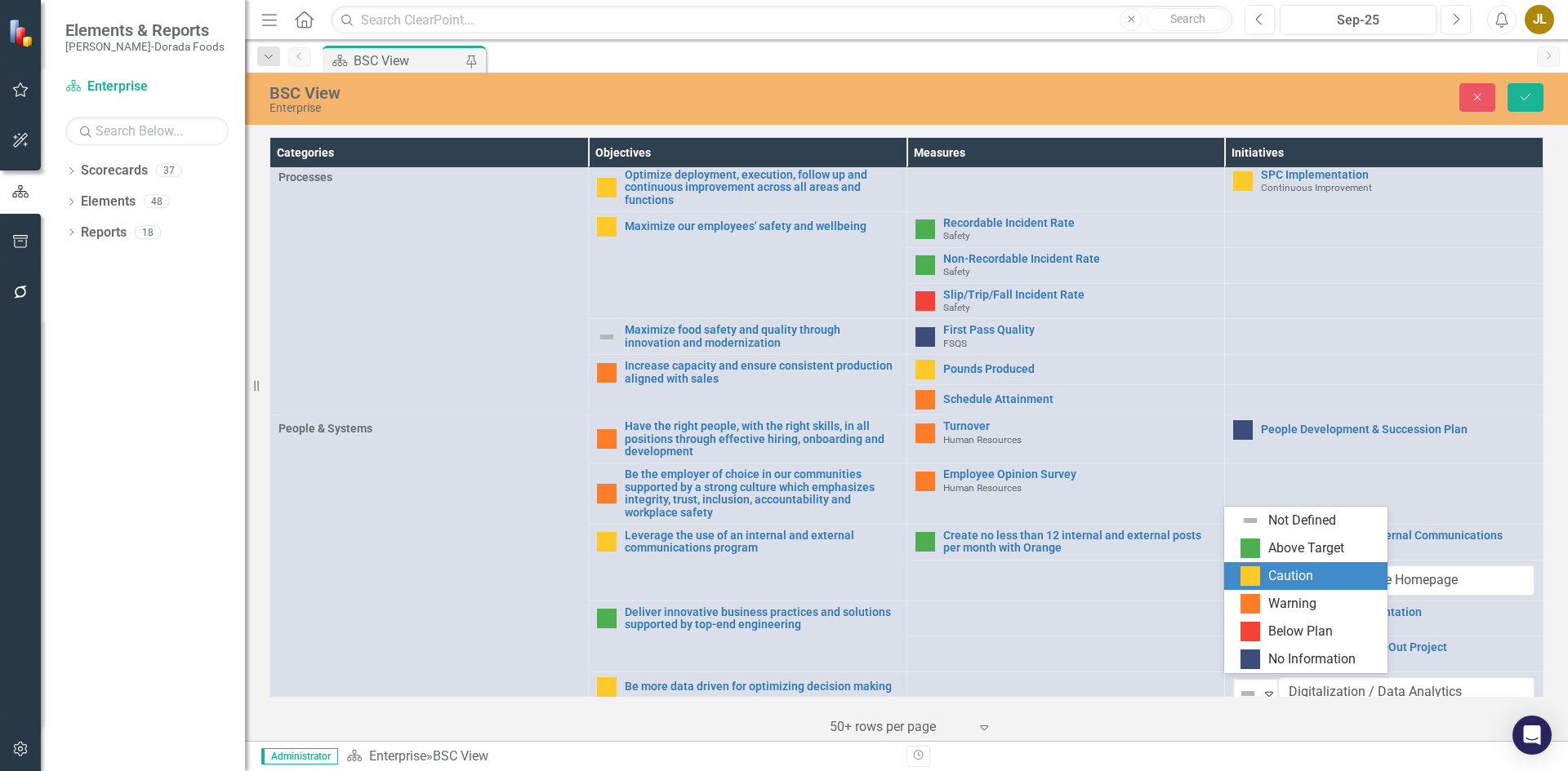
click at [1265, 570] on div "Caution" at bounding box center [1308, 577] width 137 height 20
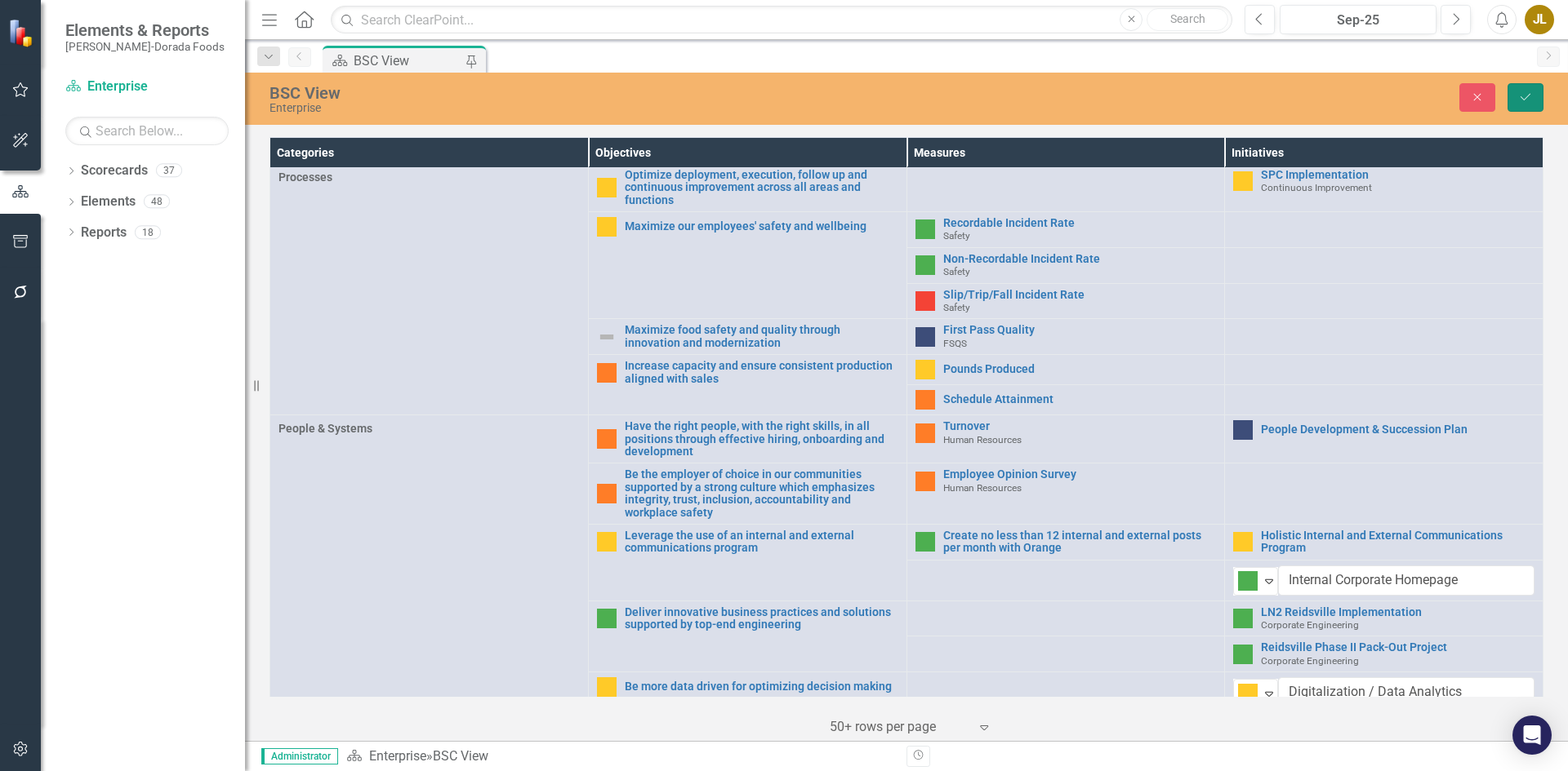
click at [1539, 93] on button "Save" at bounding box center [1525, 97] width 36 height 28
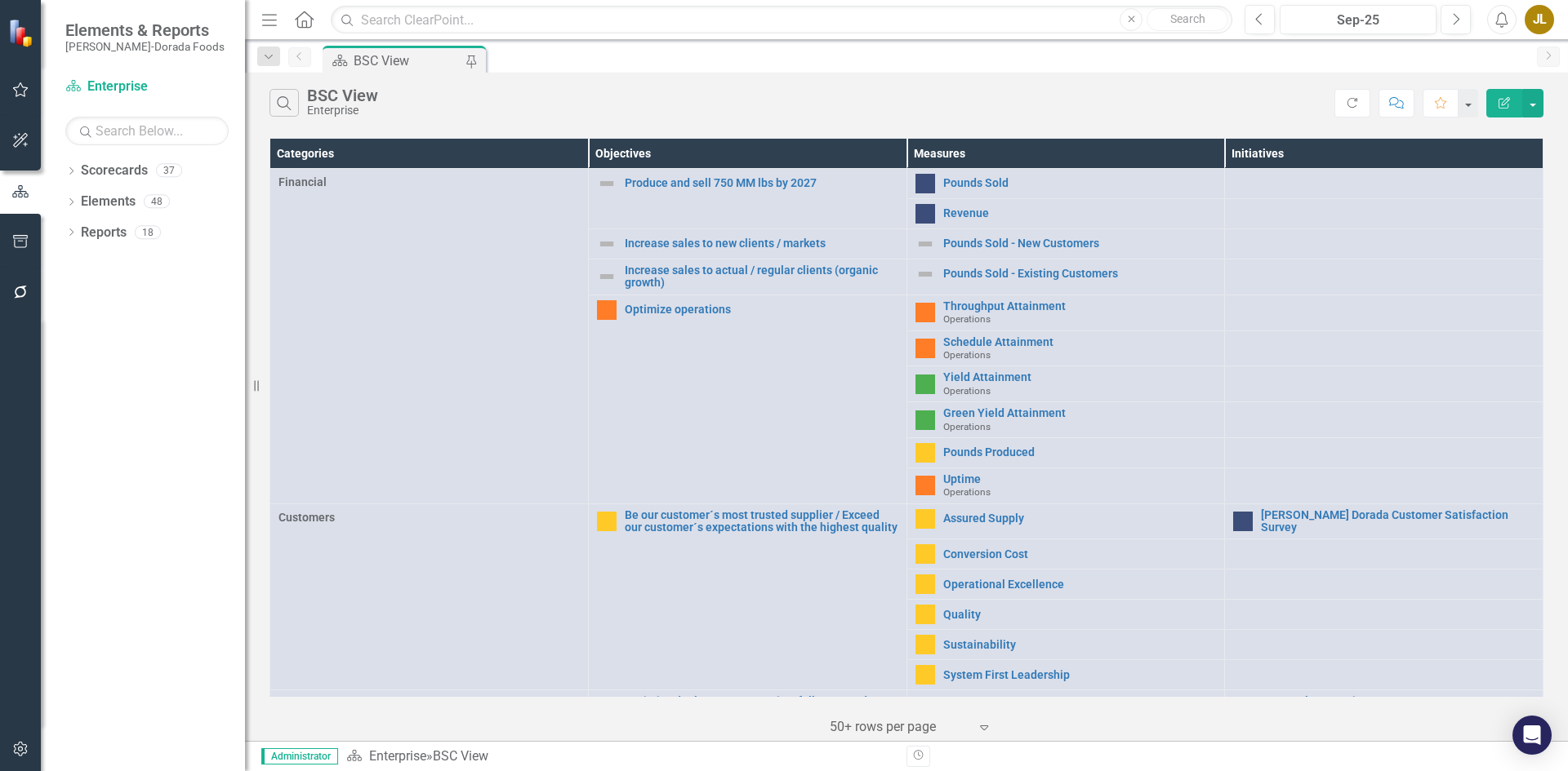
scroll to position [522, 0]
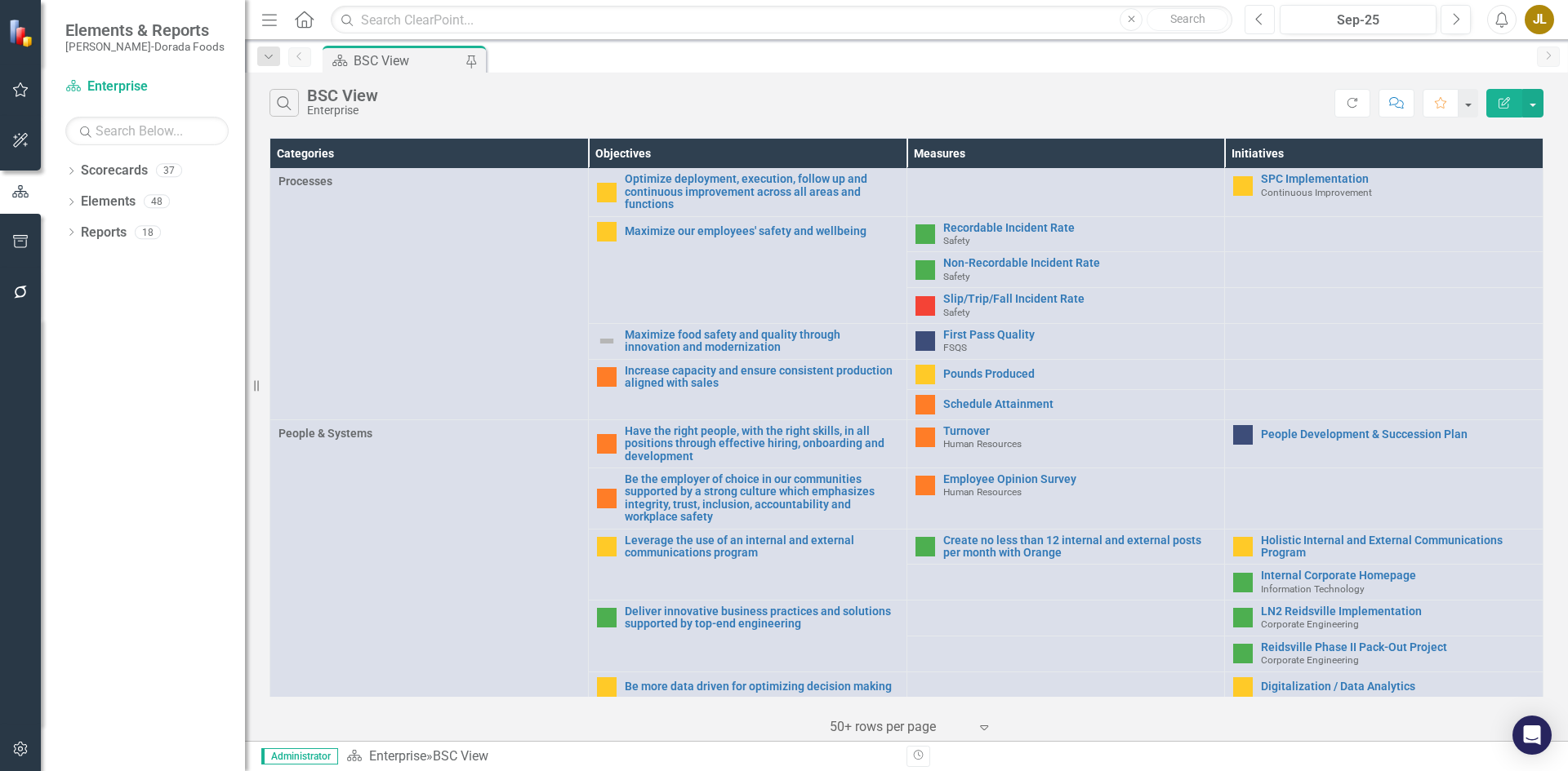
click at [1269, 15] on button "Previous" at bounding box center [1259, 19] width 30 height 29
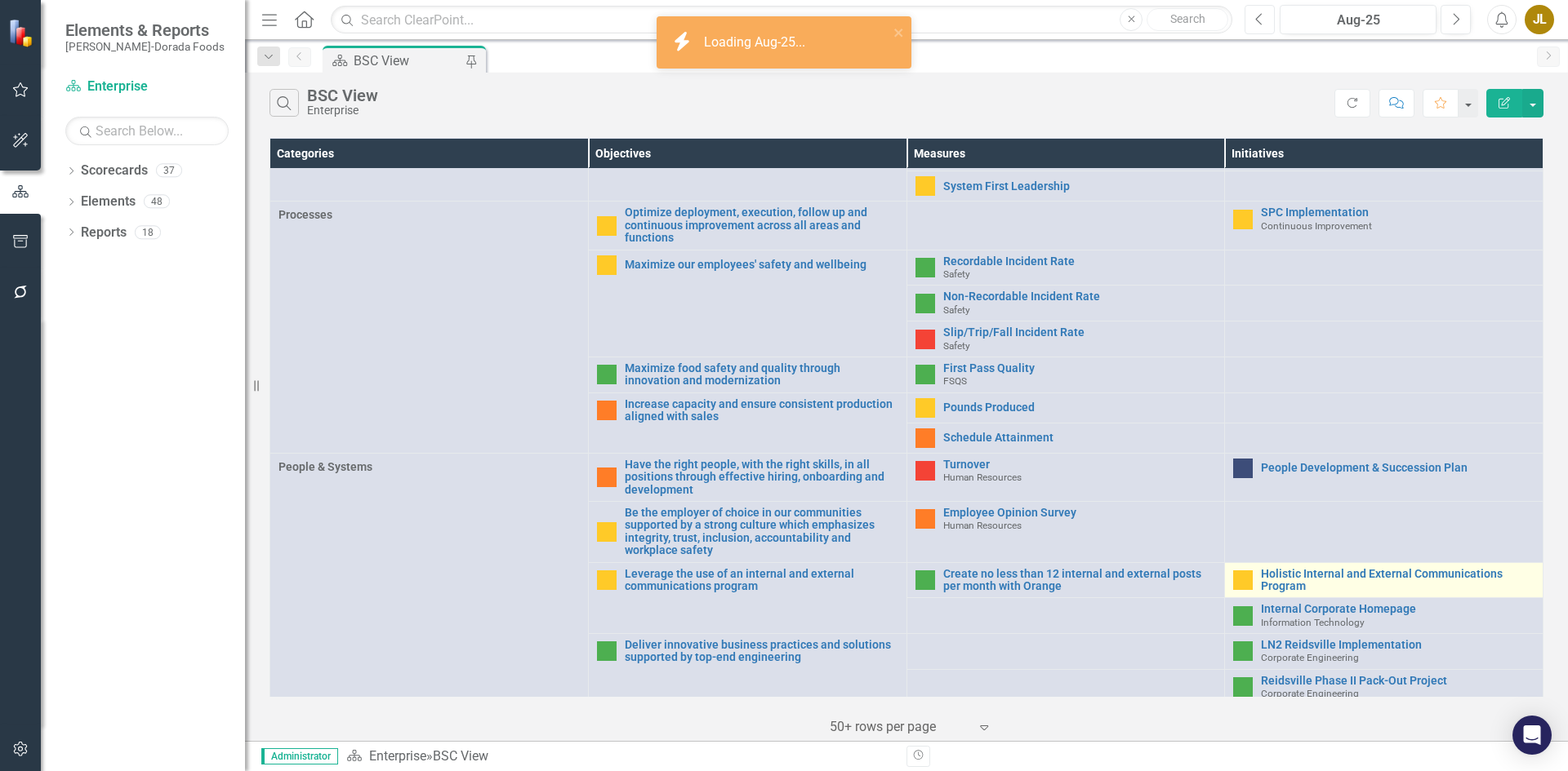
scroll to position [522, 0]
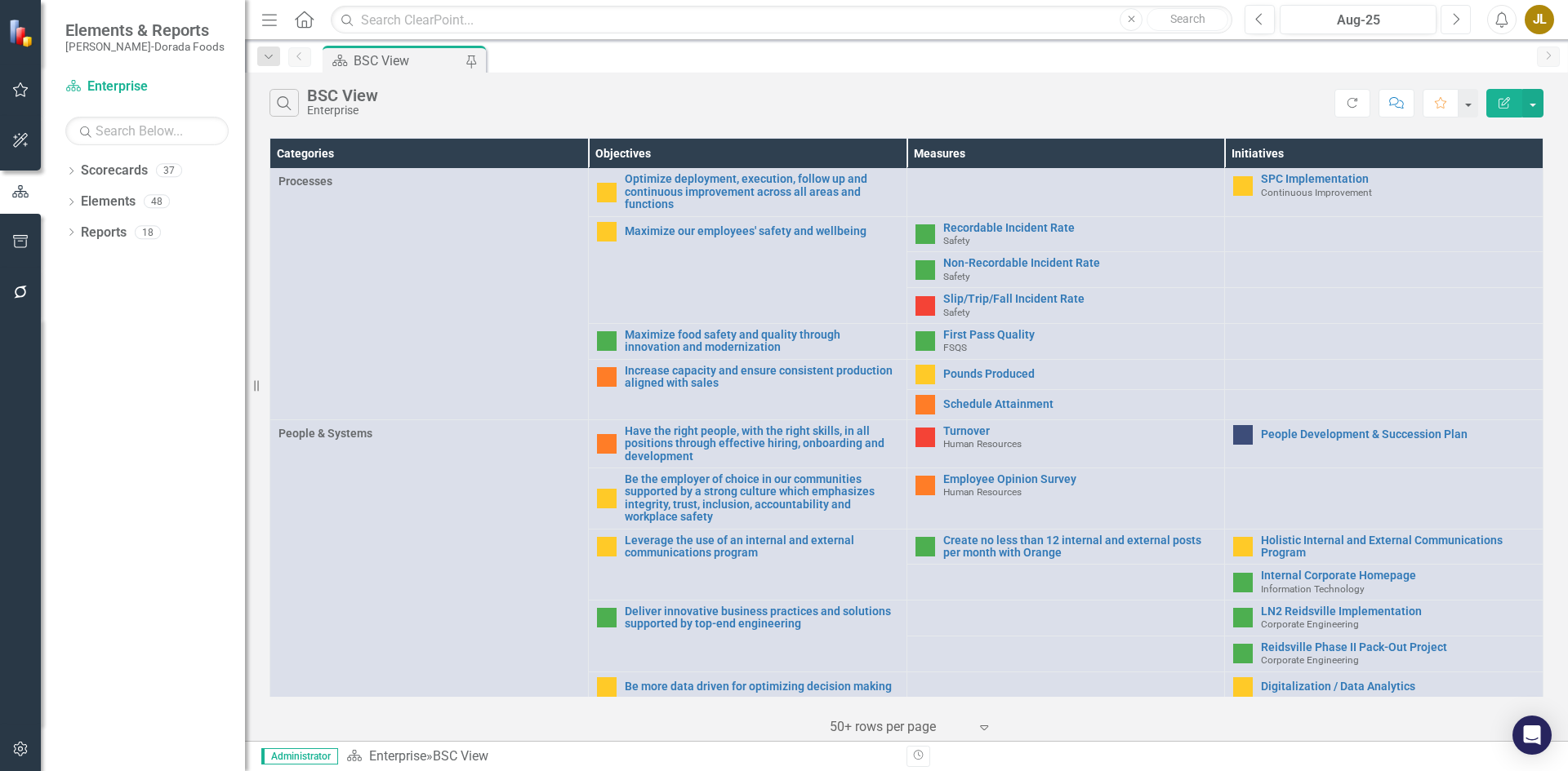
click at [1452, 20] on icon "Next" at bounding box center [1455, 19] width 9 height 15
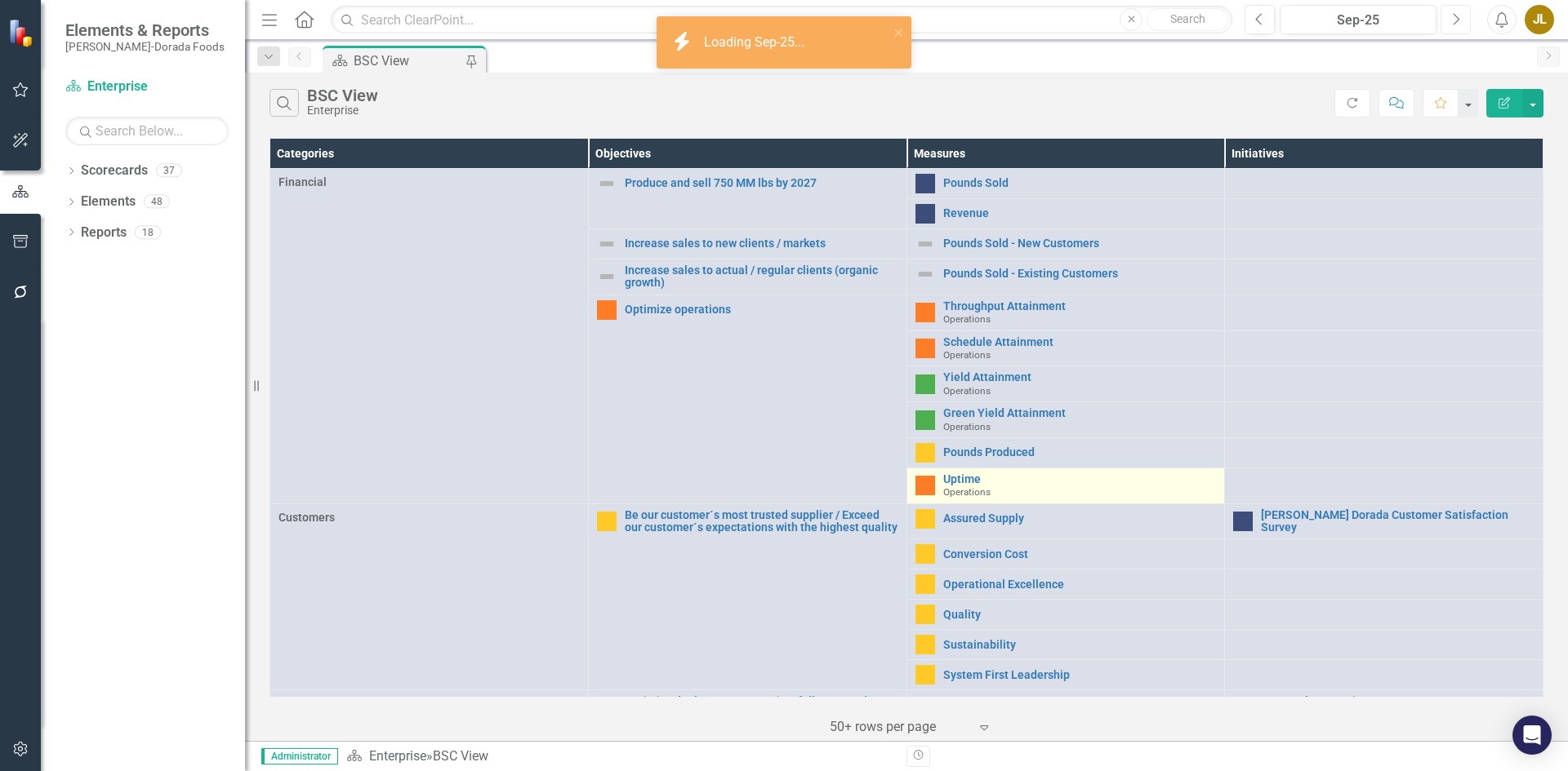
scroll to position [522, 0]
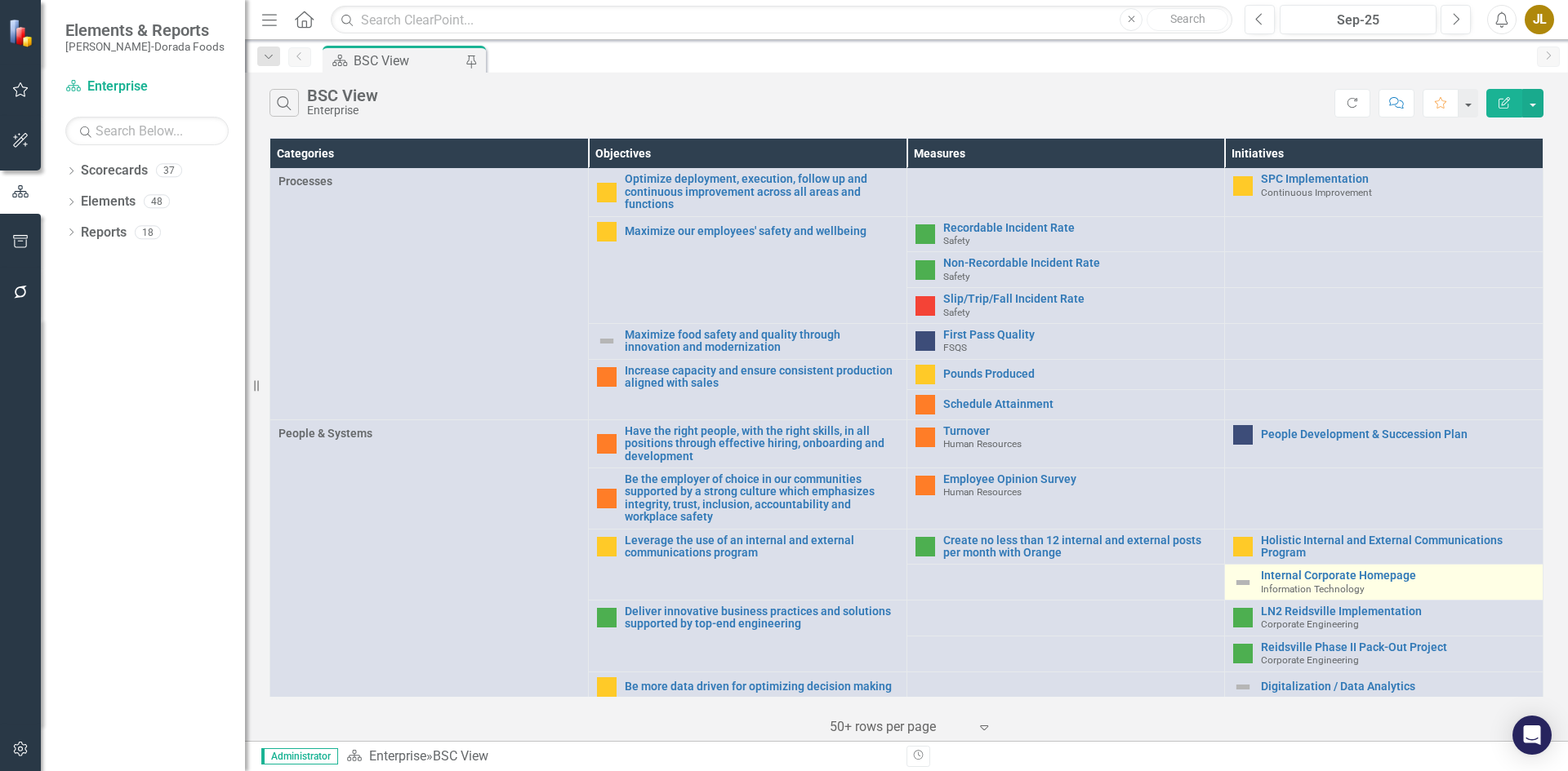
click at [1235, 573] on img at bounding box center [1243, 583] width 20 height 20
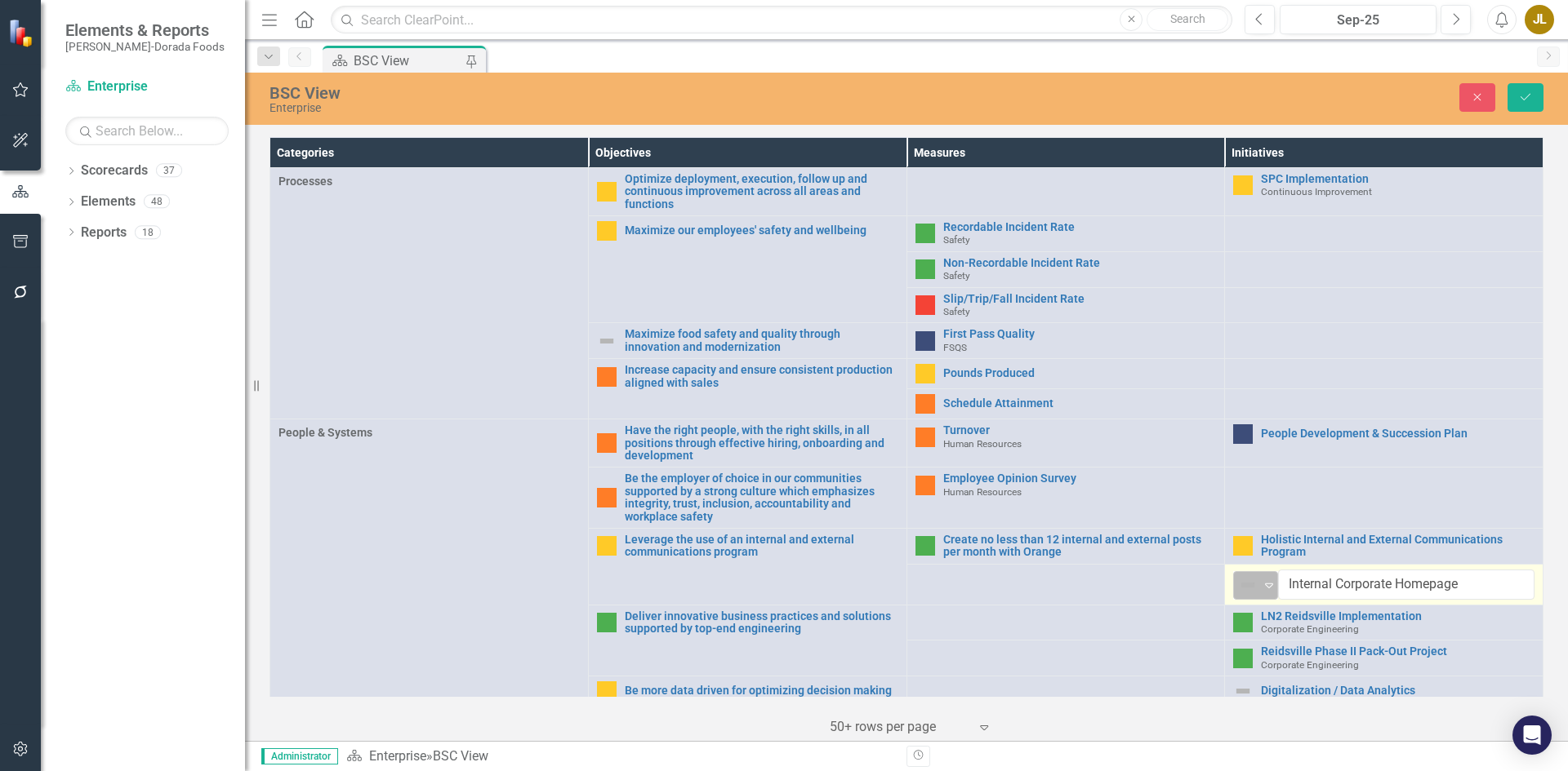
click at [1247, 575] on img at bounding box center [1248, 585] width 20 height 20
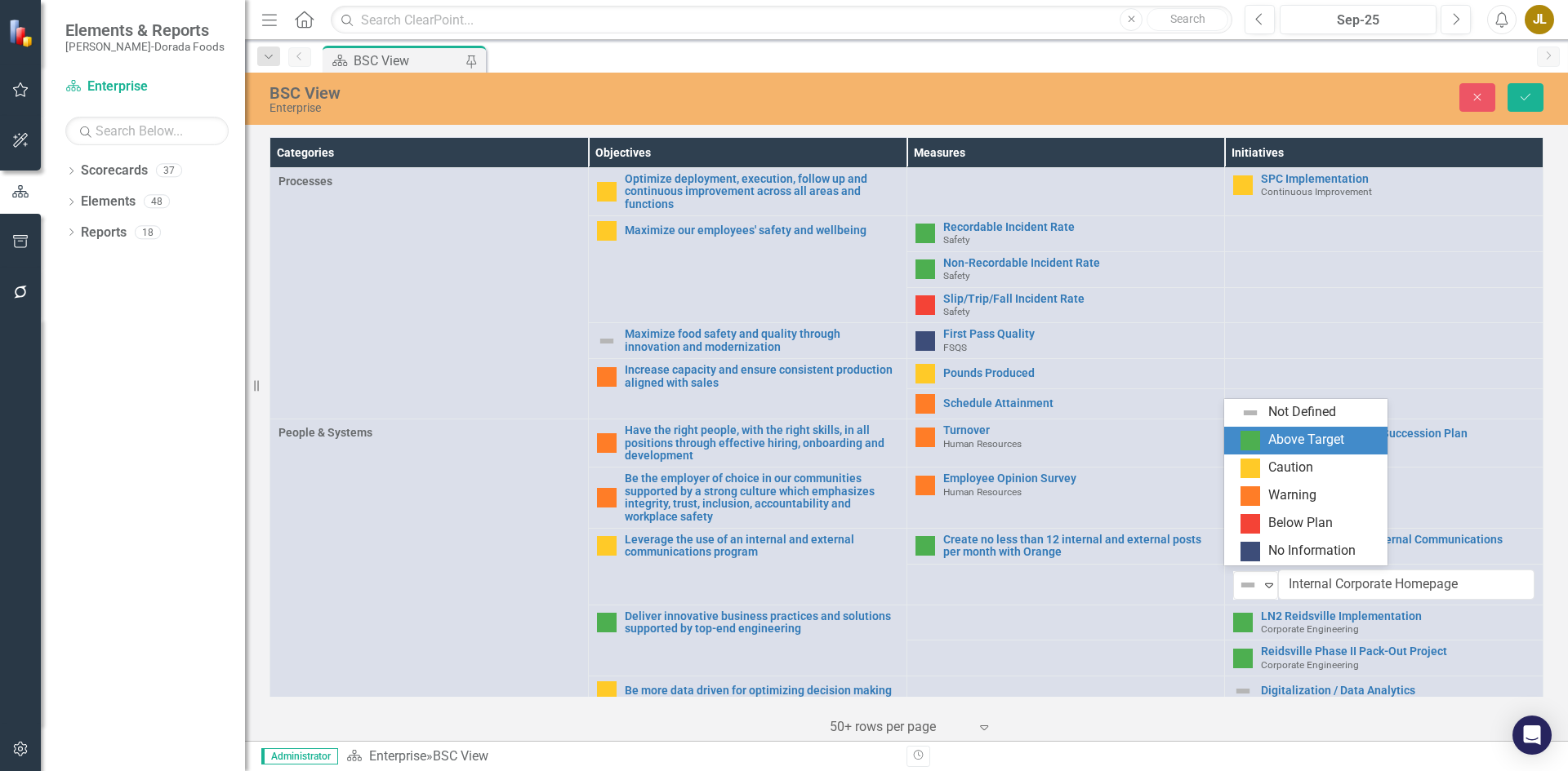
click at [1279, 440] on div "Above Target" at bounding box center [1307, 440] width 76 height 19
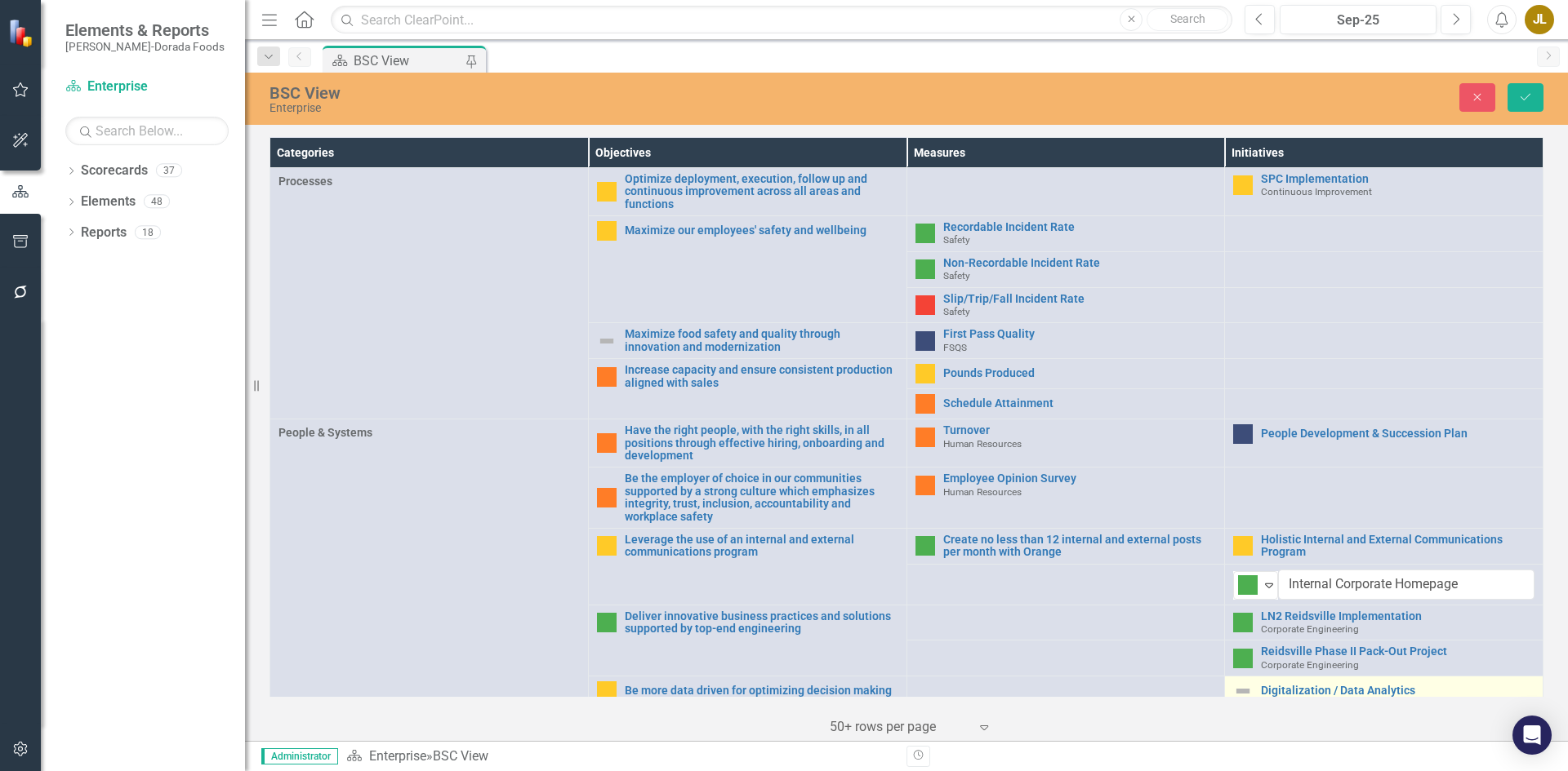
click at [1237, 682] on img at bounding box center [1243, 691] width 20 height 20
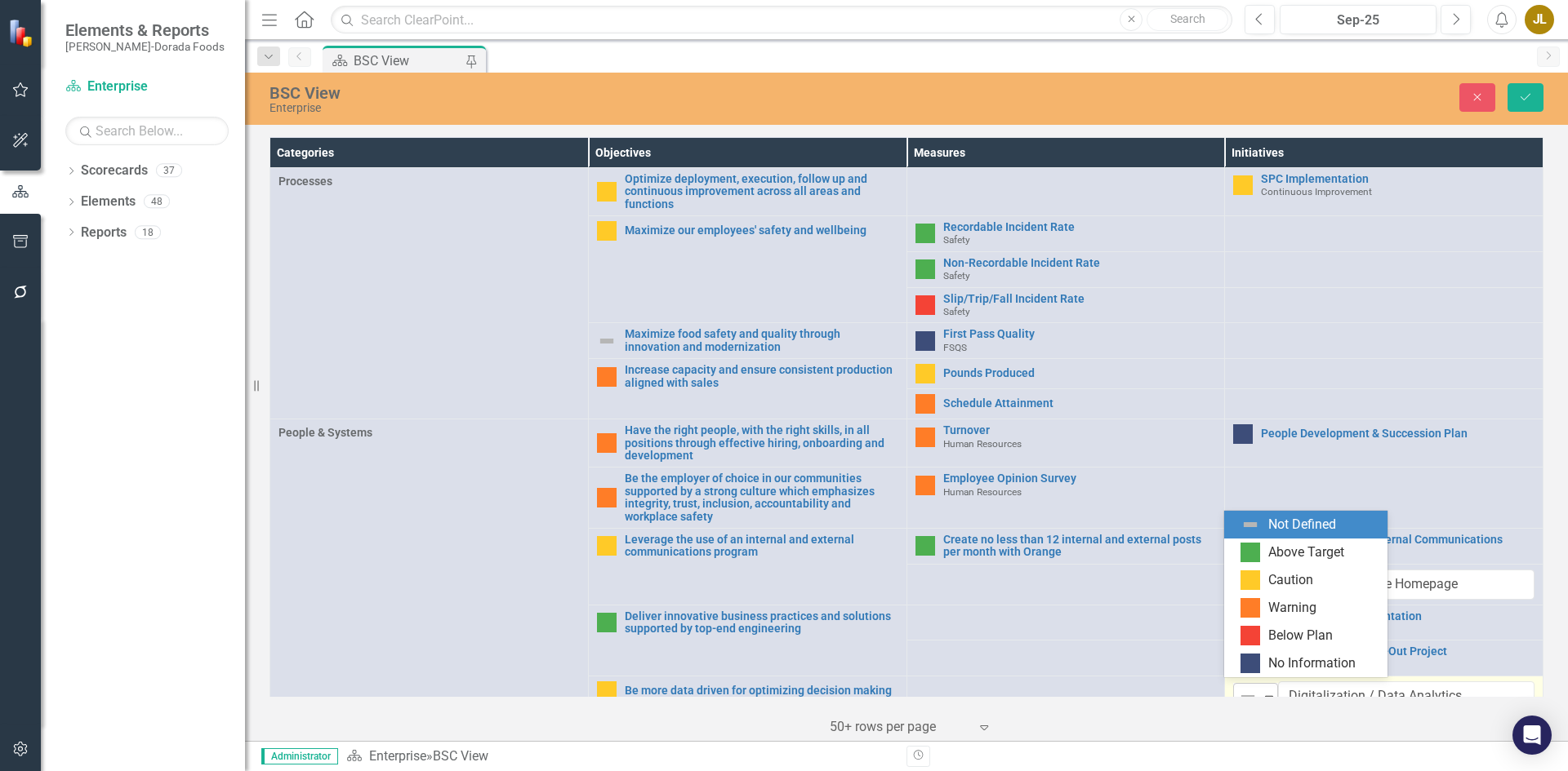
click at [1261, 684] on div "Expand" at bounding box center [1269, 698] width 16 height 27
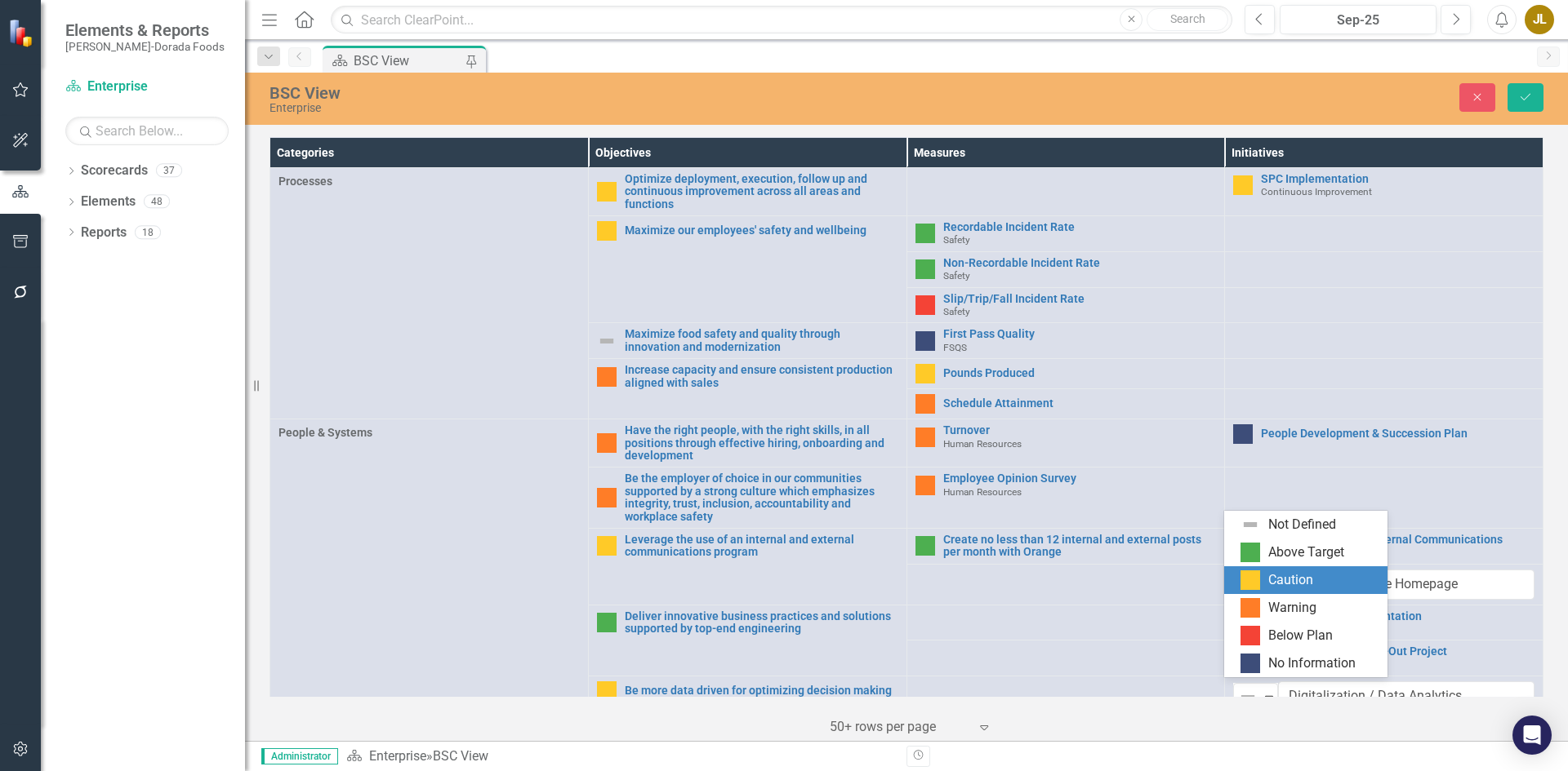
click at [1265, 584] on div "Caution" at bounding box center [1308, 581] width 137 height 20
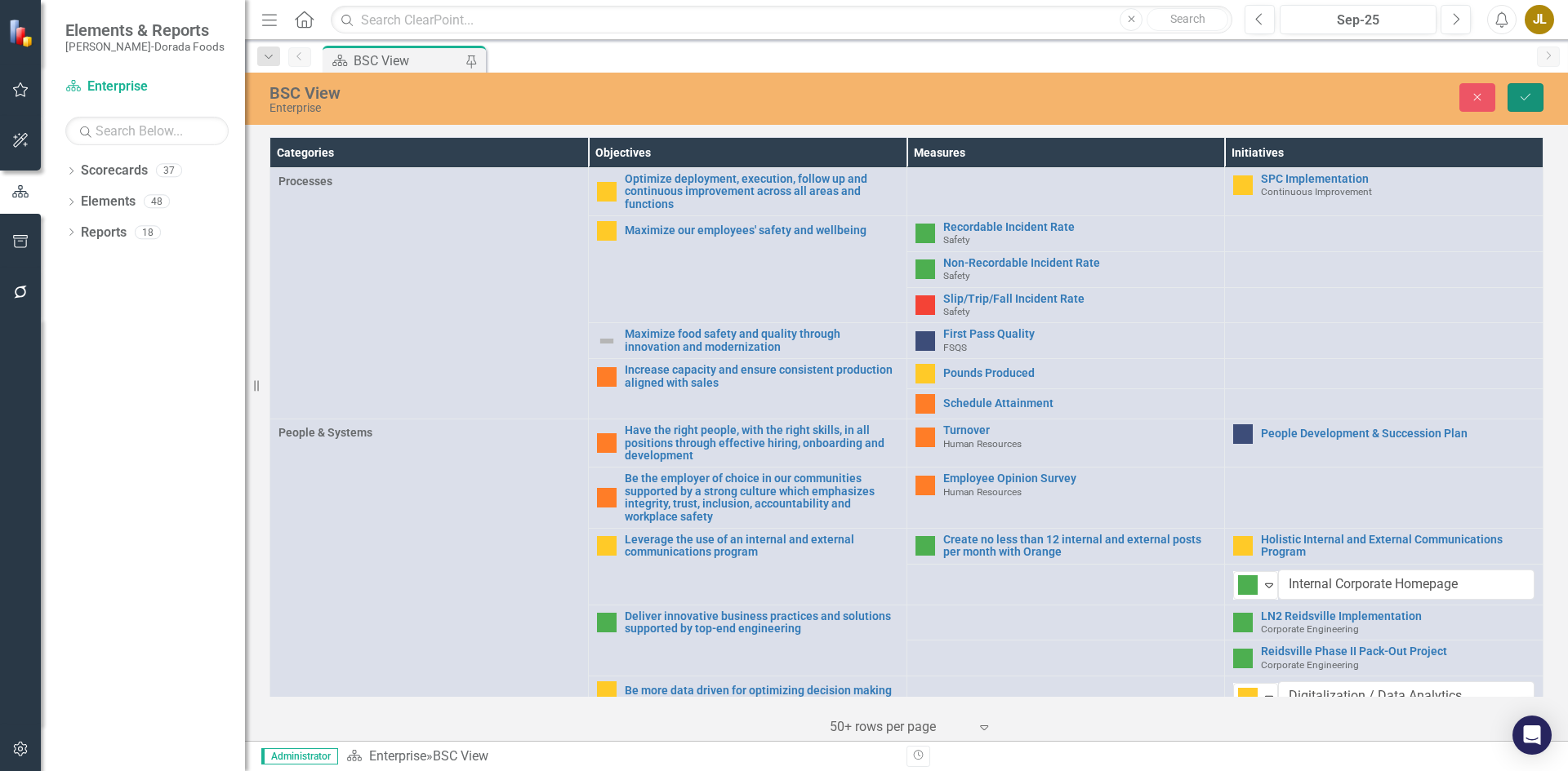
click at [1514, 96] on button "Save" at bounding box center [1525, 97] width 36 height 28
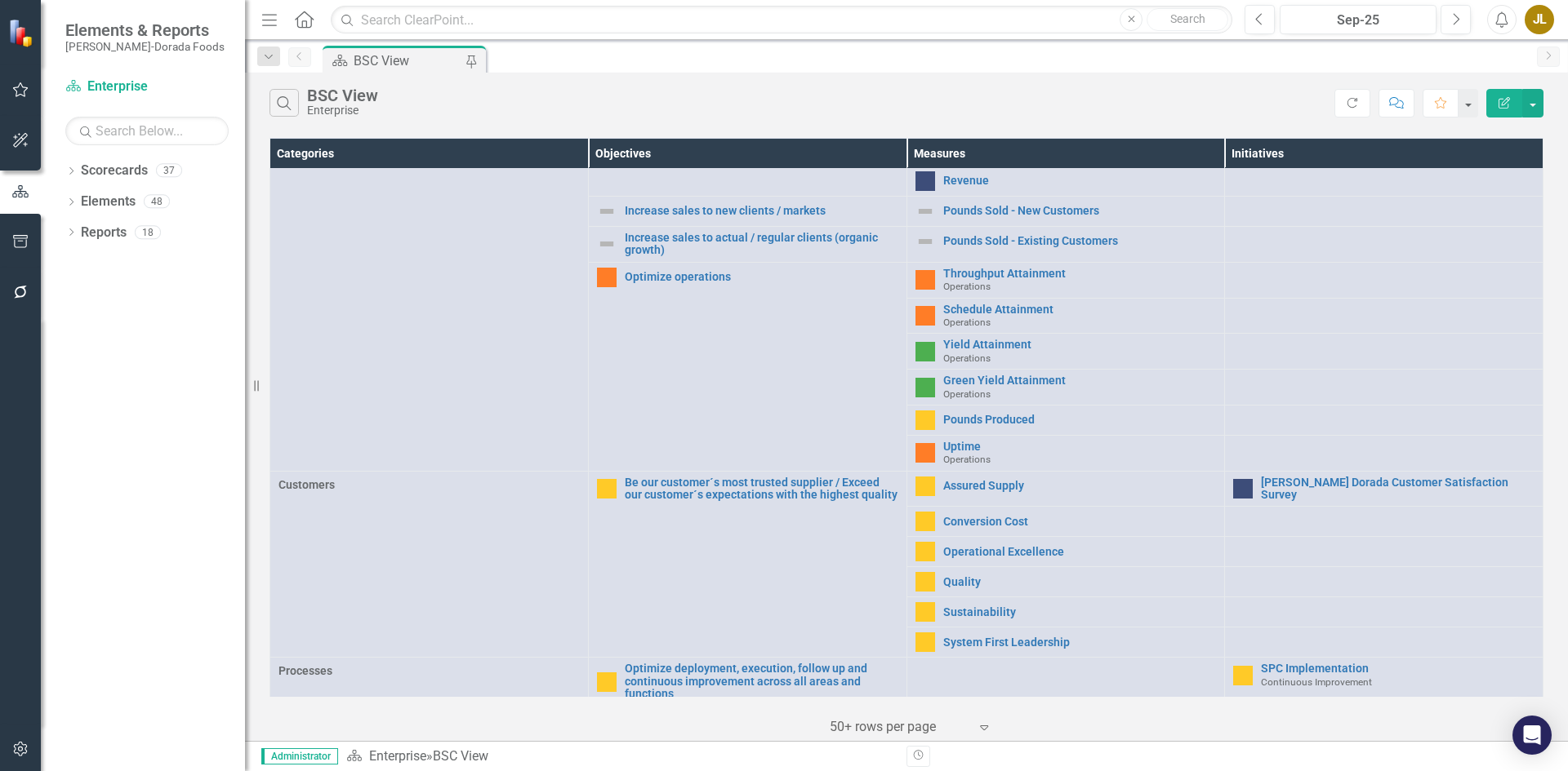
scroll to position [0, 0]
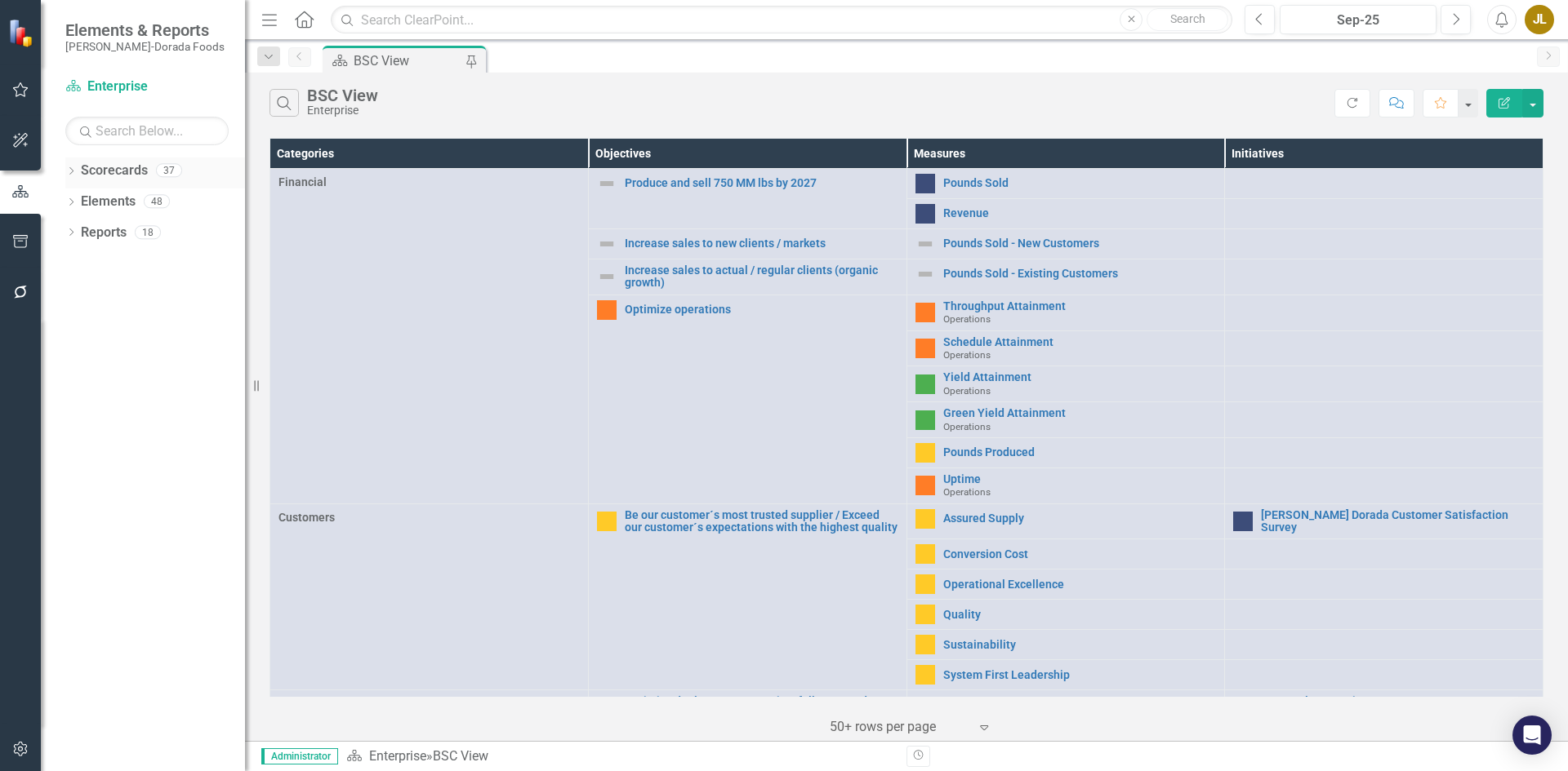
click at [69, 173] on icon "Dropdown" at bounding box center [71, 172] width 12 height 9
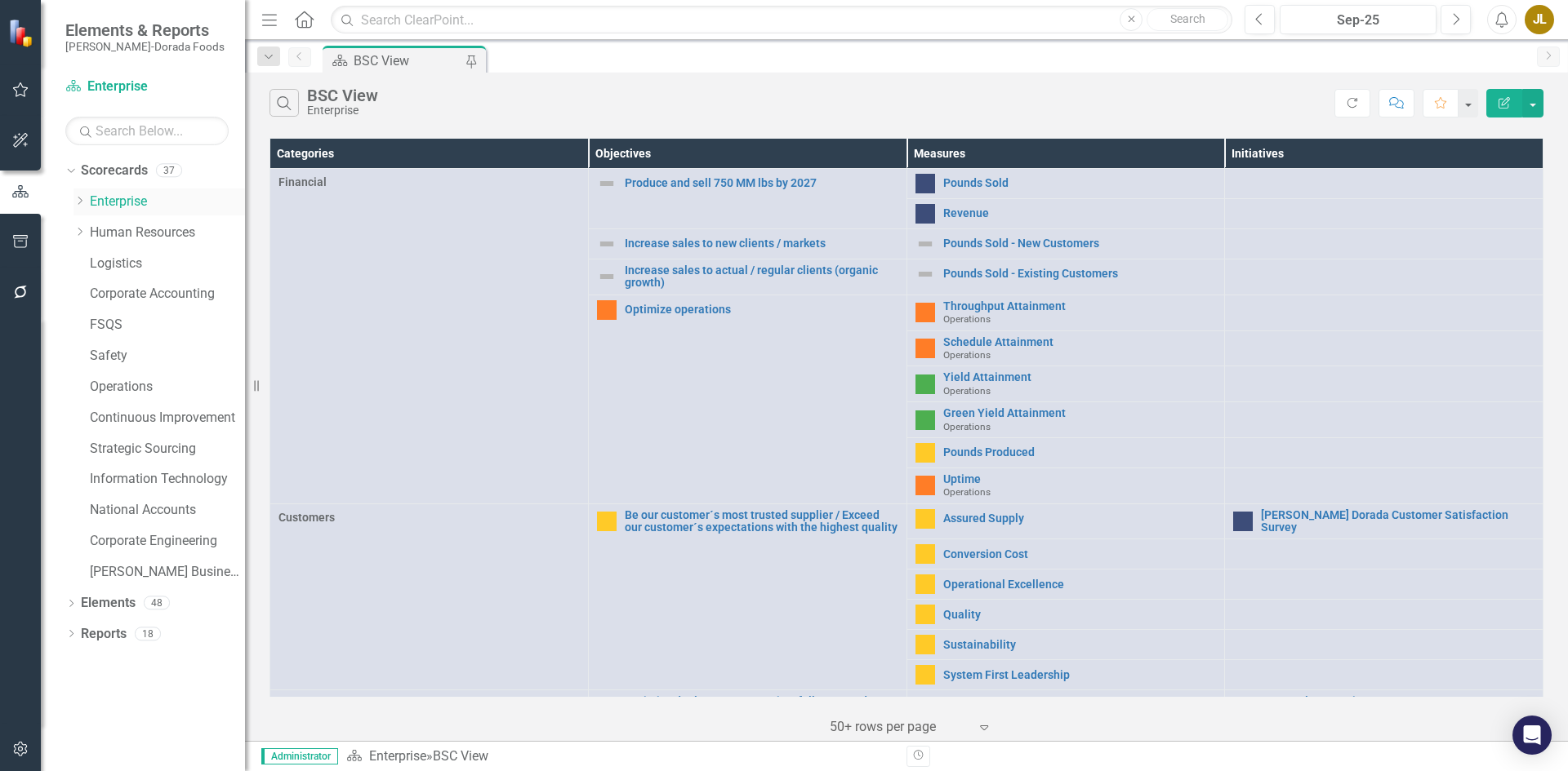
click at [82, 200] on icon "Dropdown" at bounding box center [79, 200] width 12 height 10
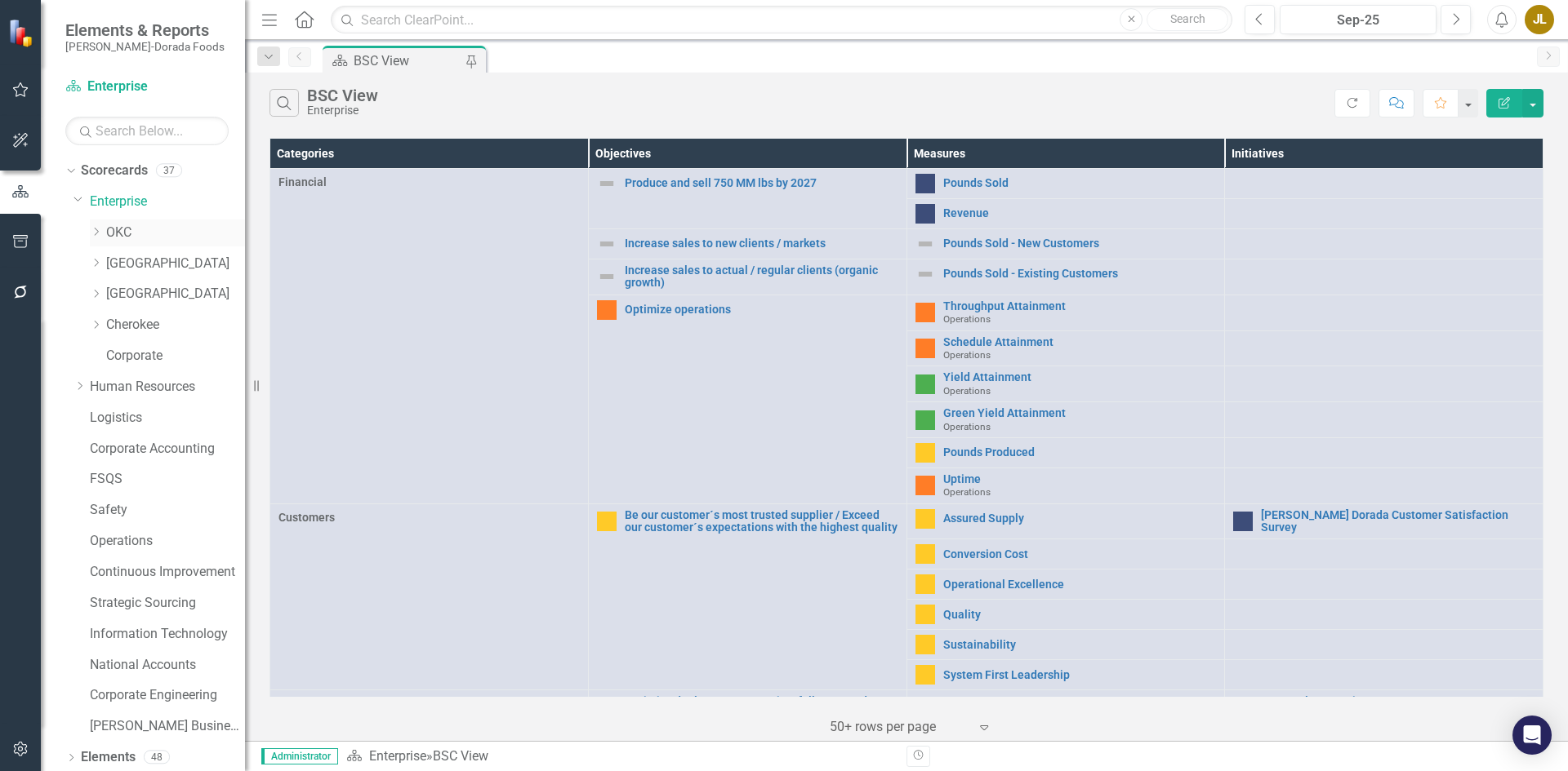
click at [124, 234] on link "OKC" at bounding box center [175, 233] width 139 height 19
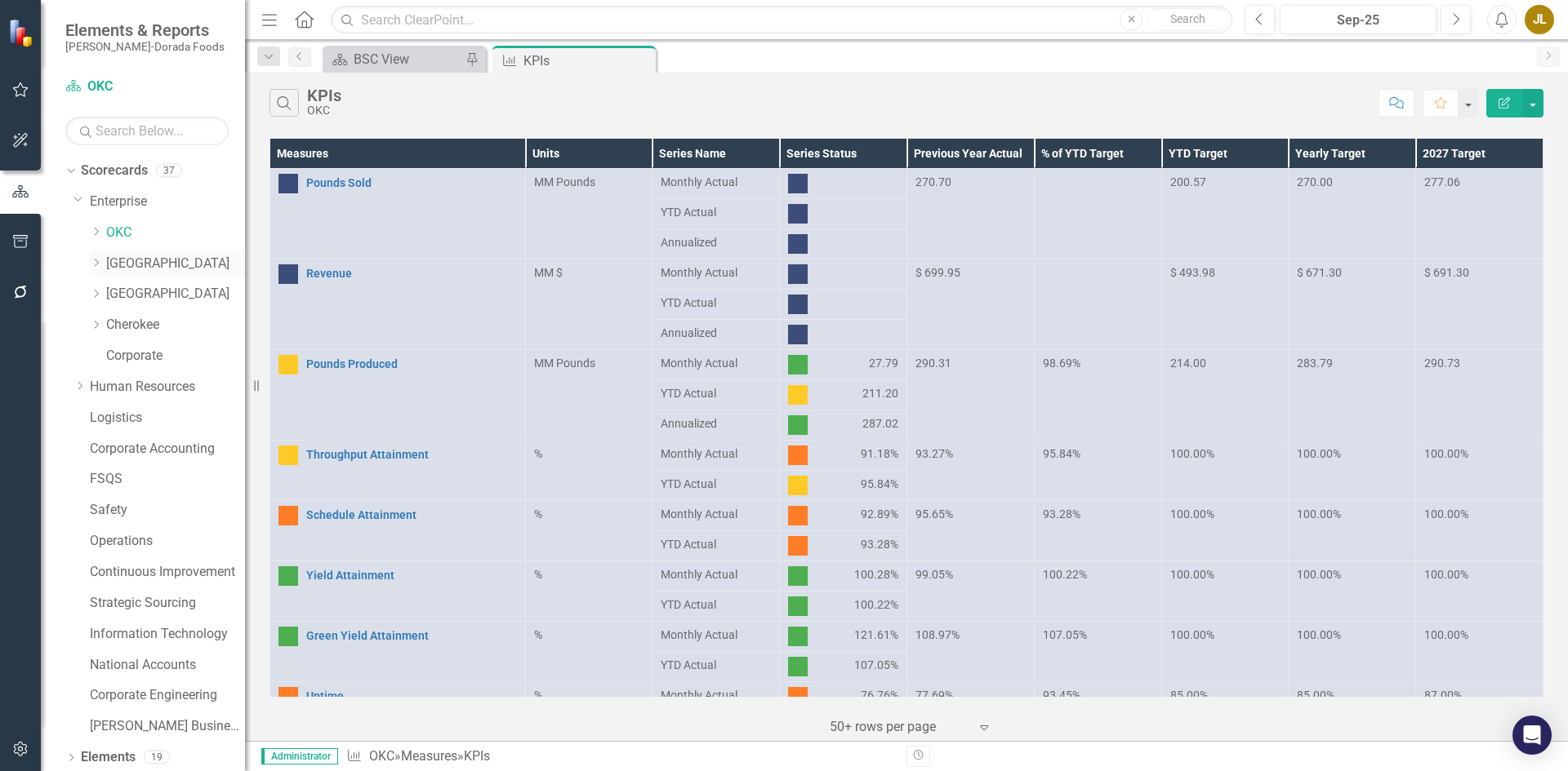
click at [129, 264] on link "[GEOGRAPHIC_DATA]" at bounding box center [175, 264] width 139 height 19
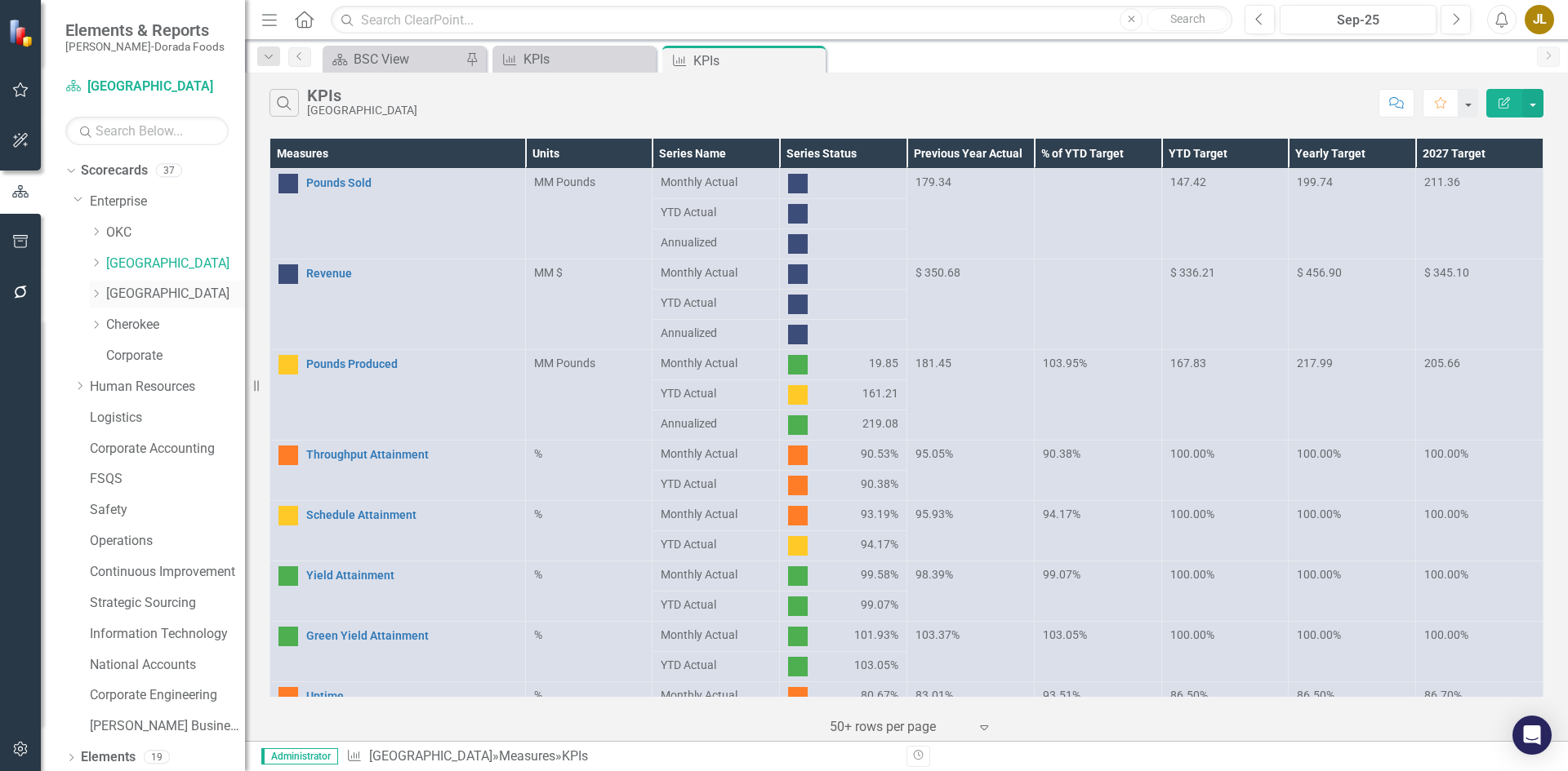
click at [138, 285] on link "[GEOGRAPHIC_DATA]" at bounding box center [175, 294] width 139 height 19
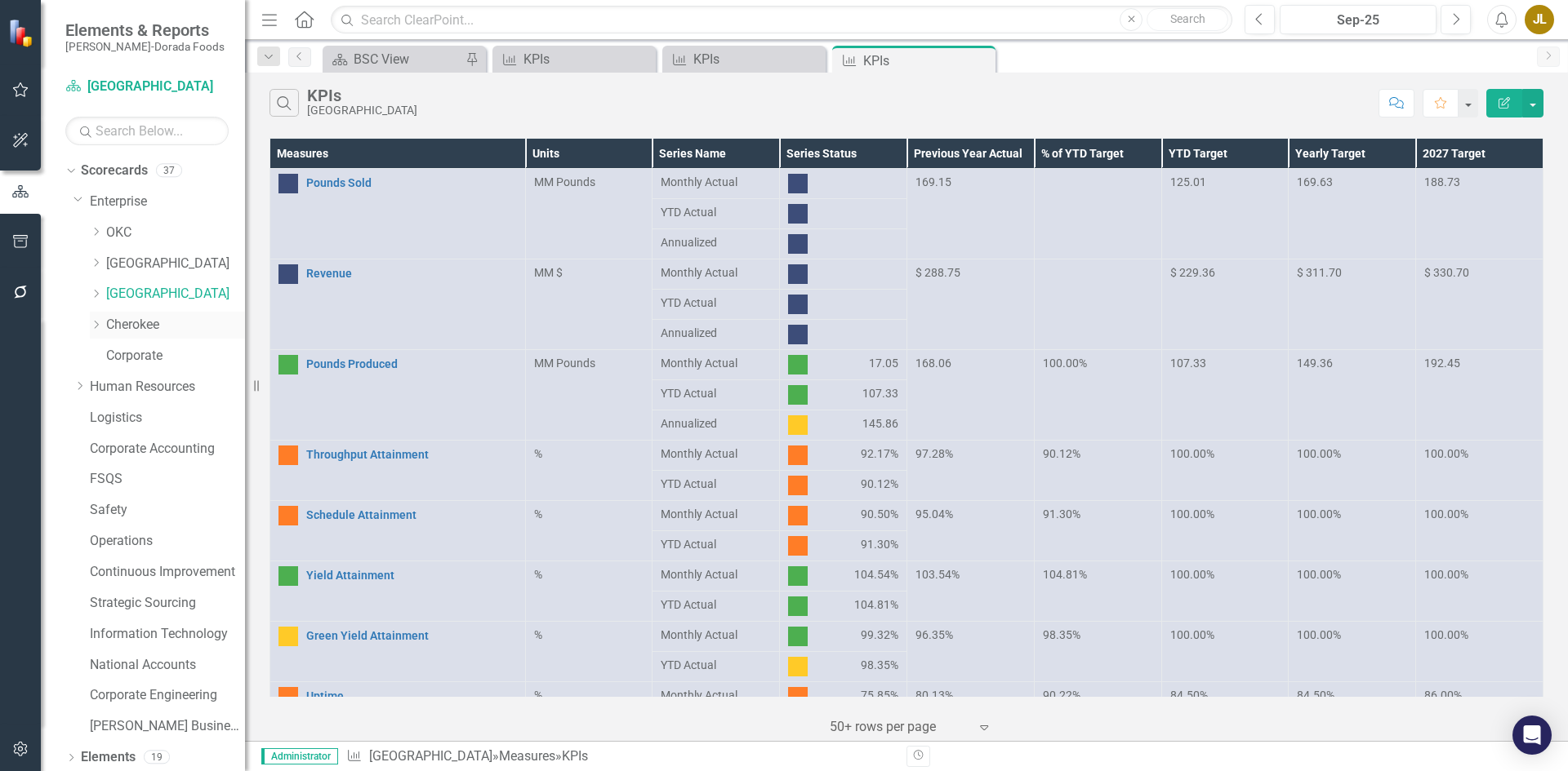
click at [142, 329] on link "Cherokee" at bounding box center [175, 325] width 139 height 19
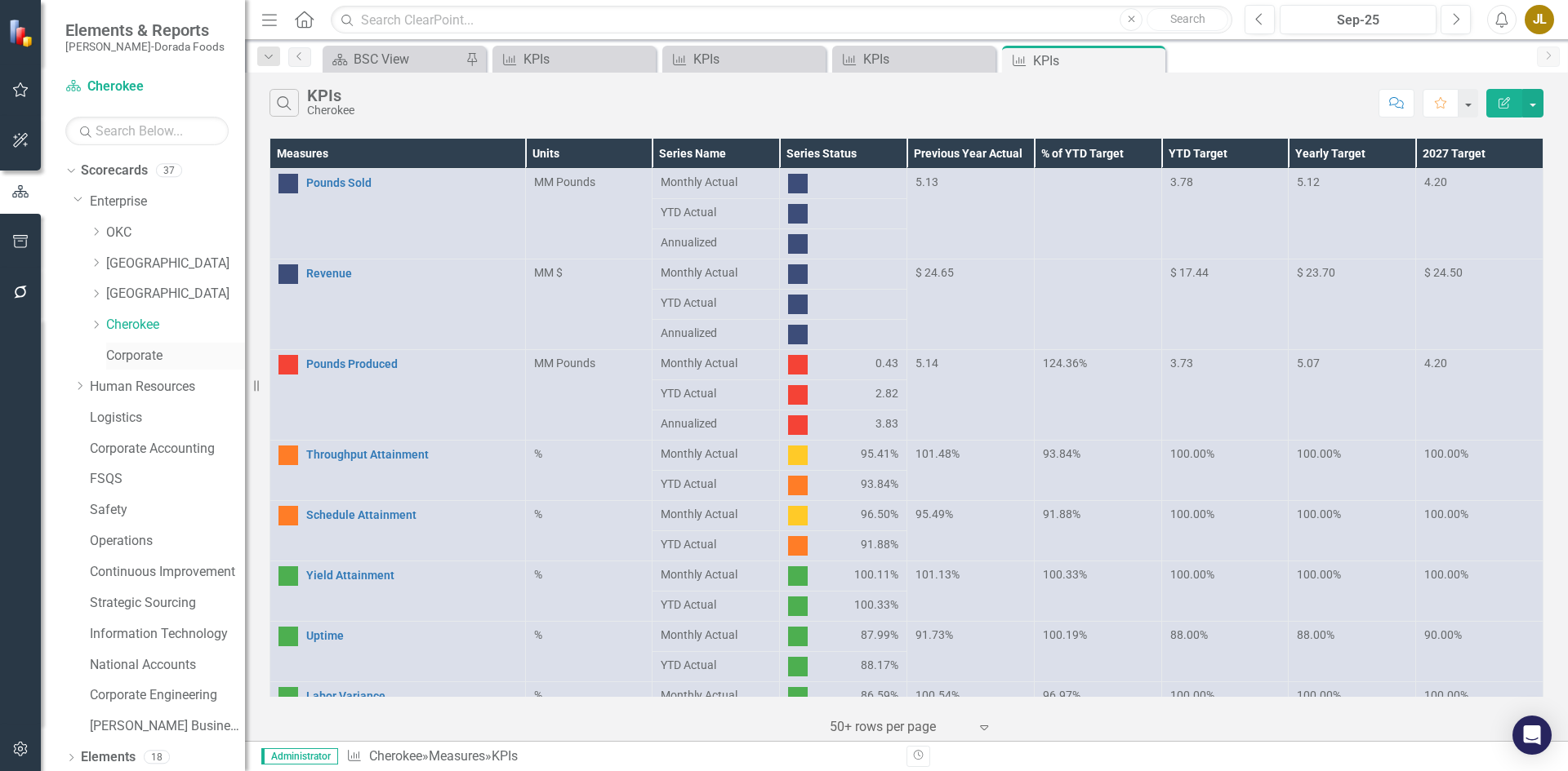
click at [151, 361] on link "Corporate" at bounding box center [175, 356] width 139 height 19
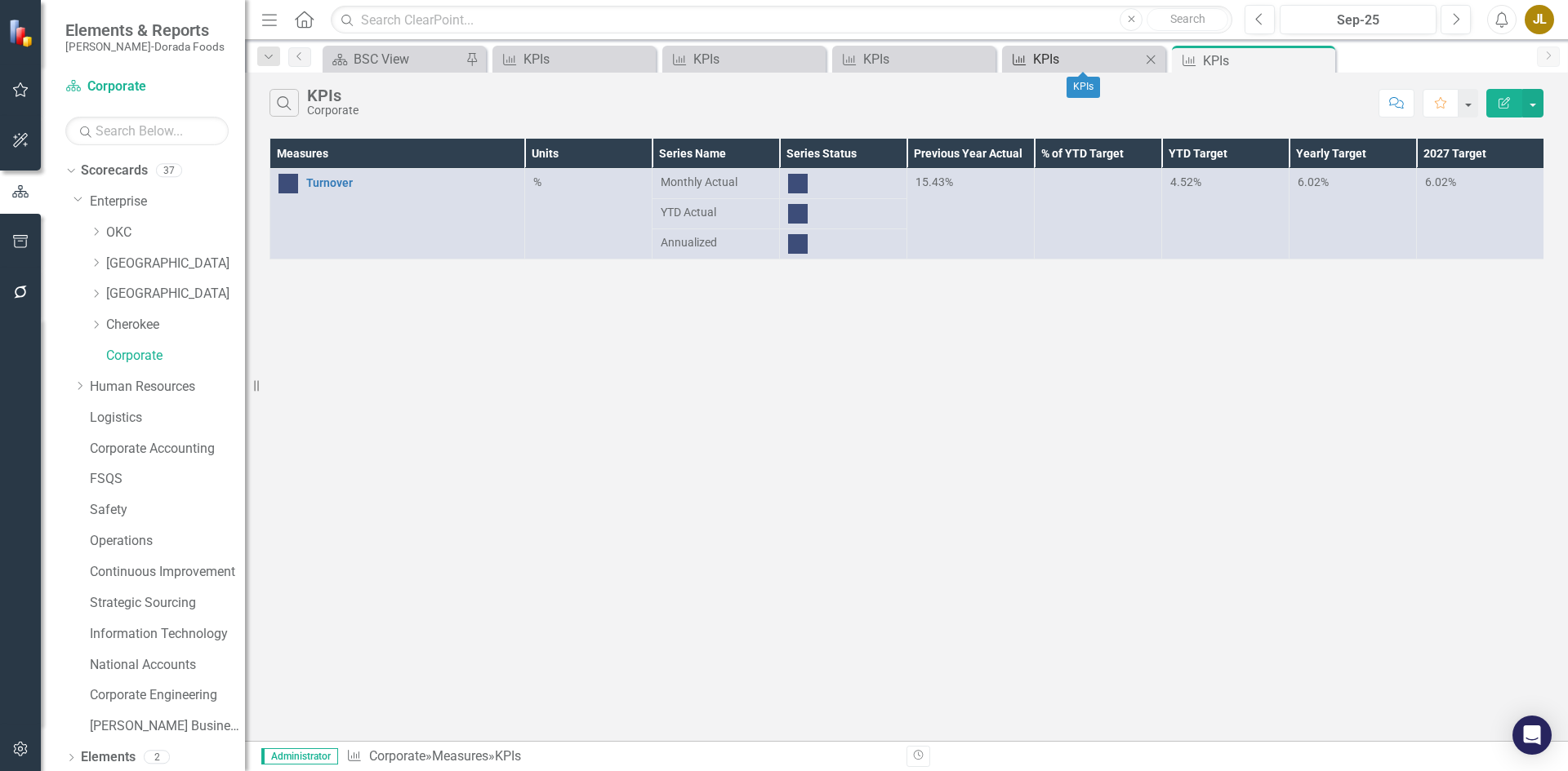
click at [1127, 60] on div "KPIs" at bounding box center [1086, 59] width 108 height 20
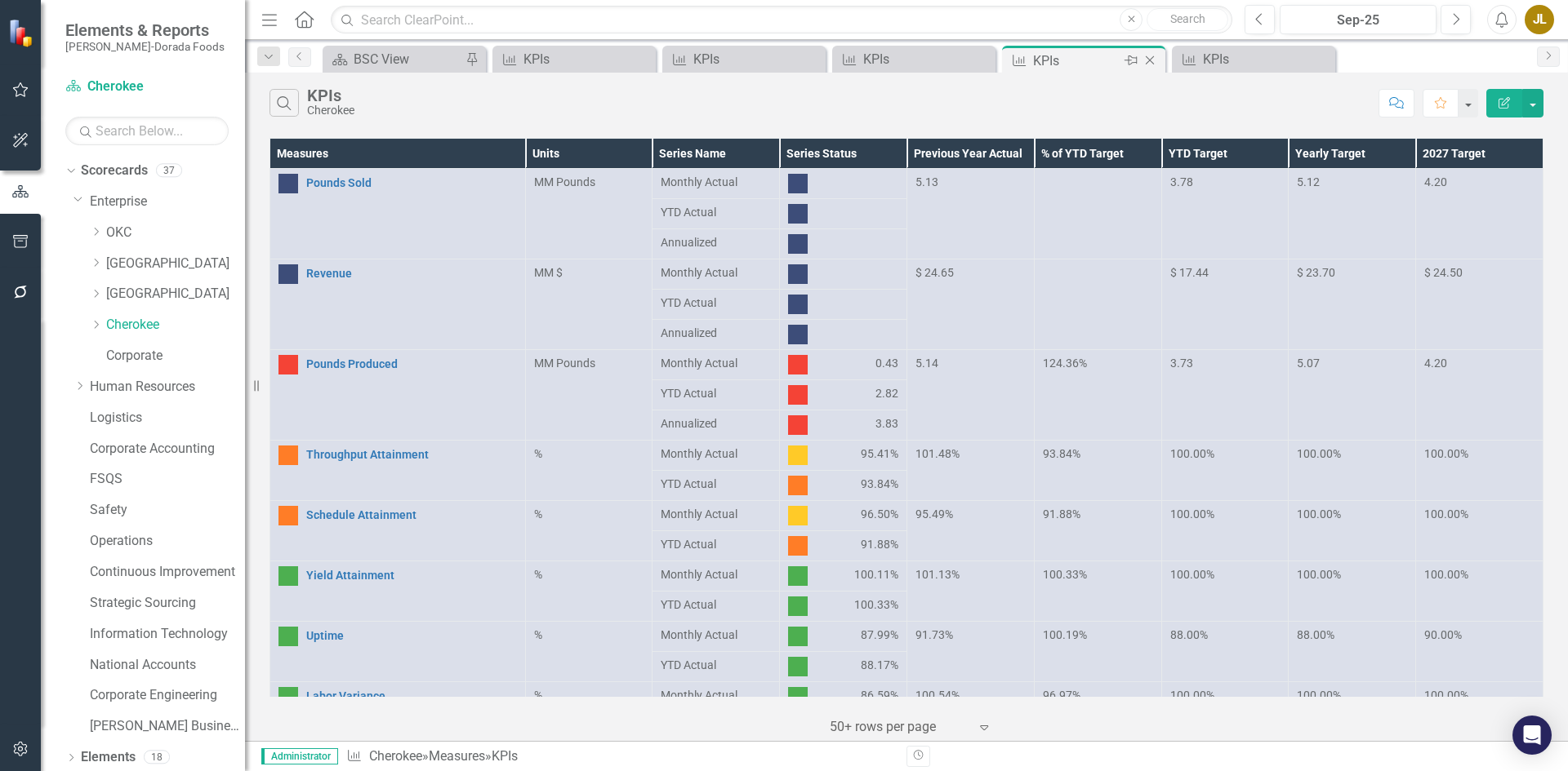
click at [1154, 61] on icon "Close" at bounding box center [1150, 60] width 16 height 13
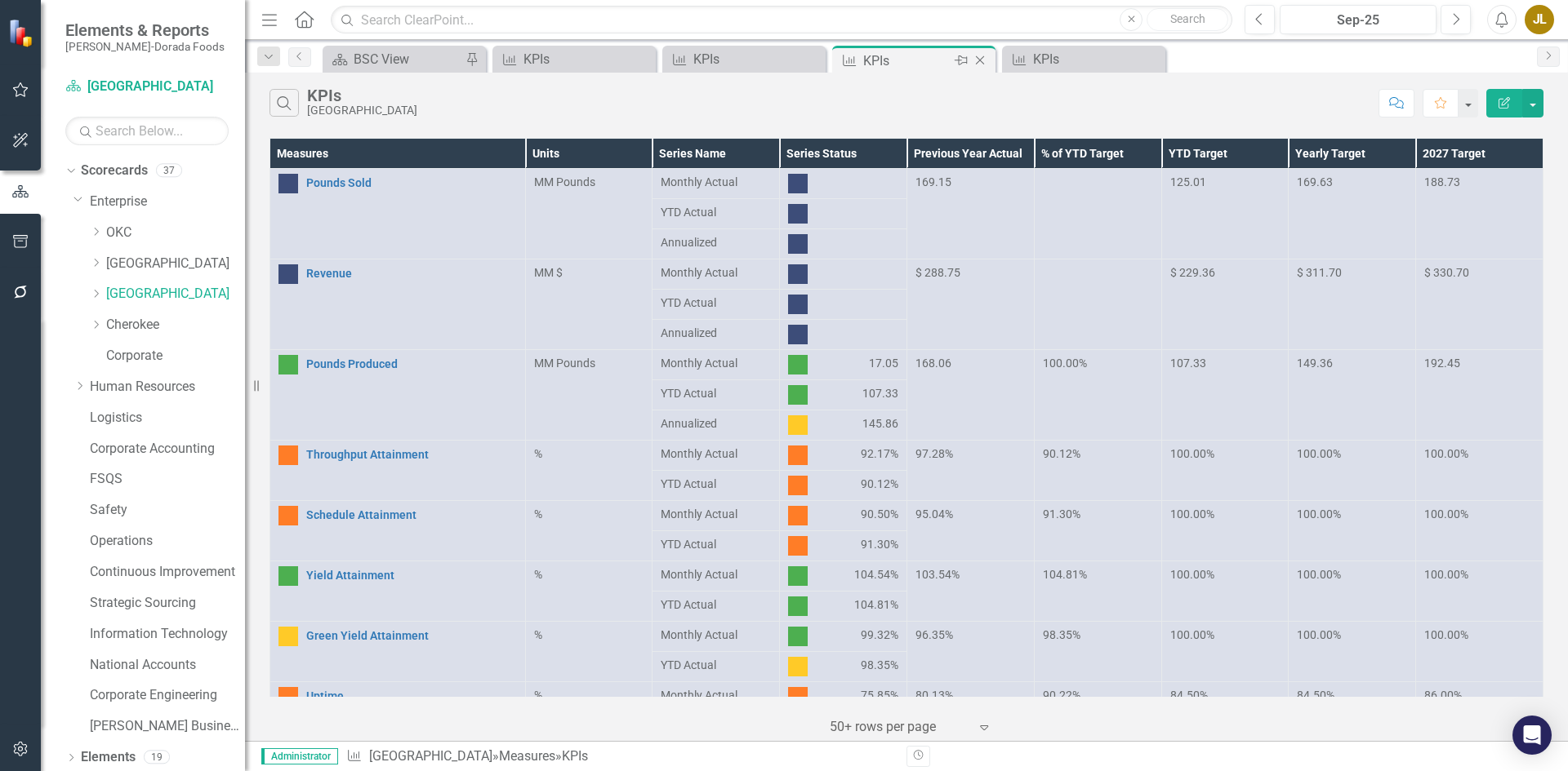
click at [909, 64] on div "KPIs" at bounding box center [906, 61] width 87 height 20
click at [979, 57] on icon "Close" at bounding box center [980, 60] width 16 height 13
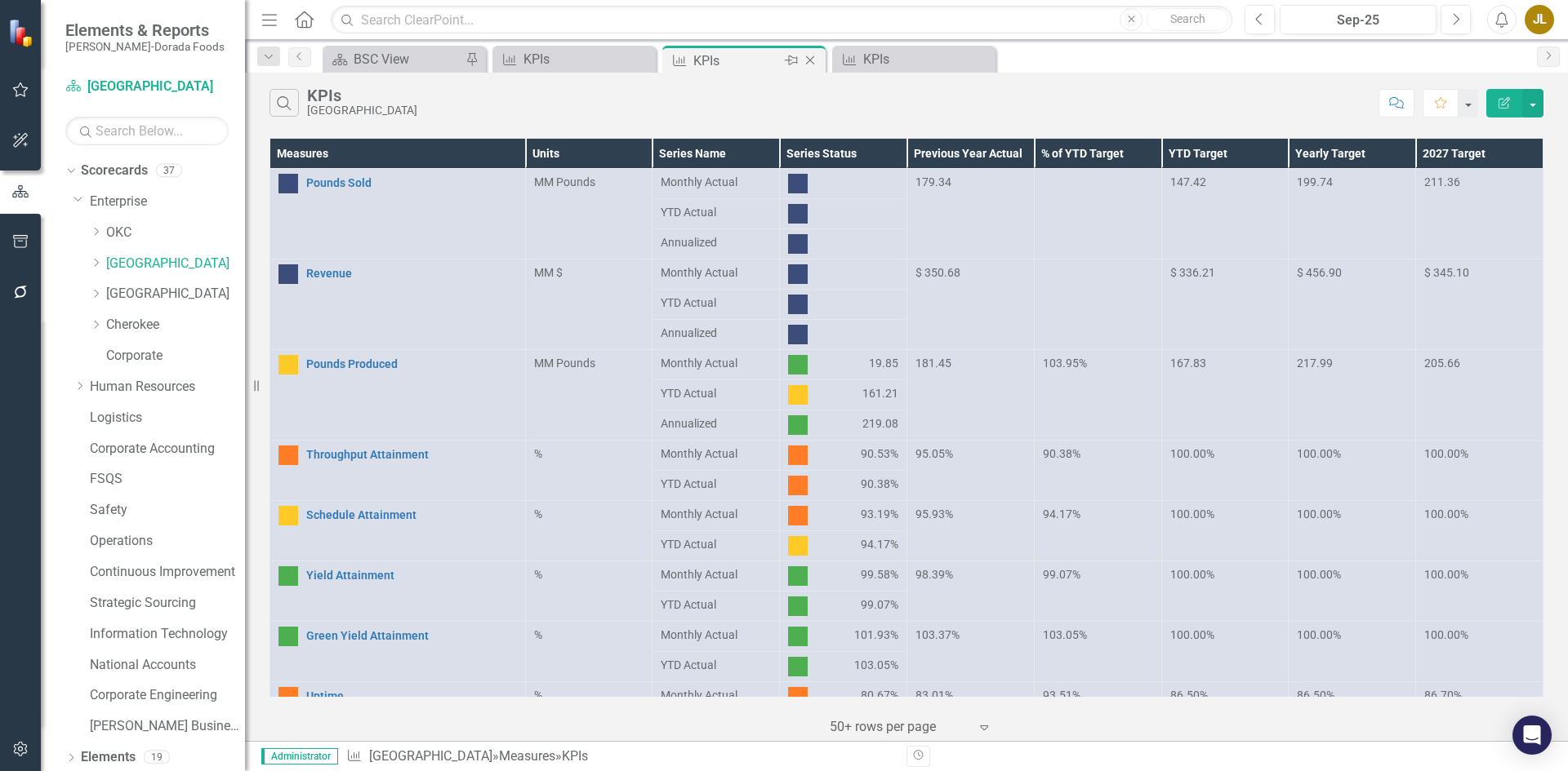
click at [730, 59] on div "KPIs" at bounding box center [737, 61] width 87 height 20
click at [559, 70] on div "Measure KPIs Close" at bounding box center [574, 59] width 163 height 27
click at [558, 67] on div "KPIs" at bounding box center [577, 59] width 108 height 20
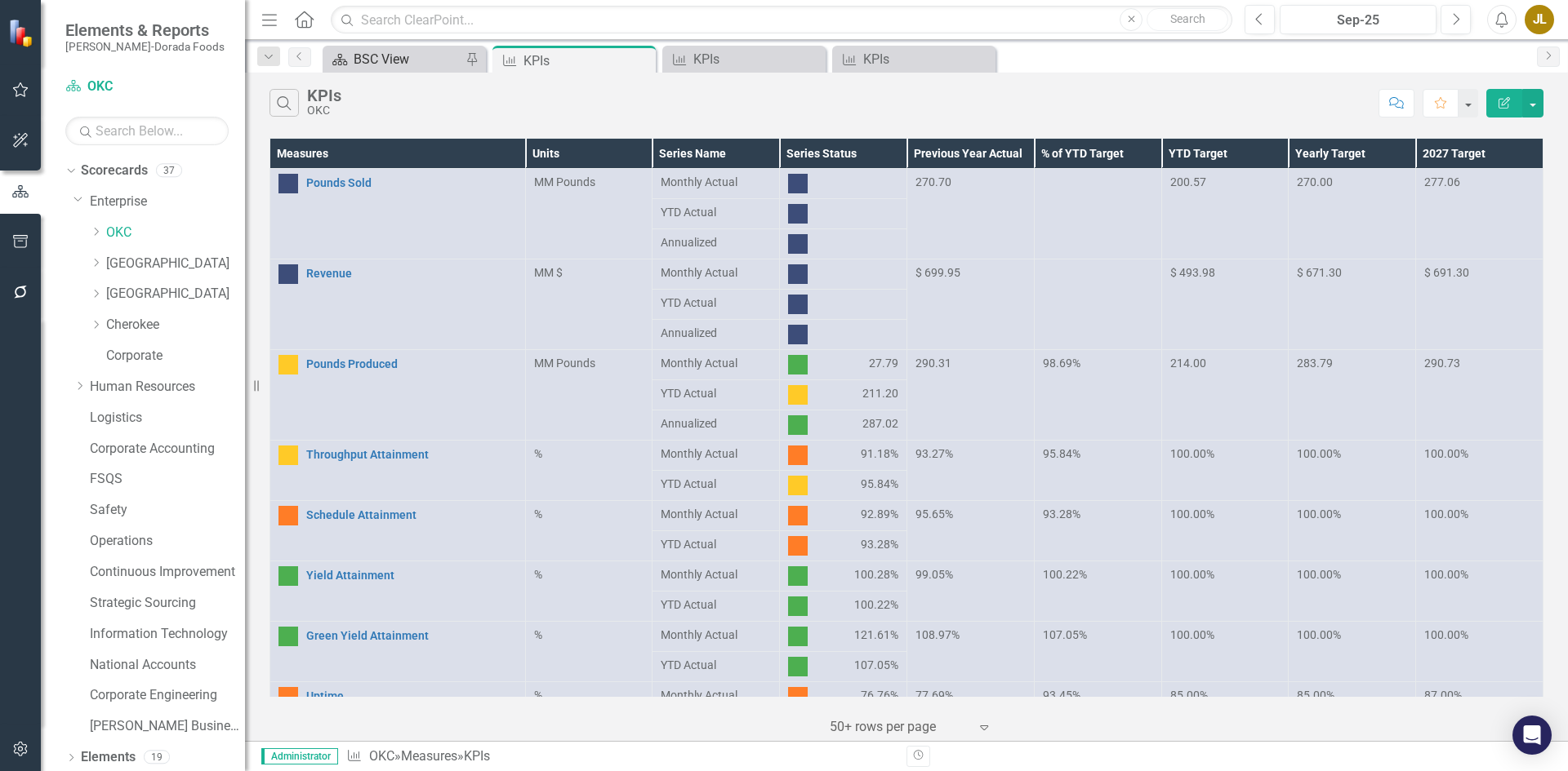
click at [387, 63] on div "BSC View" at bounding box center [407, 59] width 108 height 20
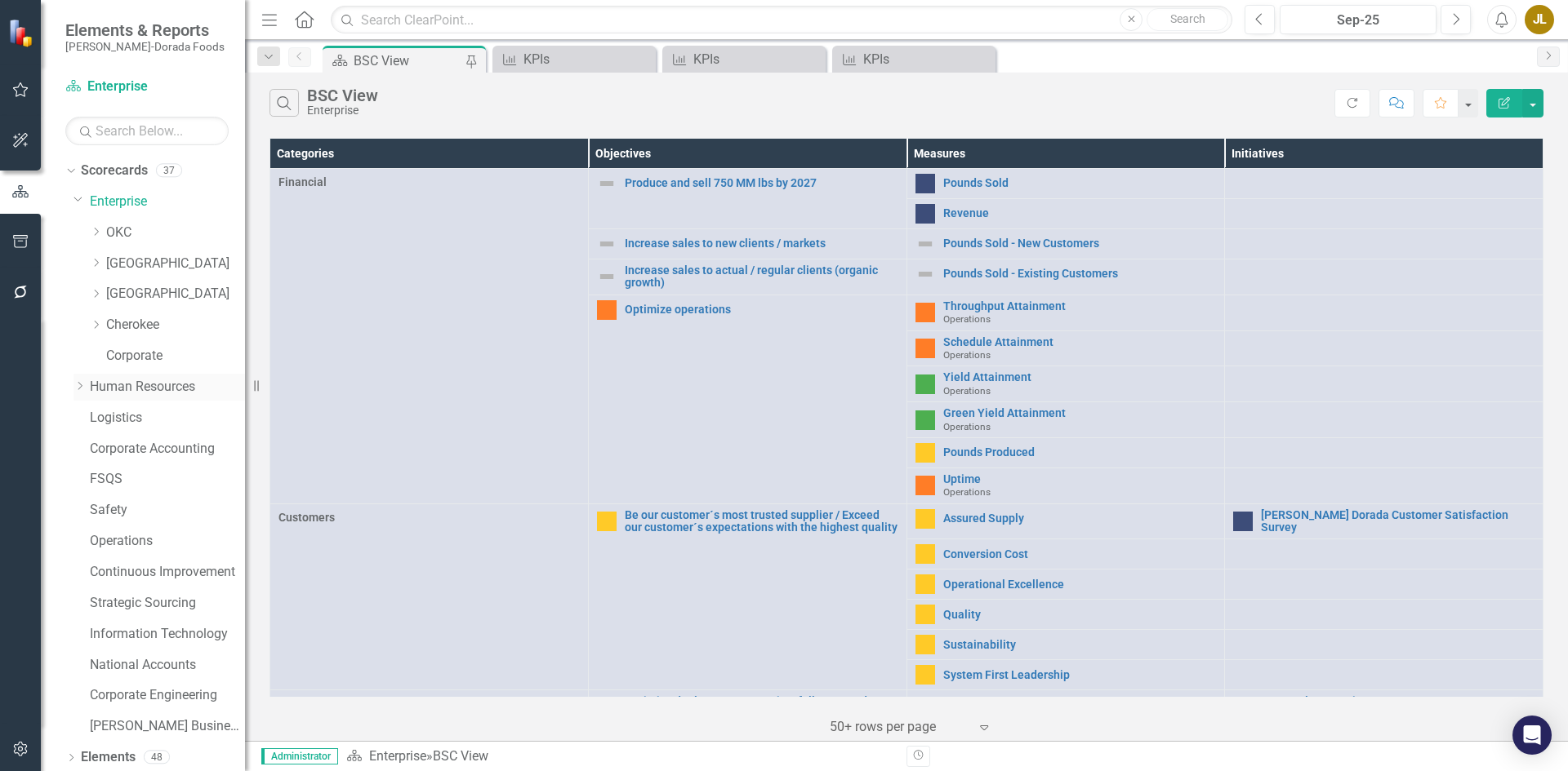
click at [126, 386] on link "Human Resources" at bounding box center [167, 387] width 155 height 19
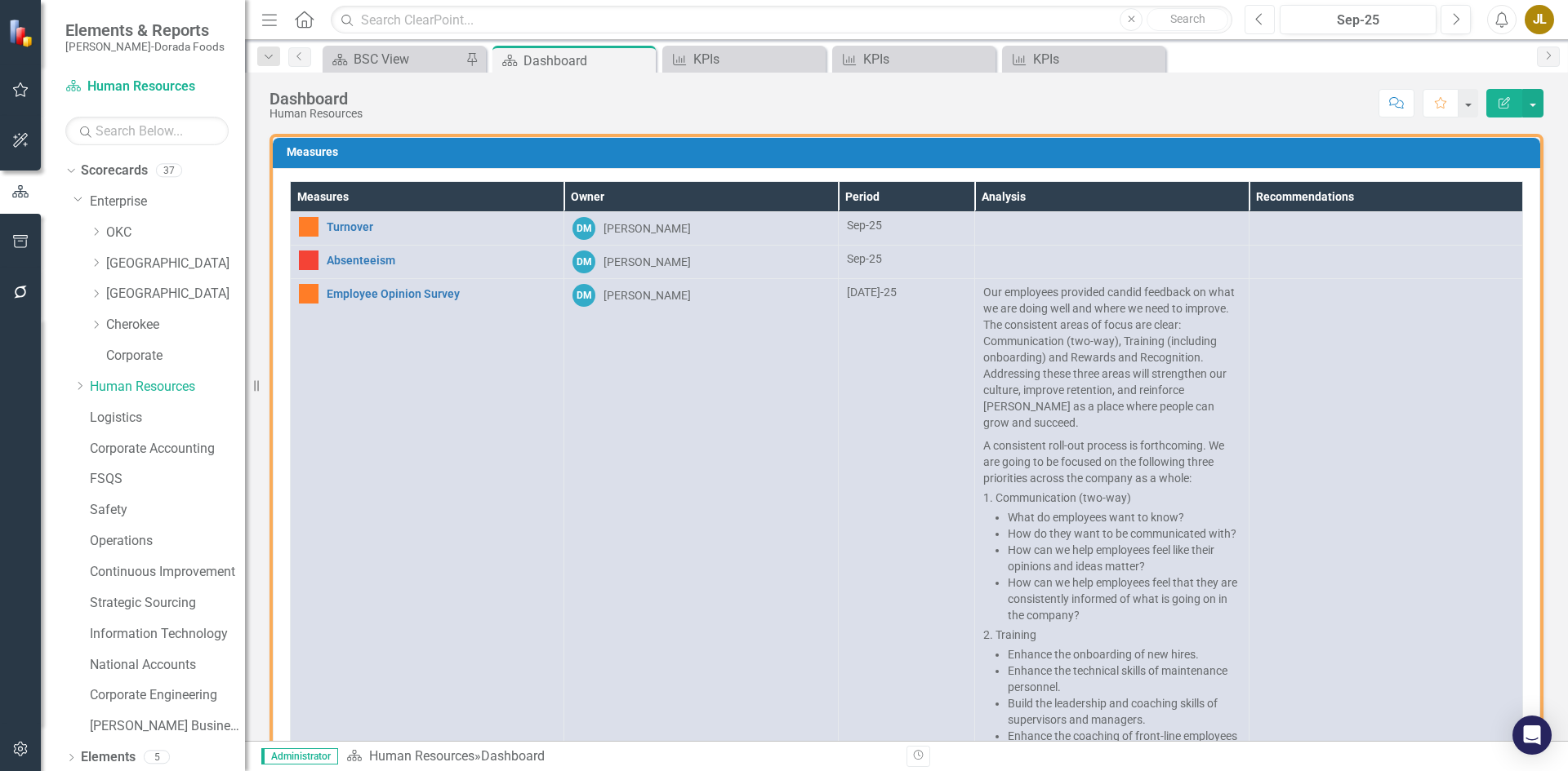
click at [1250, 20] on button "Previous" at bounding box center [1259, 19] width 30 height 29
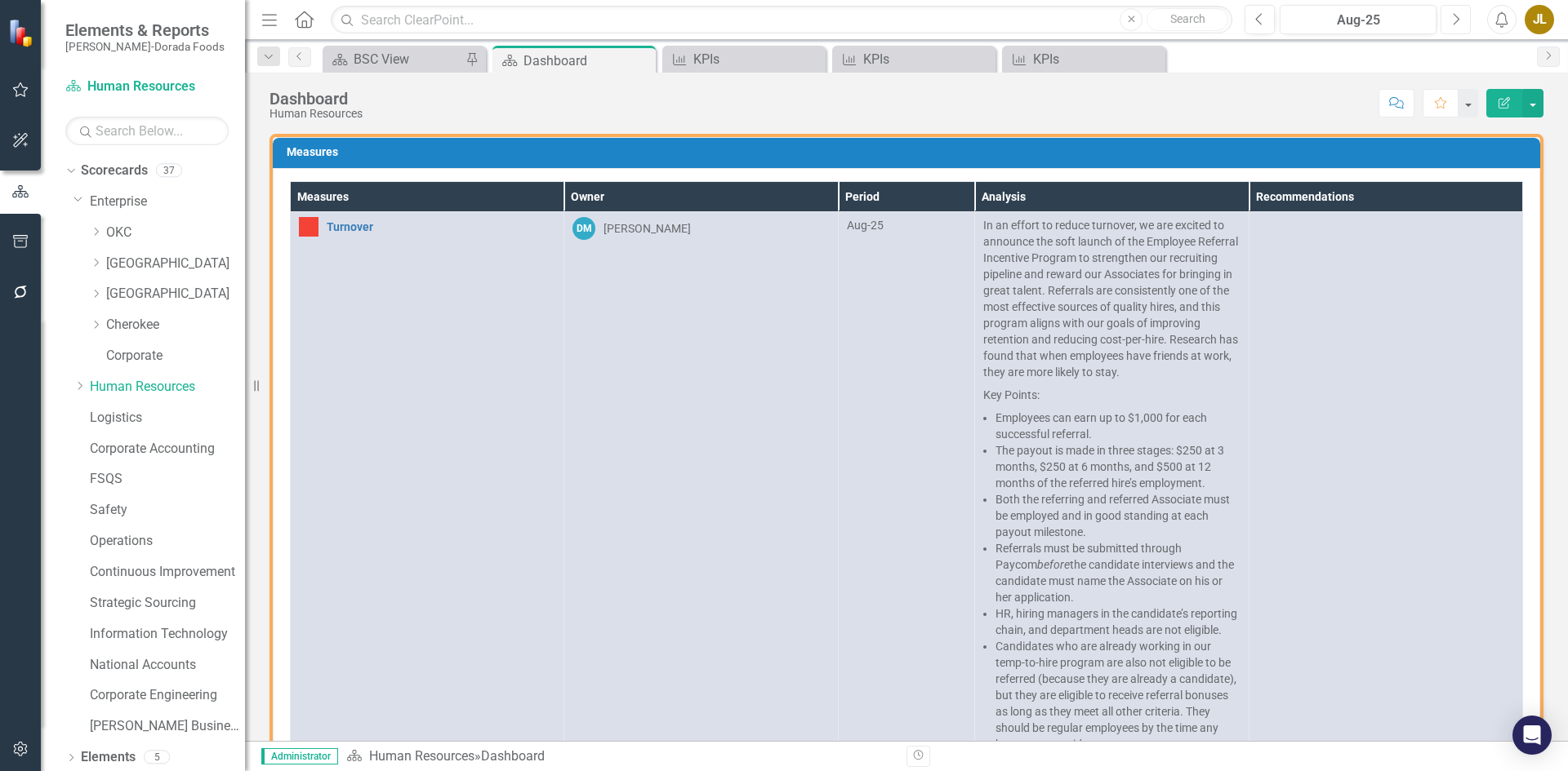
click at [1456, 21] on icon "Next" at bounding box center [1455, 19] width 9 height 15
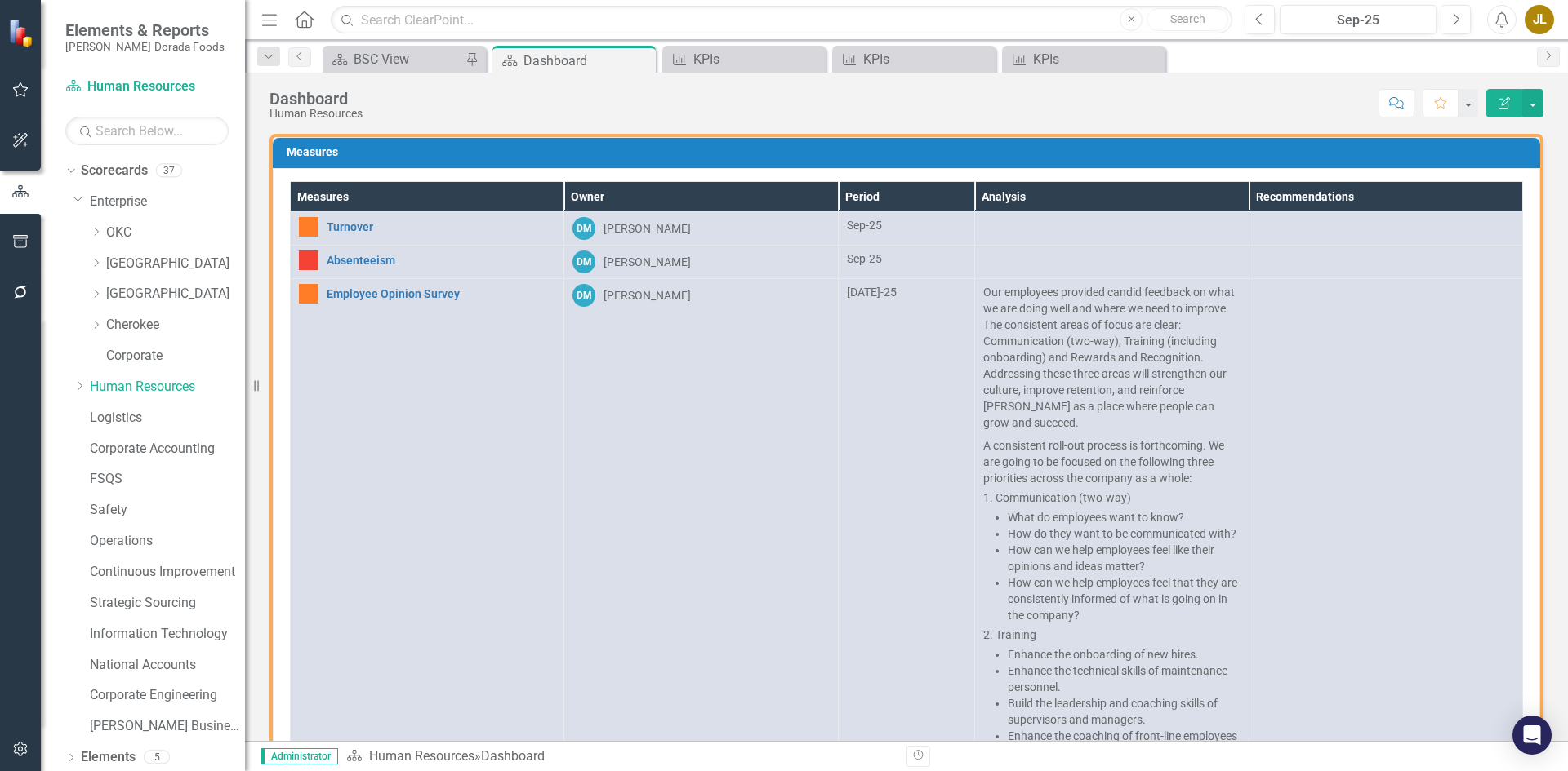
click at [864, 289] on div "[DATE]-25" at bounding box center [906, 292] width 119 height 16
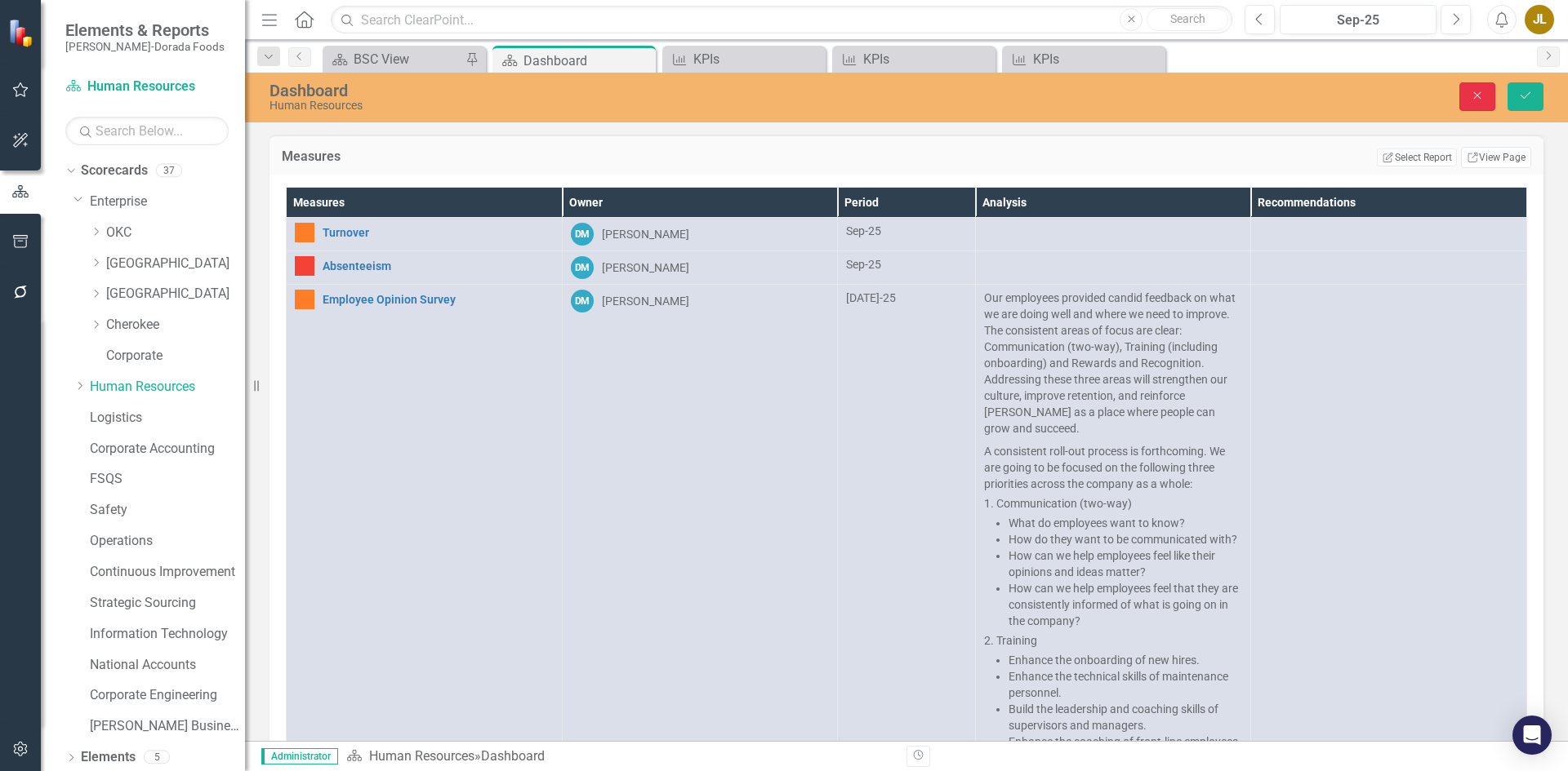
click at [1465, 93] on button "Close" at bounding box center [1477, 96] width 36 height 28
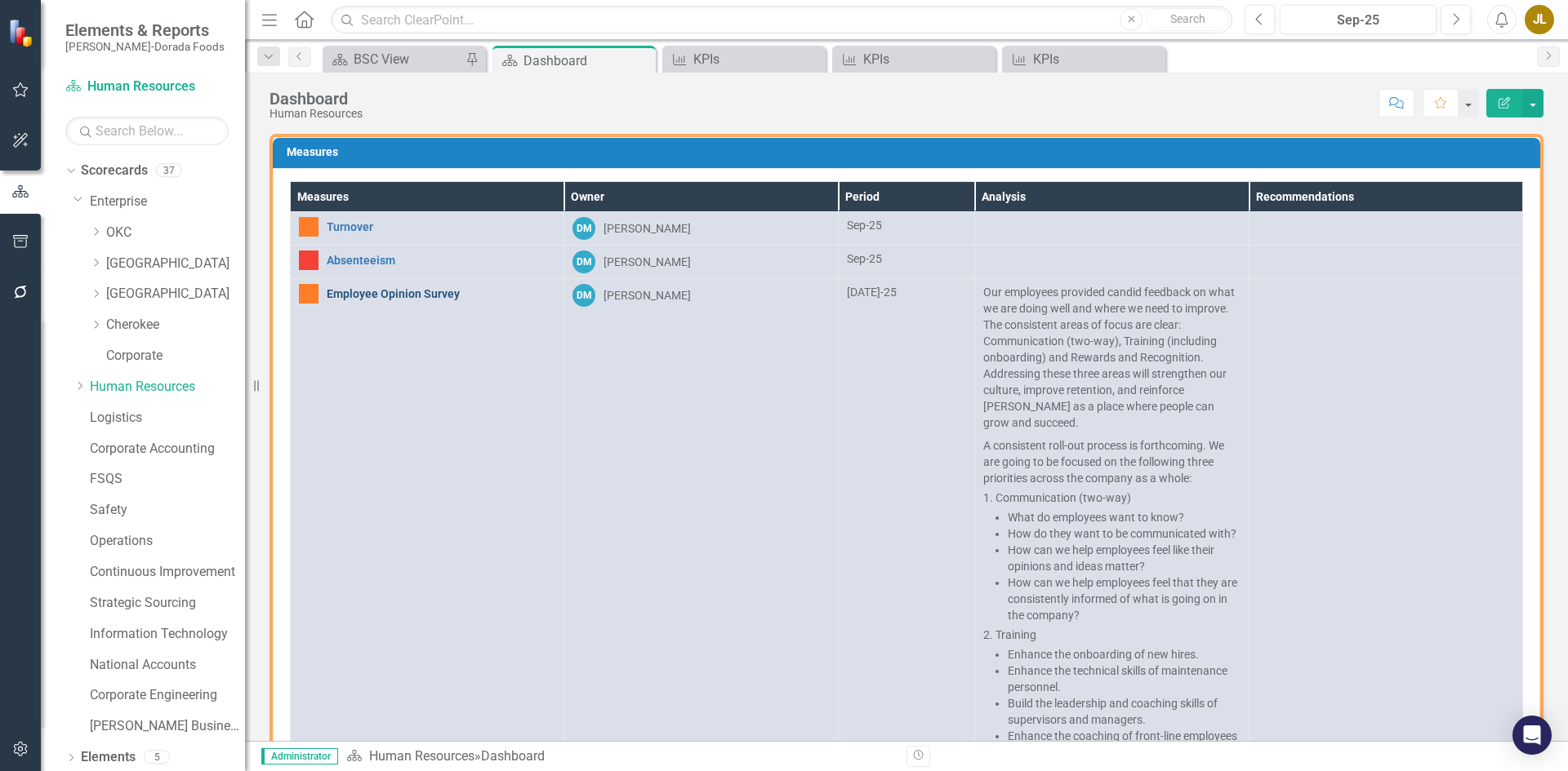
click at [390, 298] on link "Employee Opinion Survey" at bounding box center [441, 294] width 229 height 12
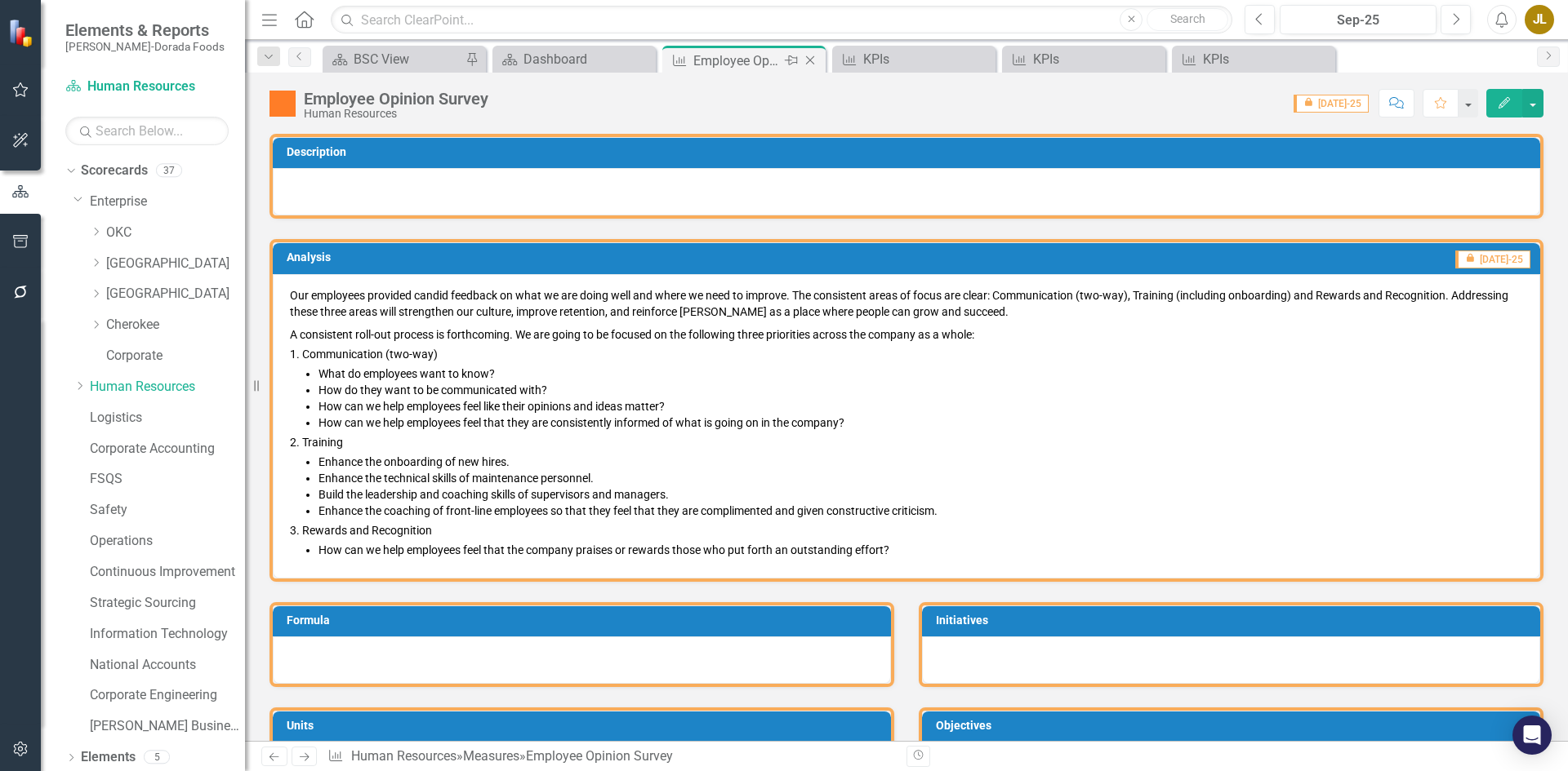
click at [809, 63] on icon "Close" at bounding box center [810, 60] width 16 height 13
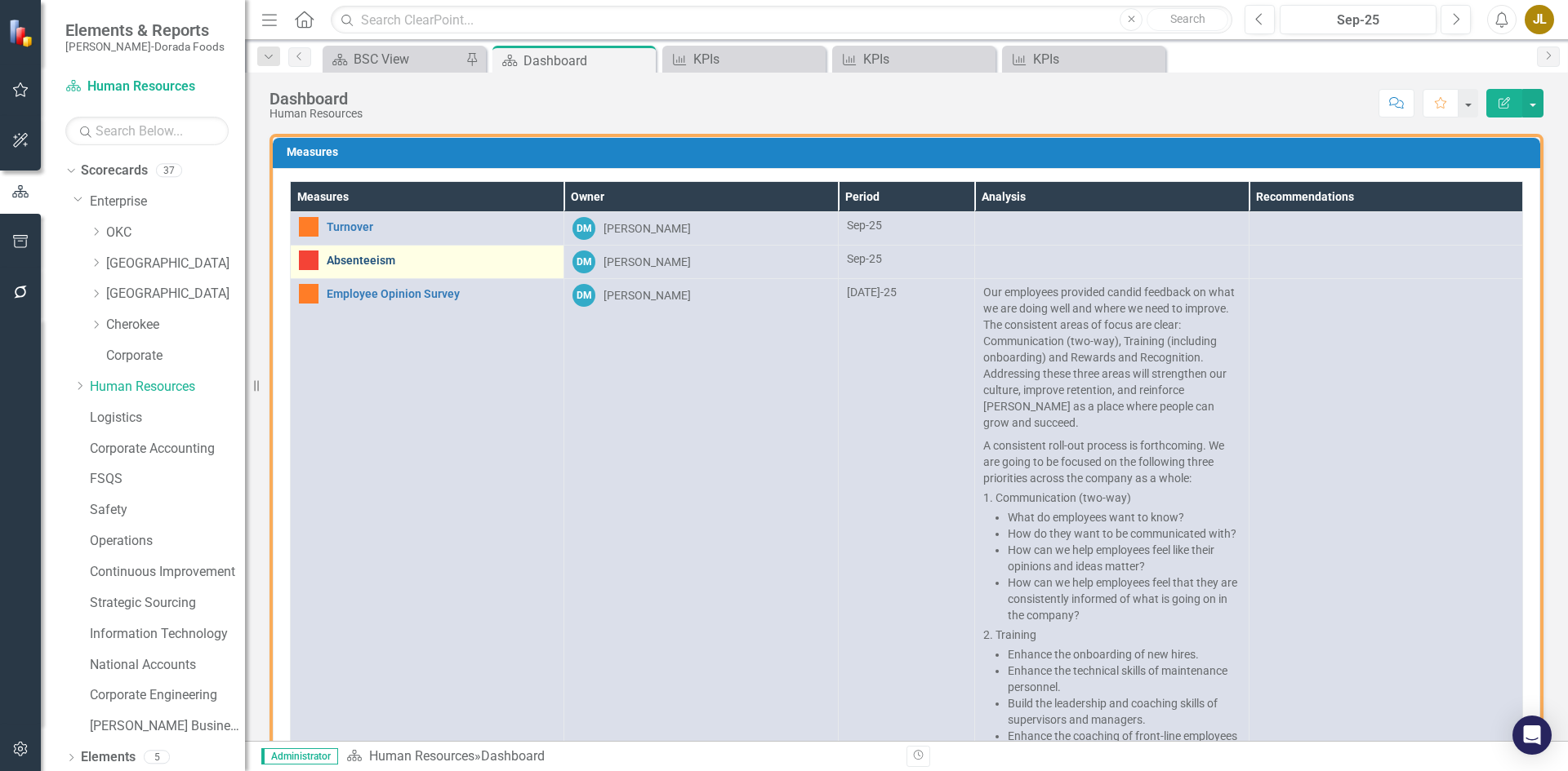
click at [360, 264] on link "Absenteeism" at bounding box center [441, 260] width 229 height 12
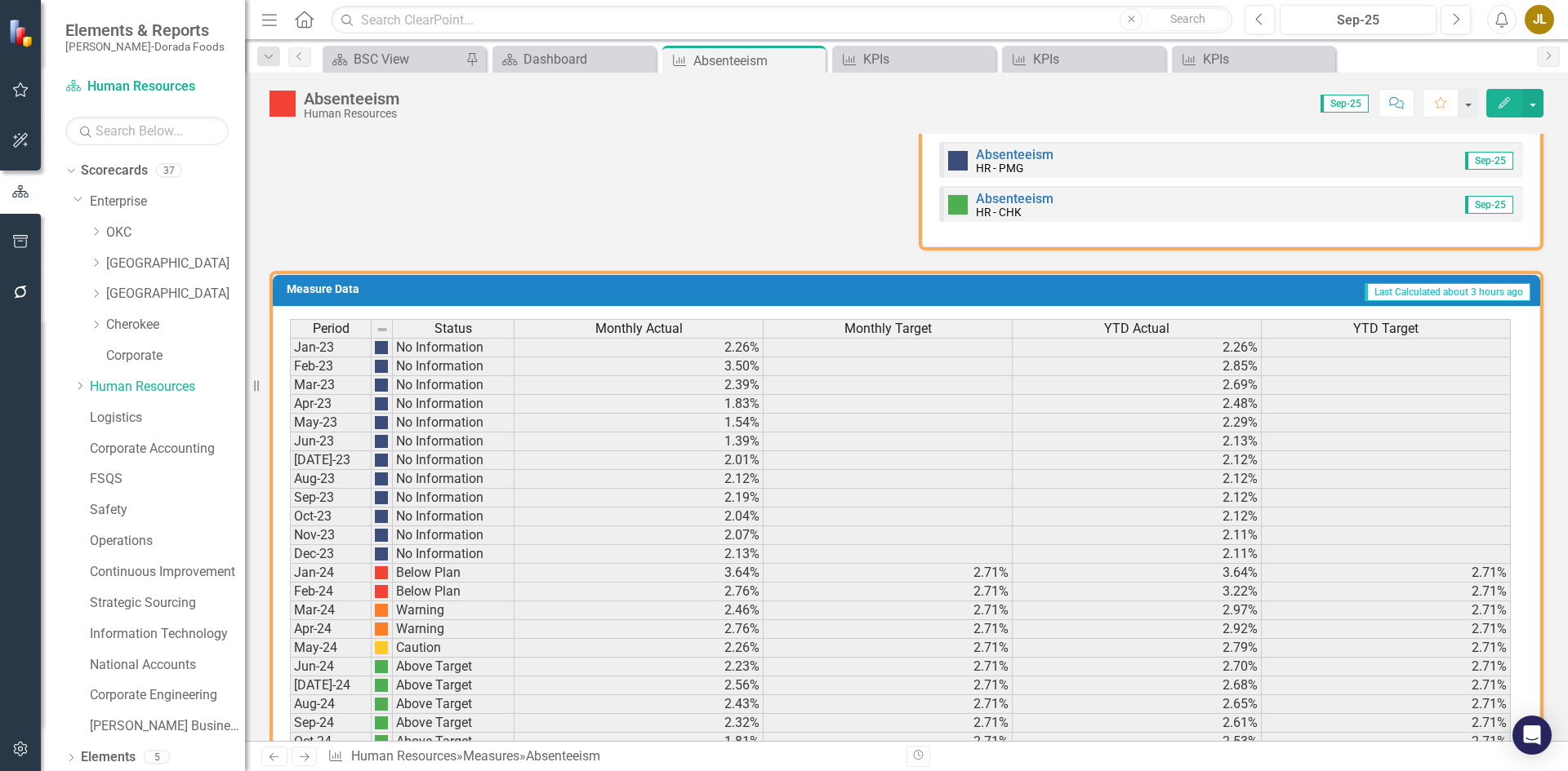
scroll to position [581, 0]
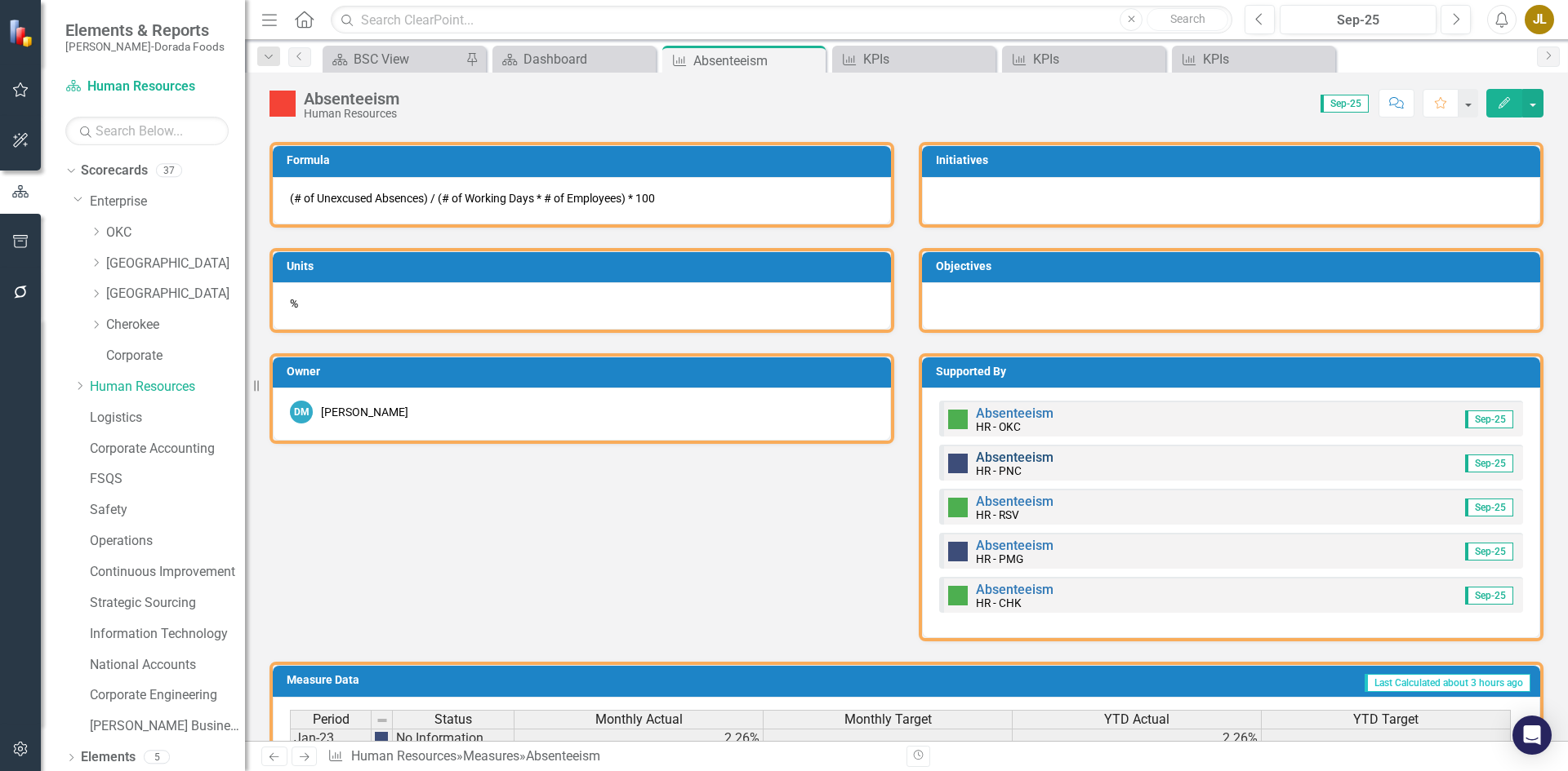
click at [1016, 456] on link "Absenteeism" at bounding box center [1014, 457] width 77 height 15
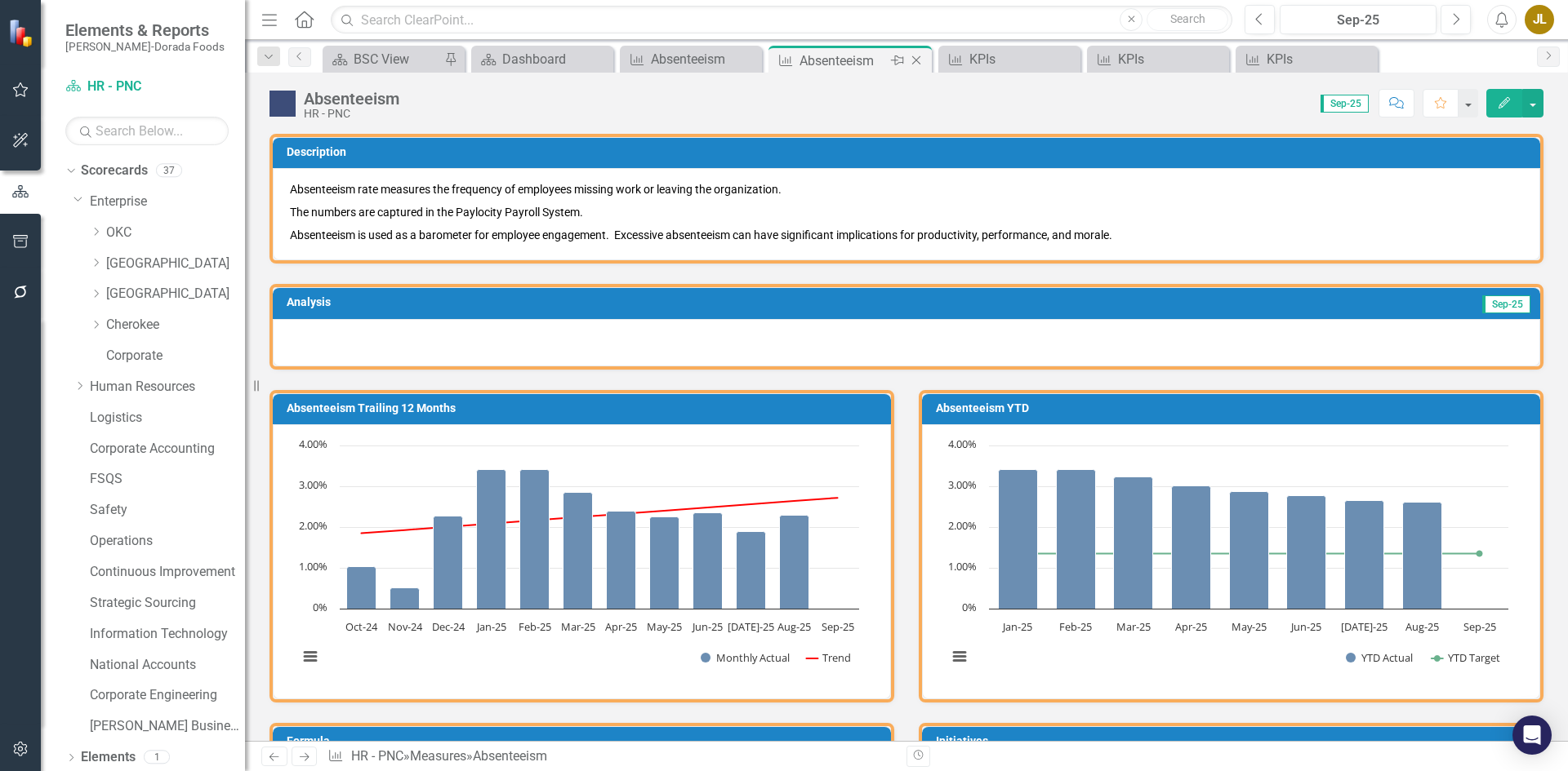
click at [912, 59] on icon "Close" at bounding box center [916, 60] width 16 height 13
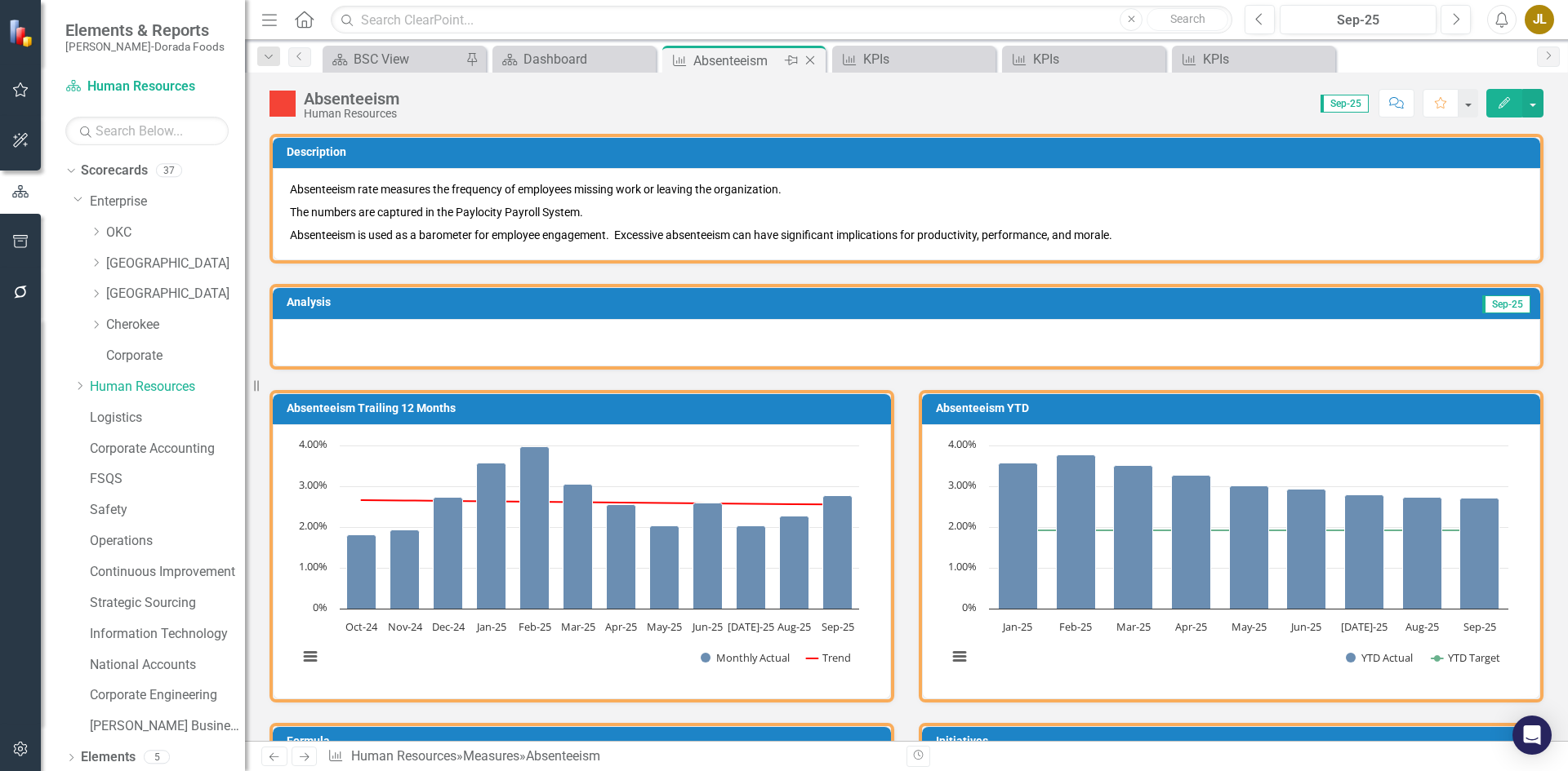
click at [813, 63] on icon "Close" at bounding box center [810, 60] width 16 height 13
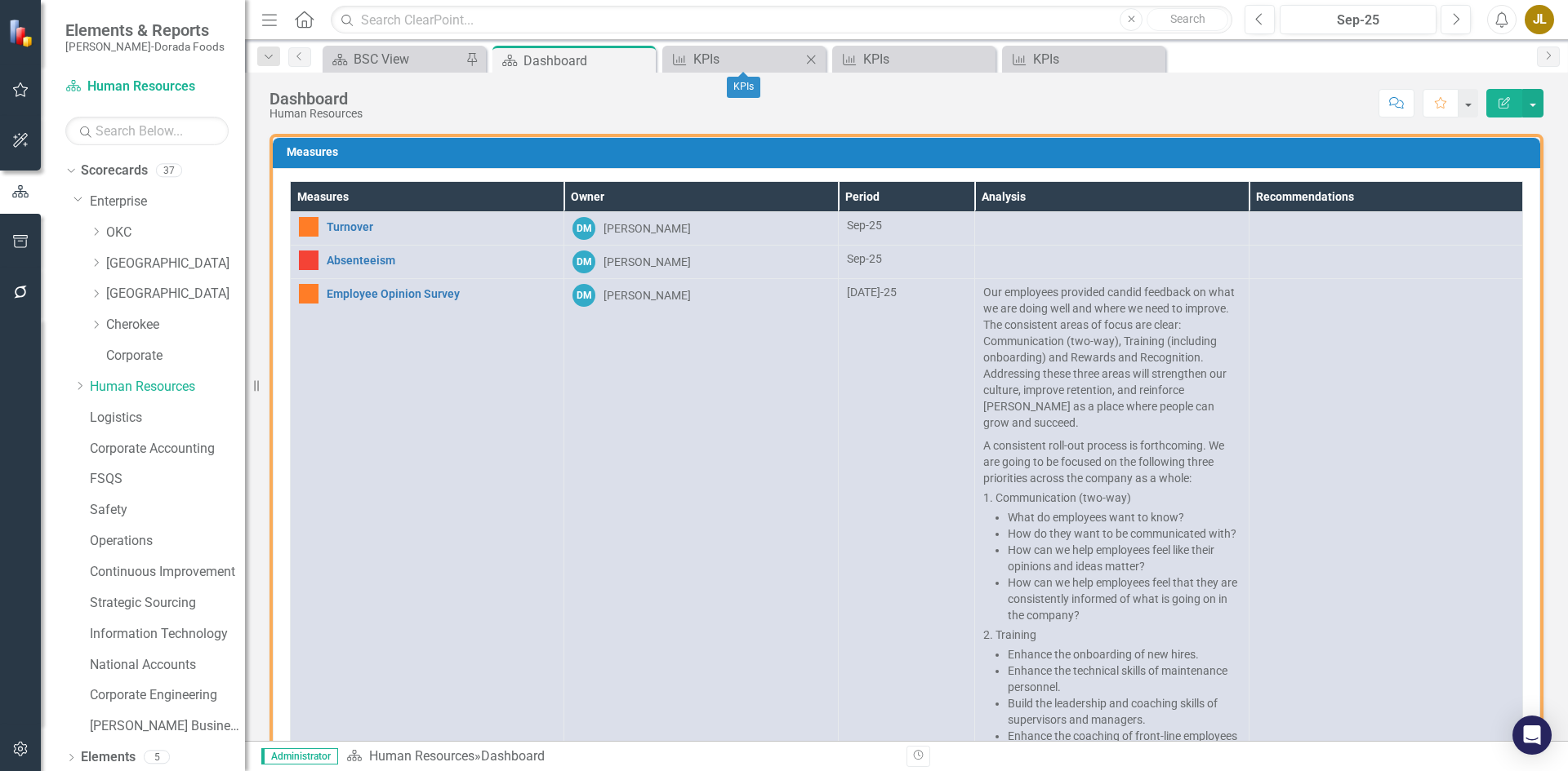
click at [812, 62] on icon "Close" at bounding box center [811, 59] width 16 height 13
click at [701, 67] on div "KPIs" at bounding box center [747, 59] width 108 height 20
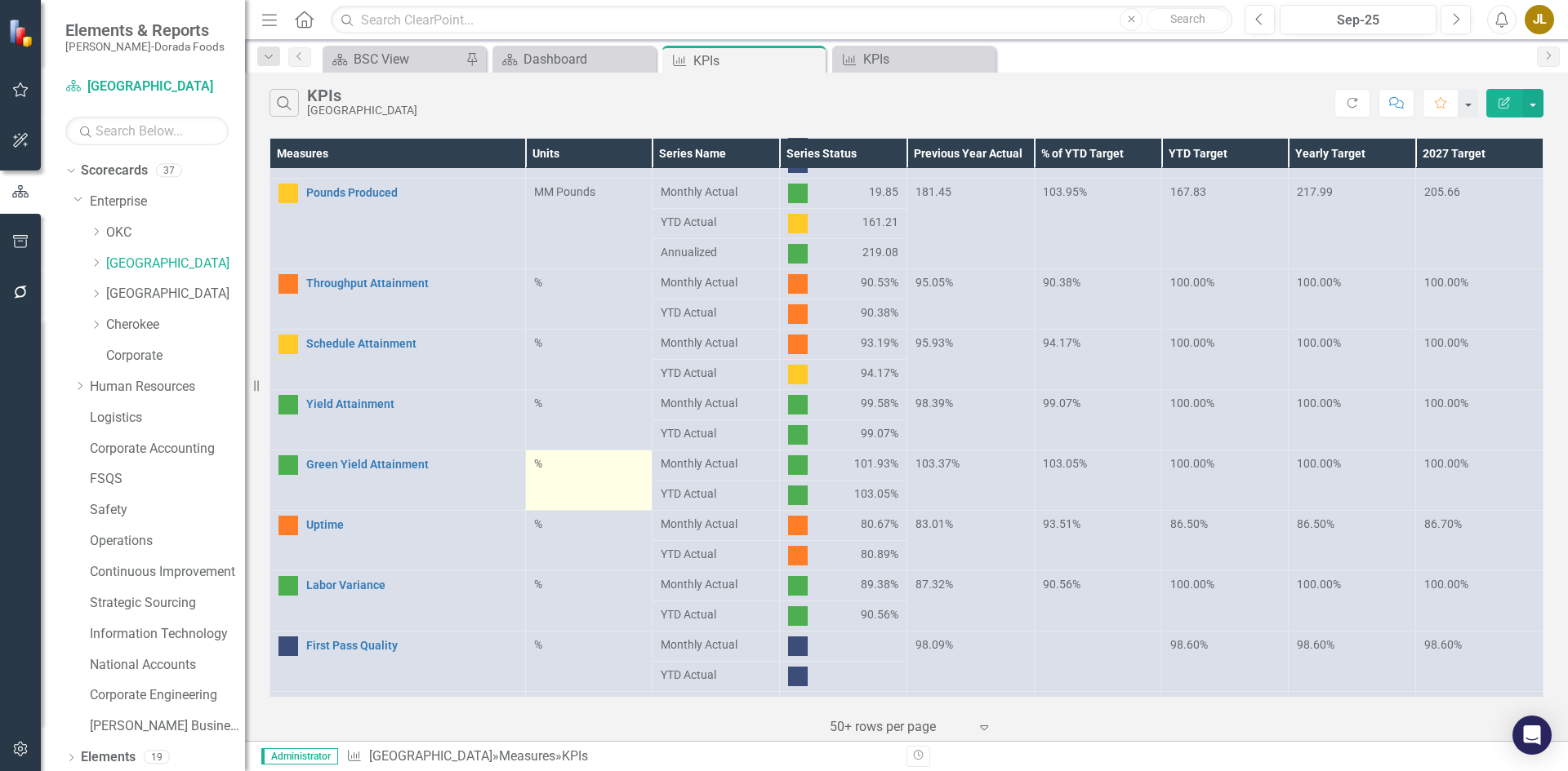
scroll to position [163, 0]
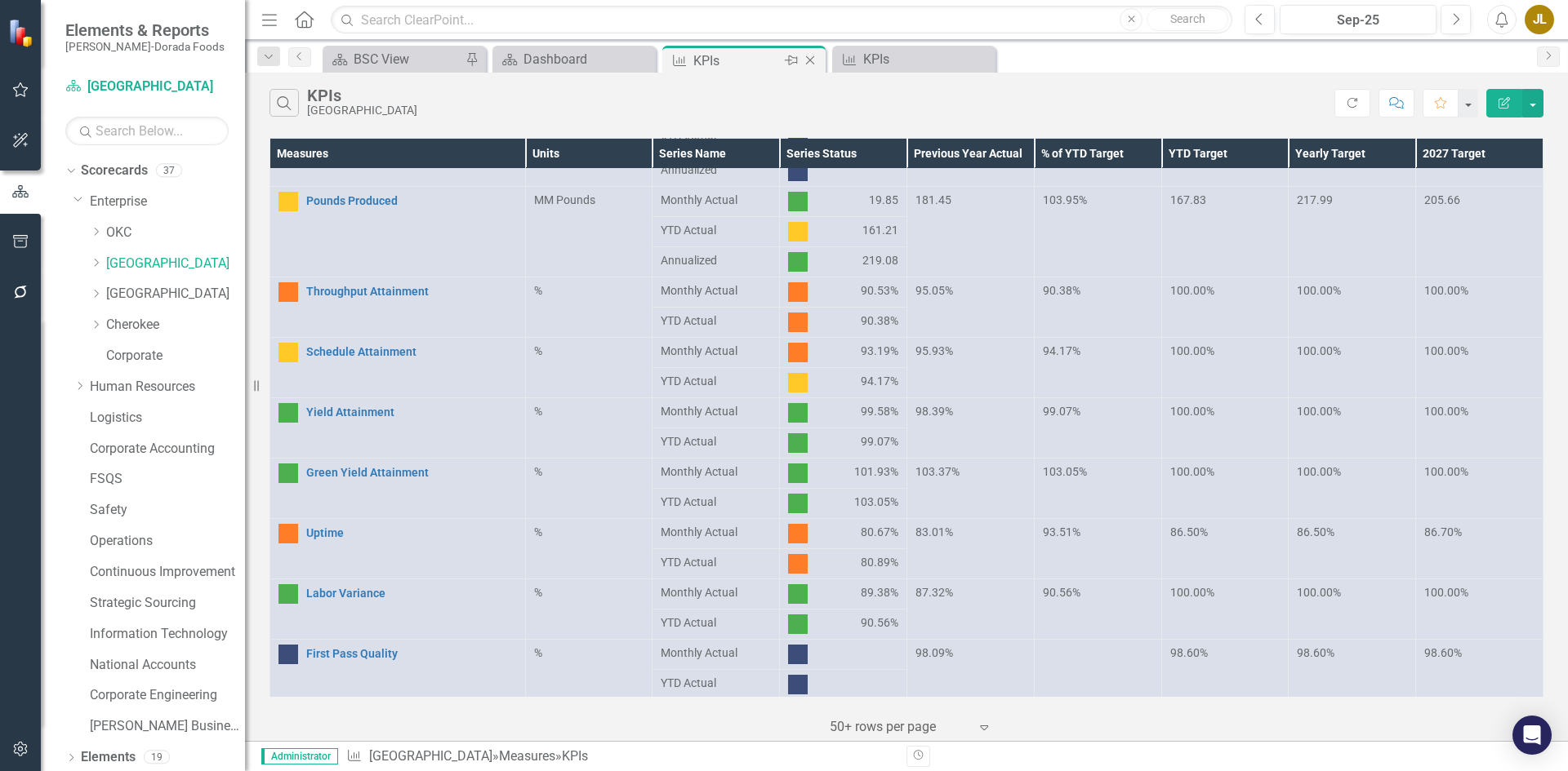
click at [813, 63] on icon at bounding box center [810, 61] width 9 height 9
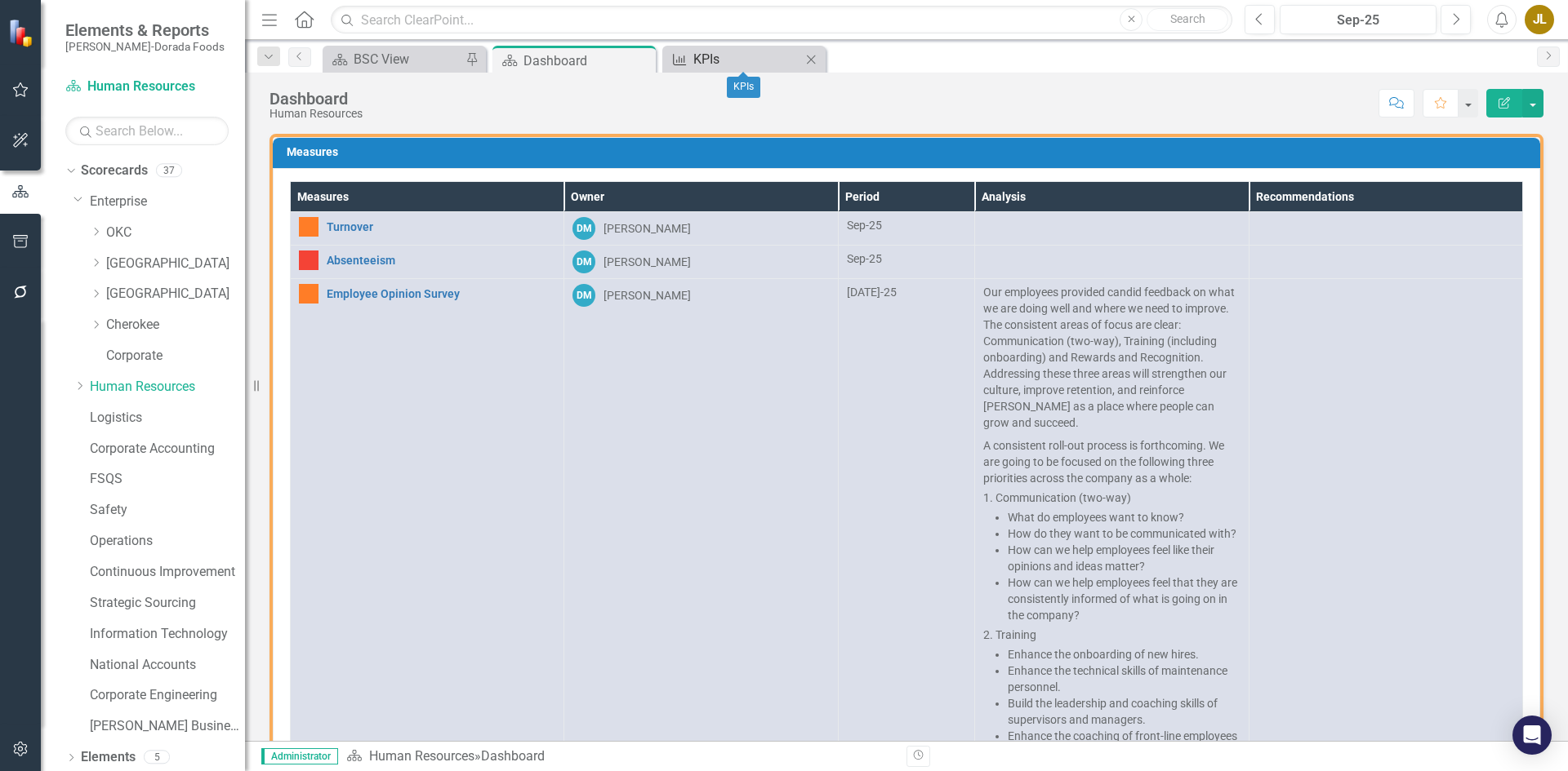
click at [779, 63] on div "KPIs" at bounding box center [747, 59] width 108 height 20
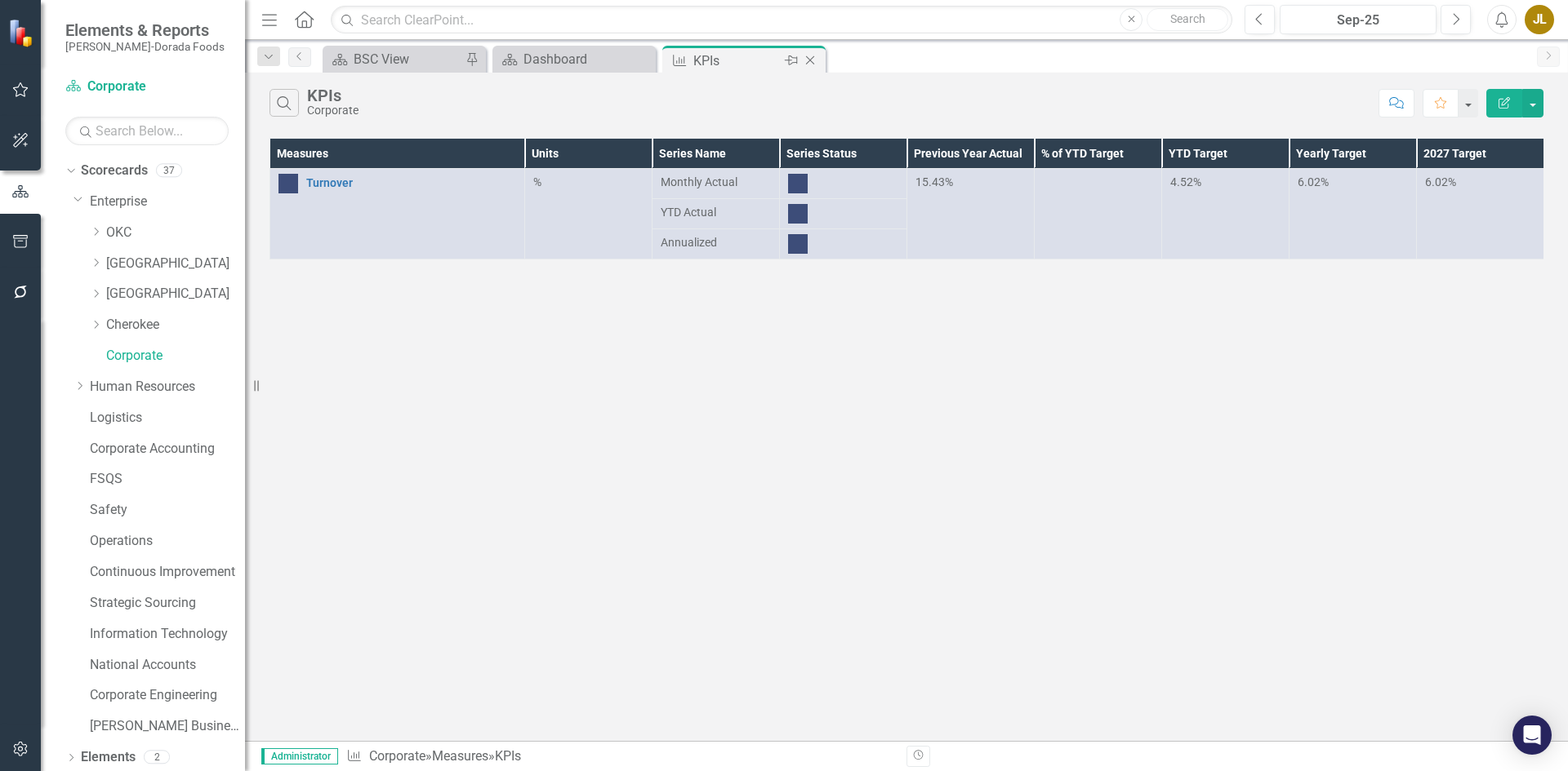
click at [811, 58] on icon "Close" at bounding box center [810, 60] width 16 height 13
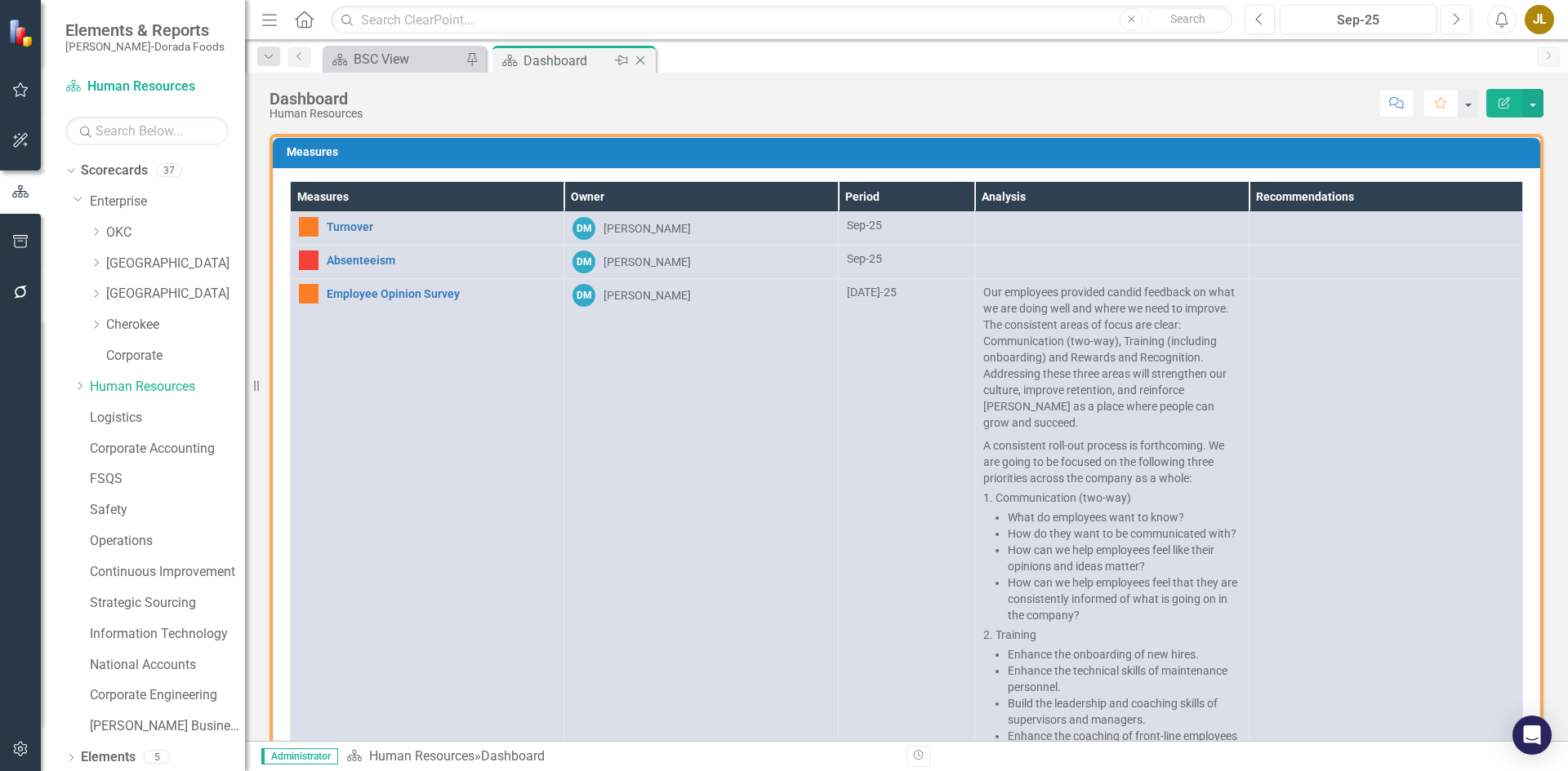
click at [642, 63] on icon at bounding box center [641, 61] width 9 height 9
